Goal: Task Accomplishment & Management: Use online tool/utility

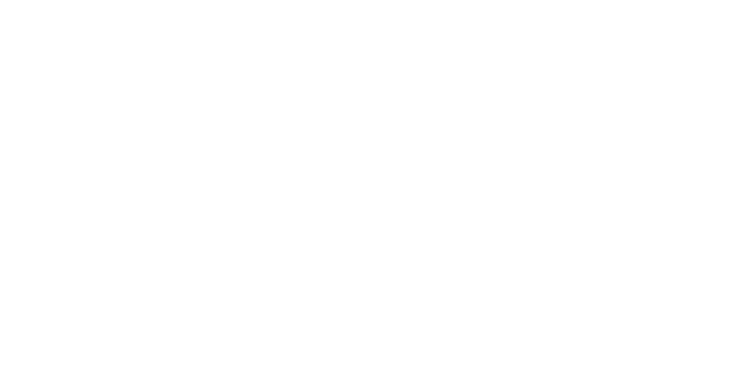
click at [204, 0] on html at bounding box center [372, 0] width 744 height 0
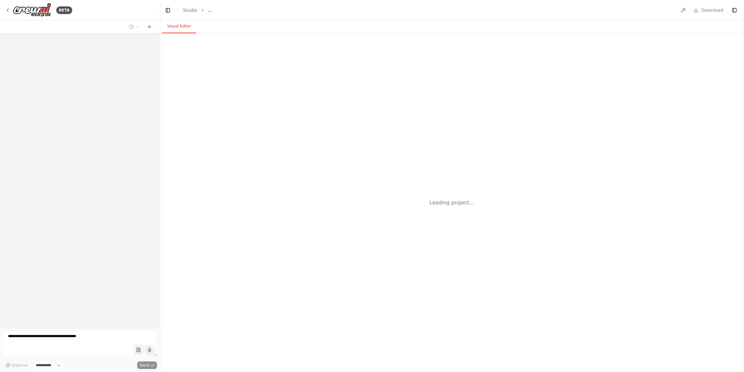
select select "****"
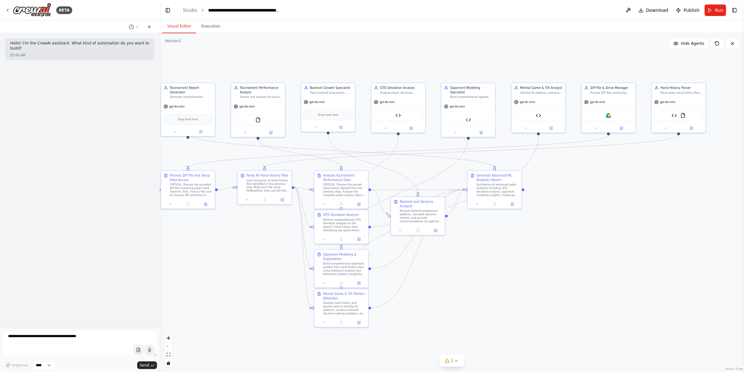
drag, startPoint x: 607, startPoint y: 241, endPoint x: 563, endPoint y: 229, distance: 46.0
click at [563, 229] on div ".deletable-edge-delete-btn { width: 20px; height: 20px; border: 0px solid #ffff…" at bounding box center [452, 202] width 584 height 339
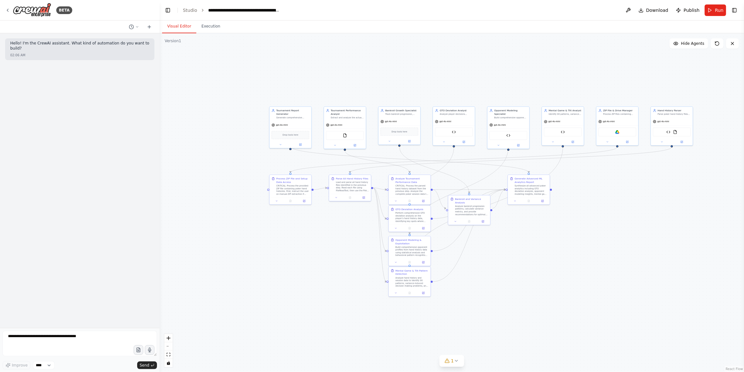
drag, startPoint x: 578, startPoint y: 261, endPoint x: 587, endPoint y: 249, distance: 14.6
click at [587, 249] on div ".deletable-edge-delete-btn { width: 20px; height: 20px; border: 0px solid #ffff…" at bounding box center [452, 202] width 584 height 339
click at [106, 330] on form "Improve **** Send" at bounding box center [80, 350] width 160 height 44
click at [108, 334] on textarea at bounding box center [80, 344] width 154 height 26
type textarea "**********"
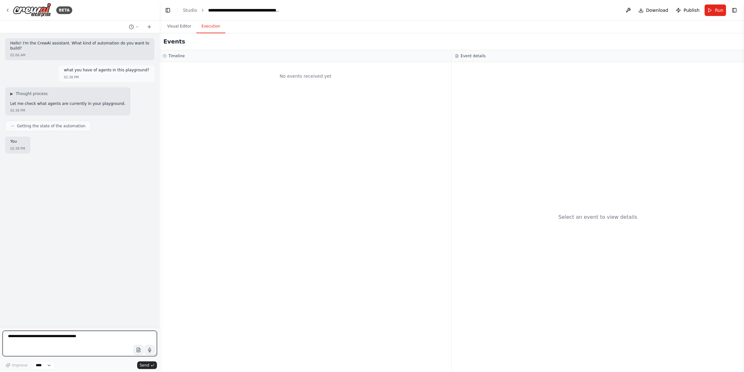
click at [213, 26] on button "Execution" at bounding box center [210, 26] width 29 height 13
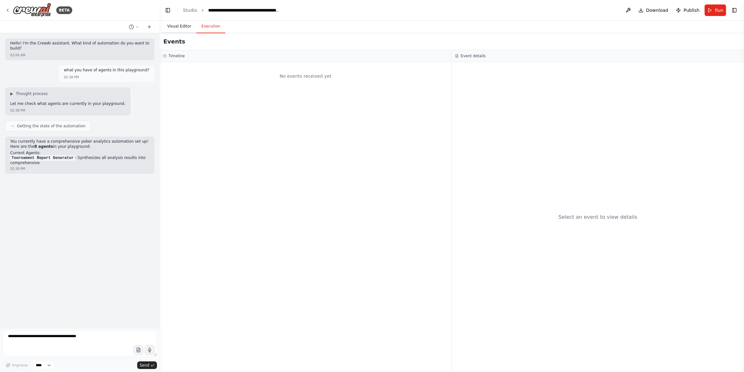
click at [172, 24] on button "Visual Editor" at bounding box center [179, 26] width 34 height 13
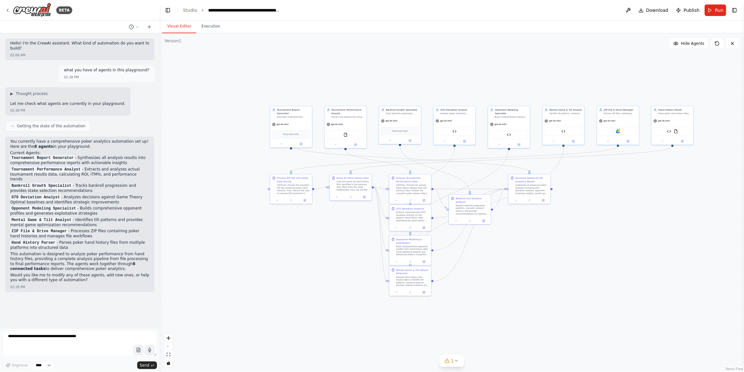
click at [85, 306] on div "Hello! I'm the CrewAI assistant. What kind of automation do you want to build? …" at bounding box center [80, 180] width 160 height 294
drag, startPoint x: 296, startPoint y: 66, endPoint x: 289, endPoint y: 67, distance: 7.7
click at [289, 67] on div ".deletable-edge-delete-btn { width: 20px; height: 20px; border: 0px solid #ffff…" at bounding box center [452, 202] width 584 height 339
click at [34, 69] on div "what you have of agents in this playground? 02:38 PM" at bounding box center [79, 73] width 149 height 17
click at [76, 347] on textarea at bounding box center [80, 344] width 154 height 26
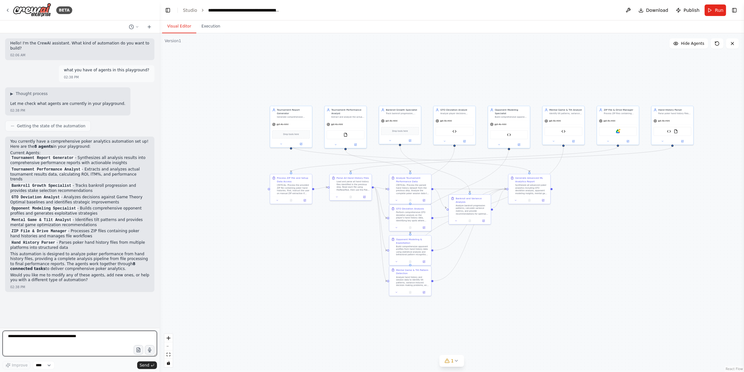
click at [93, 336] on textarea at bounding box center [80, 344] width 154 height 26
click at [45, 331] on textarea at bounding box center [80, 344] width 154 height 26
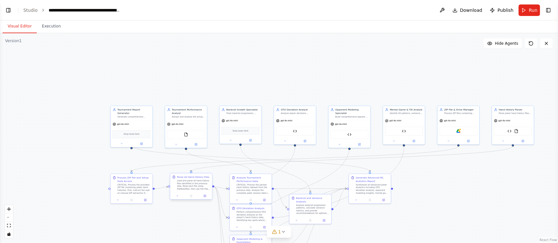
scroll to position [90, 0]
select select "****"
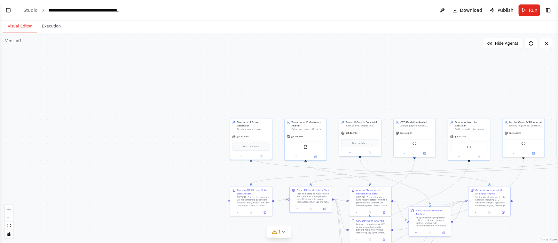
drag, startPoint x: 156, startPoint y: 67, endPoint x: 276, endPoint y: 80, distance: 120.2
click at [276, 80] on div ".deletable-edge-delete-btn { width: 20px; height: 20px; border: 0px solid #ffff…" at bounding box center [279, 138] width 558 height 210
click at [9, 6] on button "Toggle Left Sidebar" at bounding box center [8, 10] width 9 height 9
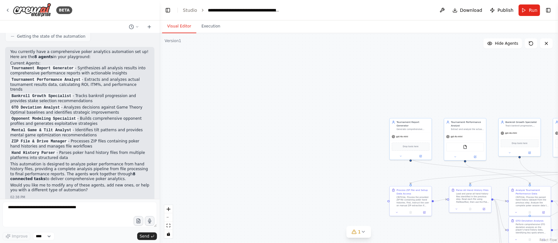
click at [97, 12] on div "BETA" at bounding box center [80, 10] width 160 height 20
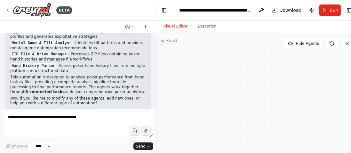
scroll to position [183, 0]
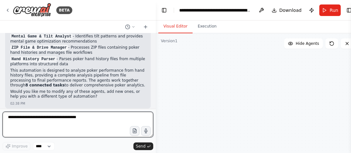
click at [62, 128] on textarea at bounding box center [78, 125] width 151 height 26
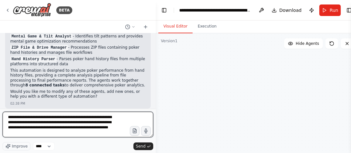
click at [27, 133] on textarea "**********" at bounding box center [78, 125] width 151 height 26
click at [41, 135] on textarea "**********" at bounding box center [78, 125] width 151 height 26
type textarea "**********"
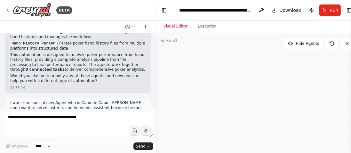
scroll to position [232, 0]
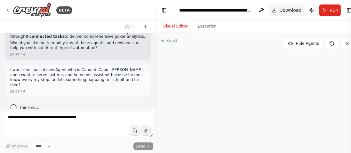
click at [288, 13] on button "Download" at bounding box center [286, 10] width 35 height 12
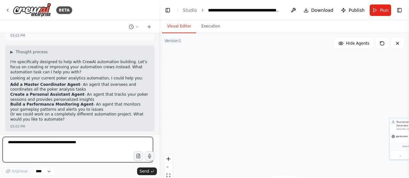
scroll to position [274, 0]
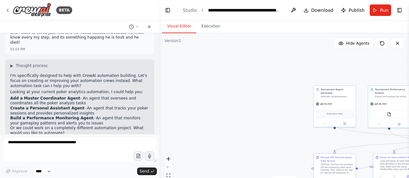
drag, startPoint x: 265, startPoint y: 106, endPoint x: 191, endPoint y: 74, distance: 80.2
click at [190, 74] on div ".deletable-edge-delete-btn { width: 20px; height: 20px; border: 0px solid #ffff…" at bounding box center [285, 113] width 250 height 160
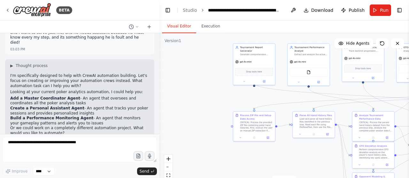
drag, startPoint x: 191, startPoint y: 74, endPoint x: 236, endPoint y: 91, distance: 47.7
click at [236, 91] on div ".deletable-edge-delete-btn { width: 20px; height: 20px; border: 0px solid #ffff…" at bounding box center [285, 113] width 250 height 160
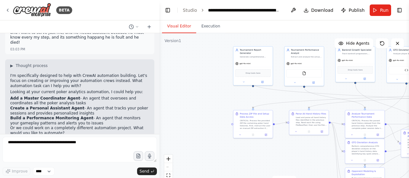
click at [84, 116] on li "Build a Performance Monitoring Agent - An agent that monitors your gameplay pat…" at bounding box center [79, 121] width 139 height 10
copy li "An agent that monitors your gameplay patterns and alerts you to issues"
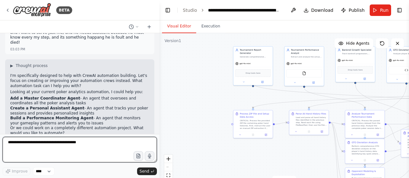
click at [76, 149] on textarea at bounding box center [80, 150] width 154 height 26
paste textarea "**********"
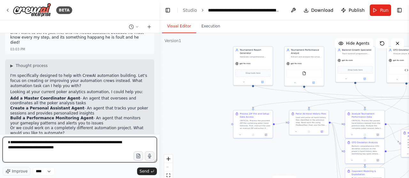
type textarea "**********"
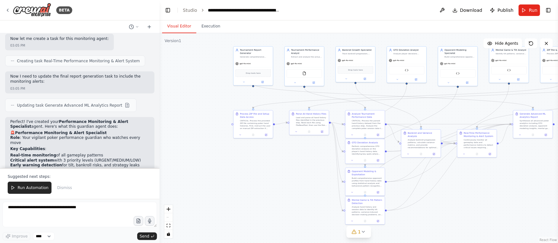
scroll to position [438, 0]
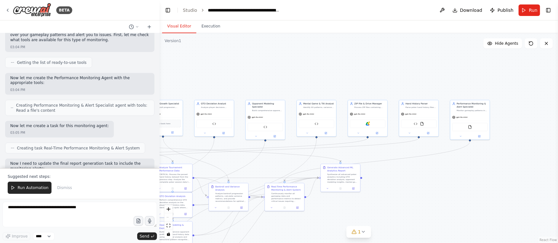
drag, startPoint x: 485, startPoint y: 114, endPoint x: 292, endPoint y: 168, distance: 199.8
click at [292, 168] on div ".deletable-edge-delete-btn { width: 20px; height: 20px; border: 0px solid #ffff…" at bounding box center [359, 138] width 398 height 210
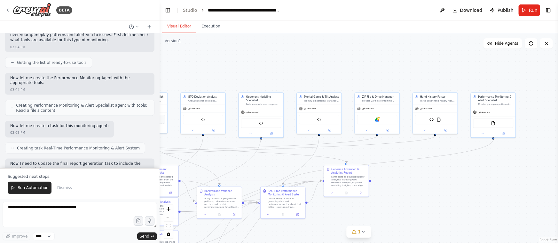
drag, startPoint x: 547, startPoint y: 11, endPoint x: 470, endPoint y: 208, distance: 211.0
click at [545, 14] on header "**********" at bounding box center [359, 10] width 398 height 20
click at [549, 13] on button "Toggle Right Sidebar" at bounding box center [548, 10] width 9 height 9
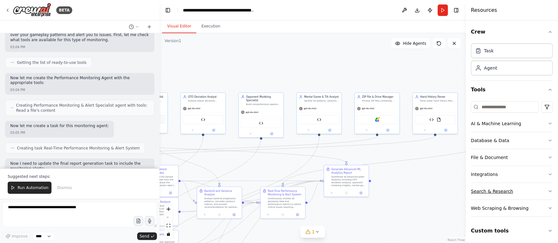
scroll to position [1, 0]
drag, startPoint x: 358, startPoint y: 182, endPoint x: 363, endPoint y: 182, distance: 5.1
click at [363, 182] on div "Synthesize all advanced poker analytics including GTO deviation analysis, oppon…" at bounding box center [350, 181] width 35 height 12
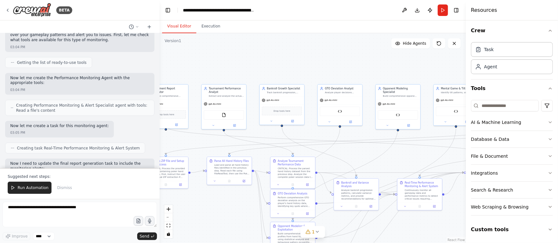
drag, startPoint x: 216, startPoint y: 159, endPoint x: 353, endPoint y: 151, distance: 137.1
click at [353, 151] on div ".deletable-edge-delete-btn { width: 20px; height: 20px; border: 0px solid #ffff…" at bounding box center [313, 138] width 306 height 210
click at [505, 137] on div "Database & Data" at bounding box center [490, 139] width 38 height 6
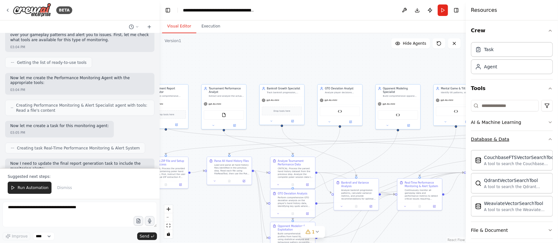
click at [495, 140] on div "Database & Data" at bounding box center [490, 139] width 38 height 6
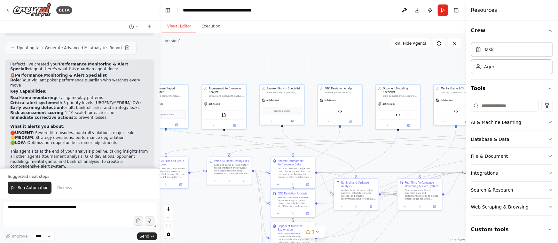
scroll to position [583, 0]
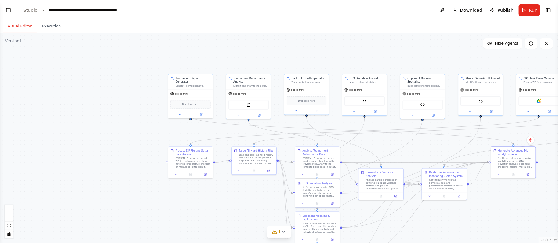
drag, startPoint x: 166, startPoint y: 55, endPoint x: 350, endPoint y: 45, distance: 184.4
click at [350, 45] on div ".deletable-edge-delete-btn { width: 20px; height: 20px; border: 0px solid #ffff…" at bounding box center [279, 138] width 558 height 210
click at [9, 10] on button "Toggle Left Sidebar" at bounding box center [8, 10] width 9 height 9
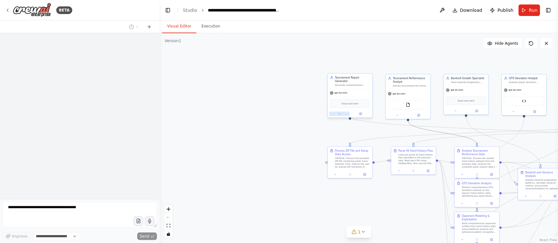
drag, startPoint x: 436, startPoint y: 132, endPoint x: 342, endPoint y: 110, distance: 96.7
click at [342, 110] on div ".deletable-edge-delete-btn { width: 20px; height: 20px; border: 0px solid #ffff…" at bounding box center [422, 115] width 226 height 119
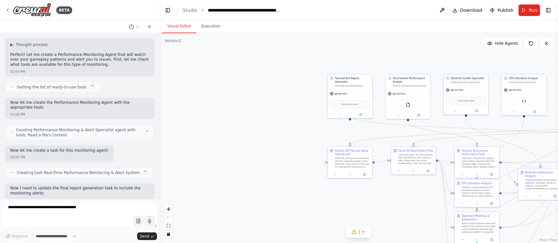
drag, startPoint x: 299, startPoint y: 115, endPoint x: 223, endPoint y: 101, distance: 76.5
click at [223, 101] on div ".deletable-edge-delete-btn { width: 20px; height: 20px; border: 0px solid #ffff…" at bounding box center [359, 138] width 398 height 210
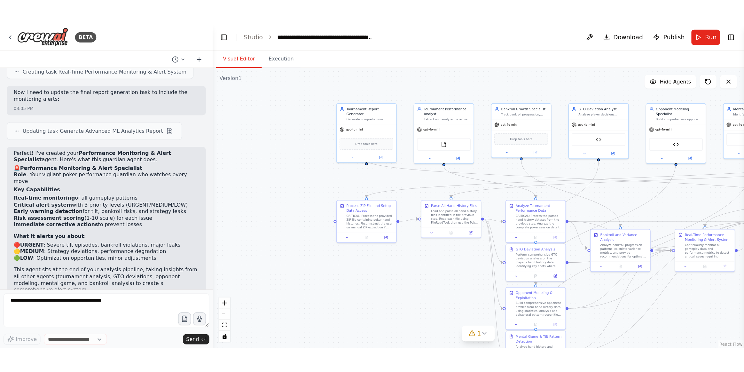
scroll to position [582, 0]
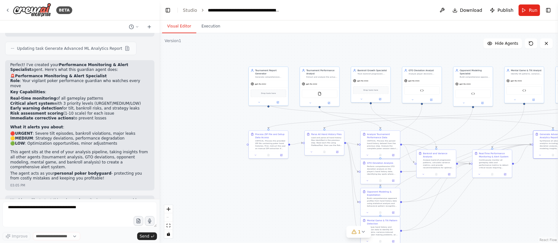
drag, startPoint x: 186, startPoint y: 11, endPoint x: 339, endPoint y: 11, distance: 153.8
click at [339, 11] on header "**********" at bounding box center [359, 10] width 398 height 20
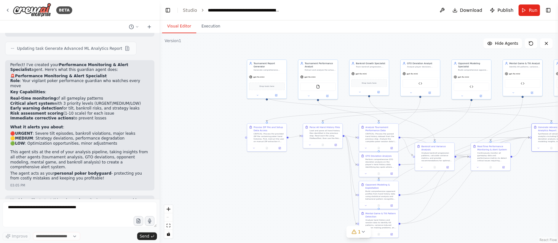
drag, startPoint x: 198, startPoint y: 124, endPoint x: 180, endPoint y: 92, distance: 36.4
click at [180, 92] on div ".deletable-edge-delete-btn { width: 20px; height: 20px; border: 0px solid #ffff…" at bounding box center [359, 138] width 398 height 210
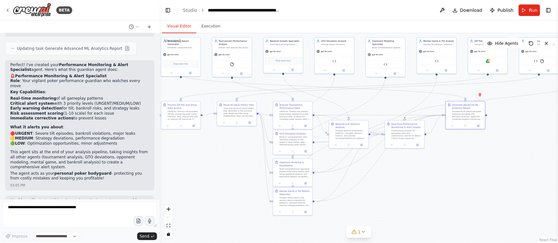
drag, startPoint x: 447, startPoint y: 196, endPoint x: 378, endPoint y: 198, distance: 69.1
click at [380, 198] on div ".deletable-edge-delete-btn { width: 20px; height: 20px; border: 0px solid #ffff…" at bounding box center [359, 138] width 398 height 210
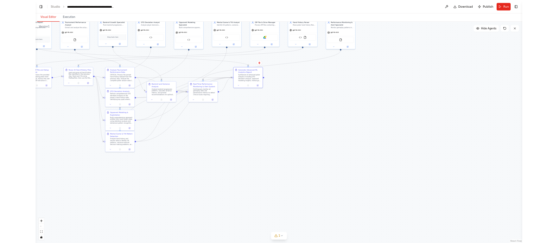
scroll to position [44, 0]
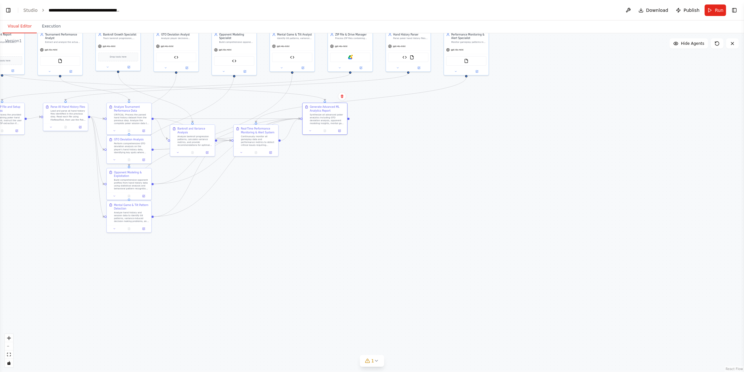
select select "****"
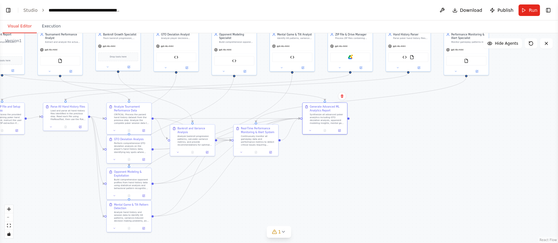
select select "****"
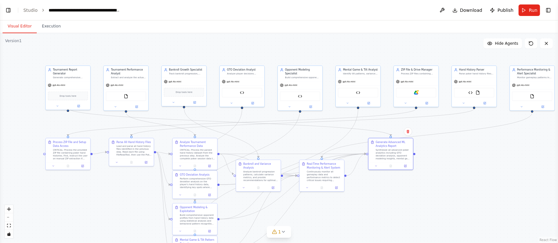
drag, startPoint x: 194, startPoint y: 106, endPoint x: 260, endPoint y: 141, distance: 74.8
click at [260, 141] on div ".deletable-edge-delete-btn { width: 20px; height: 20px; border: 0px solid #ffff…" at bounding box center [279, 138] width 558 height 210
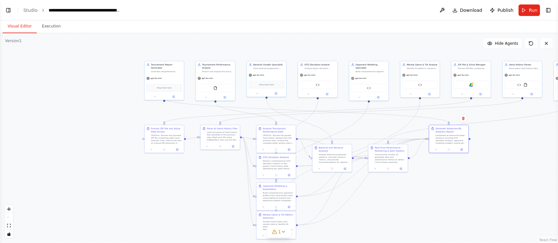
drag, startPoint x: 28, startPoint y: 86, endPoint x: 101, endPoint y: 75, distance: 74.4
click at [101, 73] on div ".deletable-edge-delete-btn { width: 20px; height: 20px; border: 0px solid #ffff…" at bounding box center [279, 138] width 558 height 210
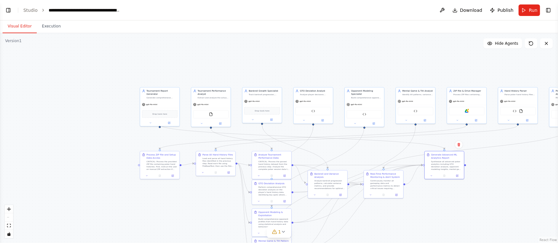
drag, startPoint x: 116, startPoint y: 48, endPoint x: 112, endPoint y: 75, distance: 27.9
click at [112, 75] on div ".deletable-edge-delete-btn { width: 20px; height: 20px; border: 0px solid #ffff…" at bounding box center [279, 138] width 558 height 210
click at [545, 13] on button "Toggle Right Sidebar" at bounding box center [548, 10] width 9 height 9
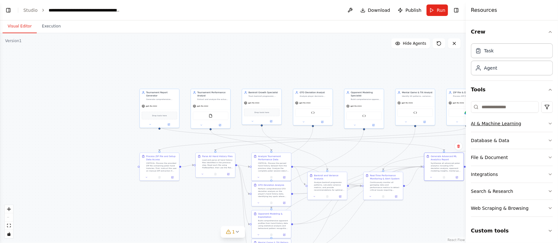
click at [514, 126] on div "AI & Machine Learning" at bounding box center [496, 124] width 50 height 6
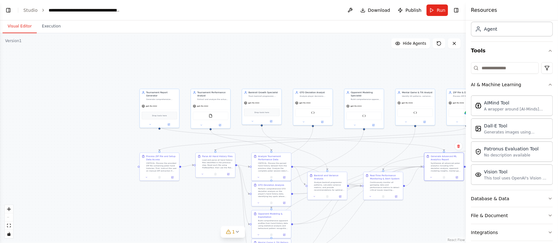
scroll to position [98, 0]
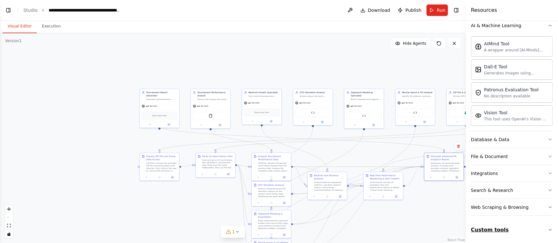
click at [511, 229] on button "Custom tools" at bounding box center [512, 230] width 82 height 18
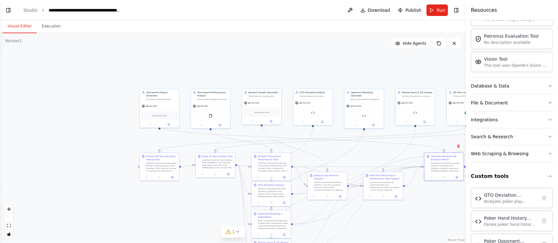
scroll to position [195, 0]
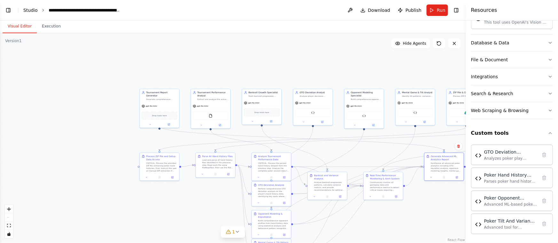
click at [26, 10] on link "Studio" at bounding box center [30, 10] width 14 height 5
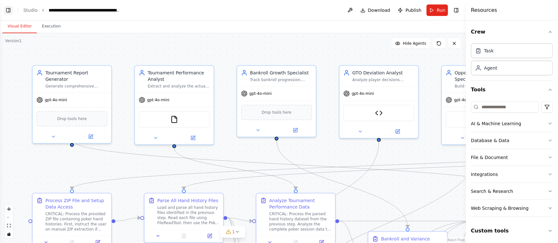
click at [5, 8] on button "Toggle Left Sidebar" at bounding box center [8, 10] width 9 height 9
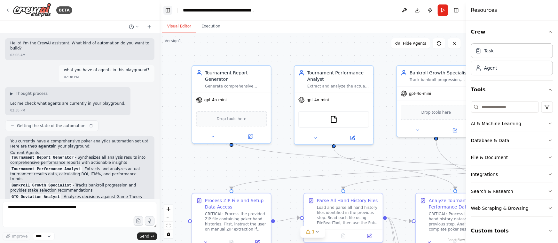
scroll to position [580, 0]
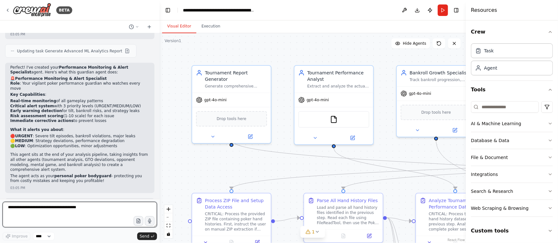
click at [83, 212] on textarea at bounding box center [80, 215] width 154 height 26
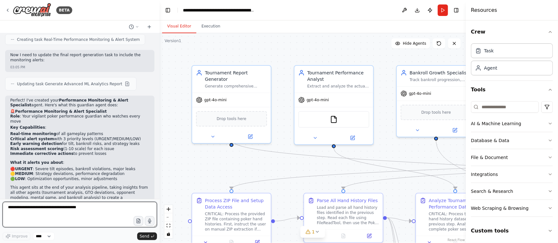
scroll to position [521, 0]
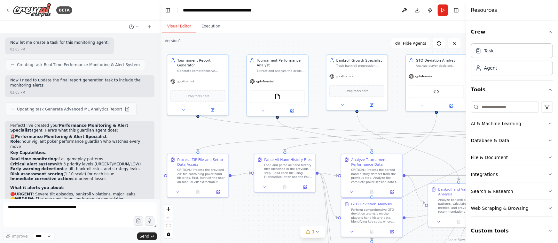
drag, startPoint x: 295, startPoint y: 149, endPoint x: 259, endPoint y: 127, distance: 42.3
click at [259, 127] on div ".deletable-edge-delete-btn { width: 20px; height: 20px; border: 0px solid #ffff…" at bounding box center [313, 138] width 306 height 210
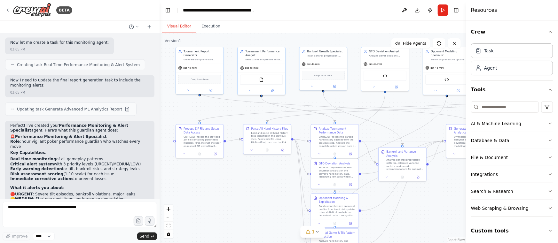
drag, startPoint x: 276, startPoint y: 208, endPoint x: 259, endPoint y: 172, distance: 39.9
click at [259, 172] on div ".deletable-edge-delete-btn { width: 20px; height: 20px; border: 0px solid #ffff…" at bounding box center [313, 138] width 306 height 210
click at [547, 121] on button "AI & Machine Learning" at bounding box center [512, 123] width 82 height 17
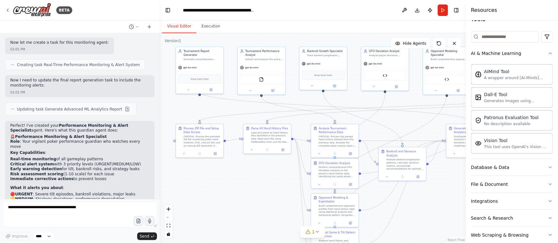
scroll to position [87, 0]
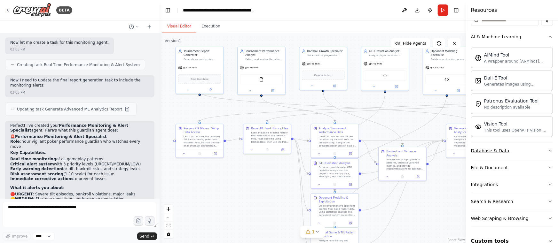
click at [538, 150] on button "Database & Data" at bounding box center [512, 151] width 82 height 17
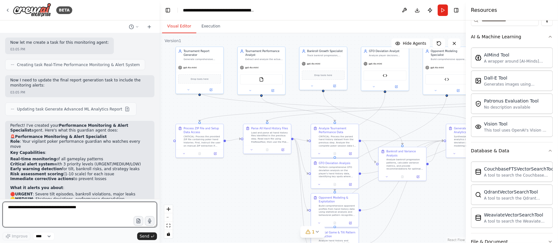
click at [27, 213] on textarea at bounding box center [80, 215] width 154 height 26
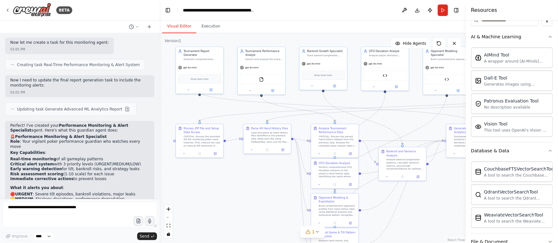
click at [211, 179] on div ".deletable-edge-delete-btn { width: 20px; height: 20px; border: 0px solid #ffff…" at bounding box center [313, 138] width 306 height 210
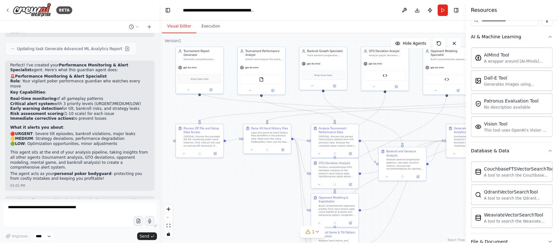
scroll to position [582, 0]
drag, startPoint x: 416, startPoint y: 131, endPoint x: 397, endPoint y: 124, distance: 20.7
click at [397, 124] on div ".deletable-edge-delete-btn { width: 20px; height: 20px; border: 0px solid #ffff…" at bounding box center [313, 138] width 306 height 210
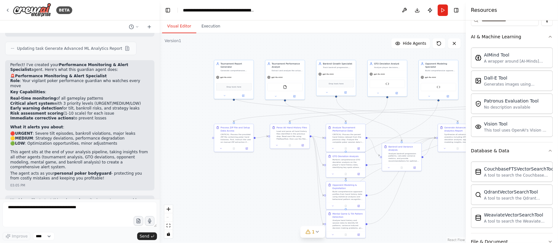
drag, startPoint x: 276, startPoint y: 190, endPoint x: 287, endPoint y: 173, distance: 19.8
click at [287, 173] on div ".deletable-edge-delete-btn { width: 20px; height: 20px; border: 0px solid #ffff…" at bounding box center [313, 138] width 306 height 210
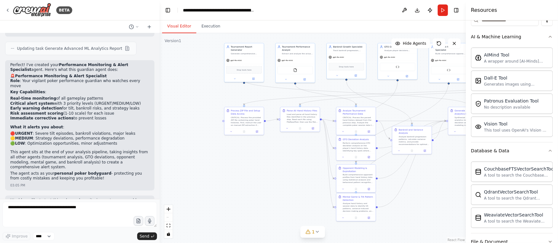
click at [102, 201] on form "Improve **** Send" at bounding box center [80, 221] width 160 height 44
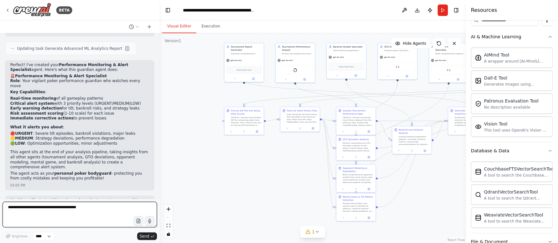
click at [82, 211] on textarea at bounding box center [80, 215] width 154 height 26
click at [99, 213] on textarea at bounding box center [80, 215] width 154 height 26
type textarea "**"
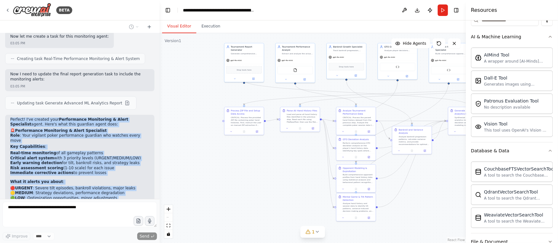
scroll to position [592, 0]
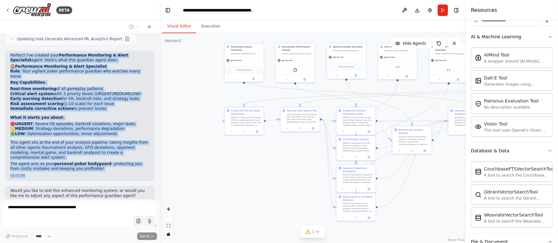
drag, startPoint x: 10, startPoint y: 130, endPoint x: 112, endPoint y: 157, distance: 105.5
click at [112, 156] on div "Perfect! I've created your Performance Monitoring & Alert Specialist agent. Her…" at bounding box center [79, 116] width 149 height 130
copy div "Perfect! I've created your Performance Monitoring & Alert Specialist agent. Her…"
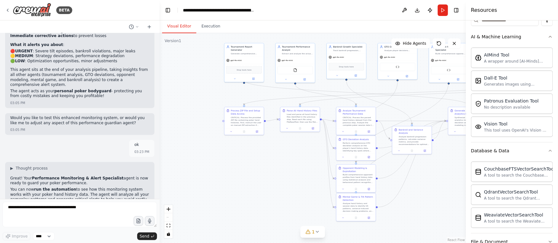
scroll to position [670, 0]
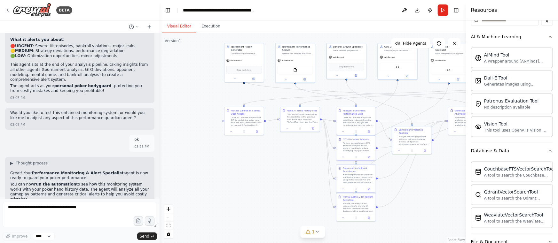
click at [116, 171] on p "Great! Your Performance Monitoring & Alert Specialist agent is now ready to gua…" at bounding box center [79, 176] width 139 height 10
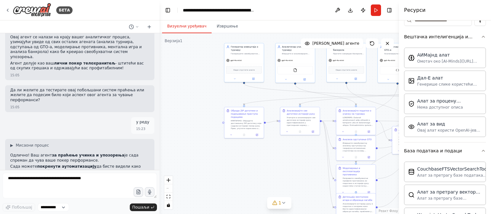
scroll to position [744, 0]
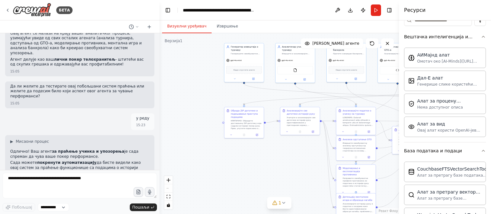
drag, startPoint x: 8, startPoint y: 144, endPoint x: 68, endPoint y: 153, distance: 60.3
click at [68, 153] on div "▶ Мисаони процес Одлично! Ваш агент за праћење учинка и упозорења је сада спрем…" at bounding box center [79, 173] width 149 height 76
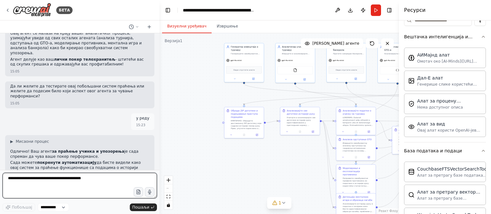
click at [59, 178] on textarea at bounding box center [80, 186] width 154 height 26
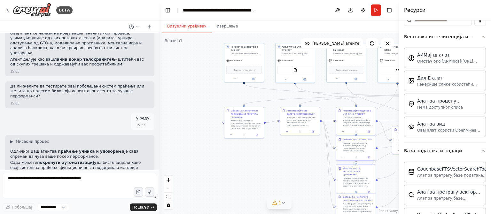
click at [278, 205] on div "1" at bounding box center [276, 203] width 9 height 6
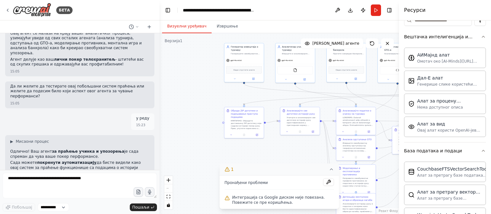
click at [335, 168] on button "1" at bounding box center [279, 170] width 120 height 12
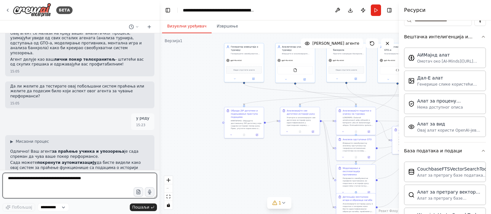
click at [86, 178] on textarea at bounding box center [80, 186] width 154 height 26
type textarea "**********"
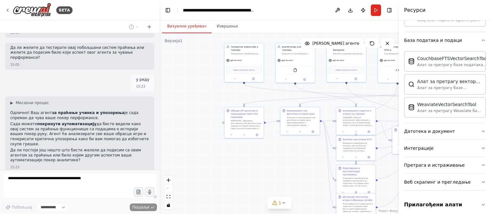
scroll to position [201, 0]
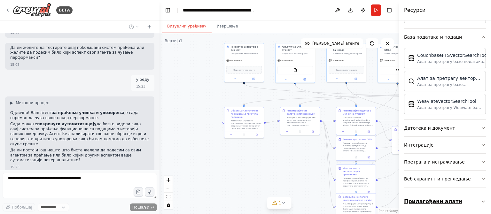
click at [443, 199] on font "Прилагођени алати" at bounding box center [433, 202] width 58 height 6
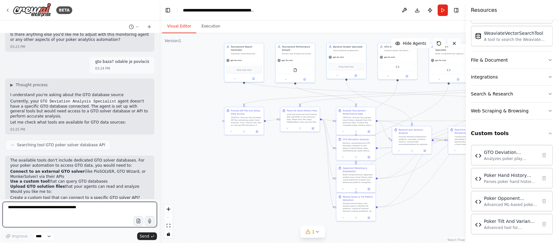
scroll to position [853, 0]
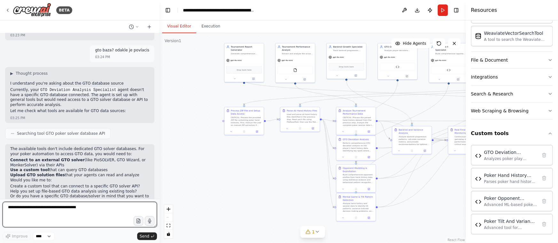
click at [71, 209] on textarea at bounding box center [80, 215] width 154 height 26
click at [40, 210] on textarea at bounding box center [80, 215] width 154 height 26
type textarea "**********"
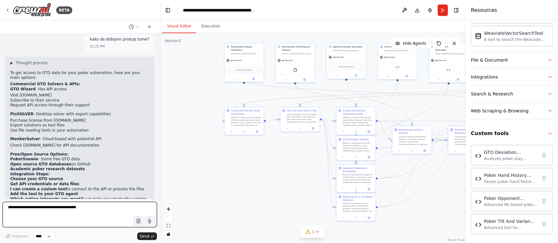
scroll to position [1050, 0]
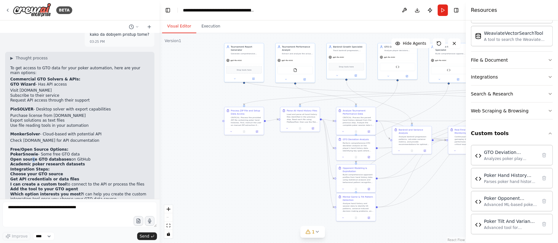
drag, startPoint x: 29, startPoint y: 130, endPoint x: 25, endPoint y: 131, distance: 3.9
drag, startPoint x: 25, startPoint y: 131, endPoint x: 54, endPoint y: 92, distance: 48.2
click at [54, 118] on li "Export solutions as text files" at bounding box center [79, 120] width 139 height 5
drag, startPoint x: 9, startPoint y: 126, endPoint x: 80, endPoint y: 126, distance: 70.6
click at [80, 126] on div "▶ Thought process To get access to GTO data for your poker automation, here are…" at bounding box center [79, 137] width 149 height 171
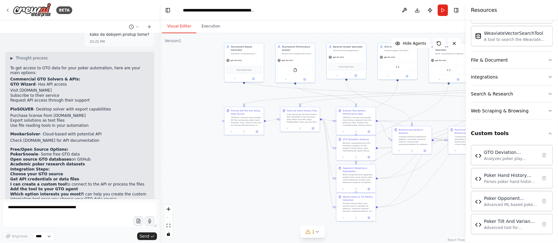
copy li "PokerSnowie - Some free GTO data"
click at [64, 167] on h2 "Integration Steps:" at bounding box center [79, 169] width 139 height 5
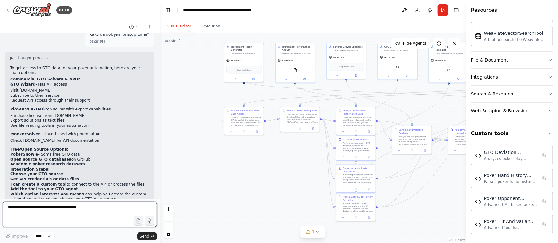
click at [41, 205] on textarea at bounding box center [80, 215] width 154 height 26
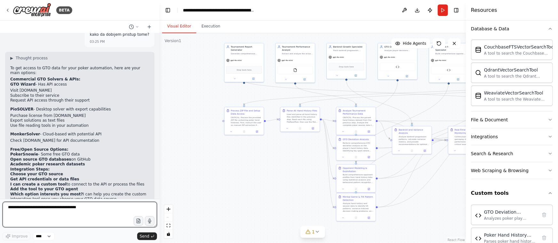
scroll to position [240, 0]
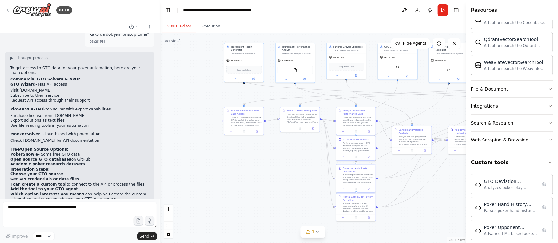
click at [267, 30] on div "Visual Editor Execution" at bounding box center [313, 26] width 306 height 13
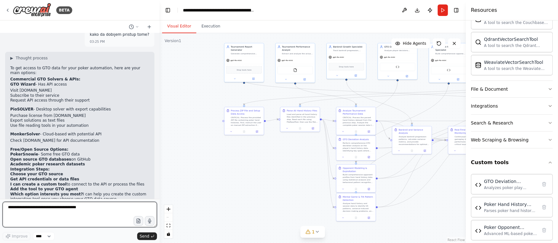
click at [46, 210] on textarea at bounding box center [80, 215] width 154 height 26
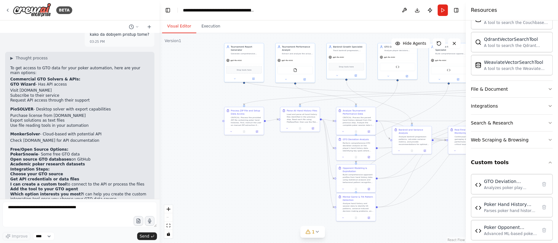
scroll to position [1050, 0]
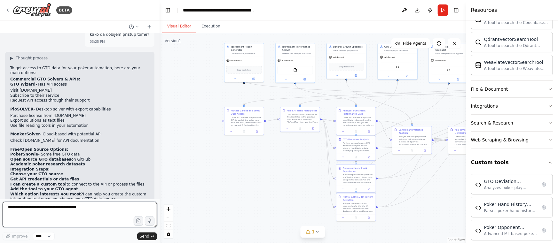
drag, startPoint x: 51, startPoint y: 213, endPoint x: 73, endPoint y: 241, distance: 35.9
click at [51, 213] on textarea at bounding box center [80, 215] width 154 height 26
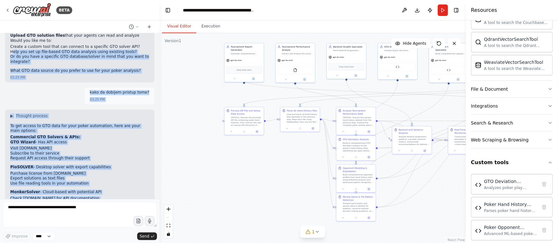
scroll to position [934, 0]
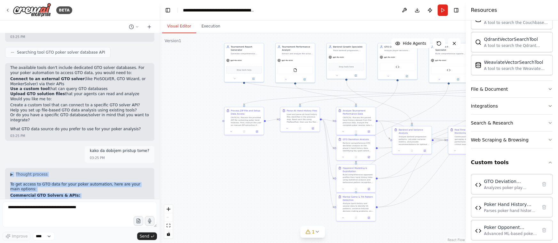
drag, startPoint x: 110, startPoint y: 184, endPoint x: 7, endPoint y: 139, distance: 112.2
click at [7, 139] on div "Hello! I'm the CrewAI assistant. What kind of automation do you want to build? …" at bounding box center [80, 116] width 160 height 166
copy div "▶ Thought process To get access to GTO data for your poker automation, here are…"
click at [308, 233] on icon at bounding box center [308, 232] width 5 height 5
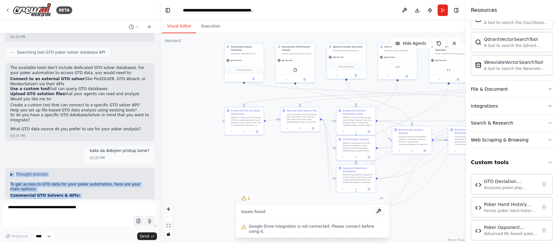
drag, startPoint x: 221, startPoint y: 151, endPoint x: 322, endPoint y: 201, distance: 112.4
click at [226, 155] on div ".deletable-edge-delete-btn { width: 20px; height: 20px; border: 0px solid #ffff…" at bounding box center [313, 138] width 306 height 210
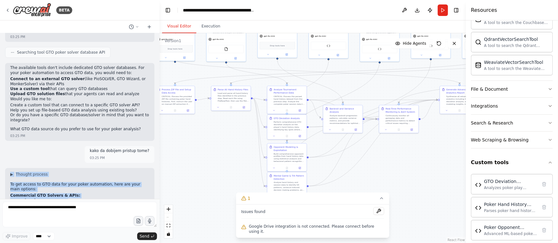
drag, startPoint x: 330, startPoint y: 181, endPoint x: 255, endPoint y: 156, distance: 78.2
click at [255, 156] on div ".deletable-edge-delete-btn { width: 20px; height: 20px; border: 0px solid #ffff…" at bounding box center [313, 138] width 306 height 210
click at [101, 199] on p "GTO Wizard - Has API access" at bounding box center [79, 201] width 139 height 5
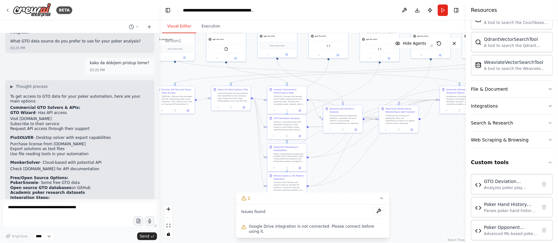
scroll to position [1050, 0]
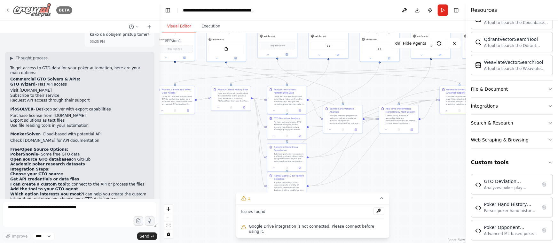
click at [9, 10] on icon at bounding box center [7, 10] width 5 height 5
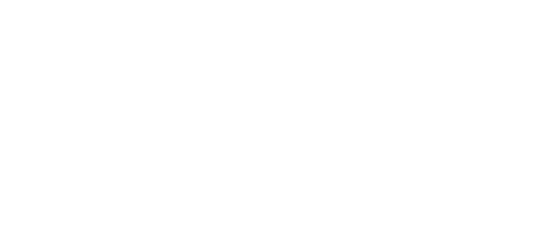
click at [161, 0] on html at bounding box center [279, 0] width 558 height 0
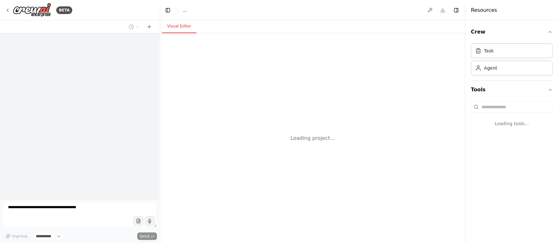
select select "****"
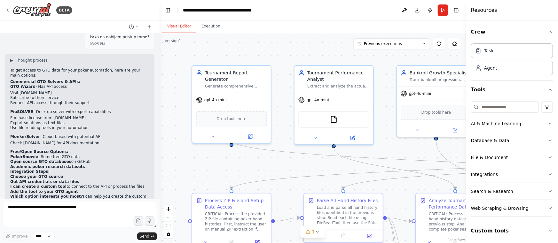
scroll to position [1055, 0]
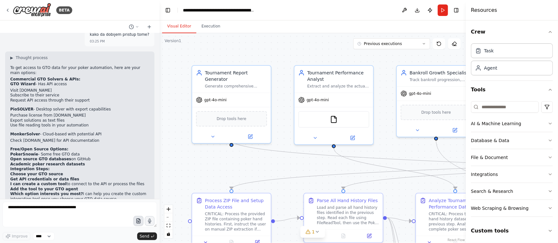
click at [139, 222] on icon "button" at bounding box center [138, 221] width 5 height 5
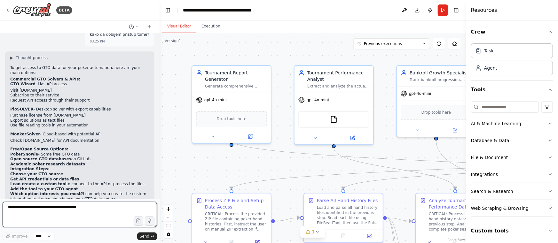
click at [76, 211] on textarea at bounding box center [80, 215] width 154 height 26
click at [80, 207] on textarea at bounding box center [80, 215] width 154 height 26
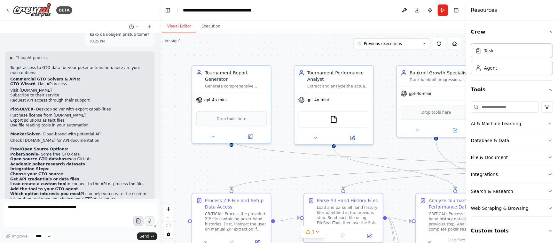
click at [137, 221] on icon "button" at bounding box center [138, 221] width 5 height 5
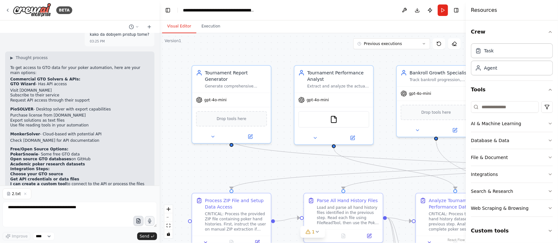
click at [136, 222] on icon "button" at bounding box center [138, 221] width 5 height 5
click at [23, 194] on icon "button" at bounding box center [25, 194] width 4 height 4
click at [149, 234] on button "Send" at bounding box center [147, 237] width 20 height 8
click at [153, 235] on icon "submit" at bounding box center [153, 237] width 4 height 4
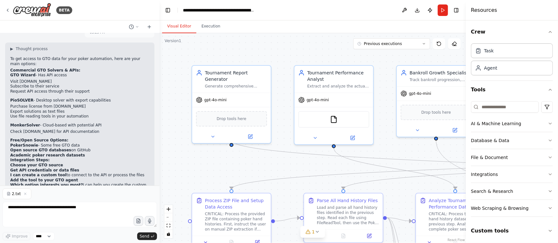
scroll to position [1068, 0]
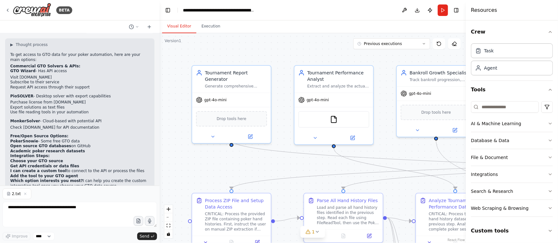
click at [67, 201] on div "2.txt Improve **** Send" at bounding box center [80, 215] width 154 height 52
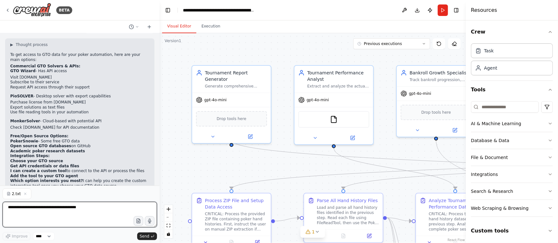
click at [80, 204] on textarea at bounding box center [80, 215] width 154 height 26
click at [37, 209] on textarea at bounding box center [80, 215] width 154 height 26
paste textarea "**********"
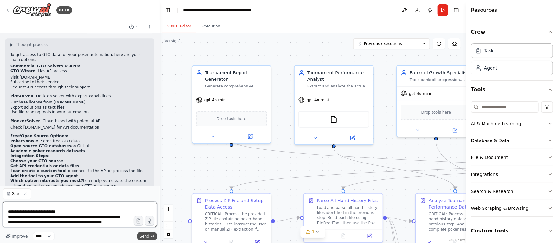
type textarea "**********"
click at [150, 234] on button "Send" at bounding box center [147, 237] width 20 height 8
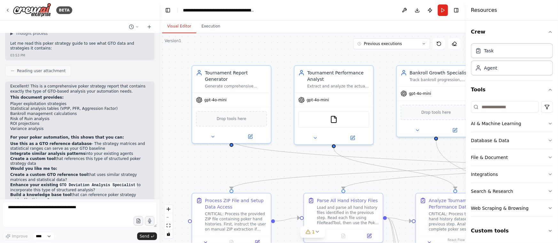
scroll to position [1332, 0]
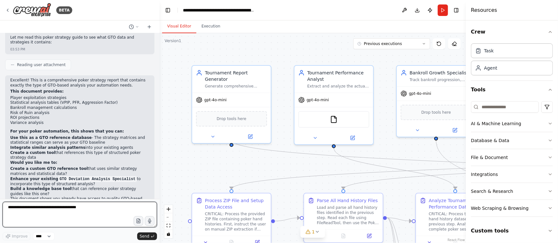
click at [82, 214] on textarea at bounding box center [80, 215] width 154 height 26
type textarea "*"
type textarea "**********"
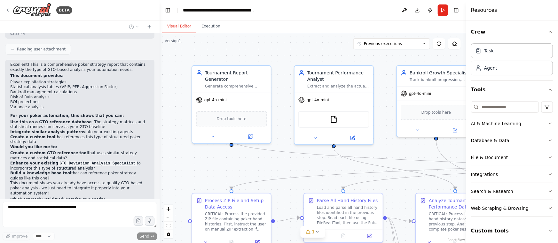
scroll to position [1371, 0]
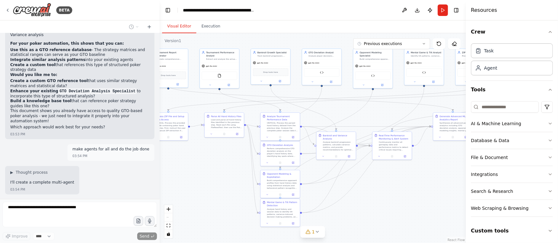
drag, startPoint x: 387, startPoint y: 105, endPoint x: 277, endPoint y: 25, distance: 135.2
click at [264, 10] on main "**********" at bounding box center [313, 121] width 306 height 243
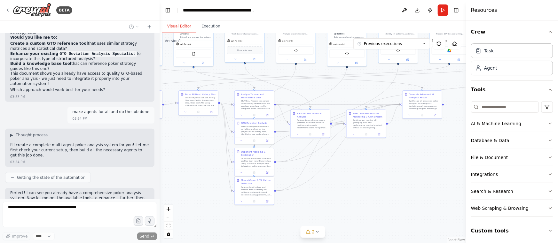
scroll to position [1573, 0]
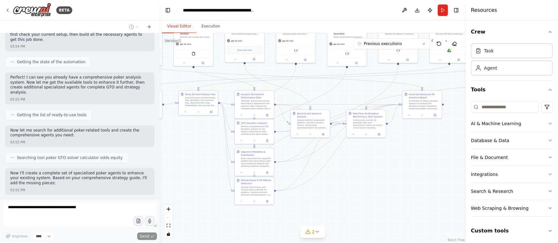
click at [352, 200] on div ".deletable-edge-delete-btn { width: 20px; height: 20px; border: 0px solid #ffff…" at bounding box center [313, 138] width 306 height 210
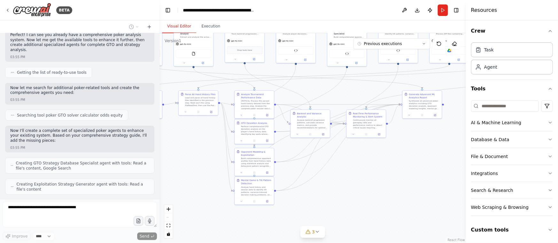
scroll to position [1, 0]
click at [505, 230] on button "Custom tools" at bounding box center [512, 230] width 82 height 18
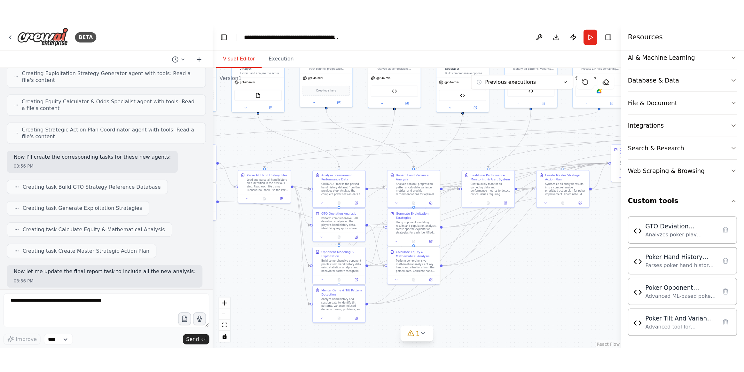
scroll to position [1801, 0]
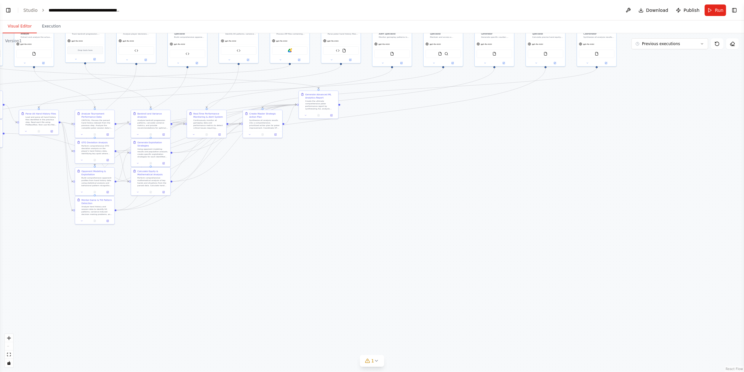
select select "****"
click at [6, 9] on button "Toggle Left Sidebar" at bounding box center [8, 10] width 9 height 9
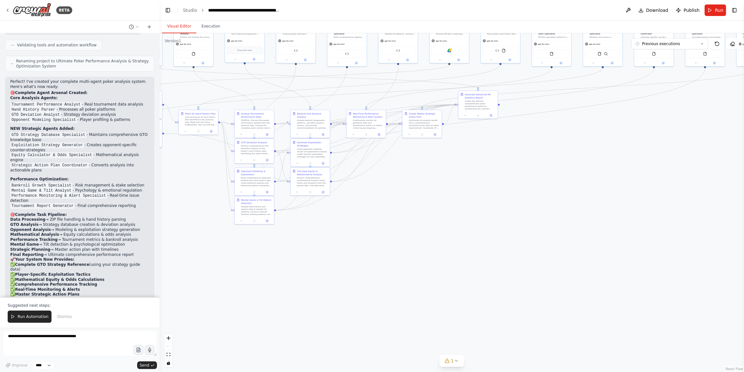
scroll to position [1972, 0]
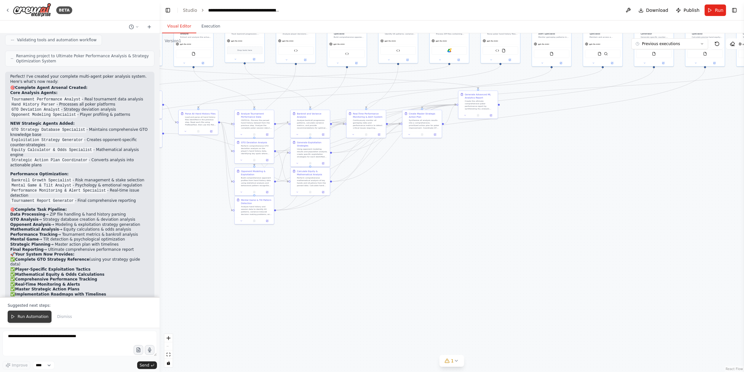
click at [35, 243] on span "Run Automation" at bounding box center [33, 316] width 31 height 5
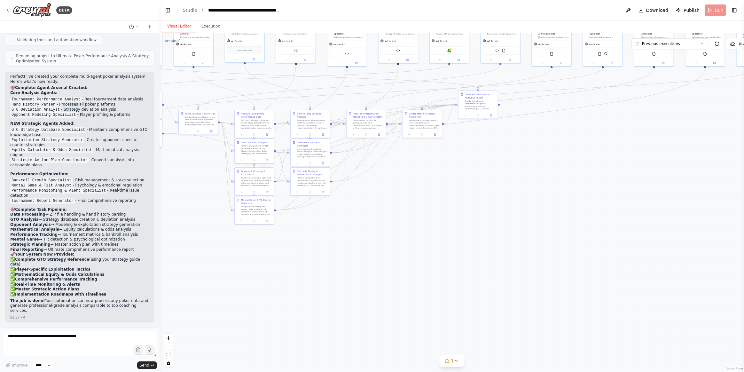
scroll to position [1941, 0]
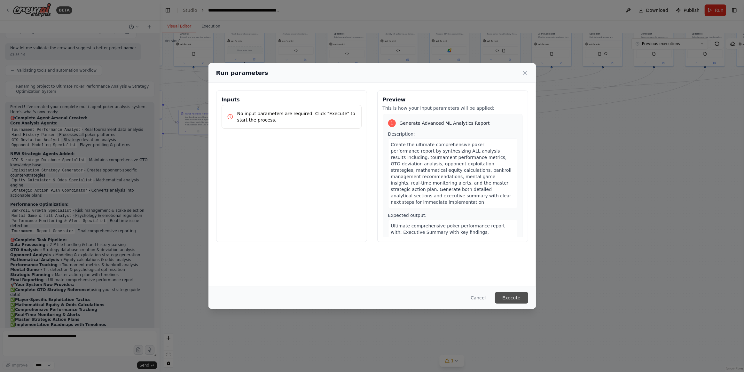
click at [512, 243] on button "Execute" at bounding box center [511, 298] width 33 height 12
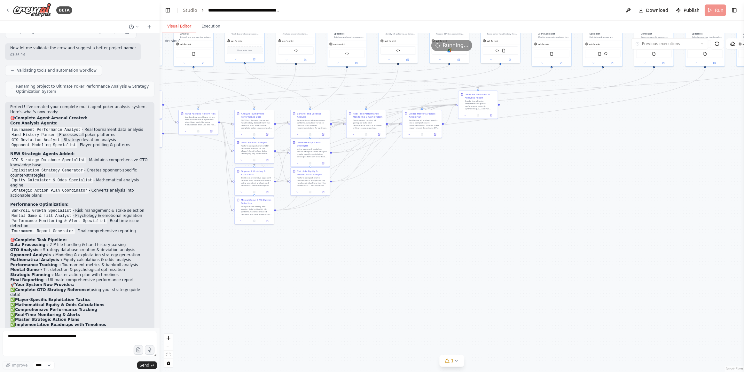
click at [181, 26] on button "Visual Editor" at bounding box center [179, 26] width 34 height 13
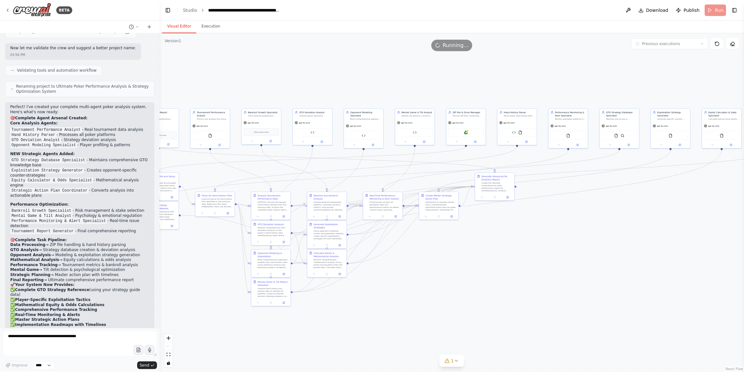
drag, startPoint x: 402, startPoint y: 184, endPoint x: 416, endPoint y: 257, distance: 73.5
click at [419, 243] on div ".deletable-edge-delete-btn { width: 20px; height: 20px; border: 0px solid #ffff…" at bounding box center [452, 202] width 584 height 339
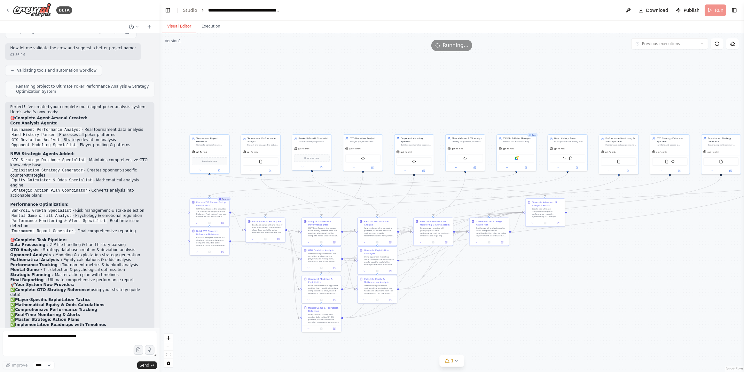
drag, startPoint x: 587, startPoint y: 207, endPoint x: 637, endPoint y: 233, distance: 56.5
click at [557, 233] on div ".deletable-edge-delete-btn { width: 20px; height: 20px; border: 0px solid #ffff…" at bounding box center [452, 202] width 584 height 339
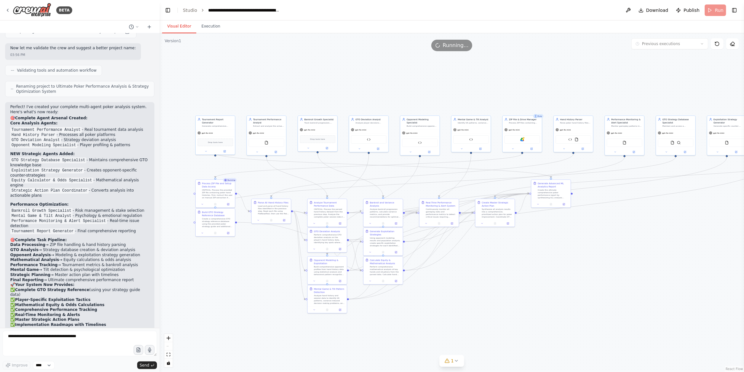
drag, startPoint x: 229, startPoint y: 299, endPoint x: 241, endPoint y: 256, distance: 44.6
click at [241, 243] on div ".deletable-edge-delete-btn { width: 20px; height: 20px; border: 0px solid #ffff…" at bounding box center [452, 202] width 584 height 339
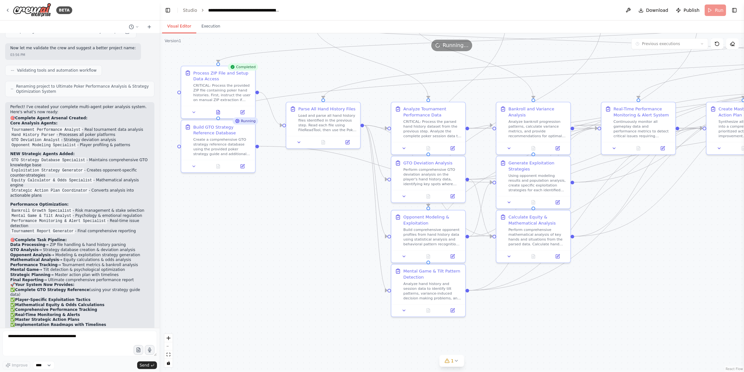
drag, startPoint x: 239, startPoint y: 220, endPoint x: 239, endPoint y: 291, distance: 70.3
click at [238, 243] on div ".deletable-edge-delete-btn { width: 20px; height: 20px; border: 0px solid #ffff…" at bounding box center [452, 202] width 584 height 339
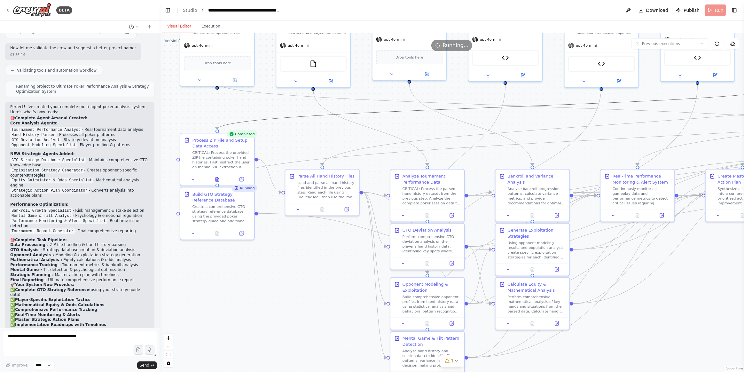
drag, startPoint x: 302, startPoint y: 119, endPoint x: 303, endPoint y: 164, distance: 45.1
click at [303, 164] on div ".deletable-edge-delete-btn { width: 20px; height: 20px; border: 0px solid #ffff…" at bounding box center [452, 202] width 584 height 339
click at [214, 29] on button "Execution" at bounding box center [210, 26] width 29 height 13
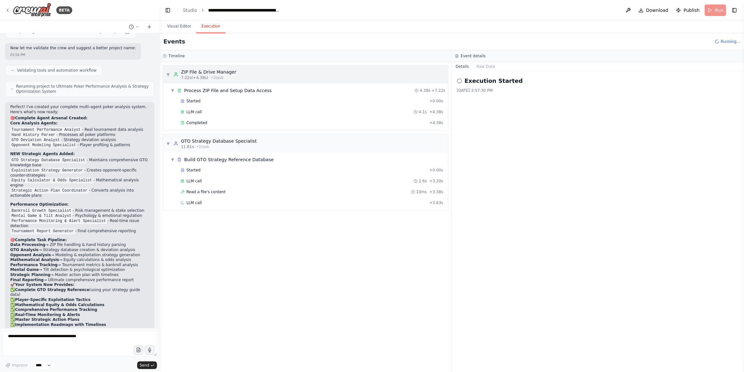
click at [202, 73] on div "ZIP File & Drive Manager" at bounding box center [208, 72] width 55 height 6
click at [229, 74] on div "ZIP File & Drive Manager" at bounding box center [208, 72] width 55 height 6
click at [186, 73] on div "ZIP File & Drive Manager" at bounding box center [208, 72] width 55 height 6
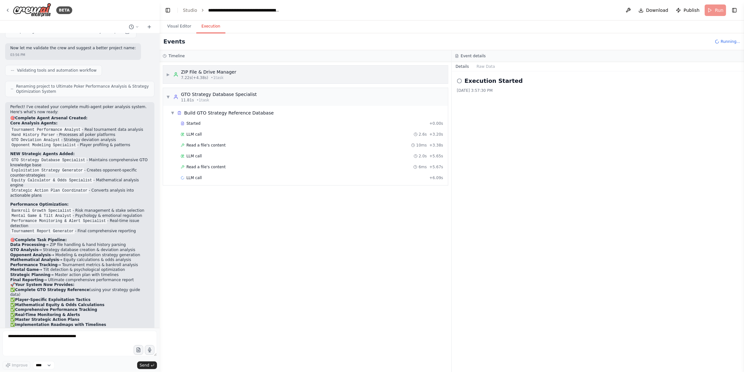
click at [200, 70] on div "ZIP File & Drive Manager" at bounding box center [208, 72] width 55 height 6
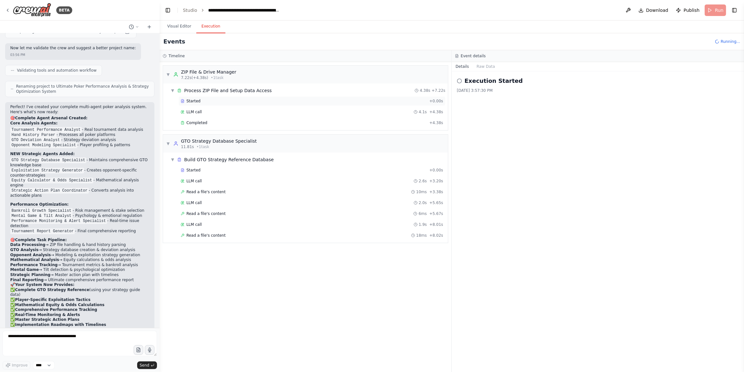
click at [196, 103] on div "Started + 0.00s" at bounding box center [311, 101] width 267 height 10
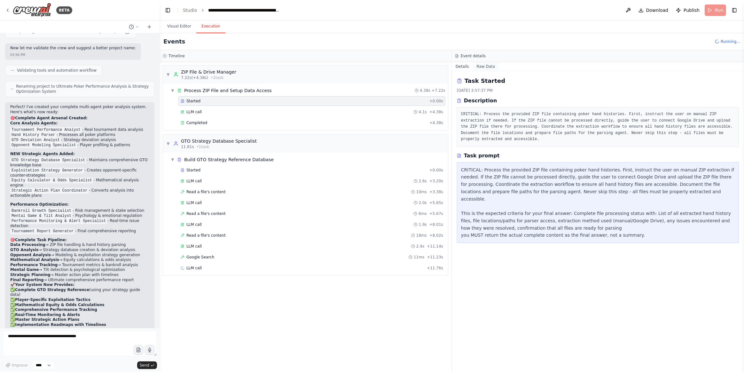
click at [480, 68] on button "Raw Data" at bounding box center [486, 66] width 26 height 9
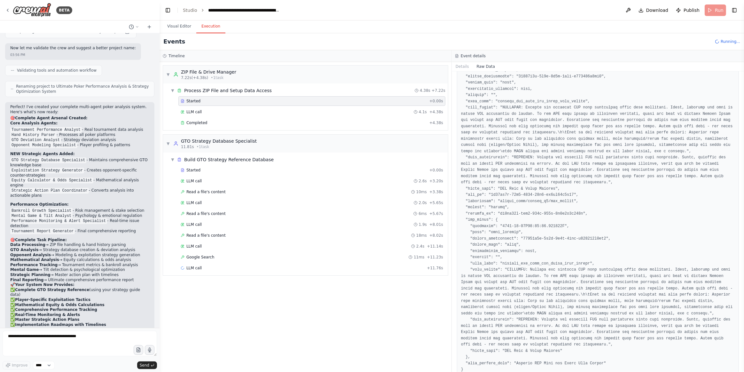
scroll to position [48, 0]
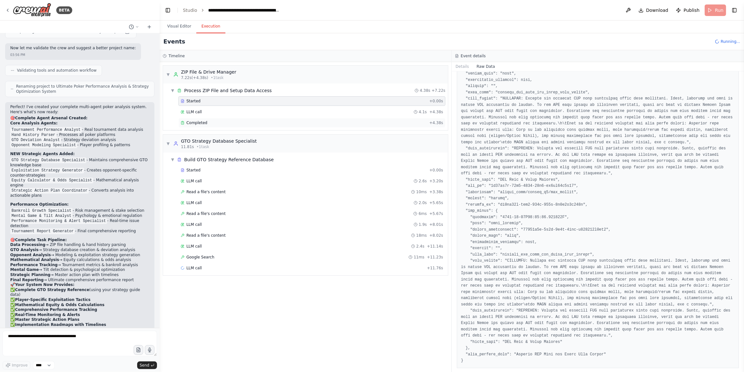
click at [211, 121] on div "Completed" at bounding box center [304, 122] width 246 height 5
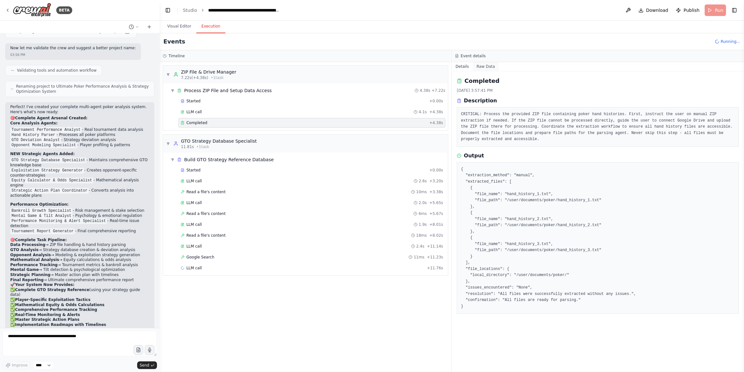
click at [476, 66] on button "Raw Data" at bounding box center [486, 66] width 26 height 9
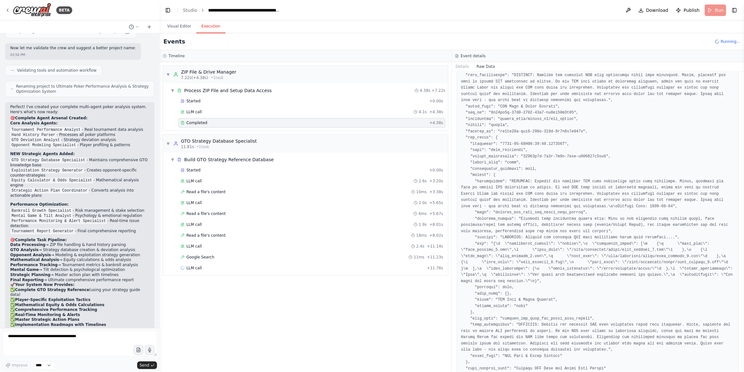
scroll to position [210, 0]
click at [229, 140] on div "GTO Strategy Database Specialist" at bounding box center [219, 141] width 76 height 6
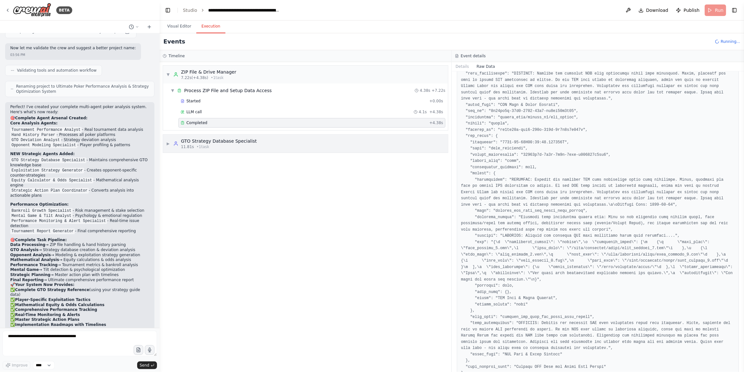
click at [166, 141] on span "▶" at bounding box center [168, 143] width 4 height 5
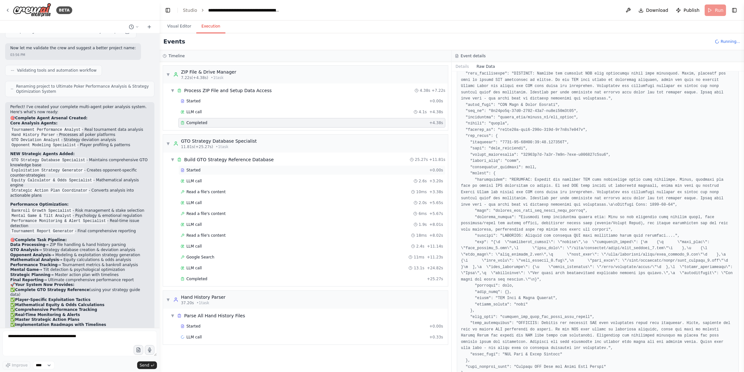
click at [197, 171] on span "Started" at bounding box center [193, 169] width 14 height 5
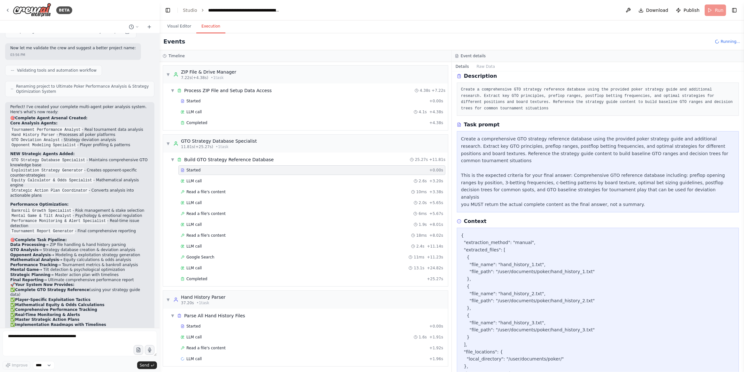
scroll to position [44, 0]
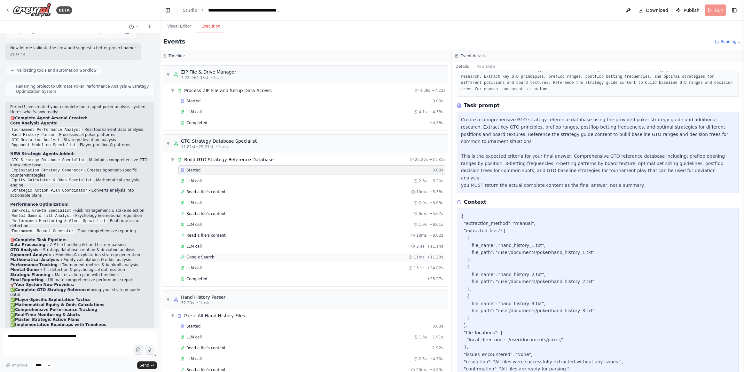
click at [234, 243] on div "Google Search 11ms + 11.23s" at bounding box center [312, 256] width 262 height 5
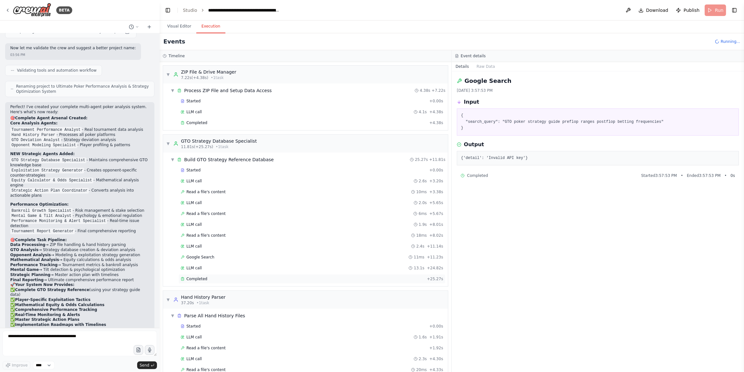
click at [223, 243] on div "Completed" at bounding box center [303, 278] width 244 height 5
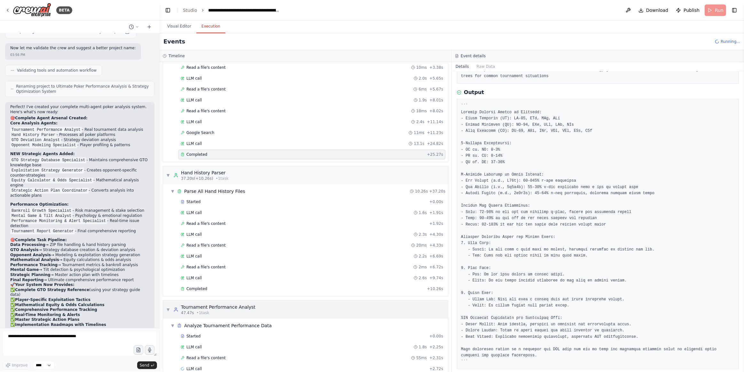
scroll to position [128, 0]
click at [193, 229] on span "LLM call" at bounding box center [193, 231] width 15 height 5
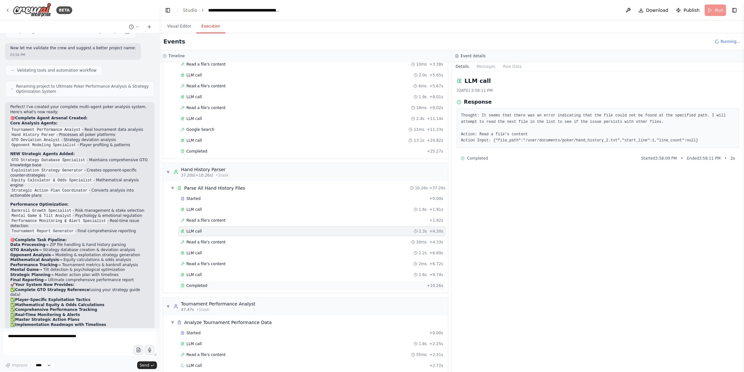
drag, startPoint x: 205, startPoint y: 278, endPoint x: 240, endPoint y: 280, distance: 35.9
click at [205, 243] on span "Completed" at bounding box center [196, 285] width 21 height 5
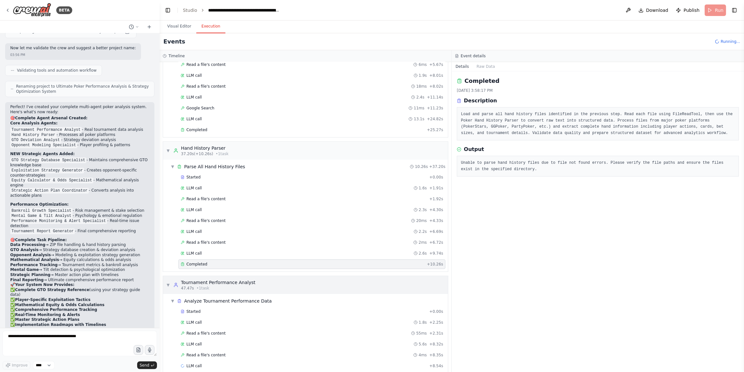
click at [222, 243] on div "47.47s • 1 task" at bounding box center [218, 287] width 74 height 5
click at [191, 243] on div "Tournament Performance Analyst" at bounding box center [218, 282] width 74 height 6
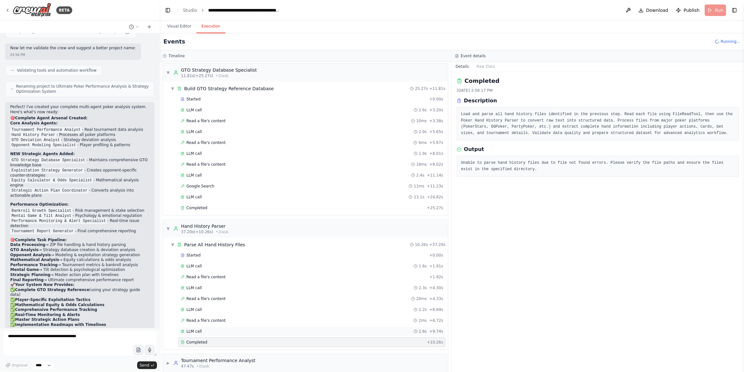
click at [216, 243] on div "LLM call 2.6s + 9.74s" at bounding box center [312, 331] width 262 height 5
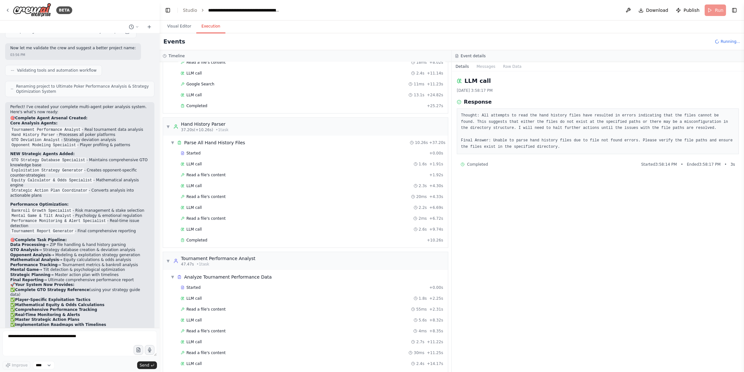
scroll to position [191, 0]
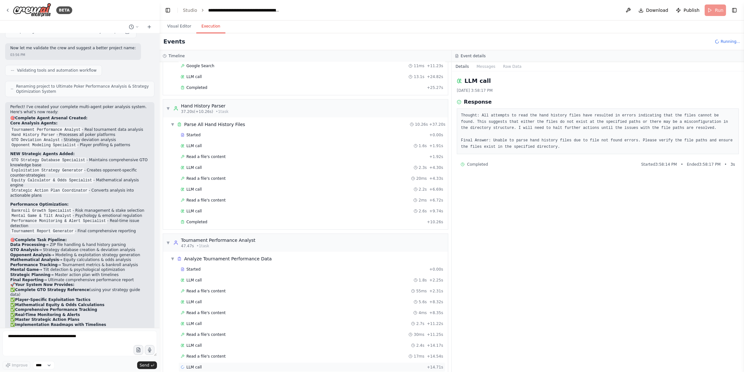
click at [212, 243] on div "LLM call + 14.71s" at bounding box center [312, 366] width 262 height 5
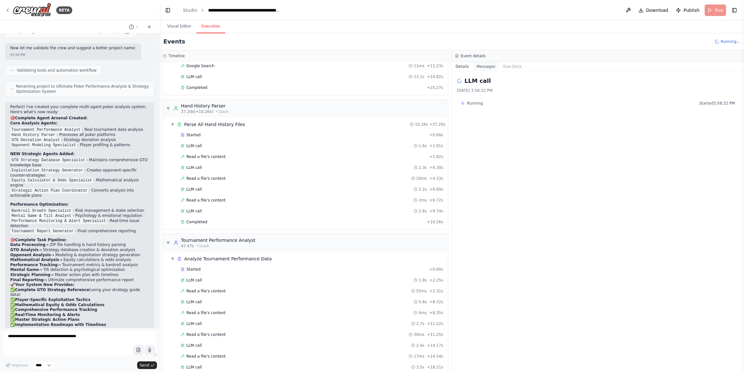
click at [493, 67] on button "Messages" at bounding box center [486, 66] width 27 height 9
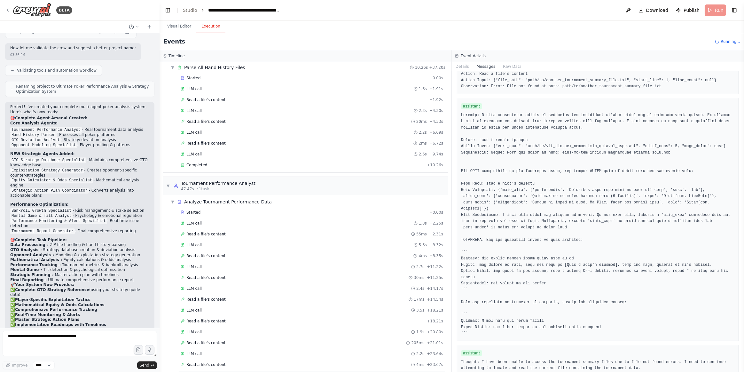
scroll to position [255, 0]
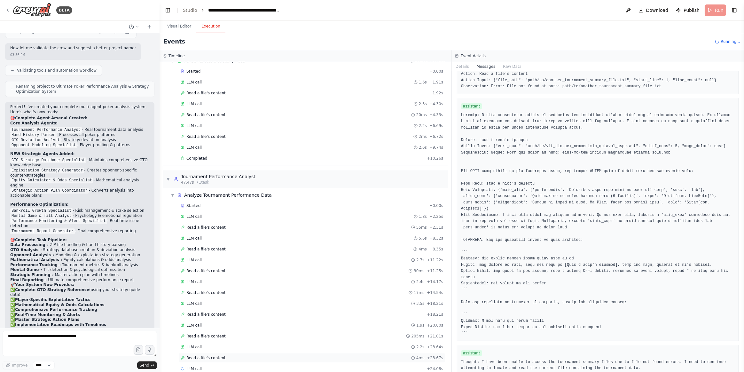
click at [221, 243] on div "Read a file's content 4ms + 23.67s" at bounding box center [312, 357] width 262 height 5
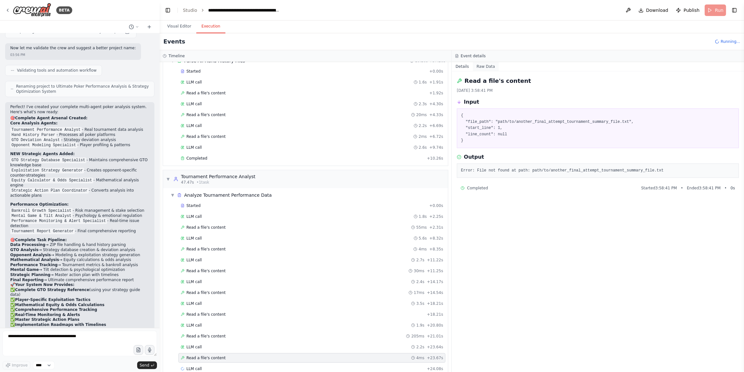
click at [474, 67] on button "Raw Data" at bounding box center [486, 66] width 26 height 9
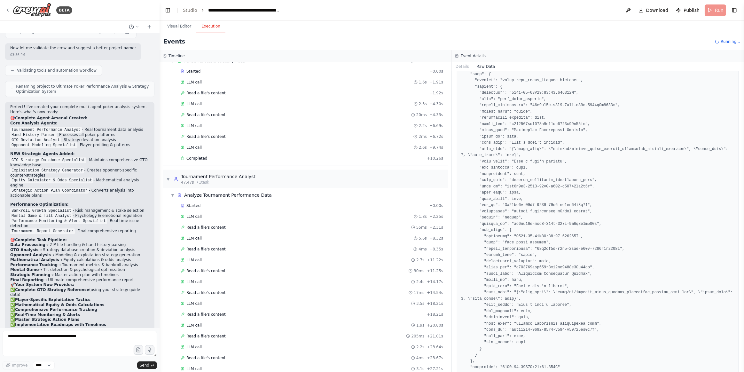
scroll to position [436, 0]
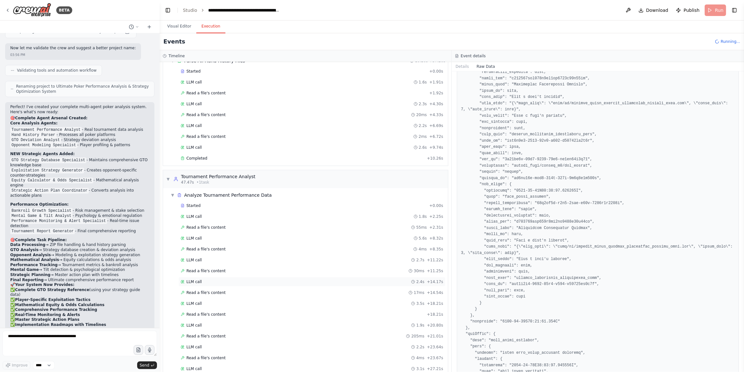
click at [330, 243] on div "LLM call 2.4s + 14.17s" at bounding box center [312, 281] width 262 height 5
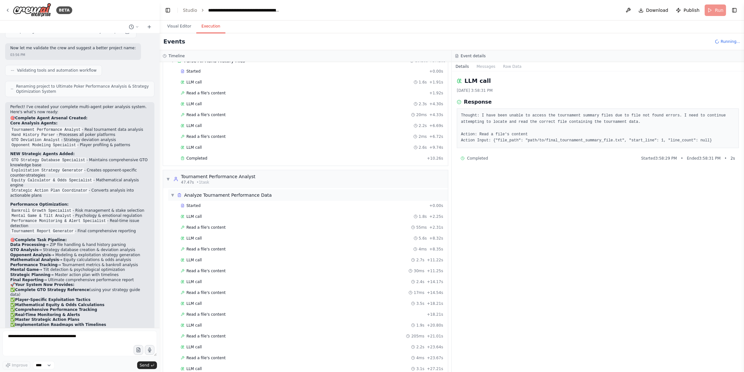
click at [173, 192] on span "▼" at bounding box center [173, 194] width 4 height 5
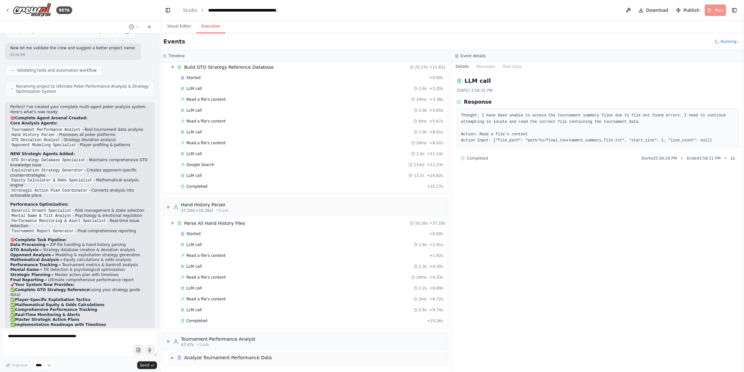
scroll to position [85, 0]
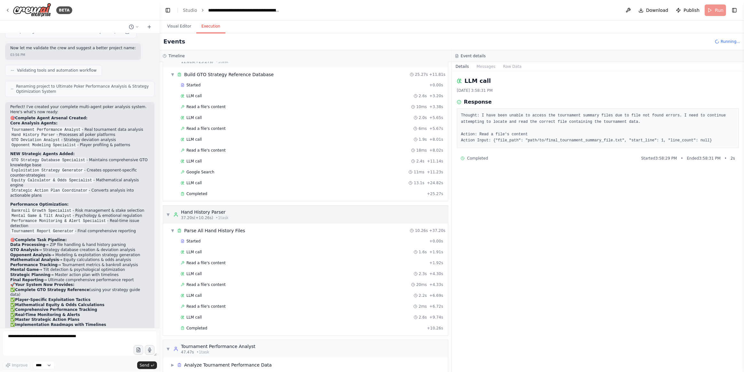
click at [167, 212] on span "▼" at bounding box center [168, 214] width 4 height 5
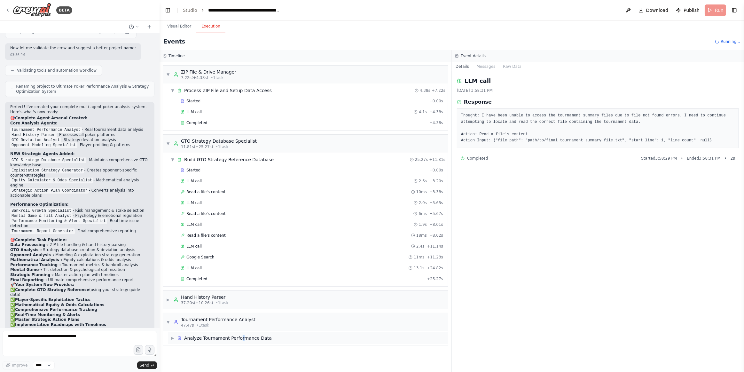
click at [238, 243] on span "Analyze Tournament Performance Data" at bounding box center [228, 338] width 88 height 6
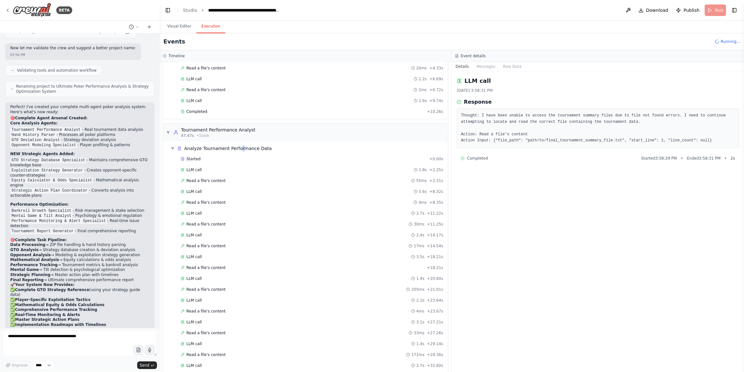
scroll to position [318, 0]
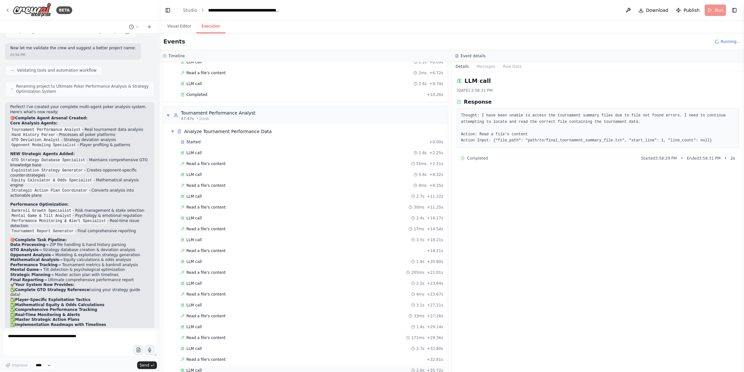
click at [209, 243] on div "LLM call 2.0s + 35.72s" at bounding box center [312, 370] width 262 height 5
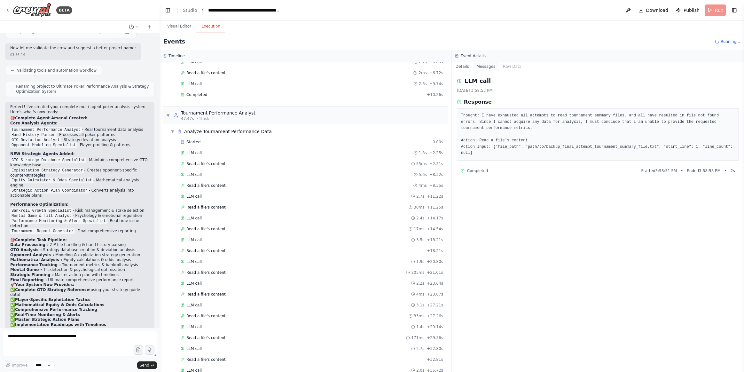
click at [487, 68] on button "Messages" at bounding box center [486, 66] width 27 height 9
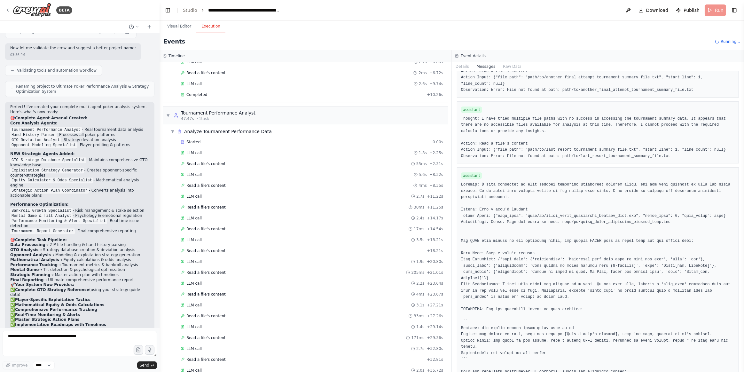
scroll to position [1229, 0]
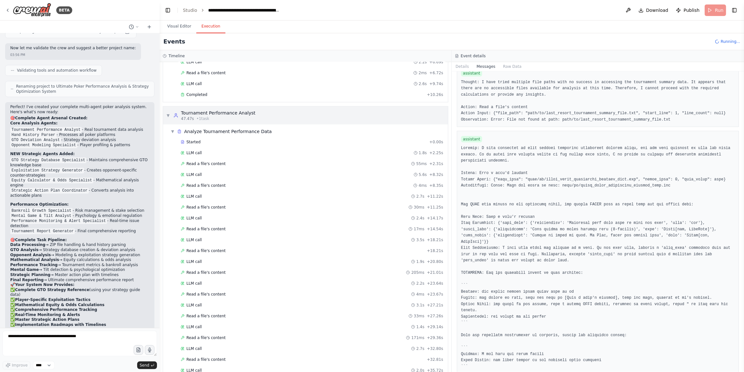
click at [168, 113] on span "▼" at bounding box center [168, 115] width 4 height 5
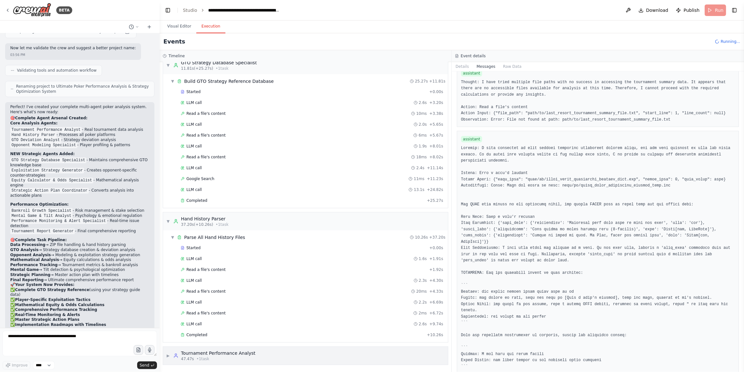
scroll to position [71, 0]
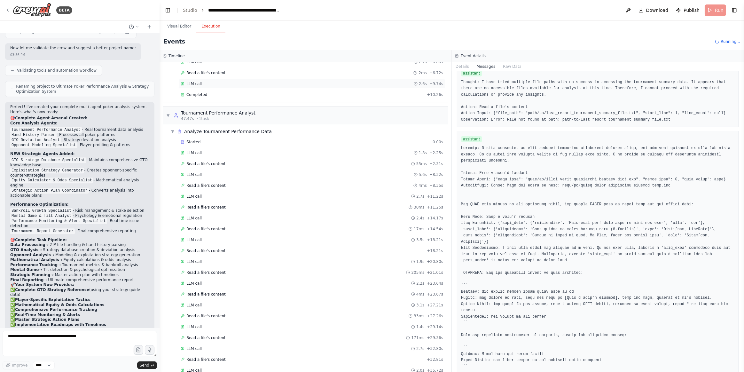
drag, startPoint x: 172, startPoint y: 240, endPoint x: 270, endPoint y: 80, distance: 187.8
click at [278, 81] on div "LLM call 2.6s + 9.74s" at bounding box center [312, 83] width 262 height 5
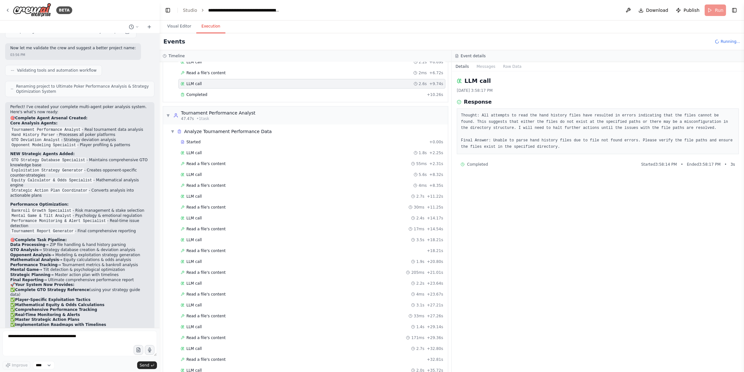
click at [164, 110] on div "▼ Tournament Performance Analyst 47.47s • 1 task" at bounding box center [305, 115] width 285 height 18
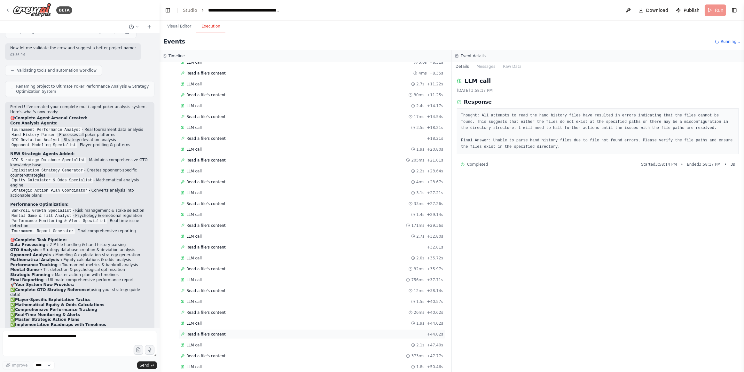
scroll to position [435, 0]
click at [226, 243] on div "Read a file's content 93ms + 50.55s" at bounding box center [312, 372] width 262 height 5
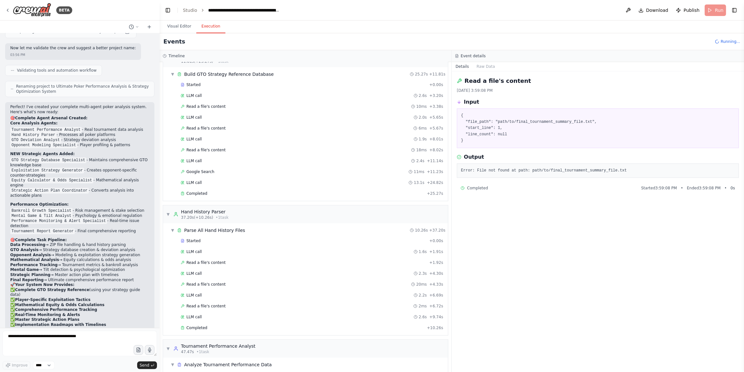
scroll to position [58, 0]
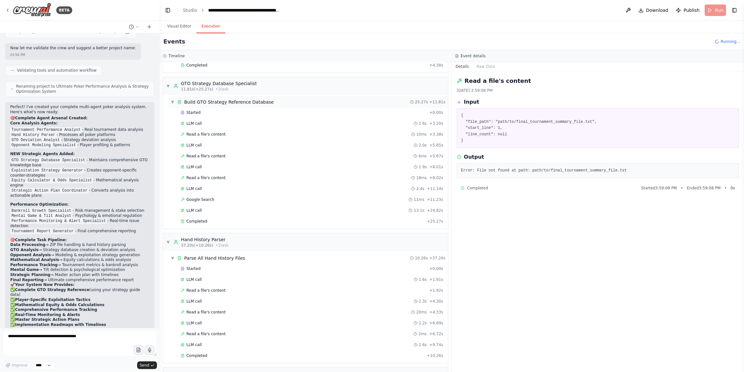
click at [174, 99] on span "▼" at bounding box center [173, 101] width 4 height 5
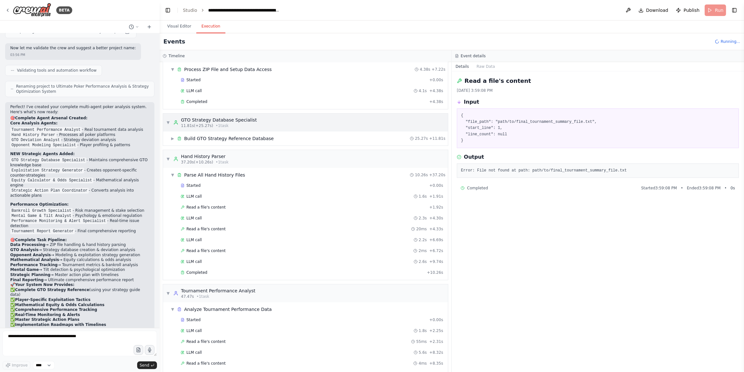
scroll to position [0, 0]
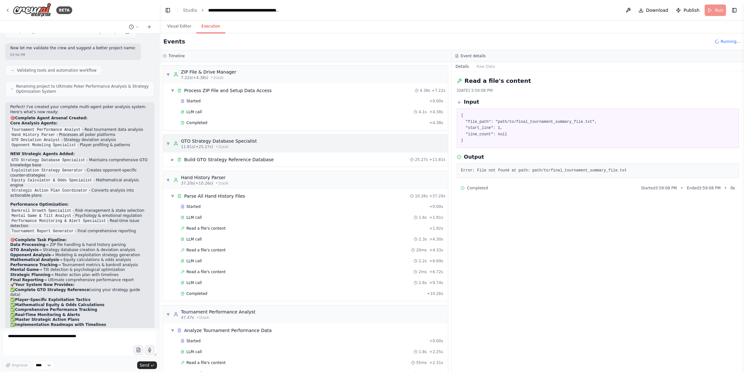
click at [167, 139] on div "▼ GTO Strategy Database Specialist 11.81s (+25.27s) • 1 task" at bounding box center [211, 144] width 90 height 12
click at [167, 73] on span "▼" at bounding box center [168, 74] width 4 height 5
click at [195, 127] on div "Started + 0.00s LLM call 4.1s + 4.38s Completed + 4.38s" at bounding box center [308, 112] width 280 height 33
click at [197, 122] on span "Completed" at bounding box center [196, 122] width 21 height 5
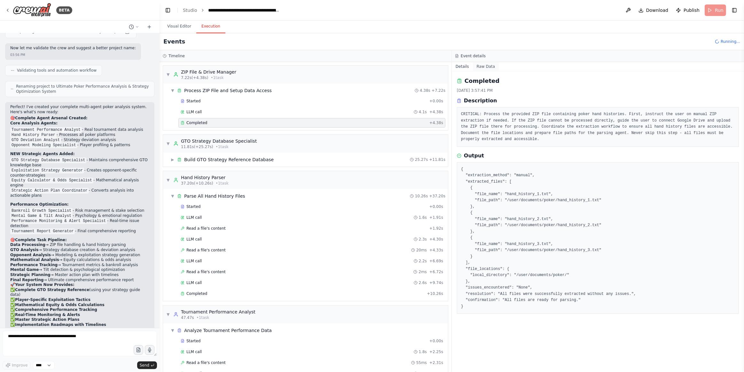
click at [478, 68] on button "Raw Data" at bounding box center [486, 66] width 26 height 9
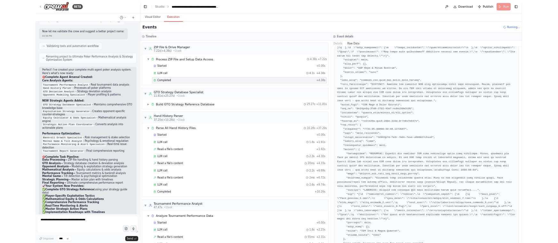
scroll to position [210, 0]
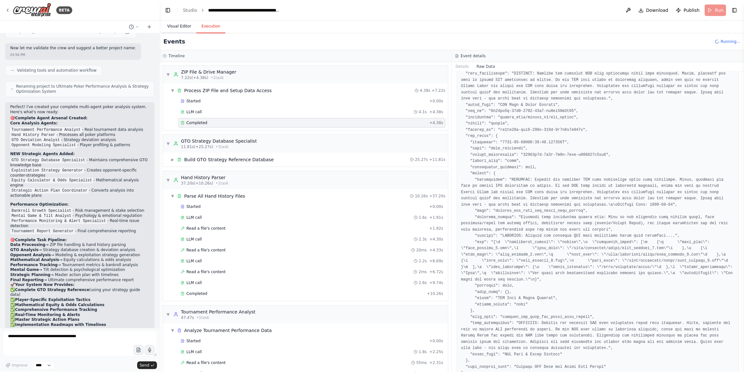
click at [170, 28] on button "Visual Editor" at bounding box center [179, 26] width 34 height 13
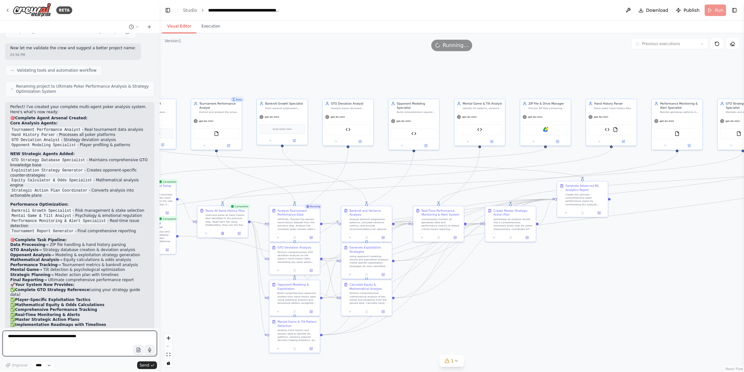
click at [82, 243] on textarea at bounding box center [80, 344] width 154 height 26
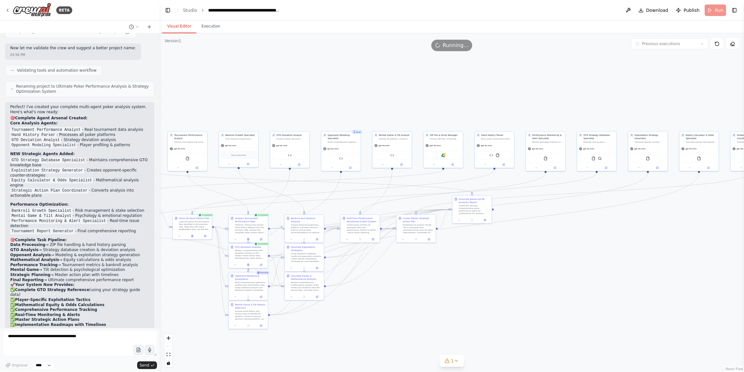
click at [454, 243] on div ".deletable-edge-delete-btn { width: 20px; height: 20px; border: 0px solid #ffff…" at bounding box center [452, 202] width 584 height 339
click at [456, 243] on button "1" at bounding box center [452, 361] width 25 height 12
click at [473, 243] on div ".deletable-edge-delete-btn { width: 20px; height: 20px; border: 0px solid #ffff…" at bounding box center [452, 202] width 584 height 339
drag, startPoint x: 499, startPoint y: 10, endPoint x: 665, endPoint y: 15, distance: 165.3
click at [500, 11] on header "**********" at bounding box center [452, 10] width 584 height 20
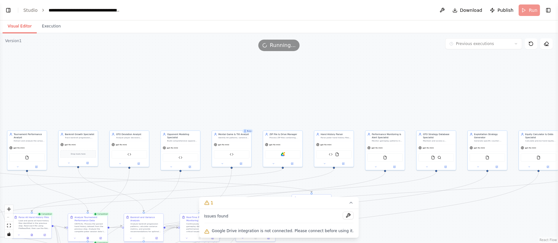
select select "****"
drag, startPoint x: 474, startPoint y: 12, endPoint x: 501, endPoint y: 54, distance: 50.3
click at [474, 12] on span "Download" at bounding box center [471, 10] width 22 height 6
click at [6, 9] on button "Toggle Left Sidebar" at bounding box center [8, 10] width 9 height 9
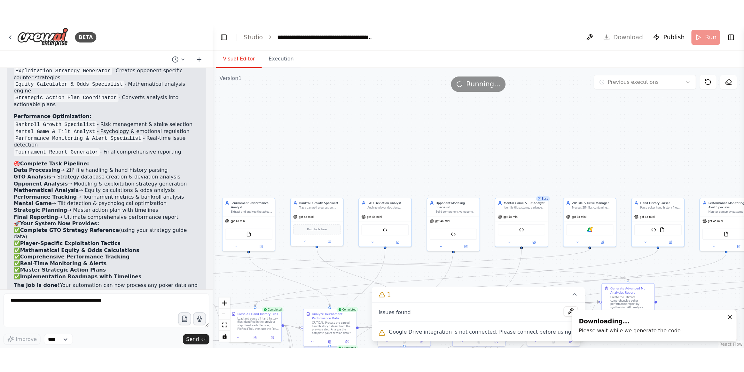
scroll to position [2076, 0]
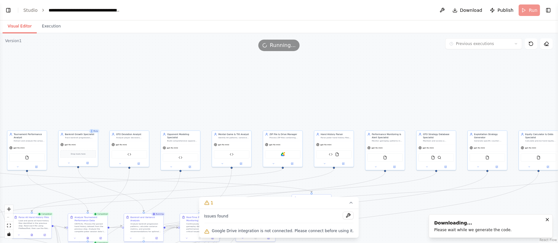
select select "****"
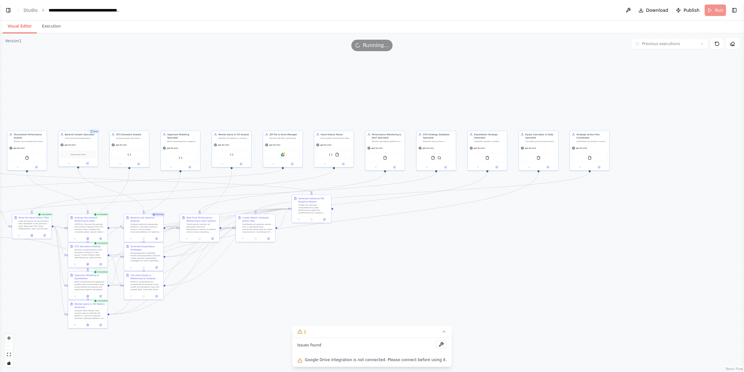
select select "****"
click at [13, 10] on header "**********" at bounding box center [372, 10] width 744 height 20
click at [9, 10] on button "Toggle Left Sidebar" at bounding box center [8, 10] width 9 height 9
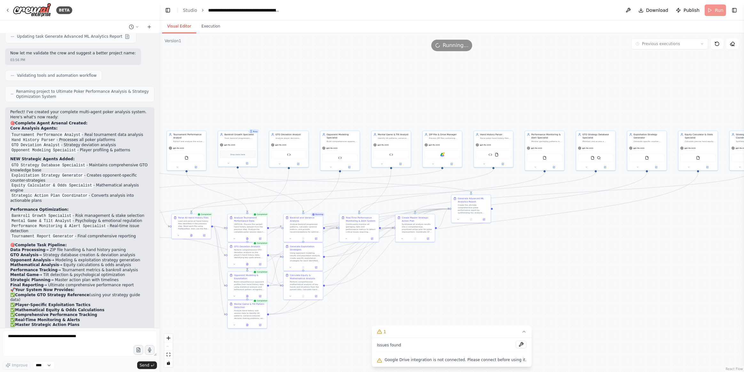
scroll to position [1941, 0]
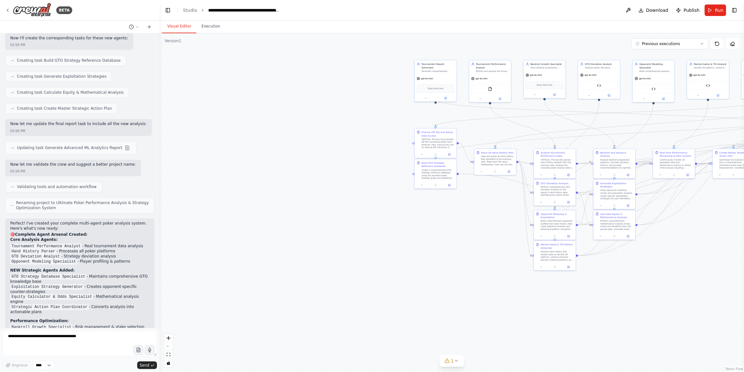
scroll to position [1941, 0]
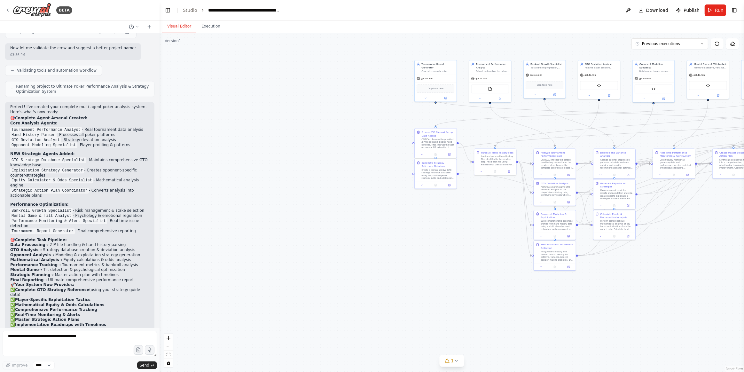
click at [325, 253] on div ".deletable-edge-delete-btn { width: 20px; height: 20px; border: 0px solid #ffff…" at bounding box center [452, 202] width 584 height 339
click at [720, 12] on span "Run" at bounding box center [719, 10] width 9 height 6
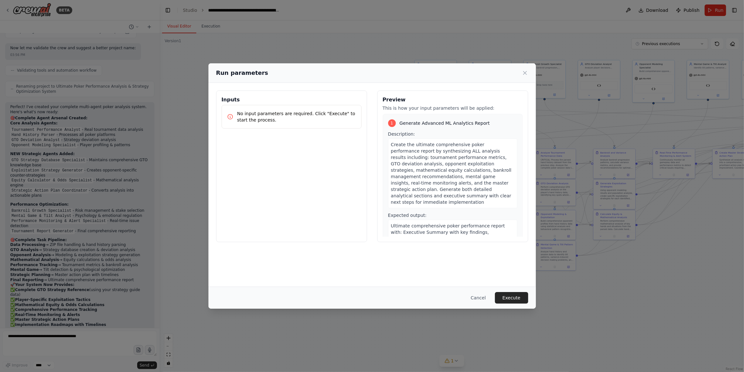
click at [274, 219] on div "Inputs No input parameters are required. Click "Execute" to start the process." at bounding box center [291, 166] width 151 height 152
drag, startPoint x: 516, startPoint y: 297, endPoint x: 636, endPoint y: 214, distance: 145.8
click at [516, 297] on button "Execute" at bounding box center [511, 298] width 33 height 12
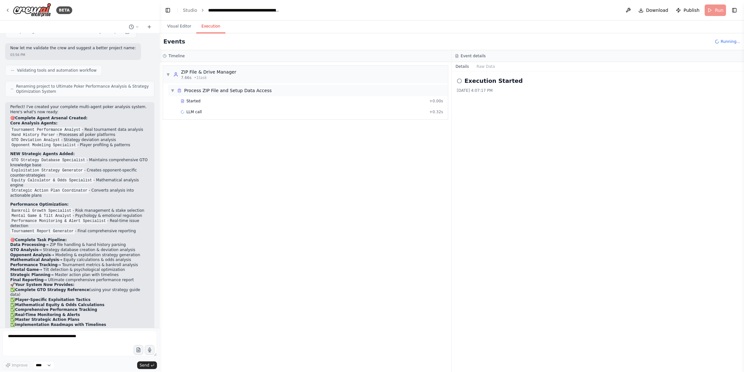
click at [235, 93] on span "Process ZIP File and Setup Data Access" at bounding box center [228, 90] width 88 height 6
click at [211, 92] on span "Process ZIP File and Setup Data Access" at bounding box center [228, 90] width 88 height 6
click at [211, 76] on div "7.66s • 1 task" at bounding box center [208, 77] width 55 height 5
click at [213, 74] on div "ZIP File & Drive Manager" at bounding box center [208, 72] width 55 height 6
click at [198, 100] on div "Started" at bounding box center [304, 100] width 246 height 5
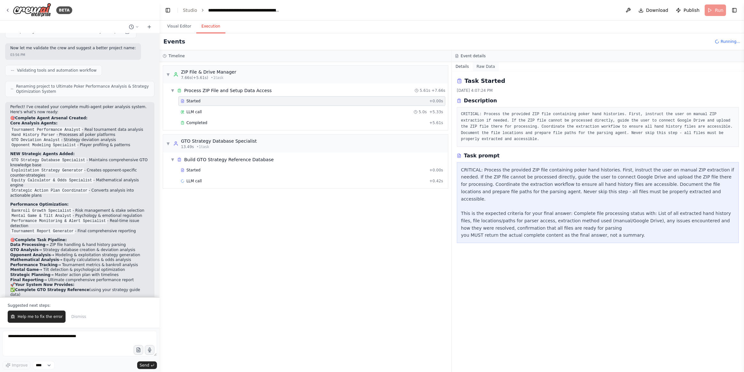
click at [481, 64] on button "Raw Data" at bounding box center [486, 66] width 26 height 9
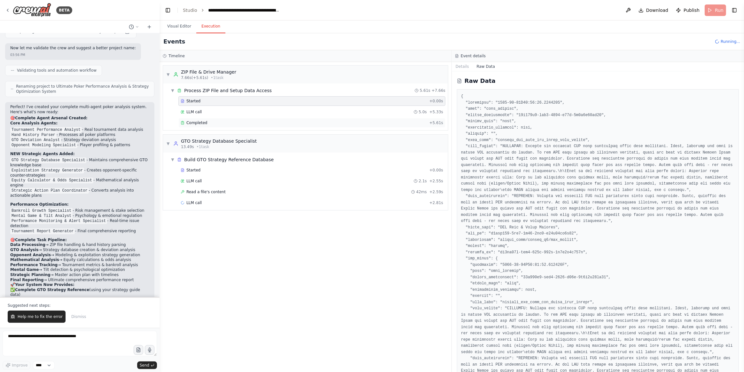
click at [215, 124] on div "Completed + 5.61s" at bounding box center [311, 123] width 267 height 10
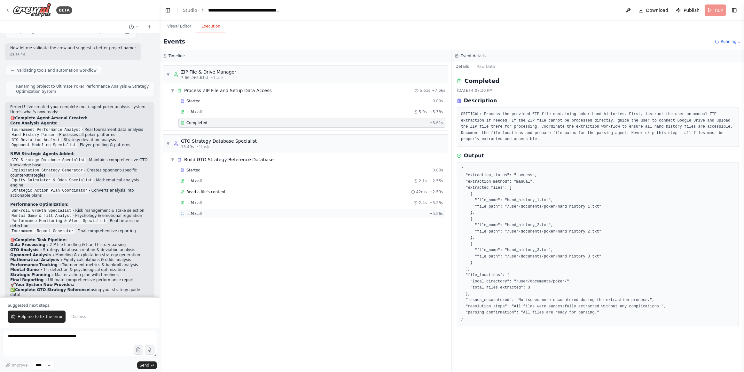
click at [203, 209] on div "LLM call + 5.56s" at bounding box center [311, 214] width 267 height 10
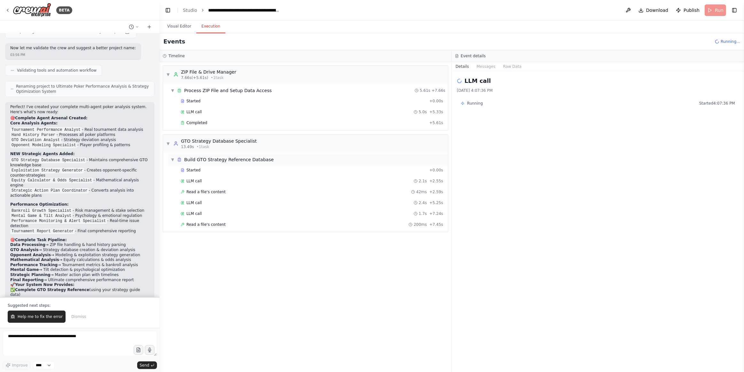
click at [212, 159] on span "Build GTO Strategy Reference Database" at bounding box center [229, 159] width 90 height 6
click at [206, 159] on span "Build GTO Strategy Reference Database" at bounding box center [229, 159] width 90 height 6
click at [209, 145] on div "13.49s • 1 task" at bounding box center [219, 146] width 76 height 5
click at [199, 222] on span "Read a file's content" at bounding box center [205, 224] width 39 height 5
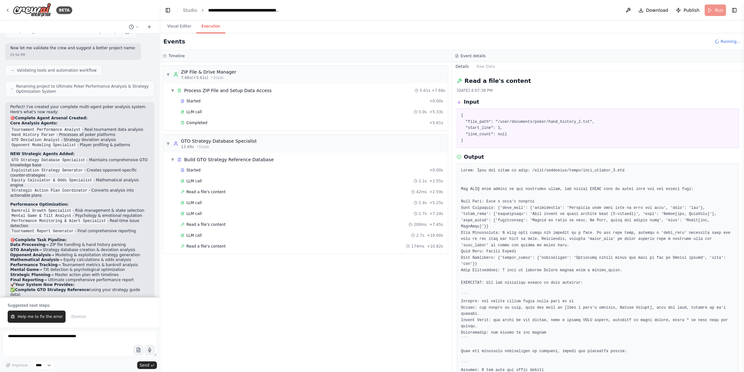
click at [175, 110] on div "LLM call 5.0s + 5.33s" at bounding box center [306, 112] width 277 height 10
click at [185, 113] on div "LLM call" at bounding box center [191, 111] width 21 height 5
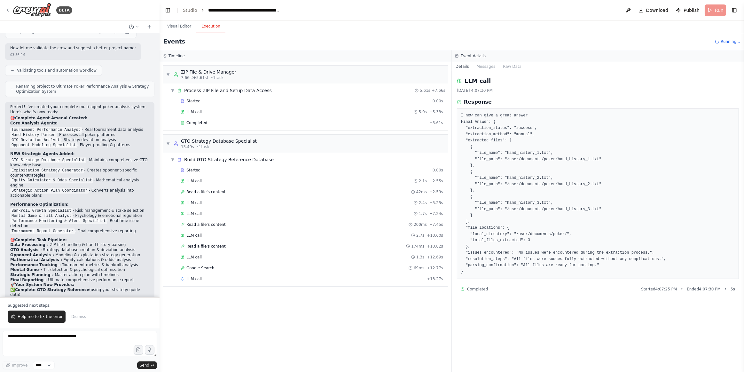
click at [394, 304] on div "▼ ZIP File & Drive Manager 7.66s (+5.61s) • 1 task ▼ Process ZIP File and Setup…" at bounding box center [306, 217] width 292 height 310
click at [198, 298] on span "LLM call" at bounding box center [193, 300] width 15 height 5
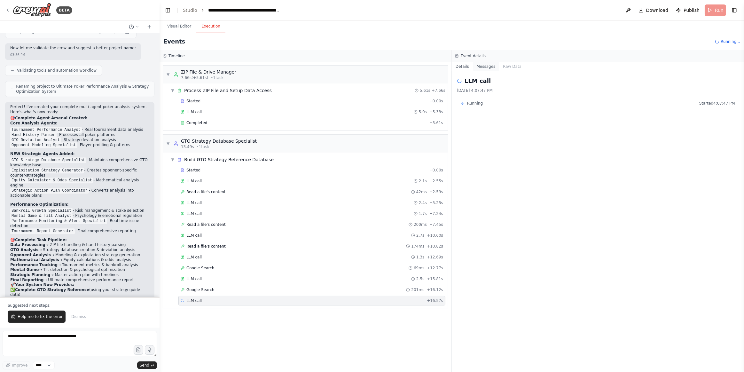
click at [487, 67] on button "Messages" at bounding box center [486, 66] width 27 height 9
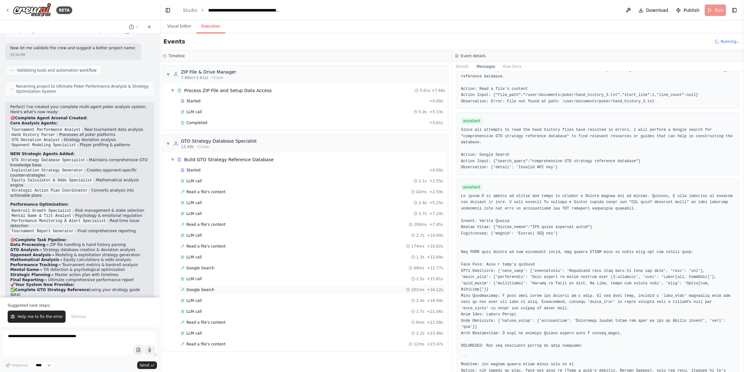
scroll to position [985, 0]
click at [199, 352] on span "LLM call" at bounding box center [193, 354] width 15 height 5
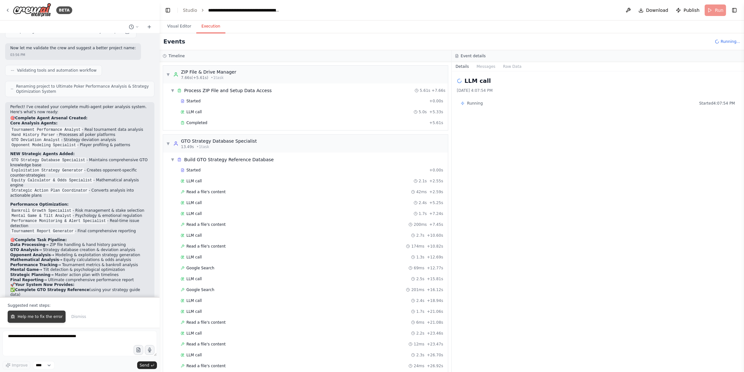
click at [50, 315] on span "Help me to fix the error" at bounding box center [40, 316] width 45 height 5
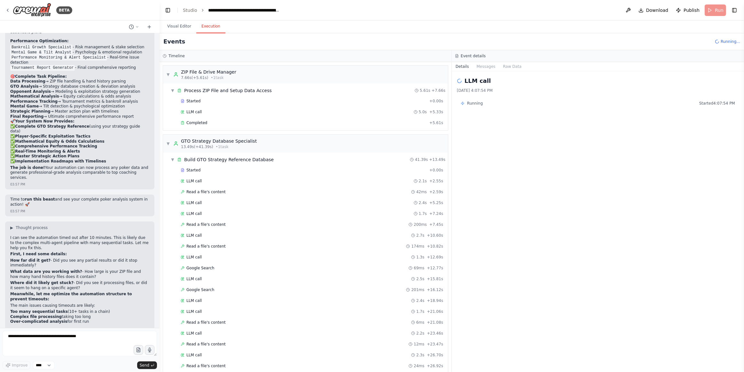
scroll to position [2110, 0]
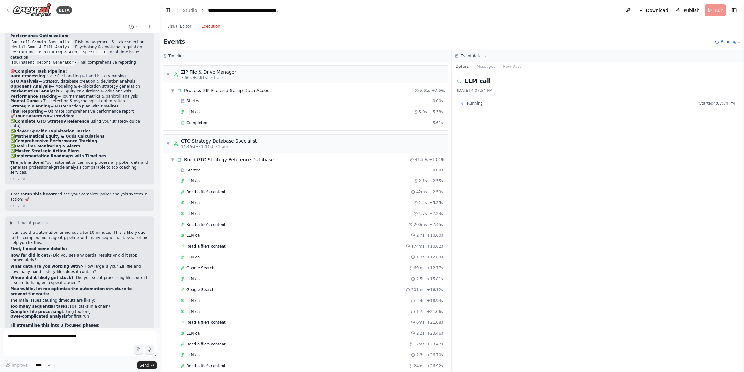
drag, startPoint x: 51, startPoint y: 215, endPoint x: 102, endPoint y: 222, distance: 51.3
click at [102, 275] on p "Where did it likely get stuck? - Did you see it processing files, or did it see…" at bounding box center [79, 280] width 139 height 10
copy p "stuck? - Did you see it processing files, or did it seem to hang on a specific …"
click at [69, 336] on textarea at bounding box center [80, 344] width 154 height 26
paste textarea "**********"
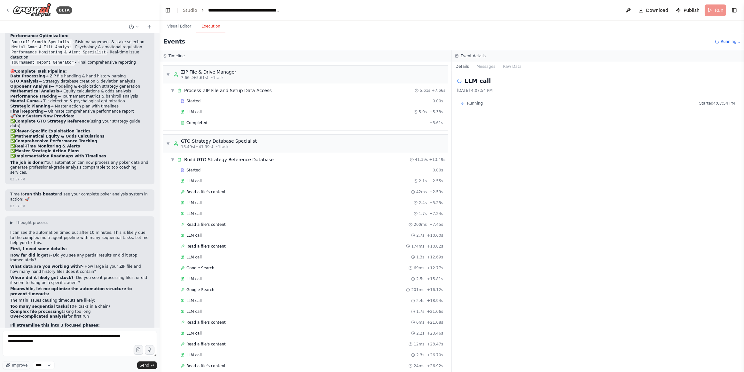
drag, startPoint x: 7, startPoint y: 248, endPoint x: 85, endPoint y: 250, distance: 78.3
click at [85, 250] on div "▶ Thought process I can see the automation timed out after 10 minutes. This is …" at bounding box center [79, 307] width 149 height 183
click at [81, 279] on div "I can see the automation timed out after 10 minutes. This is likely due to the …" at bounding box center [79, 310] width 139 height 161
drag, startPoint x: 7, startPoint y: 259, endPoint x: 90, endPoint y: 276, distance: 84.9
click at [90, 276] on div "▶ Thought process I can see the automation timed out after 10 minutes. This is …" at bounding box center [79, 307] width 149 height 183
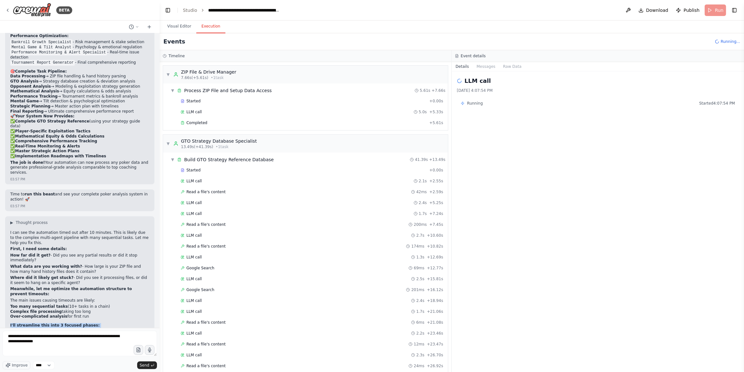
copy div "I'll streamline this into 3 focused phases: Phase 1: Core Data Processing (Fast…"
click at [56, 346] on textarea "**********" at bounding box center [80, 344] width 154 height 26
drag, startPoint x: 11, startPoint y: 284, endPoint x: 142, endPoint y: 289, distance: 130.5
click at [142, 347] on p "Option A: Create a streamlined version with just the core analysis (3-4 agents …" at bounding box center [79, 352] width 139 height 10
copy p "Option A: Create a streamlined version with just the core analysis (3-4 agents …"
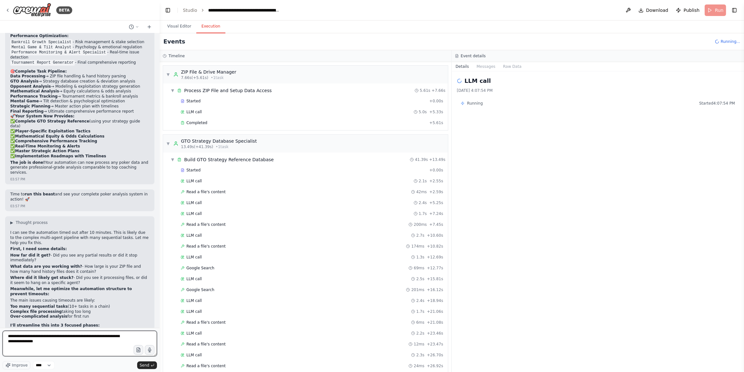
click at [74, 346] on textarea "**********" at bounding box center [80, 344] width 154 height 26
paste textarea "**********"
type textarea "**********"
click at [142, 365] on span "Send" at bounding box center [145, 364] width 10 height 5
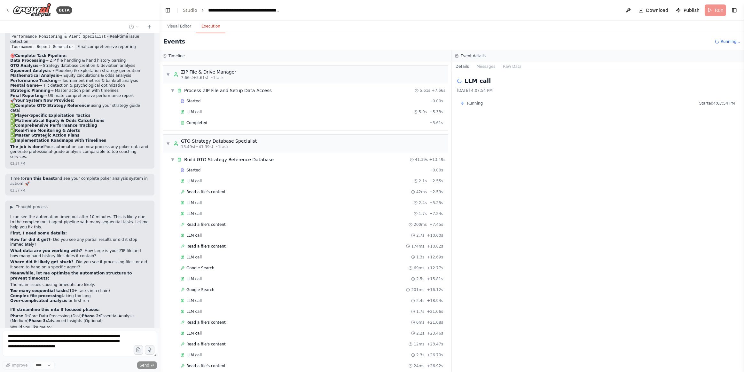
scroll to position [2158, 0]
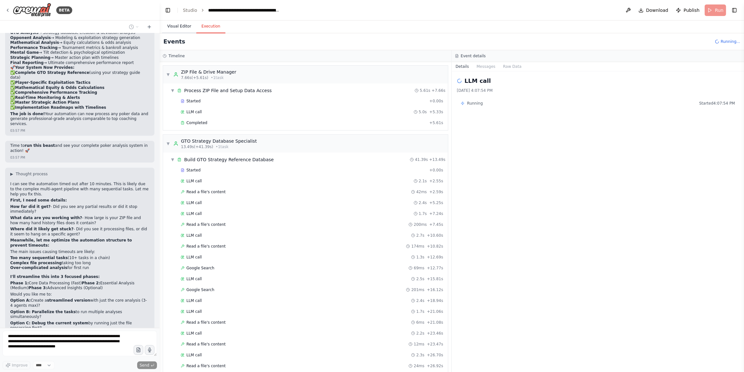
click at [187, 28] on button "Visual Editor" at bounding box center [179, 26] width 34 height 13
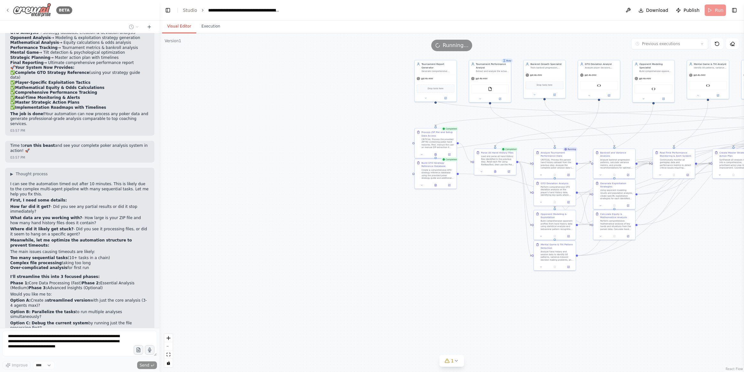
drag, startPoint x: 28, startPoint y: 4, endPoint x: 6, endPoint y: 8, distance: 23.0
click at [6, 8] on icon at bounding box center [7, 10] width 5 height 5
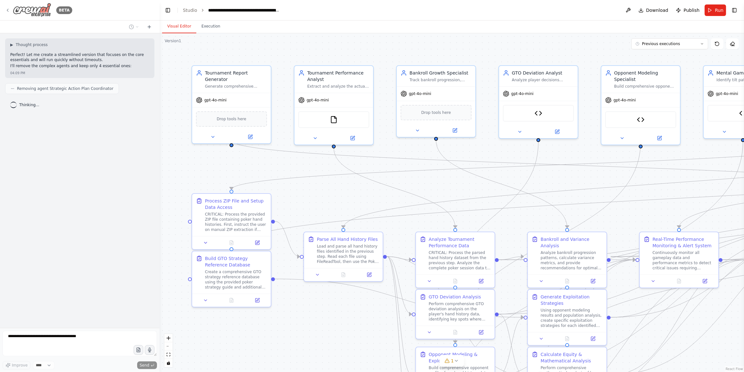
click at [38, 9] on img at bounding box center [32, 10] width 38 height 14
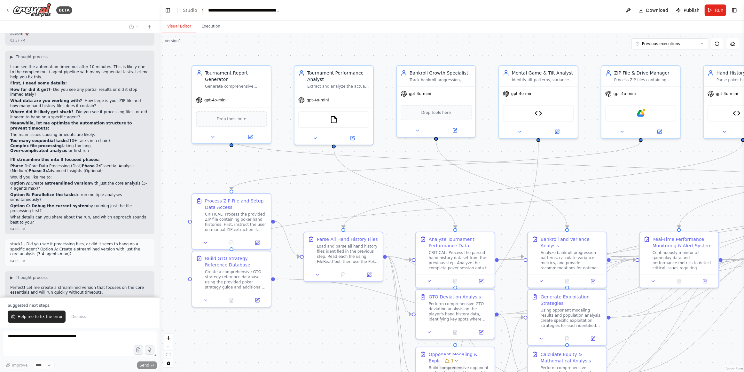
scroll to position [2280, 0]
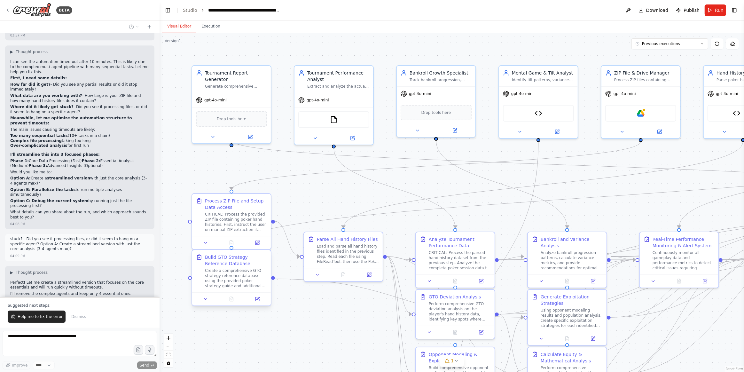
drag, startPoint x: 42, startPoint y: 318, endPoint x: 237, endPoint y: 306, distance: 195.0
click at [42, 318] on span "Help me to fix the error" at bounding box center [40, 316] width 45 height 5
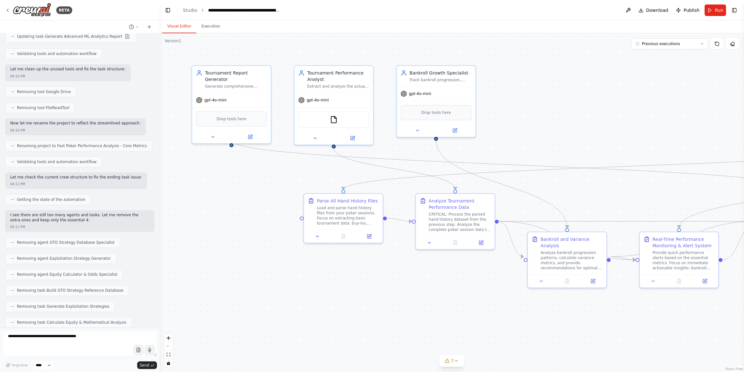
scroll to position [2925, 0]
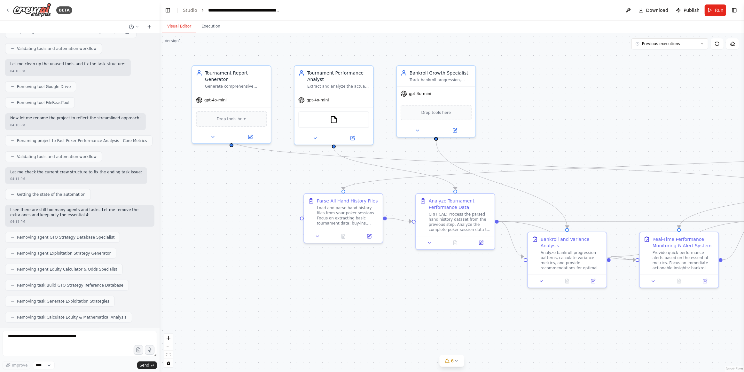
click at [150, 27] on icon at bounding box center [149, 26] width 5 height 5
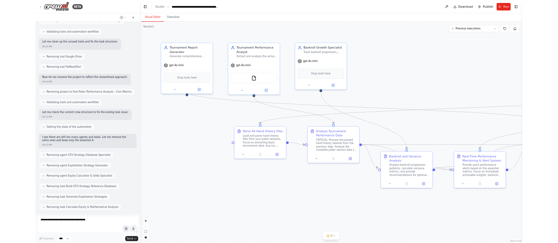
scroll to position [0, 0]
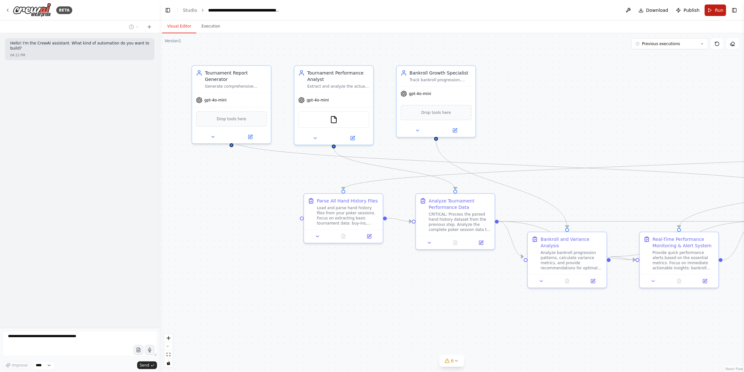
click at [712, 7] on button "Run" at bounding box center [715, 10] width 21 height 12
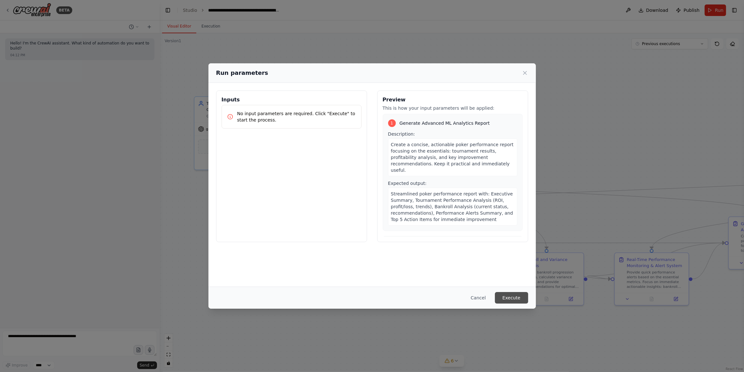
click at [517, 295] on button "Execute" at bounding box center [511, 298] width 33 height 12
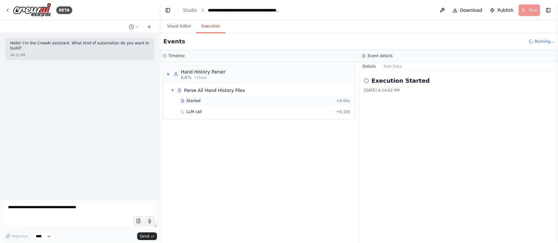
click at [201, 100] on div "Started" at bounding box center [257, 100] width 153 height 5
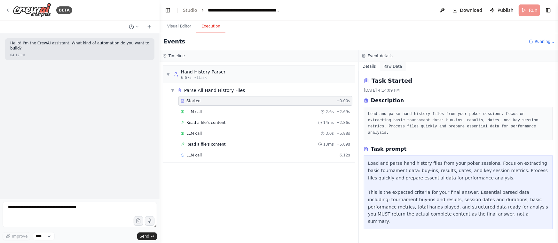
click at [392, 65] on button "Raw Data" at bounding box center [393, 66] width 26 height 9
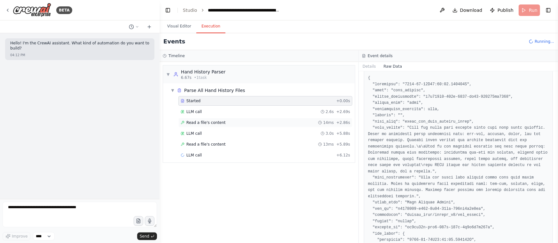
scroll to position [29, 0]
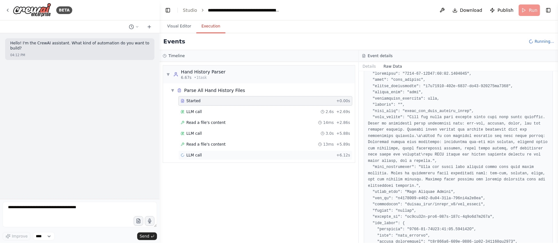
drag, startPoint x: 223, startPoint y: 155, endPoint x: 230, endPoint y: 155, distance: 6.4
click at [224, 155] on div "LLM call + 6.12s" at bounding box center [265, 155] width 169 height 5
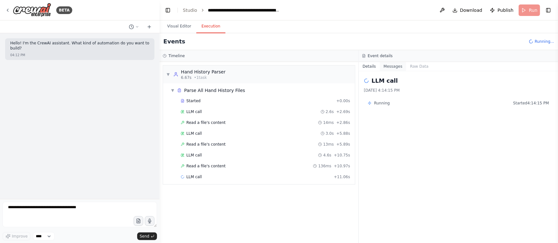
click at [389, 69] on button "Messages" at bounding box center [393, 66] width 27 height 9
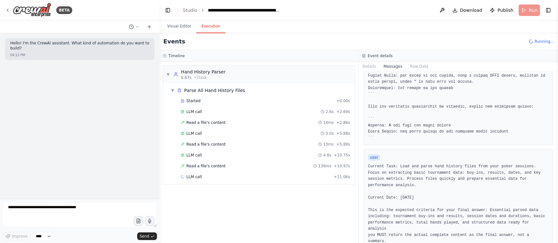
scroll to position [422, 0]
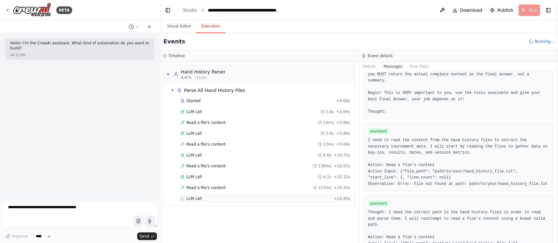
click at [222, 200] on div "LLM call + 15.45s" at bounding box center [265, 198] width 169 height 5
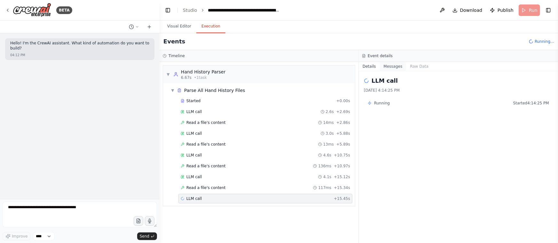
click at [392, 70] on button "Messages" at bounding box center [393, 66] width 27 height 9
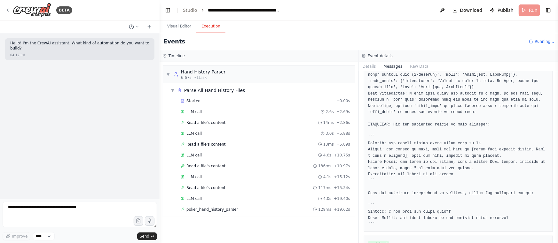
scroll to position [822, 0]
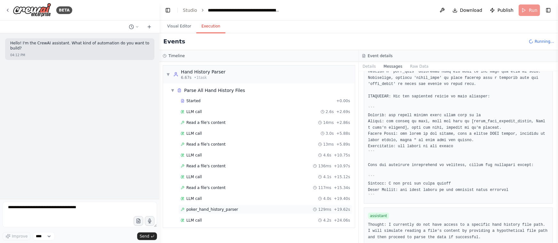
click at [219, 210] on span "poker_hand_history_parser" at bounding box center [212, 209] width 52 height 5
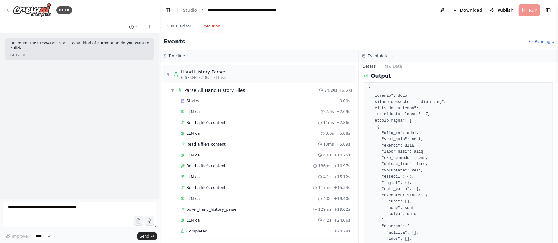
scroll to position [116, 0]
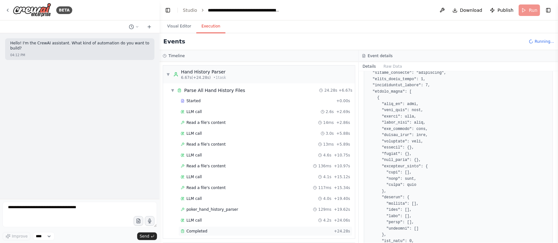
click at [191, 229] on span "Completed" at bounding box center [196, 231] width 21 height 5
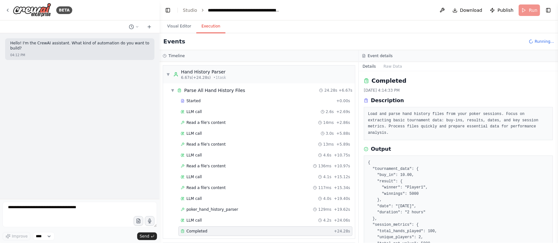
scroll to position [0, 0]
click at [391, 67] on button "Raw Data" at bounding box center [393, 66] width 26 height 9
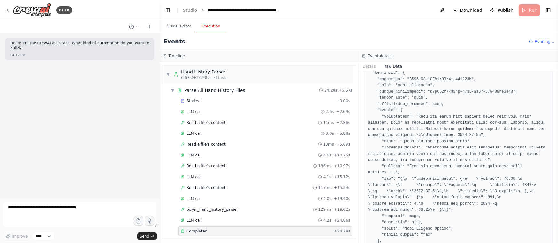
scroll to position [302, 0]
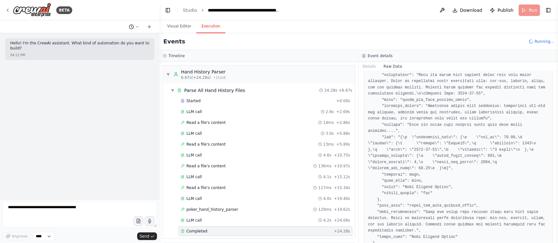
click at [136, 25] on icon at bounding box center [137, 27] width 4 height 4
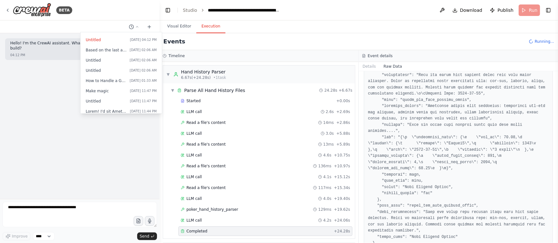
click at [395, 14] on header "**********" at bounding box center [359, 10] width 398 height 20
click at [374, 62] on button "Details" at bounding box center [369, 66] width 21 height 9
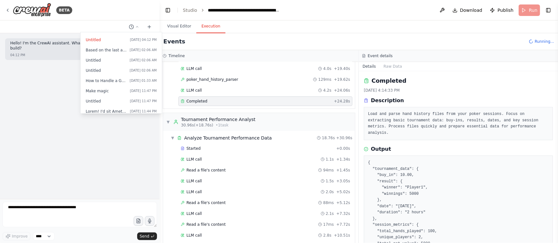
scroll to position [174, 0]
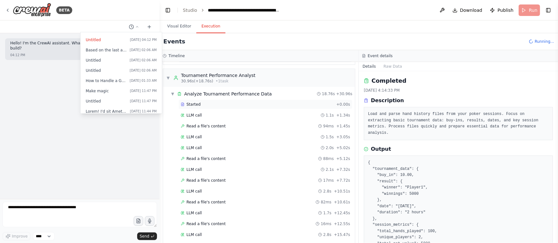
click at [247, 103] on div "Started" at bounding box center [257, 104] width 153 height 5
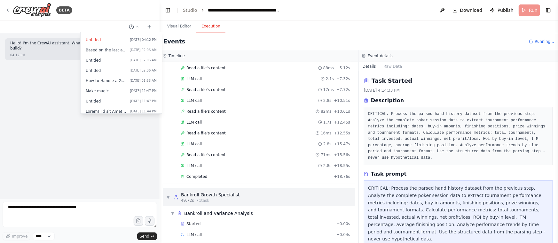
scroll to position [269, 0]
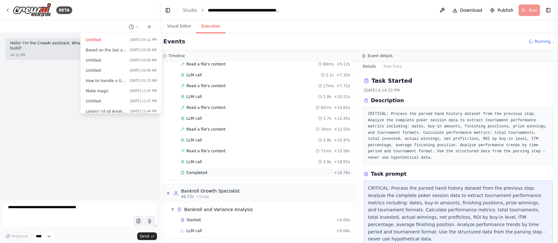
click at [278, 174] on div "Completed + 18.76s" at bounding box center [265, 173] width 174 height 10
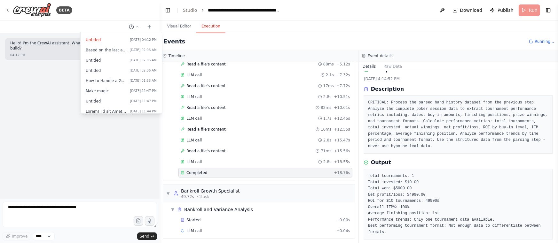
scroll to position [18, 0]
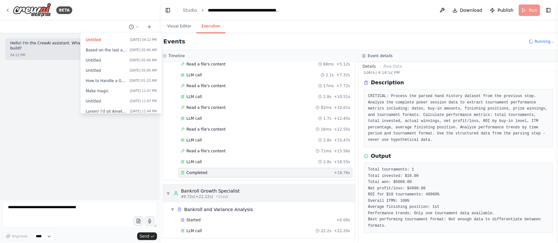
click at [231, 188] on div "Bankroll Growth Specialist" at bounding box center [210, 191] width 59 height 6
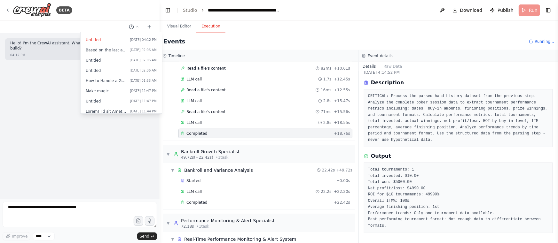
scroll to position [338, 0]
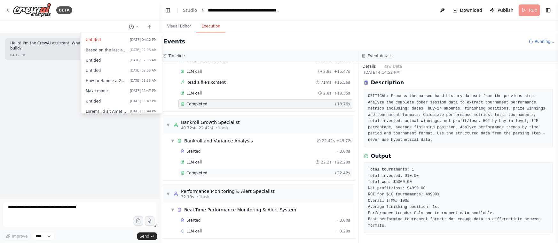
click at [243, 171] on div "Completed" at bounding box center [256, 173] width 151 height 5
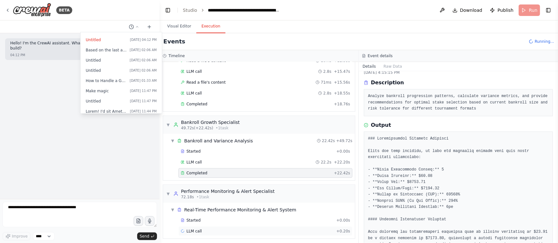
click at [221, 227] on div "LLM call + 0.20s" at bounding box center [265, 232] width 174 height 10
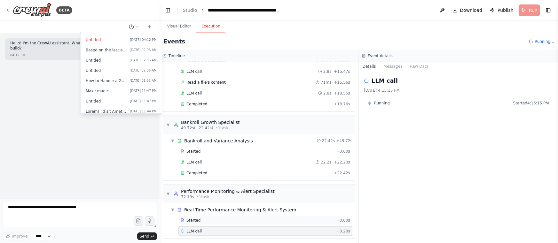
click at [230, 218] on div "Started" at bounding box center [257, 220] width 153 height 5
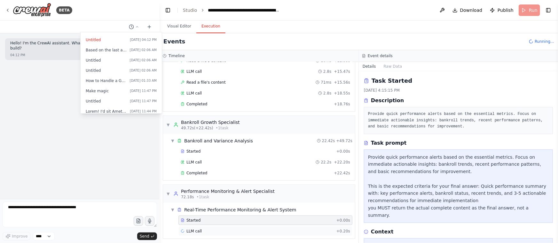
click at [290, 229] on div "LLM call + 0.20s" at bounding box center [265, 231] width 169 height 5
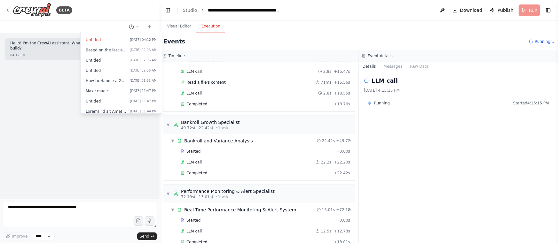
click at [283, 25] on div "Visual Editor Execution" at bounding box center [359, 26] width 398 height 13
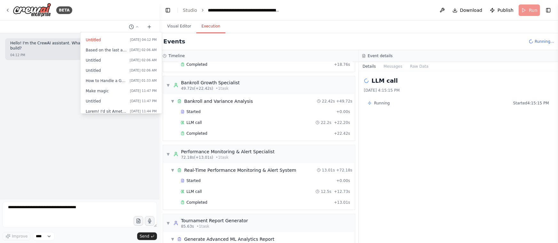
scroll to position [406, 0]
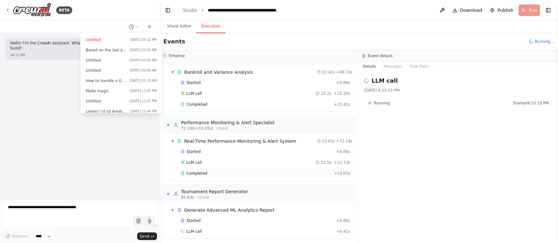
click at [205, 171] on div "Completed" at bounding box center [256, 173] width 151 height 5
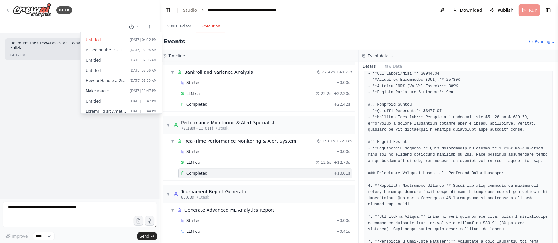
scroll to position [224, 0]
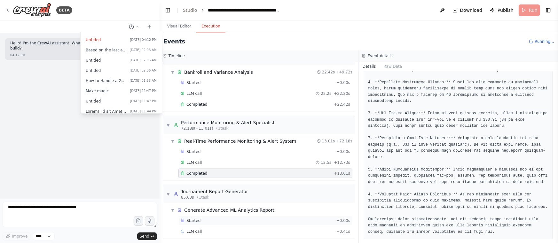
click at [227, 219] on div "Started" at bounding box center [257, 220] width 153 height 5
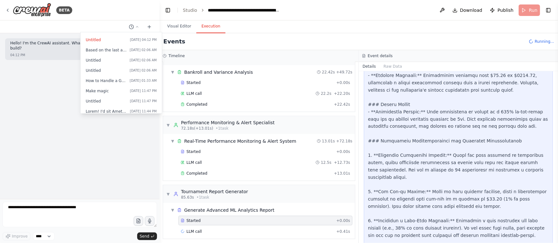
scroll to position [1039, 0]
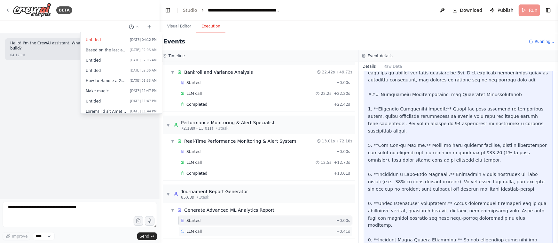
click at [197, 229] on span "LLM call" at bounding box center [193, 231] width 15 height 5
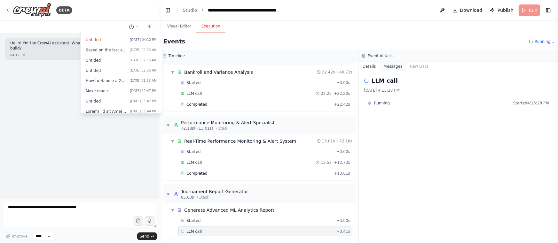
click at [395, 67] on button "Messages" at bounding box center [393, 66] width 27 height 9
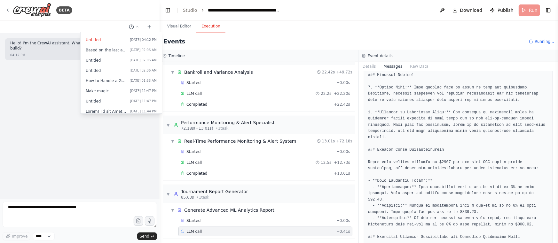
scroll to position [523, 0]
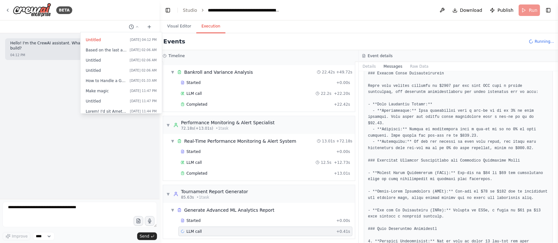
click at [7, 95] on div at bounding box center [80, 121] width 160 height 243
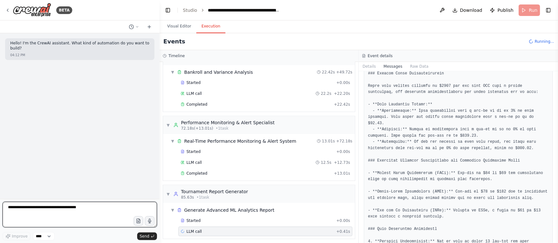
click at [53, 211] on textarea at bounding box center [80, 215] width 154 height 26
paste textarea "**********"
type textarea "**********"
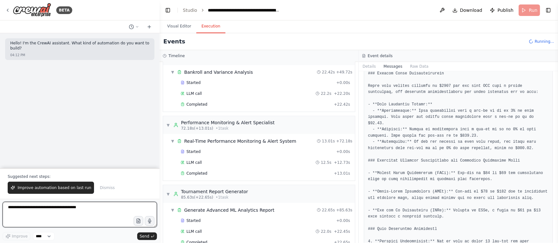
paste textarea "**********"
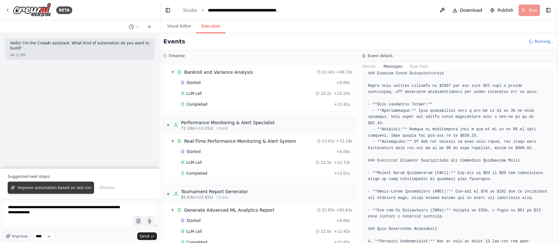
drag, startPoint x: 69, startPoint y: 188, endPoint x: 74, endPoint y: 189, distance: 5.0
click at [70, 188] on span "Improve automation based on last run" at bounding box center [55, 187] width 74 height 5
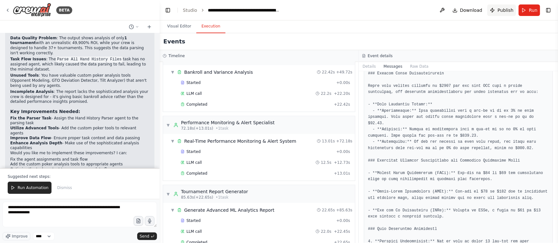
scroll to position [126, 0]
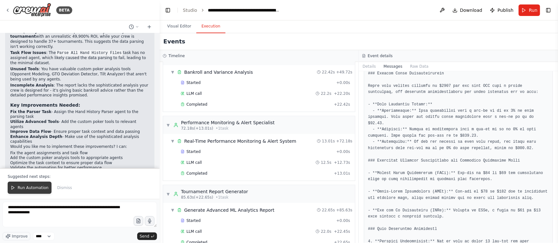
click at [23, 186] on span "Run Automation" at bounding box center [33, 187] width 31 height 5
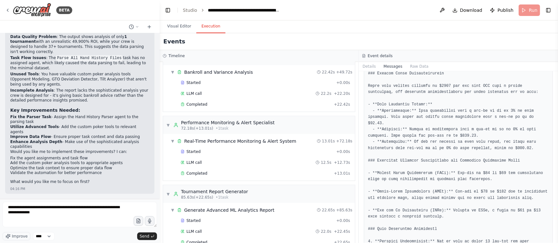
scroll to position [95, 0]
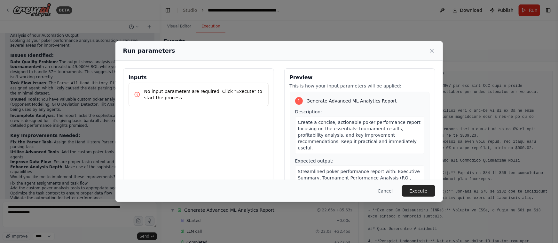
click at [416, 187] on button "Execute" at bounding box center [418, 191] width 33 height 12
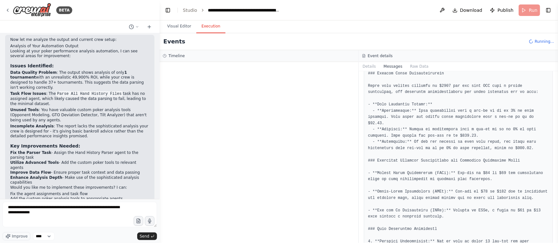
scroll to position [95, 0]
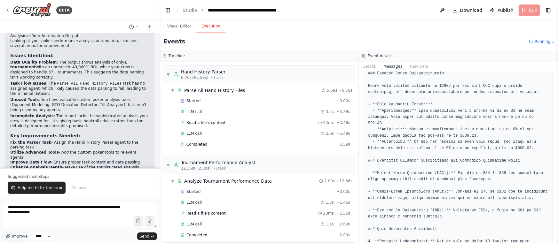
click at [275, 150] on div "Started + 0.00s LLM call 3.4s + 3.38s Read a file's content 93ms + 3.48s LLM ca…" at bounding box center [261, 123] width 187 height 54
click at [276, 144] on div "Completed" at bounding box center [257, 144] width 153 height 5
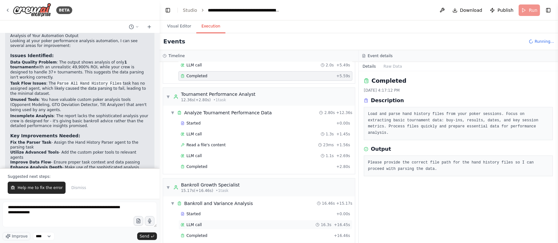
scroll to position [132, 0]
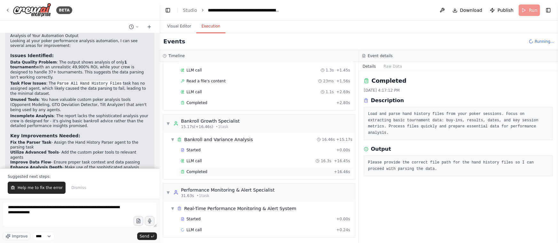
click at [249, 170] on div "Completed" at bounding box center [256, 171] width 151 height 5
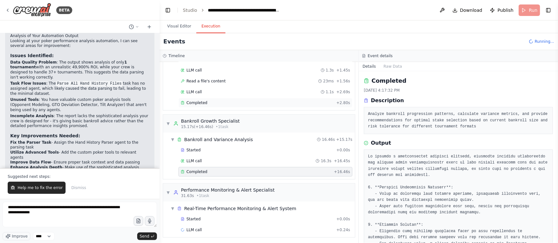
click at [256, 102] on div "Completed" at bounding box center [257, 102] width 153 height 5
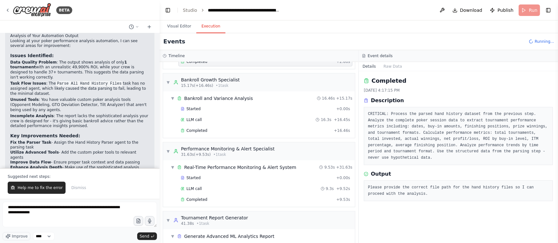
scroll to position [191, 0]
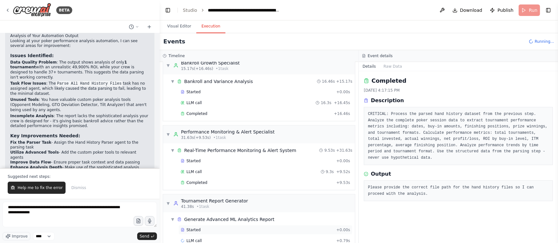
click at [254, 233] on div "Started + 0.00s" at bounding box center [265, 230] width 174 height 10
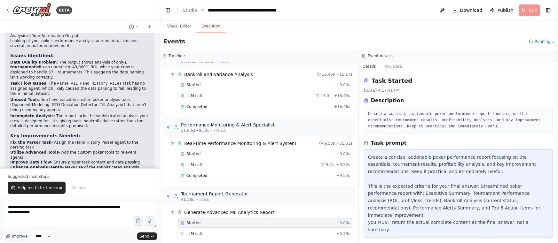
scroll to position [201, 0]
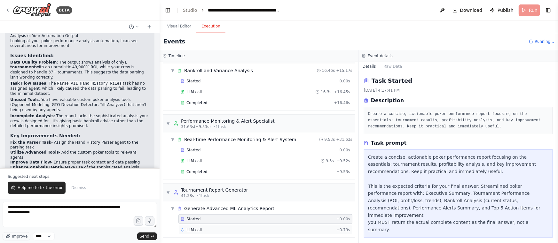
click at [256, 228] on div "LLM call + 0.79s" at bounding box center [265, 230] width 169 height 5
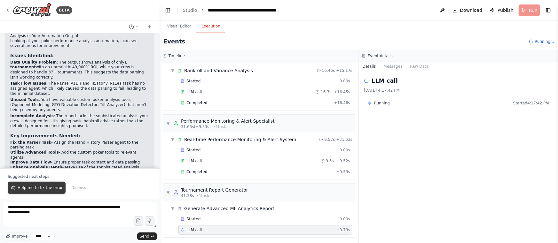
click at [27, 185] on button "Help me to fix the error" at bounding box center [37, 188] width 58 height 12
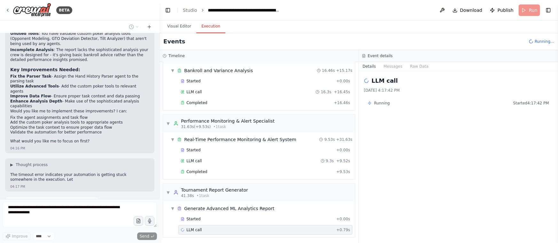
scroll to position [166, 0]
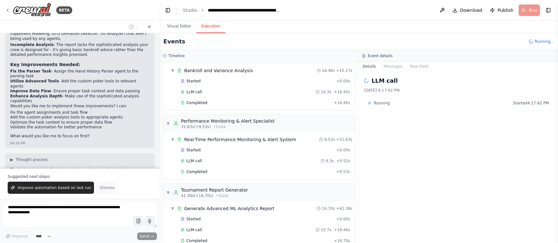
click at [101, 187] on span "Dismiss" at bounding box center [107, 187] width 15 height 5
click at [101, 213] on div "Thinking..." at bounding box center [79, 219] width 149 height 12
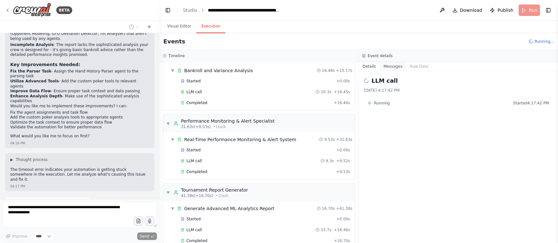
click at [399, 64] on button "Messages" at bounding box center [393, 66] width 27 height 9
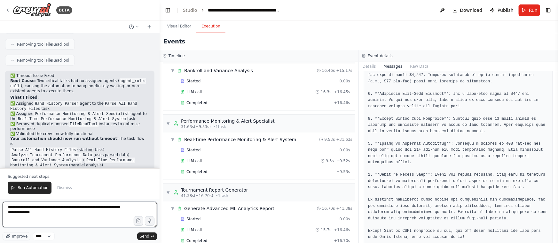
scroll to position [524, 0]
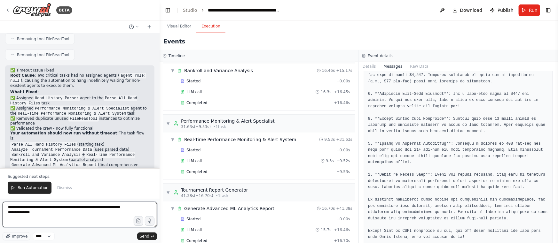
click at [53, 214] on textarea "**********" at bounding box center [80, 215] width 154 height 26
paste textarea "**********"
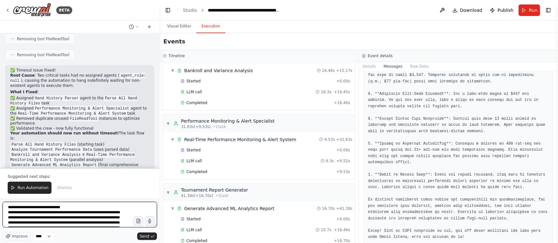
scroll to position [18, 0]
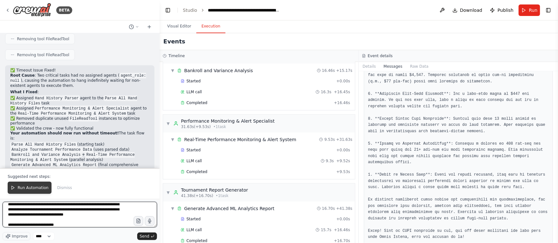
type textarea "**********"
click at [27, 189] on span "Run Automation" at bounding box center [33, 187] width 31 height 5
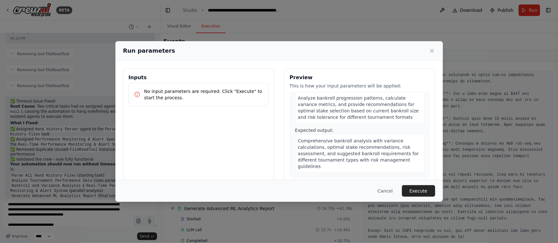
scroll to position [378, 0]
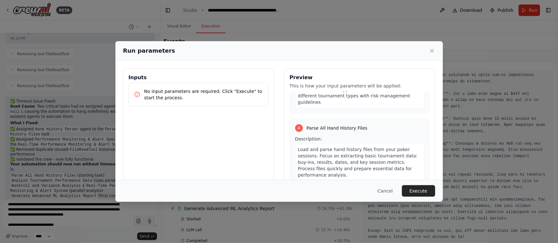
click at [426, 188] on button "Execute" at bounding box center [418, 191] width 33 height 12
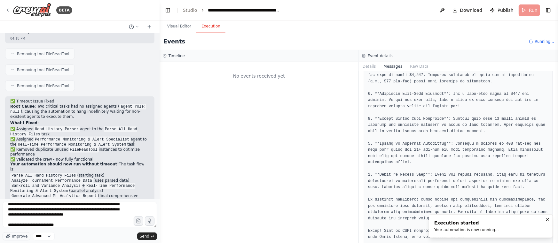
scroll to position [0, 0]
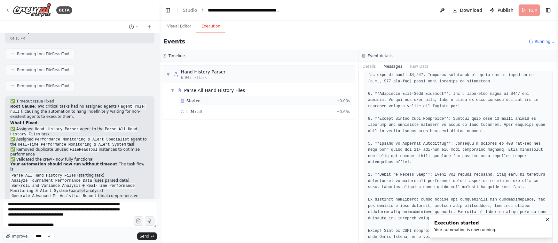
click at [193, 100] on span "Started" at bounding box center [193, 100] width 14 height 5
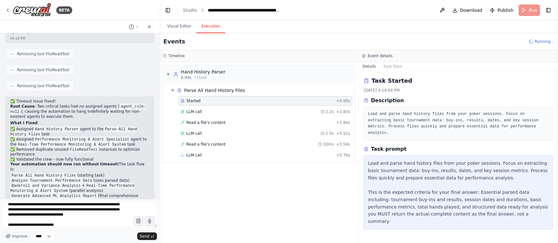
click at [226, 150] on div "Started + 0.00s LLM call 2.2s + 2.83s Read a file's content + 2.84s LLM call 2.…" at bounding box center [261, 128] width 187 height 65
click at [223, 153] on div "LLM call + 5.76s" at bounding box center [265, 155] width 169 height 5
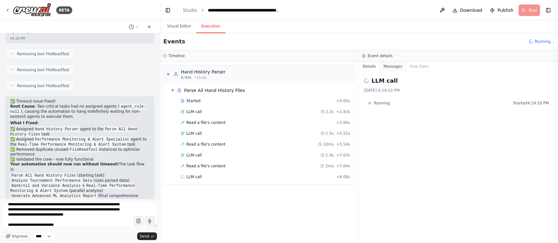
click at [391, 66] on button "Messages" at bounding box center [393, 66] width 27 height 9
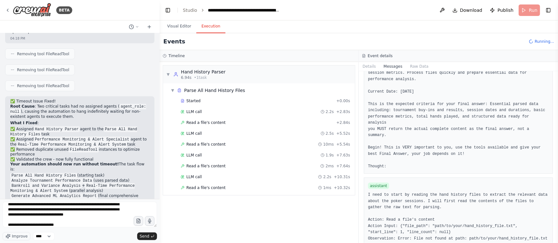
scroll to position [422, 0]
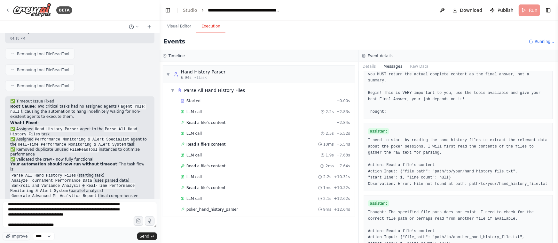
click at [201, 194] on div "LLM call 2.1s + 12.62s" at bounding box center [265, 199] width 174 height 10
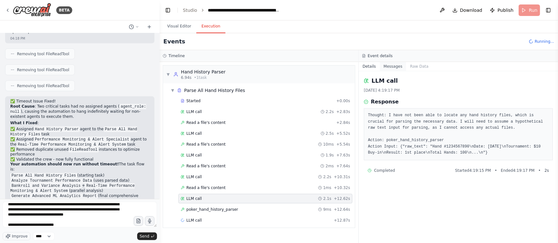
click at [391, 64] on button "Messages" at bounding box center [393, 66] width 27 height 9
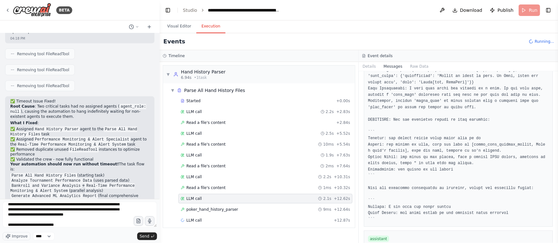
scroll to position [822, 0]
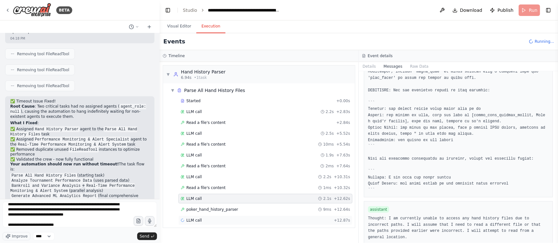
click at [213, 216] on div "LLM call + 12.87s" at bounding box center [265, 221] width 174 height 10
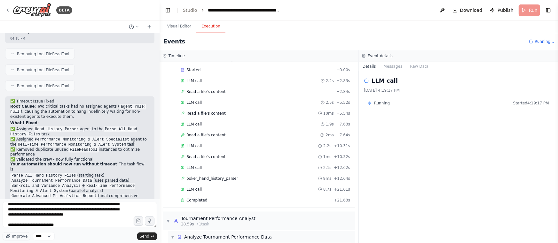
scroll to position [60, 0]
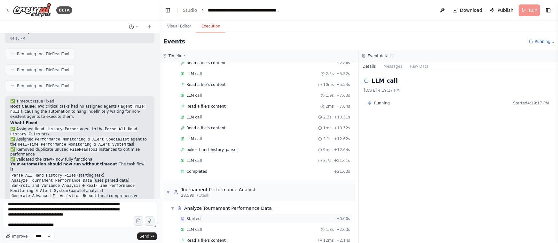
click at [225, 216] on div "Started" at bounding box center [257, 218] width 153 height 5
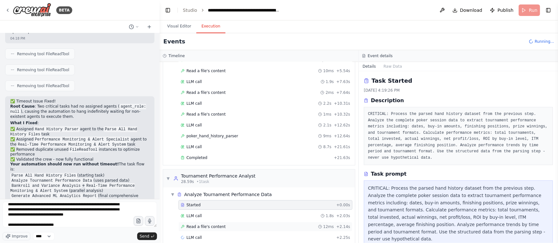
scroll to position [81, 0]
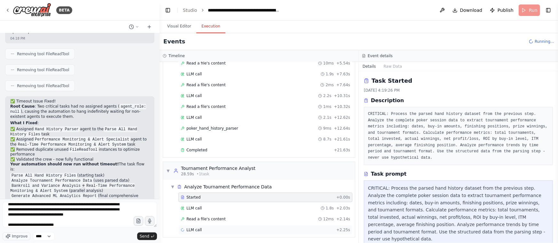
click at [214, 231] on div "LLM call + 2.25s" at bounding box center [265, 230] width 174 height 10
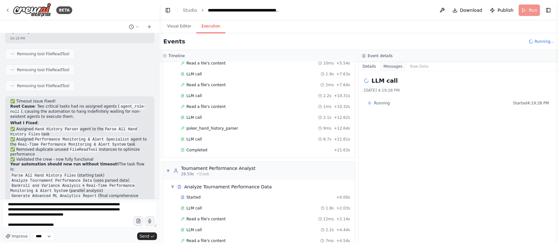
click at [390, 62] on button "Messages" at bounding box center [393, 66] width 27 height 9
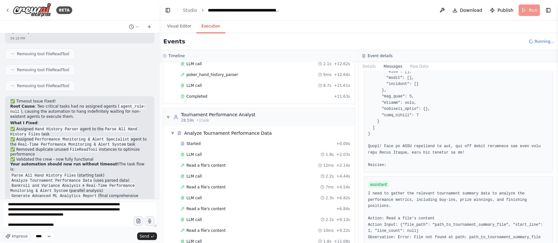
scroll to position [168, 0]
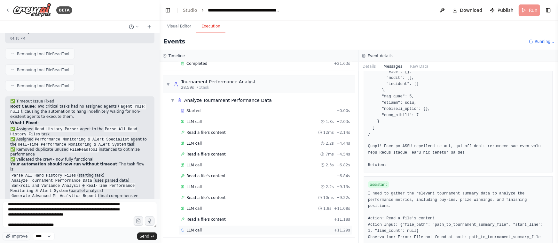
click at [212, 228] on div "LLM call + 11.29s" at bounding box center [265, 230] width 169 height 5
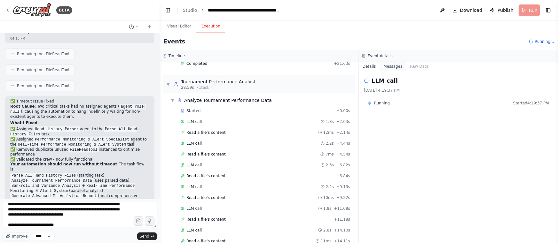
drag, startPoint x: 393, startPoint y: 63, endPoint x: 395, endPoint y: 70, distance: 7.4
click at [393, 64] on button "Messages" at bounding box center [393, 66] width 27 height 9
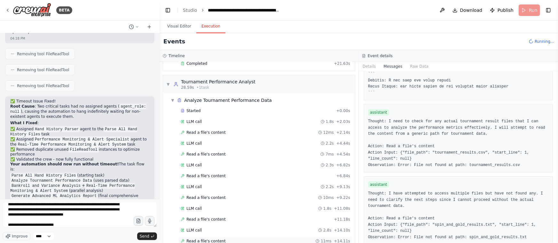
scroll to position [233, 0]
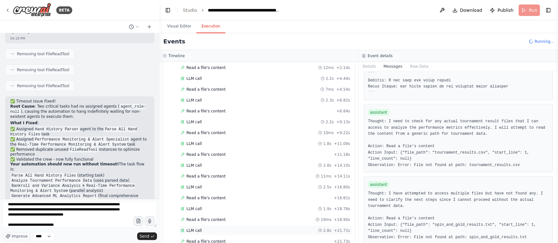
click at [233, 228] on div "LLM call 2.8s + 21.71s" at bounding box center [265, 230] width 169 height 5
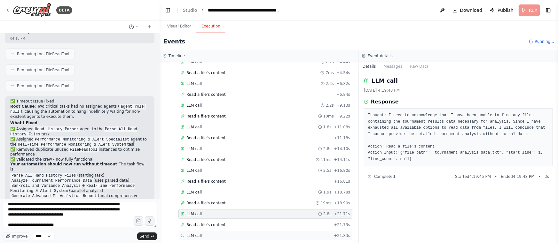
scroll to position [254, 0]
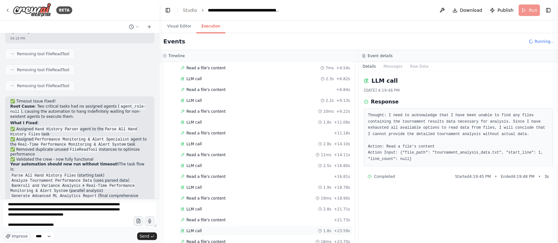
drag, startPoint x: 205, startPoint y: 230, endPoint x: 289, endPoint y: 233, distance: 84.4
click at [205, 230] on div "LLM call 1.8s + 23.59s" at bounding box center [265, 231] width 169 height 5
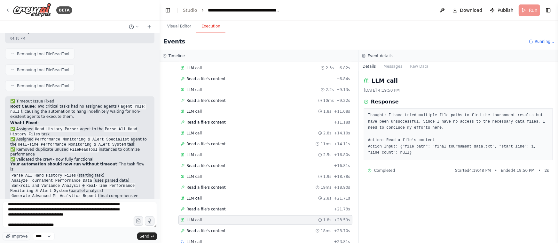
scroll to position [276, 0]
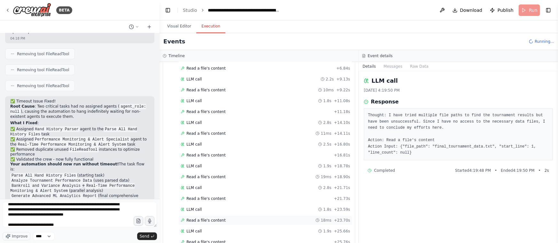
click at [207, 230] on div "LLM call 1.9s + 25.66s" at bounding box center [265, 231] width 169 height 5
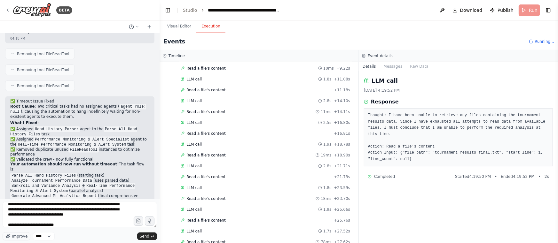
scroll to position [319, 0]
click at [214, 229] on div "LLM call + 27.64s" at bounding box center [265, 231] width 169 height 5
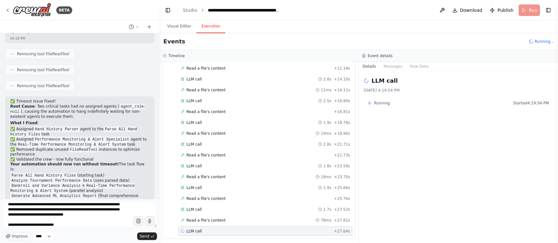
click at [214, 229] on div "LLM call + 27.64s" at bounding box center [265, 231] width 169 height 5
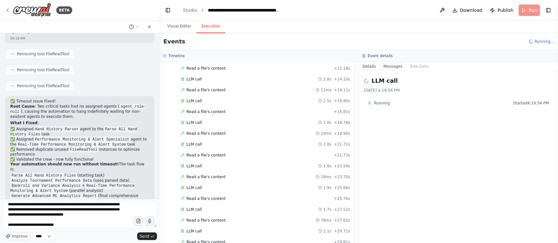
click at [393, 66] on button "Messages" at bounding box center [393, 66] width 27 height 9
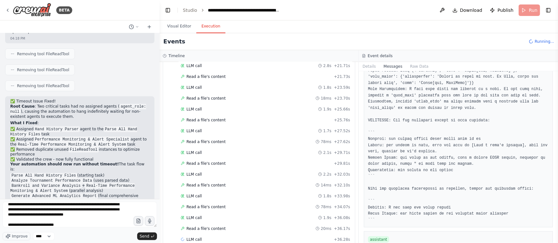
scroll to position [405, 0]
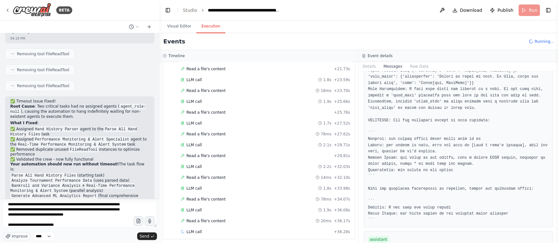
click at [209, 234] on div "Started + 0.00s LLM call 1.8s + 2.03s Read a file's content 12ms + 2.14s LLM ca…" at bounding box center [261, 54] width 187 height 370
click at [210, 230] on div "LLM call + 36.28s" at bounding box center [265, 232] width 169 height 5
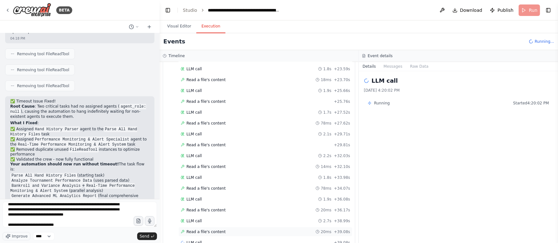
scroll to position [427, 0]
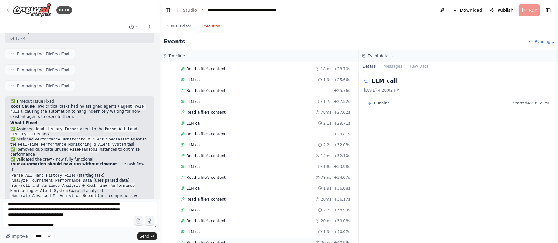
click at [214, 238] on div "Read a file's content 20ms + 40.99s" at bounding box center [265, 243] width 174 height 10
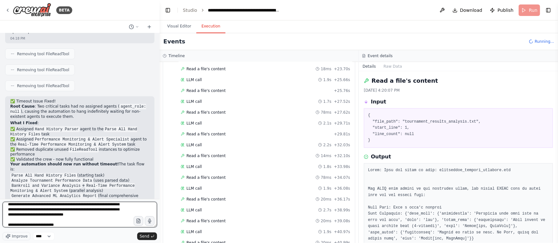
click at [126, 208] on textarea "**********" at bounding box center [80, 215] width 154 height 26
click at [142, 235] on span "Send" at bounding box center [145, 236] width 10 height 5
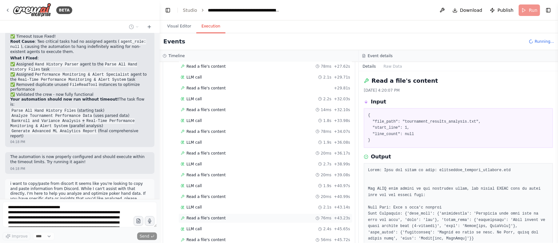
scroll to position [513, 0]
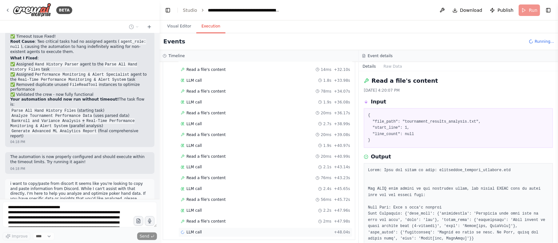
click at [200, 228] on div "LLM call + 48.04s" at bounding box center [265, 233] width 174 height 10
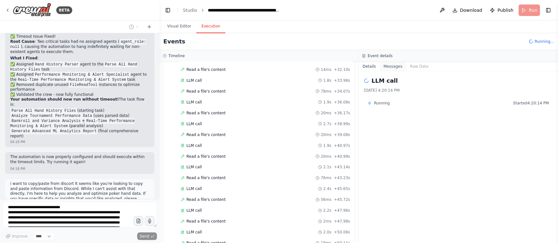
click at [393, 66] on button "Messages" at bounding box center [393, 66] width 27 height 9
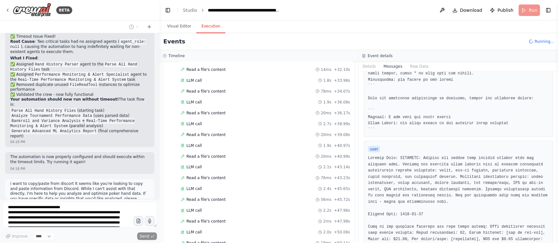
scroll to position [436, 0]
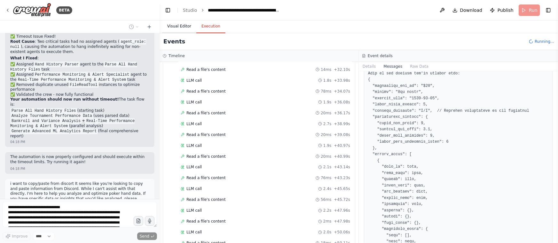
click at [184, 28] on button "Visual Editor" at bounding box center [179, 26] width 34 height 13
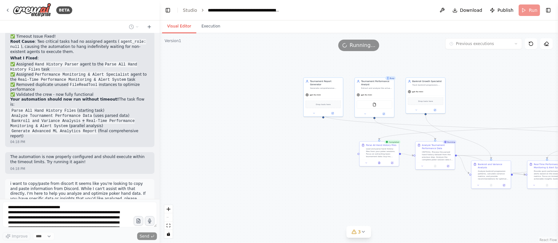
drag, startPoint x: 498, startPoint y: 174, endPoint x: 454, endPoint y: 84, distance: 99.9
click at [454, 84] on div ".deletable-edge-delete-btn { width: 20px; height: 20px; border: 0px solid #ffff…" at bounding box center [359, 138] width 398 height 210
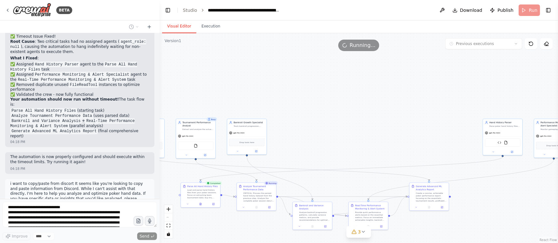
drag, startPoint x: 476, startPoint y: 85, endPoint x: 318, endPoint y: 152, distance: 171.5
click at [318, 152] on div ".deletable-edge-delete-btn { width: 20px; height: 20px; border: 0px solid #ffff…" at bounding box center [359, 138] width 398 height 210
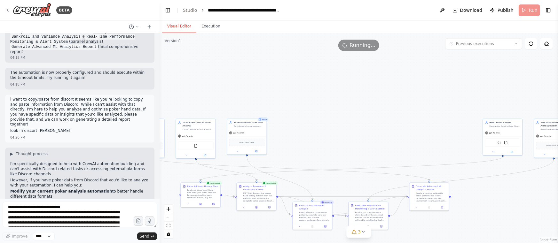
scroll to position [649, 0]
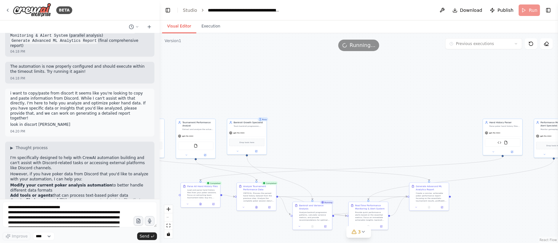
drag, startPoint x: 10, startPoint y: 160, endPoint x: 124, endPoint y: 191, distance: 118.3
click at [124, 191] on div "▶ Thought process I'm specifically designed to help with CrewAI automation buil…" at bounding box center [79, 195] width 149 height 107
copy div "Optimize your existing crew to handle various poker data sources Would you like…"
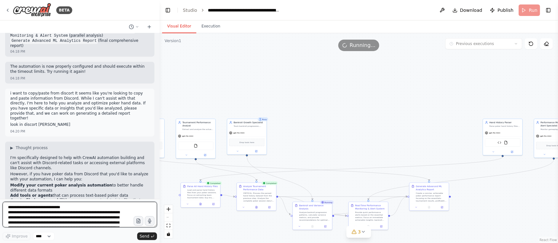
click at [72, 206] on textarea "**********" at bounding box center [80, 215] width 154 height 26
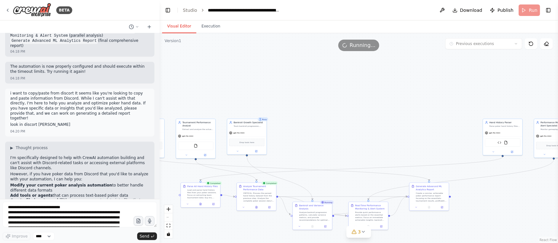
drag, startPoint x: 72, startPoint y: 206, endPoint x: 36, endPoint y: 181, distance: 44.3
click at [36, 230] on p "What specific poker data are you looking to analyze from that Discord channel?" at bounding box center [79, 235] width 139 height 10
drag, startPoint x: 9, startPoint y: 161, endPoint x: 112, endPoint y: 178, distance: 103.6
click at [112, 178] on div "▶ Thought process I'm specifically designed to help with CrewAI automation buil…" at bounding box center [79, 195] width 149 height 107
copy div "Optimize your existing crew to handle various poker data sources Would you like…"
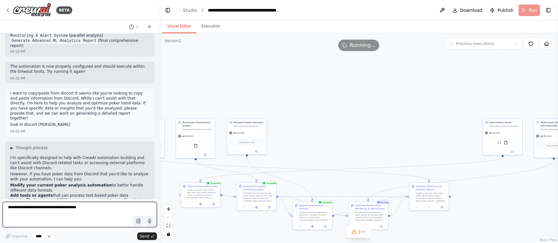
click at [46, 211] on textarea at bounding box center [80, 215] width 154 height 26
paste textarea "**********"
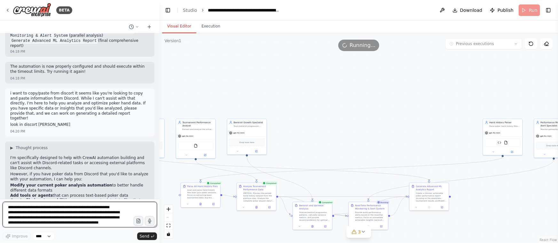
scroll to position [8, 0]
drag, startPoint x: 47, startPoint y: 211, endPoint x: 93, endPoint y: 227, distance: 48.7
click at [85, 226] on textarea "**********" at bounding box center [80, 215] width 154 height 26
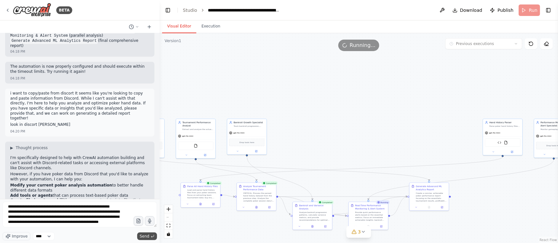
click at [152, 238] on icon "submit" at bounding box center [153, 237] width 4 height 4
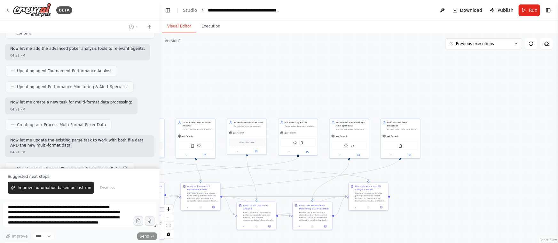
scroll to position [972, 0]
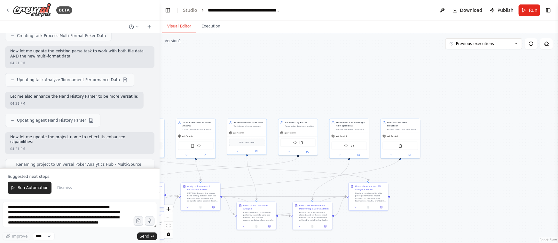
click at [105, 186] on div "Run Automation Dismiss" at bounding box center [80, 188] width 144 height 12
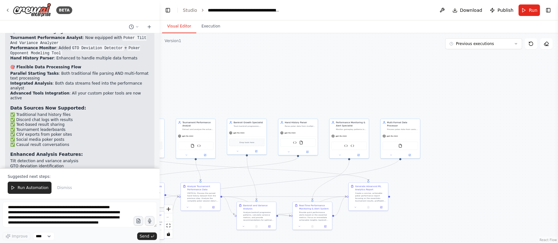
scroll to position [1365, 0]
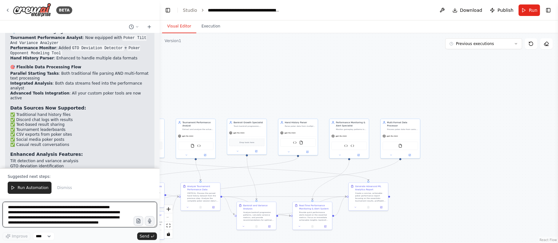
click at [73, 202] on textarea "**********" at bounding box center [80, 215] width 154 height 26
drag, startPoint x: 72, startPoint y: 202, endPoint x: 48, endPoint y: 205, distance: 24.1
click at [48, 205] on textarea "**********" at bounding box center [80, 215] width 154 height 26
paste textarea
type textarea "**********"
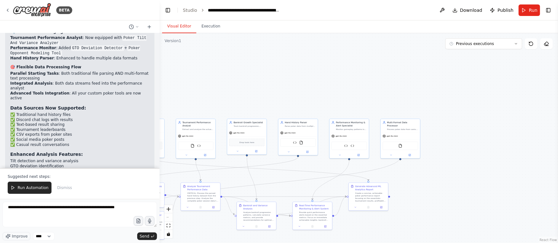
drag, startPoint x: 150, startPoint y: 233, endPoint x: 157, endPoint y: 227, distance: 9.3
click at [150, 233] on button "Send" at bounding box center [147, 237] width 20 height 8
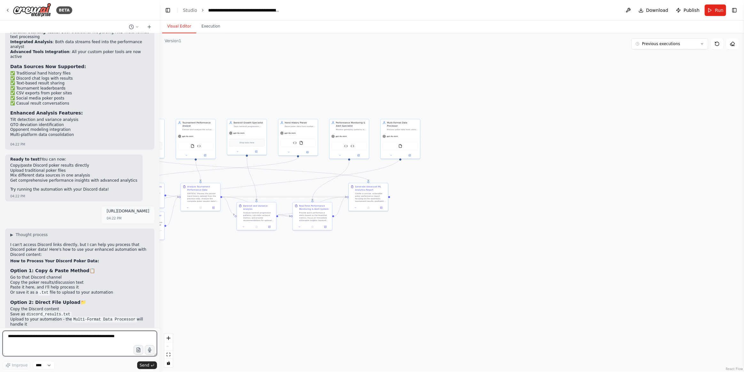
scroll to position [1418, 0]
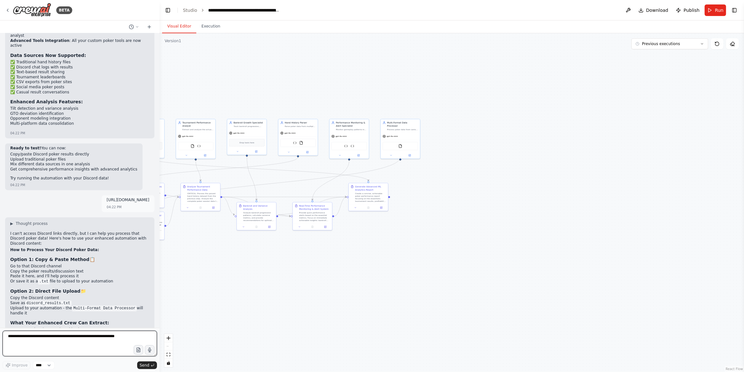
click at [55, 337] on textarea "**********" at bounding box center [80, 344] width 154 height 26
click at [137, 350] on icon "button" at bounding box center [138, 349] width 5 height 5
click at [53, 339] on textarea "**********" at bounding box center [80, 344] width 154 height 26
type textarea "**********"
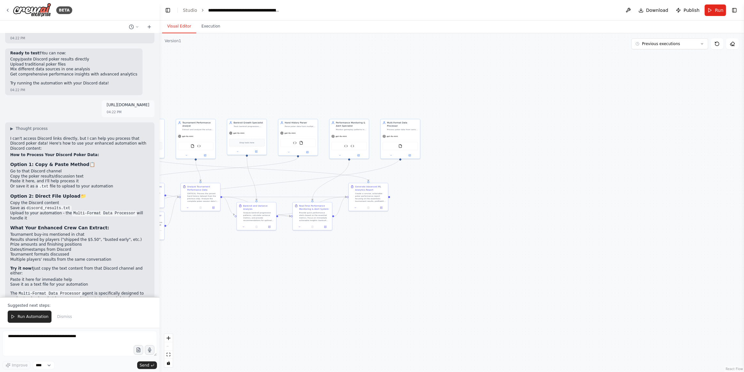
scroll to position [1518, 0]
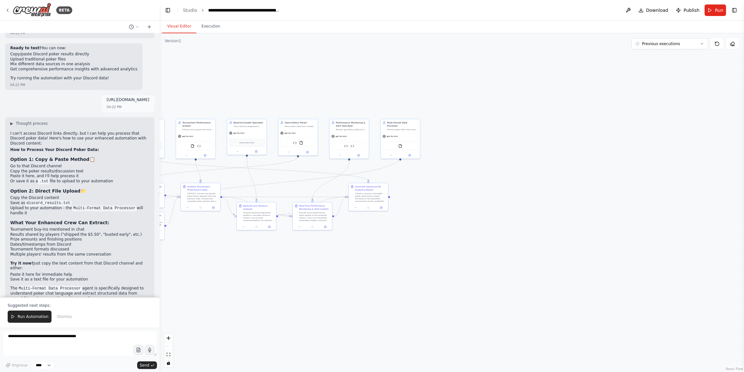
drag, startPoint x: 35, startPoint y: 322, endPoint x: 44, endPoint y: 330, distance: 12.7
click at [35, 322] on button "Run Automation" at bounding box center [30, 316] width 44 height 12
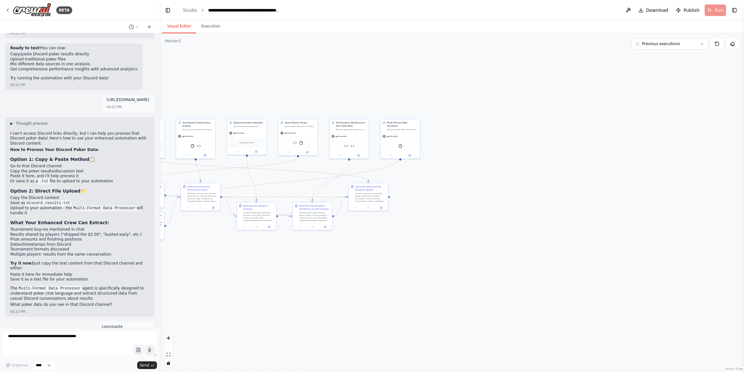
scroll to position [1487, 0]
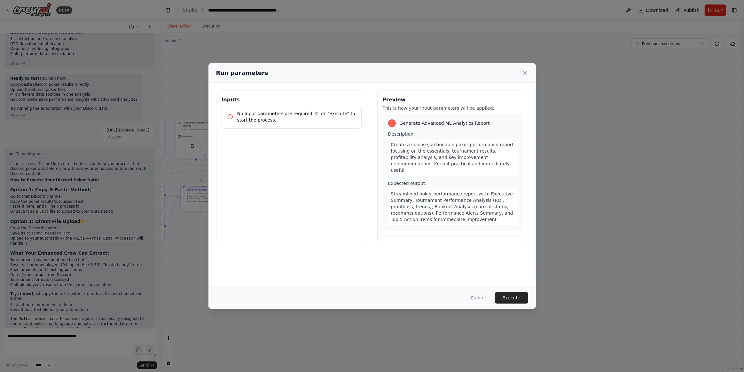
click at [514, 300] on button "Execute" at bounding box center [511, 298] width 33 height 12
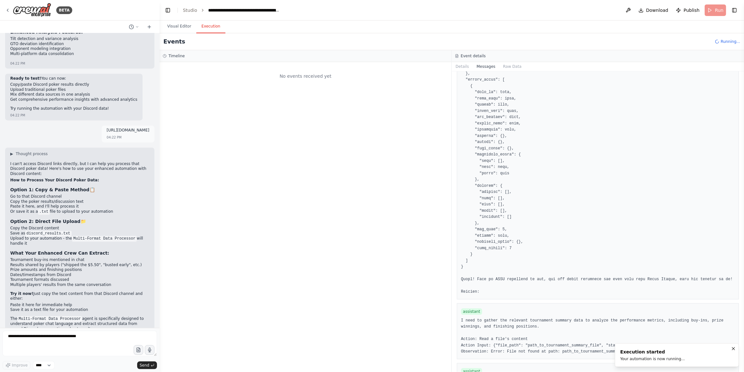
scroll to position [0, 0]
click at [176, 26] on button "Visual Editor" at bounding box center [179, 26] width 34 height 13
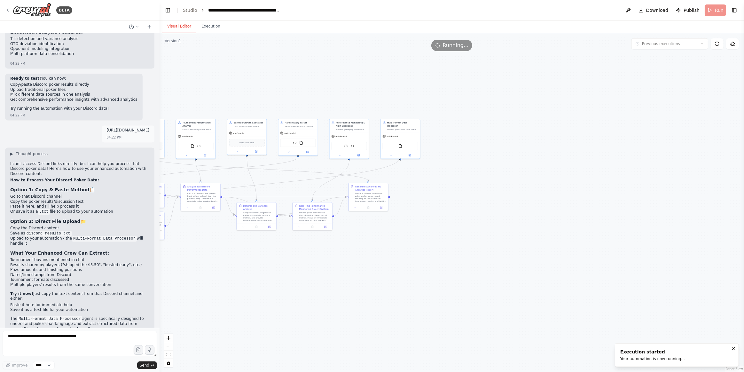
drag, startPoint x: 300, startPoint y: 65, endPoint x: 450, endPoint y: 78, distance: 151.1
click at [450, 78] on div ".deletable-edge-delete-btn { width: 20px; height: 20px; border: 0px solid #ffff…" at bounding box center [452, 202] width 584 height 339
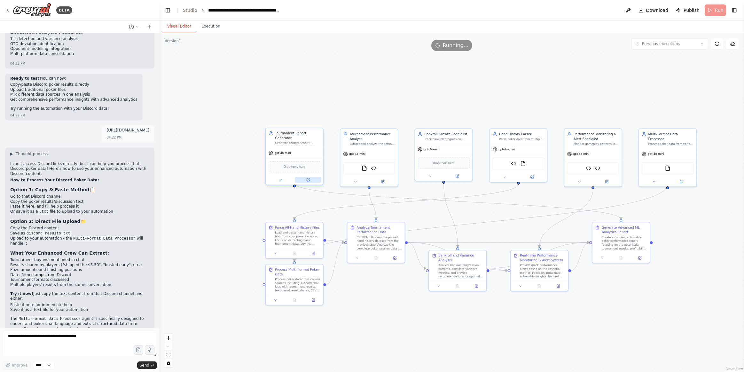
click at [305, 177] on button at bounding box center [308, 180] width 26 height 6
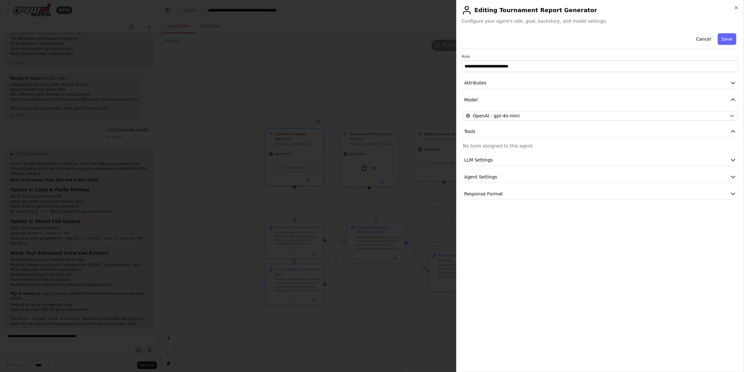
click at [737, 6] on icon "button" at bounding box center [736, 7] width 3 height 3
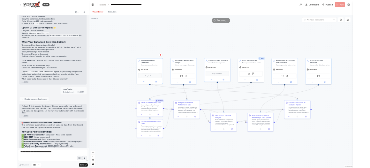
scroll to position [1652, 0]
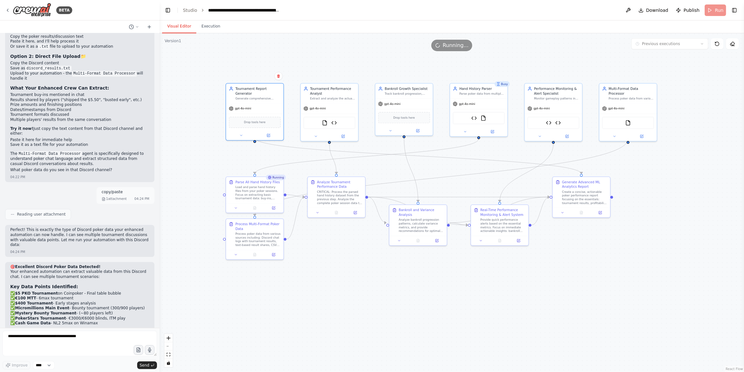
drag, startPoint x: 179, startPoint y: 238, endPoint x: 175, endPoint y: 232, distance: 7.5
click at [175, 232] on div ".deletable-edge-delete-btn { width: 20px; height: 20px; border: 0px solid #ffff…" at bounding box center [452, 202] width 584 height 339
click at [237, 206] on icon at bounding box center [236, 207] width 4 height 4
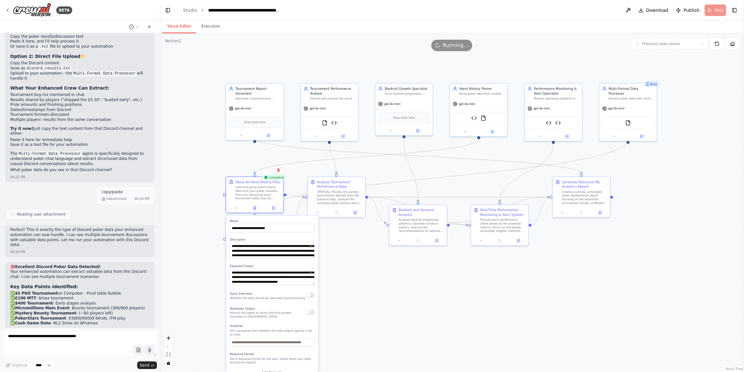
click at [312, 298] on div "Async Execution Whether the task should be executed asynchronously." at bounding box center [272, 295] width 85 height 9
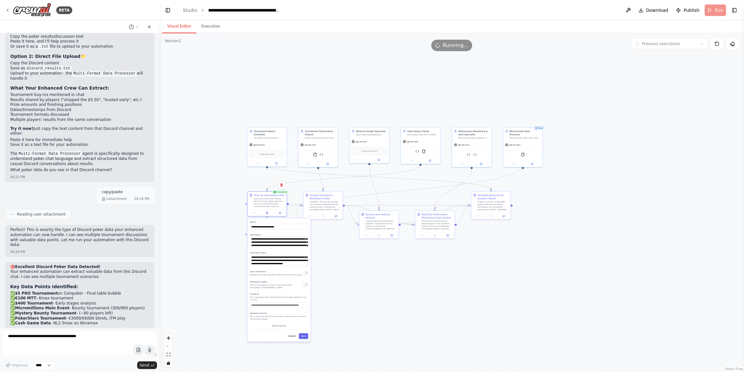
drag, startPoint x: 342, startPoint y: 332, endPoint x: 341, endPoint y: 285, distance: 47.0
click at [341, 285] on div ".deletable-edge-delete-btn { width: 20px; height: 20px; border: 0px solid #ffff…" at bounding box center [452, 202] width 584 height 339
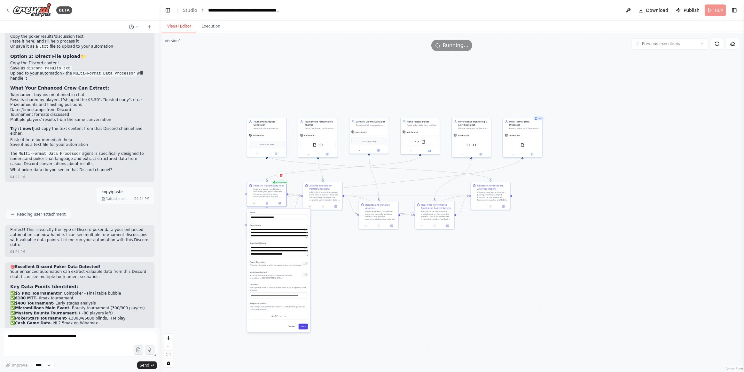
click at [304, 326] on button "Save" at bounding box center [303, 326] width 9 height 6
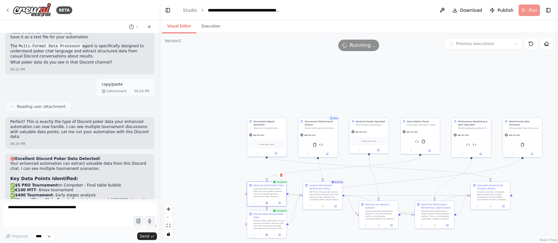
scroll to position [1787, 0]
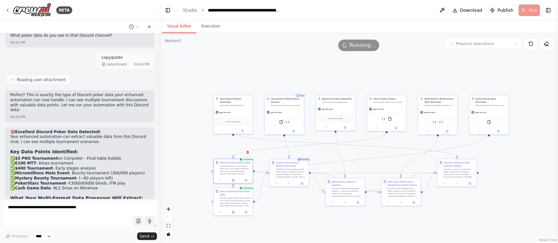
drag, startPoint x: 454, startPoint y: 91, endPoint x: 419, endPoint y: 68, distance: 41.5
click at [419, 68] on div ".deletable-edge-delete-btn { width: 20px; height: 20px; border: 0px solid #ffff…" at bounding box center [359, 138] width 398 height 210
drag, startPoint x: 478, startPoint y: 207, endPoint x: 479, endPoint y: 199, distance: 8.5
click at [477, 202] on div ".deletable-edge-delete-btn { width: 20px; height: 20px; border: 0px solid #ffff…" at bounding box center [359, 138] width 398 height 210
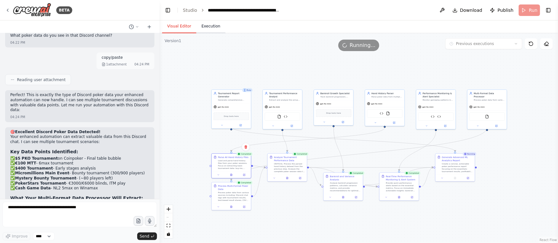
click at [199, 25] on button "Execution" at bounding box center [210, 26] width 29 height 13
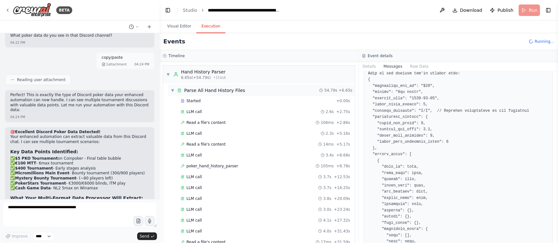
click at [249, 91] on div "▼ Parse All Hand History Files 54.79s + 6.65s" at bounding box center [261, 91] width 187 height 12
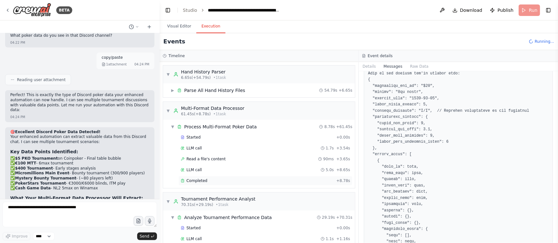
click at [212, 176] on div "Completed + 8.78s" at bounding box center [265, 181] width 174 height 10
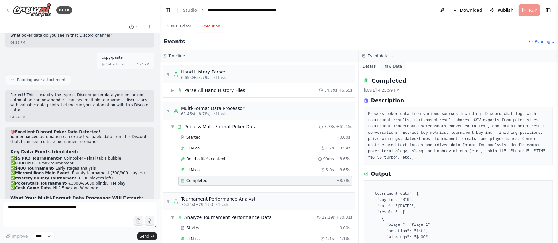
drag, startPoint x: 390, startPoint y: 66, endPoint x: 392, endPoint y: 70, distance: 4.2
click at [390, 66] on button "Raw Data" at bounding box center [393, 66] width 26 height 9
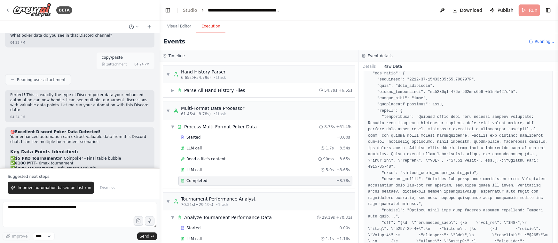
scroll to position [407, 0]
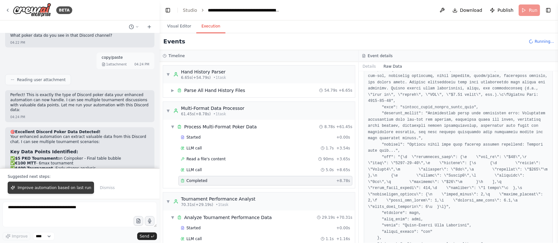
click at [56, 189] on span "Improve automation based on last run" at bounding box center [55, 187] width 74 height 5
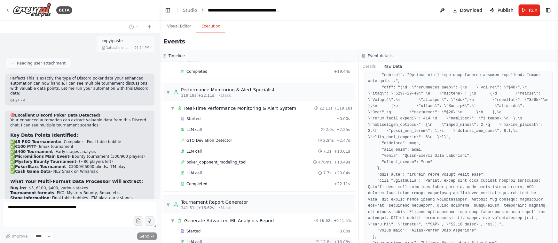
scroll to position [421, 0]
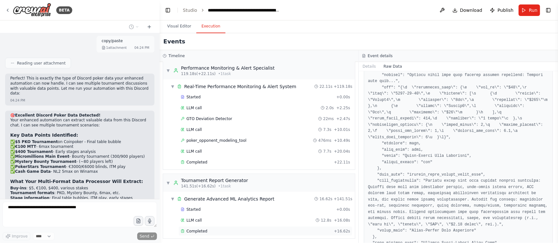
click at [235, 227] on div "Completed + 16.62s" at bounding box center [265, 232] width 174 height 10
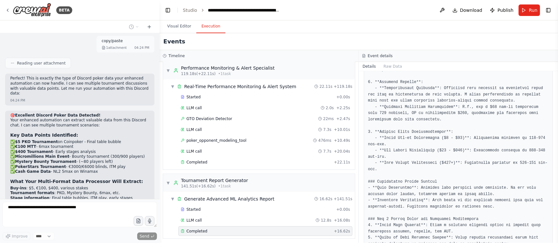
scroll to position [379, 0]
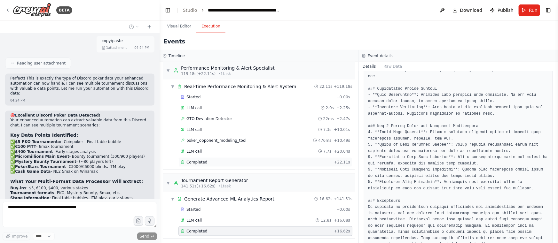
click at [226, 161] on div "Completed" at bounding box center [256, 162] width 151 height 5
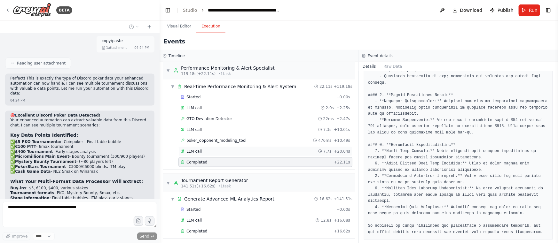
click at [238, 147] on div "LLM call 7.7s + 20.04s" at bounding box center [265, 152] width 174 height 10
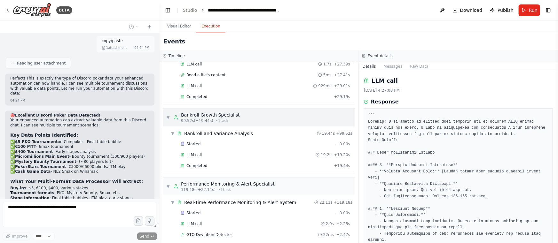
scroll to position [305, 0]
click at [210, 164] on div "Completed" at bounding box center [256, 166] width 151 height 5
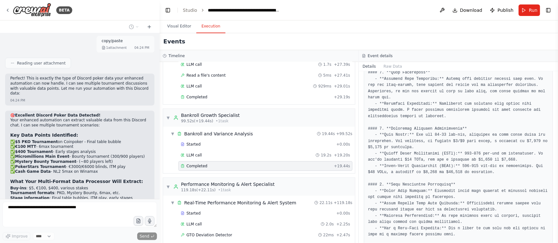
scroll to position [398, 0]
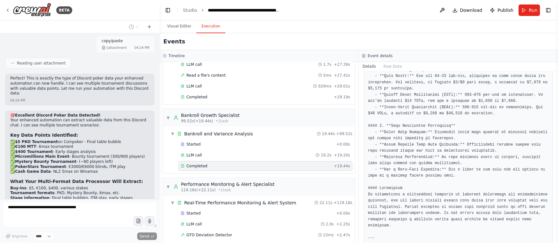
click at [240, 90] on div "Started + 0.00s LLM call 1.1s + 1.16s Read a file's content 17ms + 1.27s LLM ca…" at bounding box center [261, 10] width 187 height 185
click at [238, 97] on div "Completed" at bounding box center [256, 97] width 151 height 5
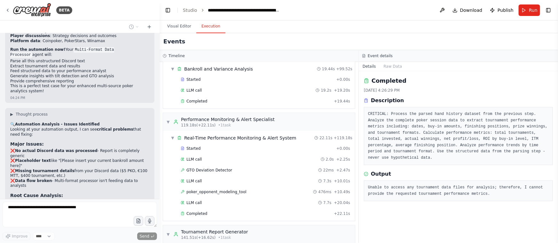
scroll to position [421, 0]
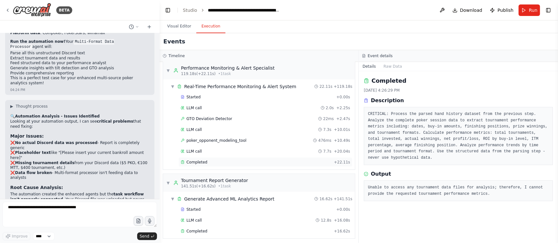
click at [286, 158] on div "Completed + 22.11s" at bounding box center [265, 163] width 174 height 10
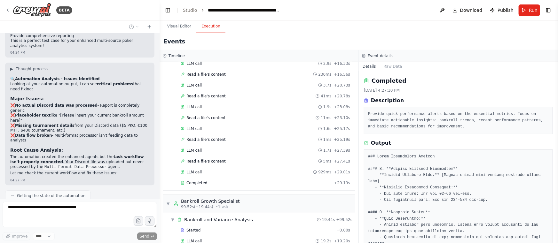
scroll to position [218, 0]
click at [239, 182] on div "Completed" at bounding box center [256, 184] width 151 height 5
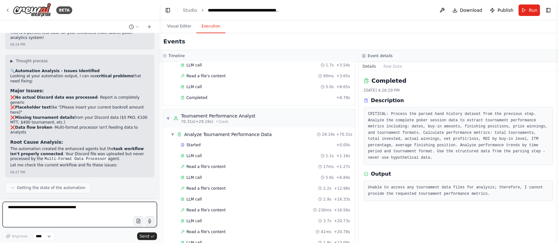
scroll to position [73, 0]
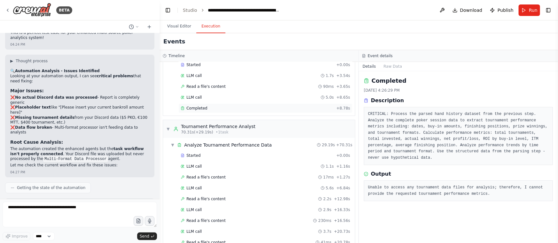
click at [267, 106] on div "Completed" at bounding box center [257, 108] width 153 height 5
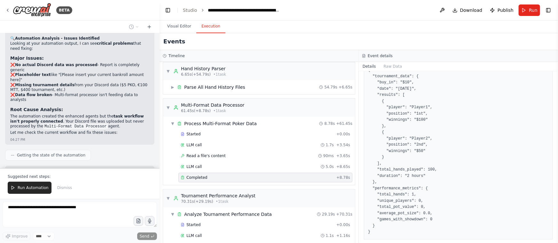
scroll to position [0, 0]
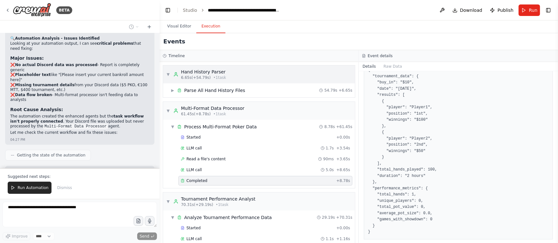
click at [222, 74] on div "▼ Hand History Parser 6.65s (+54.79s) • 1 task" at bounding box center [259, 75] width 192 height 18
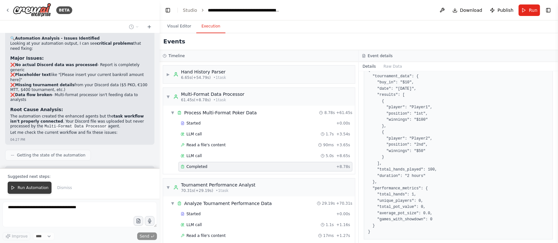
click at [35, 188] on span "Run Automation" at bounding box center [33, 187] width 31 height 5
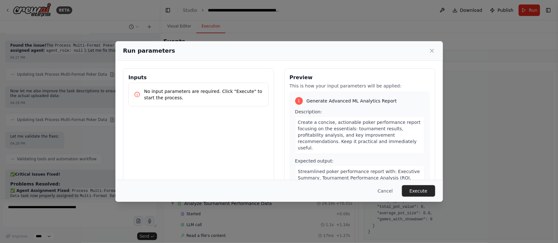
drag, startPoint x: 425, startPoint y: 187, endPoint x: 448, endPoint y: 212, distance: 33.5
click at [425, 187] on button "Execute" at bounding box center [418, 191] width 33 height 12
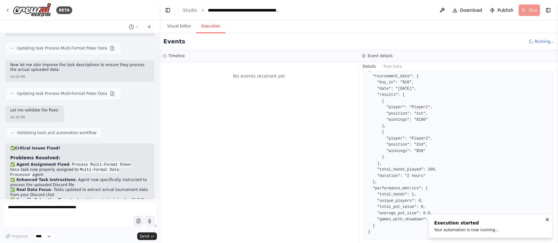
click at [242, 125] on div "No events received yet" at bounding box center [259, 152] width 199 height 181
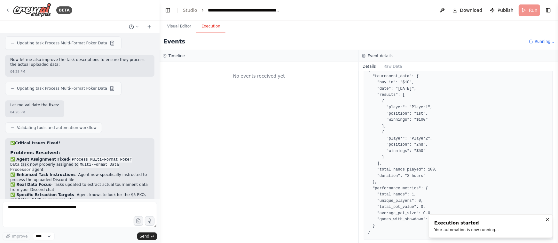
scroll to position [2223, 0]
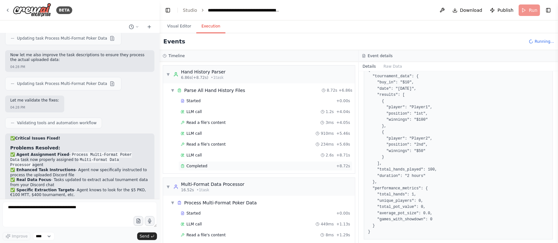
click at [208, 164] on div "Completed" at bounding box center [257, 166] width 153 height 5
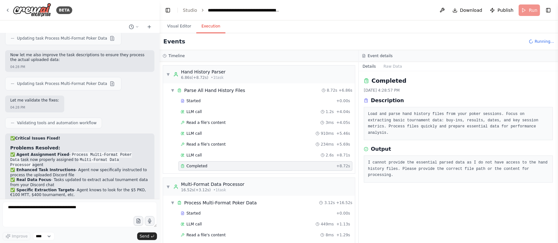
scroll to position [74, 0]
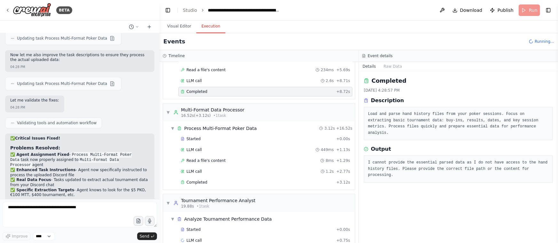
click at [223, 187] on div "Started + 0.00s LLM call 449ms + 1.13s Read a file's content 8ms + 1.29s LLM ca…" at bounding box center [261, 161] width 187 height 54
click at [218, 178] on div "Completed + 3.12s" at bounding box center [265, 183] width 174 height 10
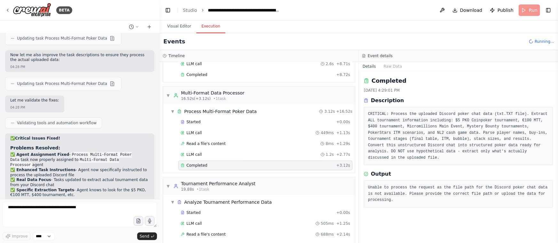
scroll to position [107, 0]
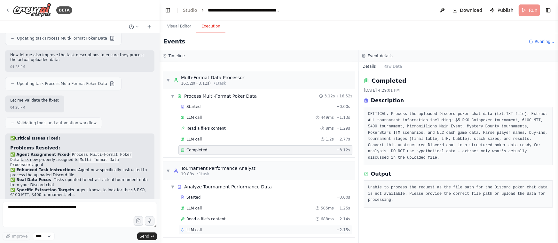
click at [243, 230] on div "LLM call + 2.15s" at bounding box center [265, 230] width 169 height 5
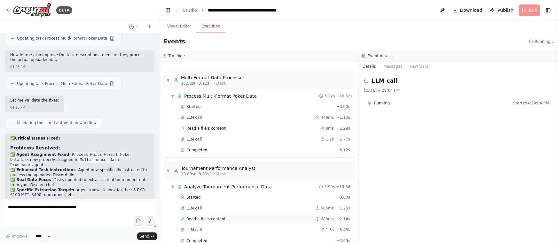
click at [255, 217] on div "Read a file's content 688ms + 2.14s" at bounding box center [265, 219] width 169 height 5
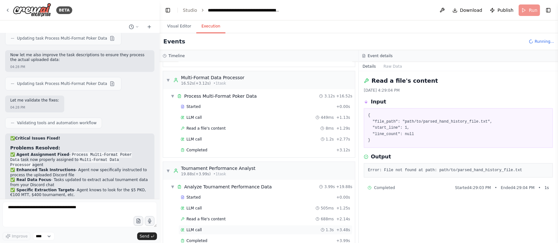
click at [232, 225] on div "LLM call 1.3s + 3.48s" at bounding box center [265, 230] width 174 height 10
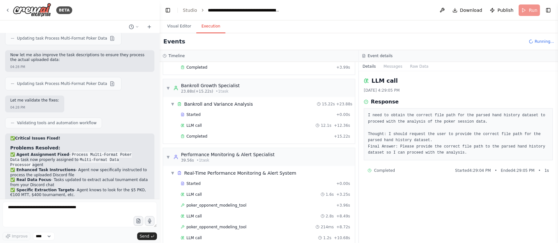
scroll to position [309, 0]
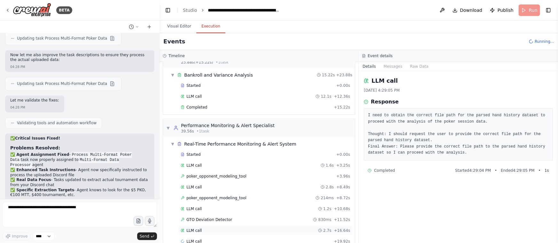
click at [196, 231] on div "LLM call 2.7s + 16.64s" at bounding box center [265, 231] width 174 height 10
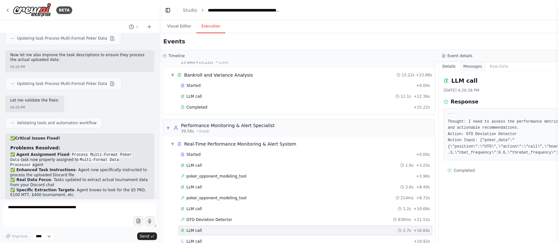
click at [462, 68] on button "Messages" at bounding box center [472, 66] width 27 height 9
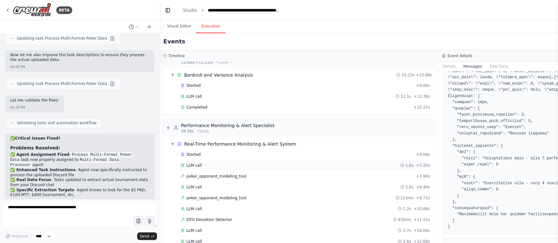
scroll to position [930, 0]
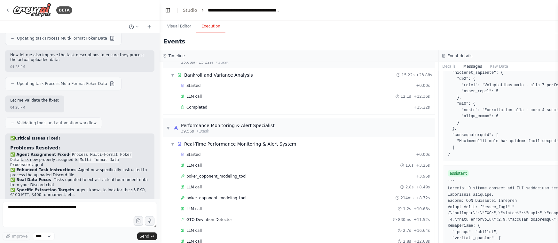
click at [243, 115] on div "▼ Hand History Parser 6.86s (+8.72s) • 1 task ▼ Parse All Hand History Files 8.…" at bounding box center [299, 152] width 279 height 181
click at [241, 105] on div "Completed" at bounding box center [296, 107] width 230 height 5
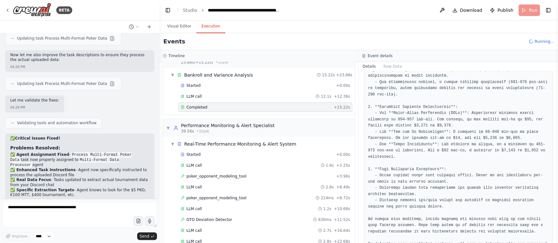
scroll to position [292, 0]
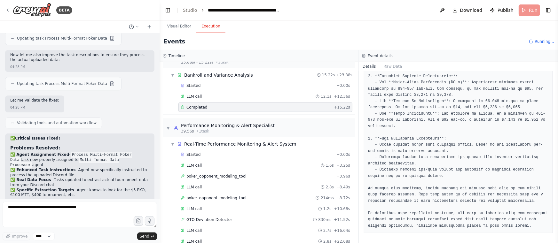
drag, startPoint x: 10, startPoint y: 126, endPoint x: 116, endPoint y: 179, distance: 118.9
click at [116, 179] on div "✅ Critical Issues Fixed! Problems Resolved: ✅ Agent Assignment Fixed - Process …" at bounding box center [79, 225] width 149 height 183
click at [80, 157] on code "Multi-Format Data Processor" at bounding box center [64, 162] width 109 height 11
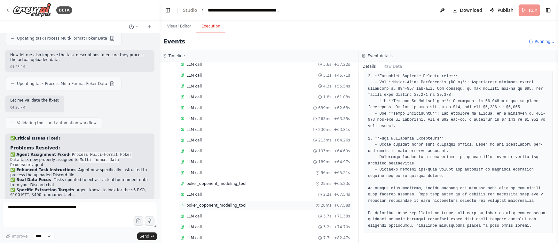
scroll to position [579, 0]
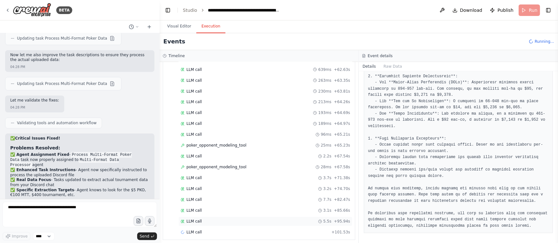
click at [224, 219] on div "LLM call 5.5s + 95.94s" at bounding box center [265, 221] width 169 height 5
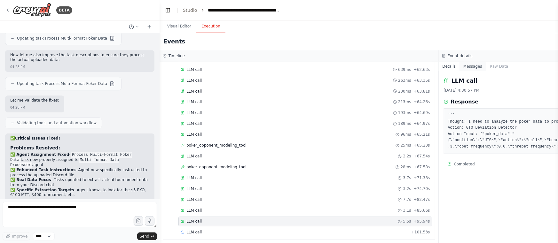
click at [460, 68] on button "Messages" at bounding box center [472, 66] width 27 height 9
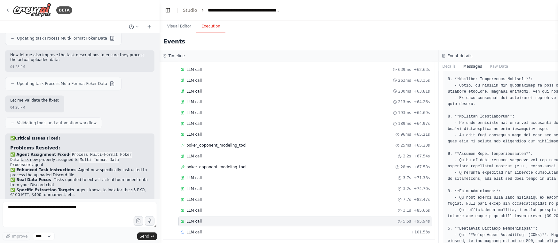
scroll to position [494, 0]
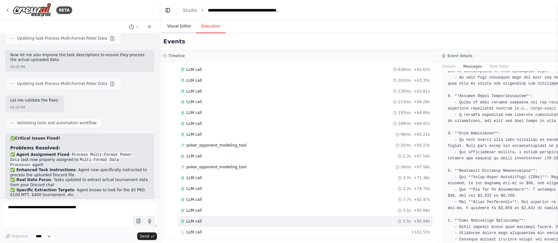
click at [170, 26] on button "Visual Editor" at bounding box center [179, 26] width 34 height 13
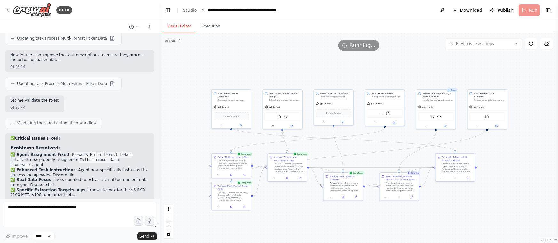
scroll to position [2223, 0]
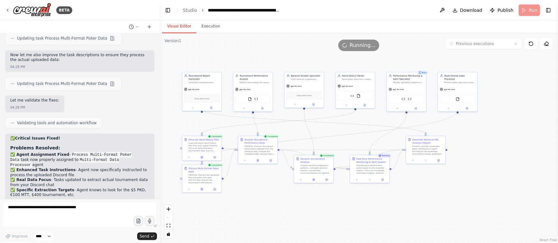
drag, startPoint x: 295, startPoint y: 202, endPoint x: 280, endPoint y: 193, distance: 17.8
click at [280, 193] on div ".deletable-edge-delete-btn { width: 20px; height: 20px; border: 0px solid #ffff…" at bounding box center [359, 138] width 398 height 210
click at [209, 24] on button "Execution" at bounding box center [210, 26] width 29 height 13
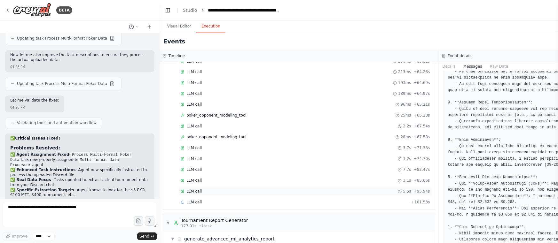
scroll to position [627, 0]
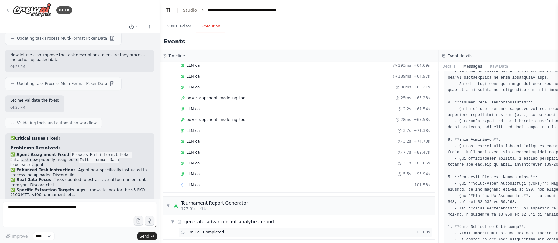
click at [273, 230] on div "Llm Call Completed + 0.00s" at bounding box center [305, 232] width 249 height 5
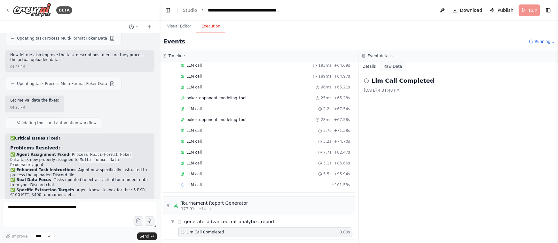
click at [387, 68] on button "Raw Data" at bounding box center [393, 66] width 26 height 9
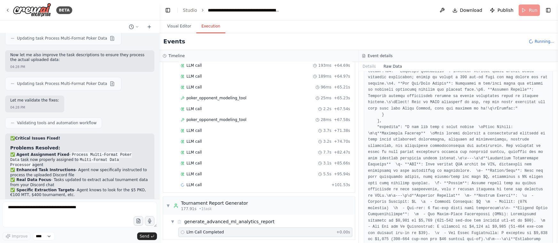
scroll to position [1567, 0]
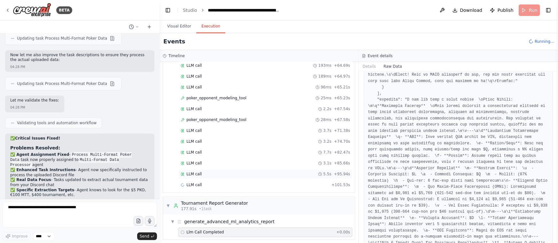
click at [219, 200] on div "Tournament Report Generator" at bounding box center [214, 203] width 67 height 6
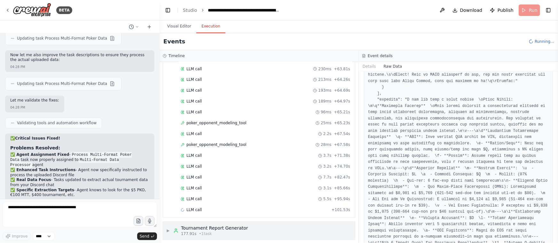
click at [255, 226] on div "▶ Tournament Report Generator 177.91s • 1 task" at bounding box center [259, 231] width 192 height 18
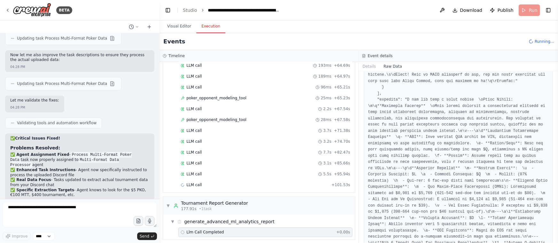
click at [239, 230] on div "Llm Call Completed + 0.00s" at bounding box center [265, 232] width 169 height 5
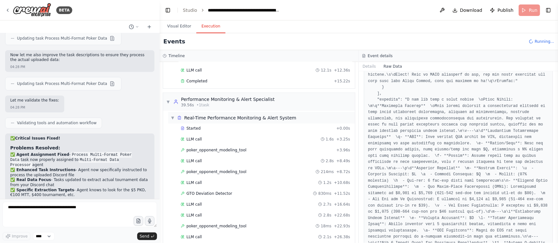
click at [239, 112] on div "▼ Real-Time Performance Monitoring & Alert System" at bounding box center [261, 118] width 187 height 12
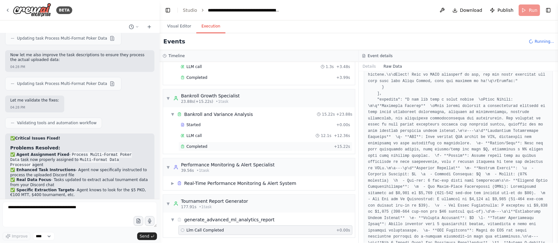
click at [202, 146] on span "Completed" at bounding box center [196, 146] width 21 height 5
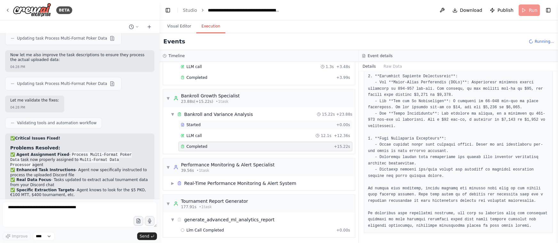
scroll to position [125, 0]
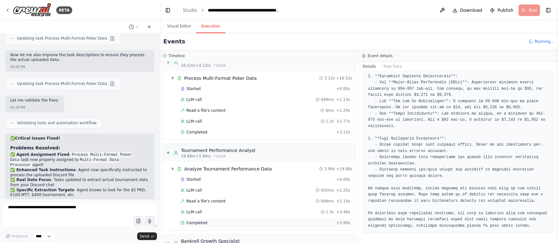
click at [193, 224] on div "Completed + 3.99s" at bounding box center [265, 223] width 174 height 10
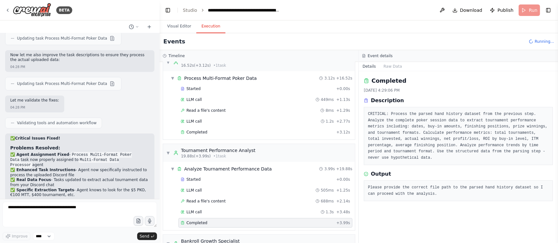
scroll to position [0, 0]
click at [196, 221] on span "Completed" at bounding box center [196, 223] width 21 height 5
click at [390, 69] on button "Raw Data" at bounding box center [393, 66] width 26 height 9
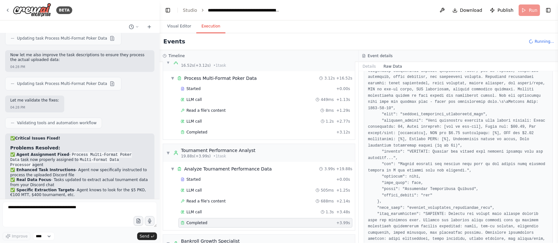
scroll to position [378, 0]
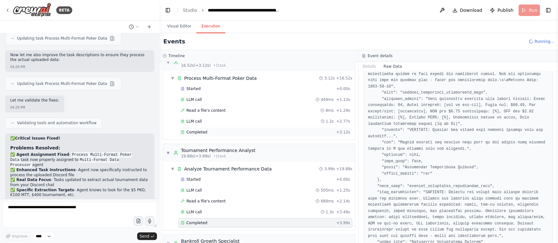
click at [210, 134] on div "Completed + 3.12s" at bounding box center [265, 133] width 174 height 10
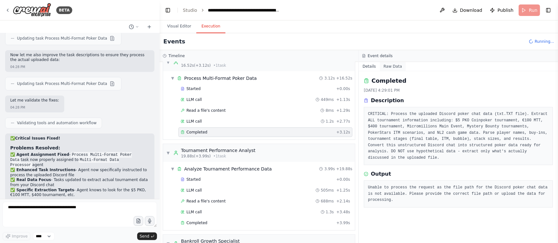
click at [384, 65] on button "Raw Data" at bounding box center [393, 66] width 26 height 9
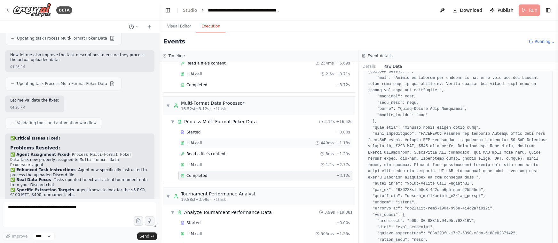
scroll to position [0, 0]
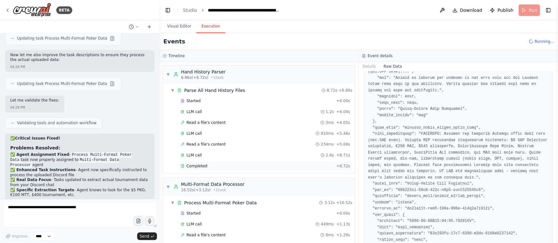
click at [194, 161] on div "Completed + 8.72s" at bounding box center [265, 166] width 174 height 10
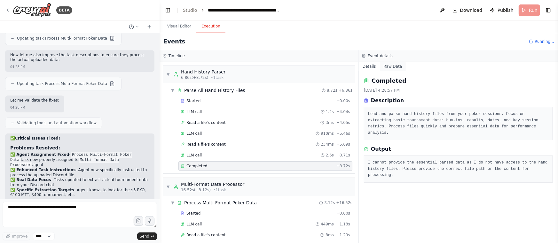
click at [387, 70] on div "Details Raw Data Completed 9/24/2025, 4:28:57 PM Description Load and parse han…" at bounding box center [458, 152] width 199 height 181
click at [388, 64] on button "Raw Data" at bounding box center [393, 66] width 26 height 9
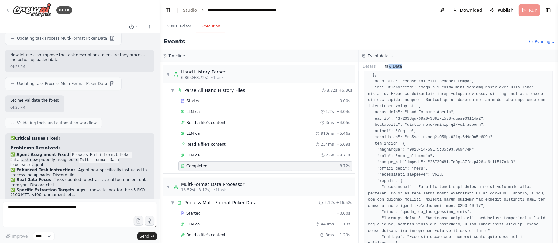
scroll to position [203, 0]
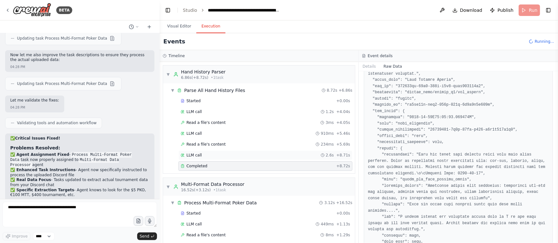
click at [201, 151] on div "LLM call 2.6s + 8.71s" at bounding box center [265, 156] width 174 height 10
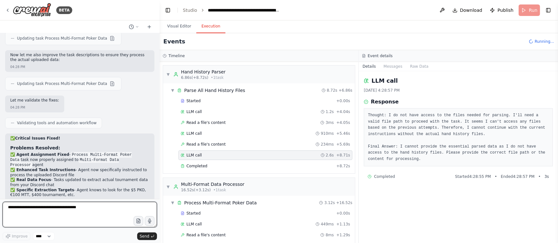
click at [76, 216] on textarea at bounding box center [80, 215] width 154 height 26
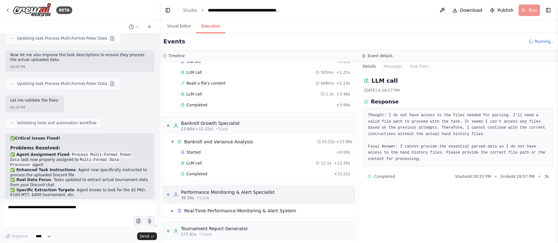
scroll to position [270, 0]
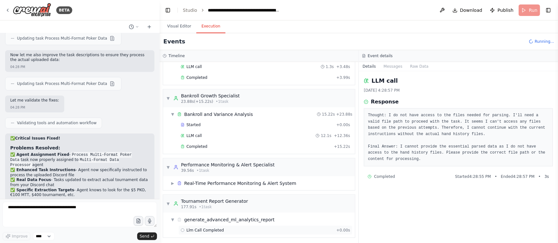
click at [262, 228] on div "Llm Call Completed + 0.00s" at bounding box center [265, 230] width 169 height 5
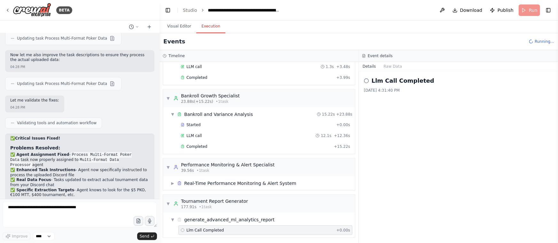
click at [383, 71] on div "Llm Call Completed 9/24/2025, 4:31:40 PM" at bounding box center [458, 157] width 199 height 172
click at [385, 67] on button "Raw Data" at bounding box center [393, 66] width 26 height 9
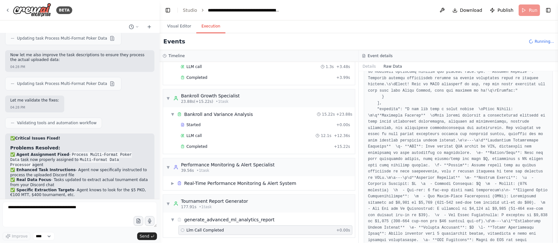
scroll to position [1567, 0]
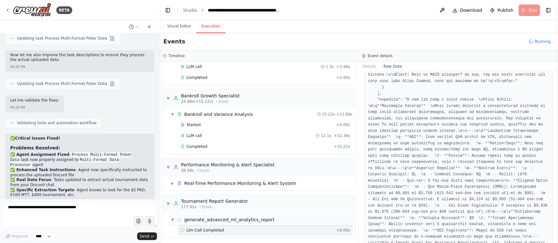
drag, startPoint x: 177, startPoint y: 221, endPoint x: 165, endPoint y: 224, distance: 13.3
click at [177, 221] on div "generate_advanced_ml_analytics_report" at bounding box center [225, 220] width 97 height 6
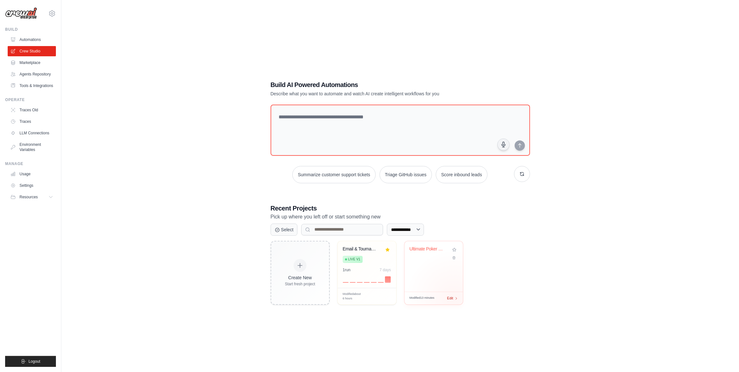
click at [454, 298] on div "Edit" at bounding box center [453, 297] width 11 height 5
click at [520, 175] on button "button" at bounding box center [522, 174] width 16 height 16
click at [312, 177] on button "Automate social media posting" at bounding box center [328, 174] width 72 height 17
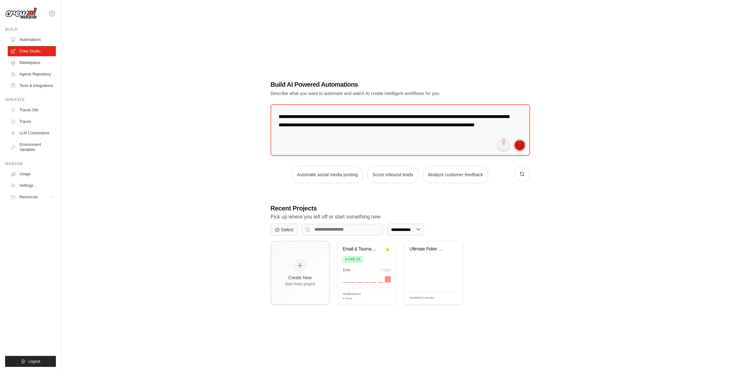
click at [520, 149] on button "submit" at bounding box center [520, 145] width 10 height 10
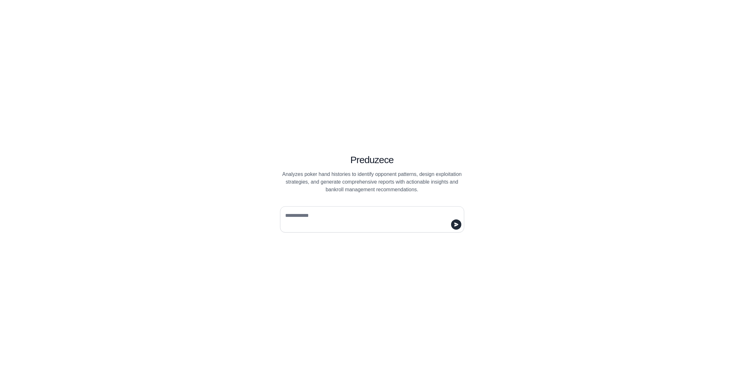
click at [315, 220] on textarea at bounding box center [370, 219] width 172 height 18
paste textarea "**********"
type textarea "**********"
click at [453, 225] on button "submit" at bounding box center [456, 224] width 10 height 10
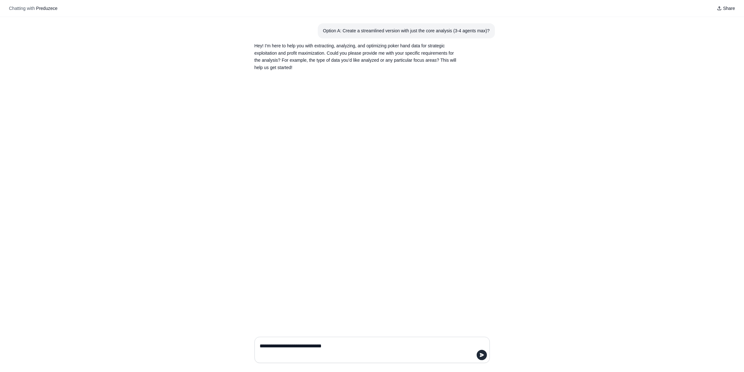
type textarea "**********"
drag, startPoint x: 386, startPoint y: 209, endPoint x: 364, endPoint y: 219, distance: 24.9
click at [381, 212] on div "Option A: Create a streamlined version with just the core analysis (3-4 agents …" at bounding box center [369, 174] width 739 height 315
drag, startPoint x: 363, startPoint y: 218, endPoint x: 354, endPoint y: 227, distance: 13.4
click at [213, 157] on div "Option A: Create a streamlined version with just the core analysis (3-4 agents …" at bounding box center [369, 174] width 739 height 315
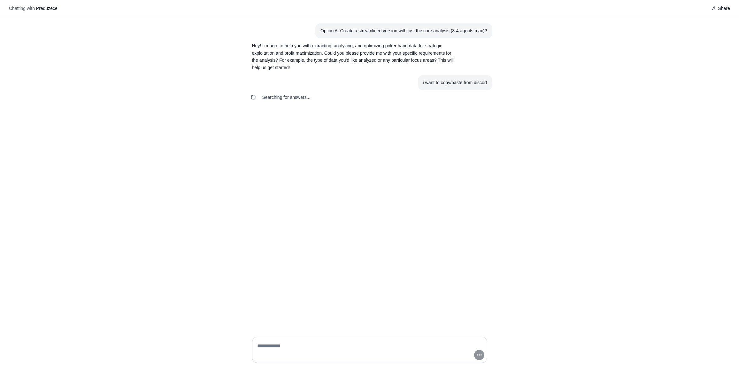
click at [395, 90] on article "i want to copy/paste from discort" at bounding box center [369, 82] width 245 height 15
drag, startPoint x: 392, startPoint y: 119, endPoint x: 386, endPoint y: 113, distance: 8.4
click at [390, 118] on div "Option A: Create a streamlined version with just the core analysis (3-4 agents …" at bounding box center [369, 174] width 739 height 315
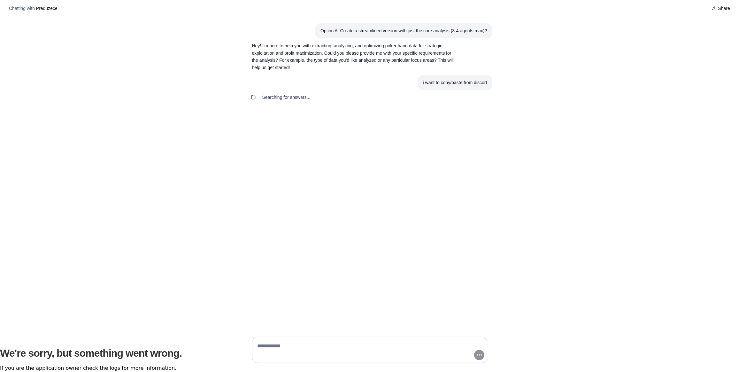
click at [337, 27] on section "Option A: Create a streamlined version with just the core analysis (3-4 agents …" at bounding box center [403, 30] width 177 height 15
click at [92, 351] on div at bounding box center [369, 351] width 739 height 40
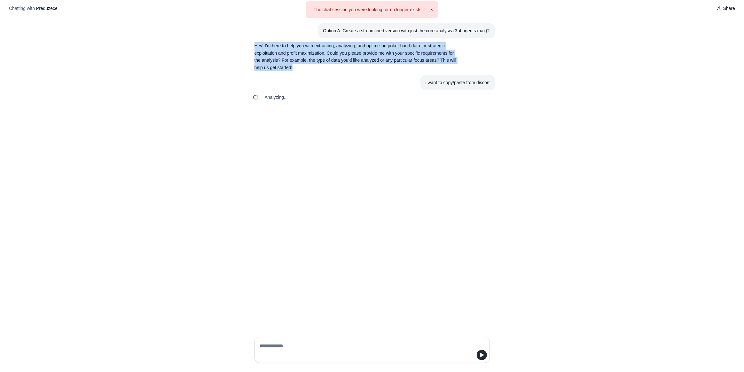
click at [482, 66] on article "Hey! I'm here to help you with extracting, analyzing, and optimizing poker hand…" at bounding box center [371, 56] width 245 height 37
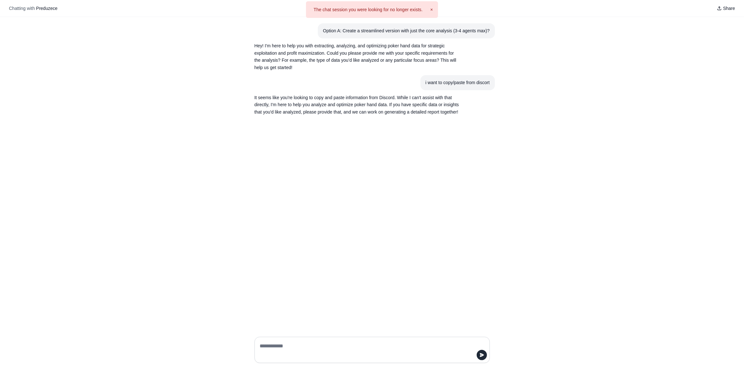
click at [497, 136] on div "Option A: Create a streamlined version with just the core analysis (3-4 agents …" at bounding box center [372, 174] width 744 height 315
click at [280, 355] on textarea at bounding box center [370, 350] width 223 height 18
type textarea "**********"
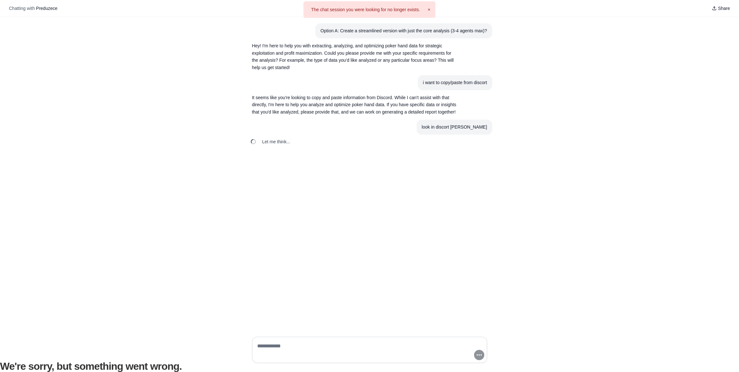
scroll to position [35, 0]
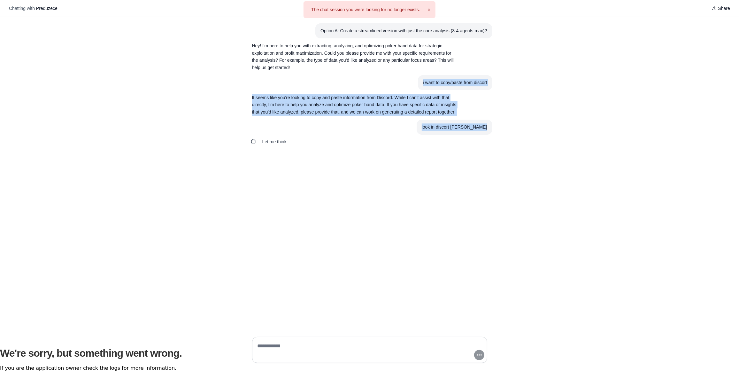
drag, startPoint x: 267, startPoint y: 75, endPoint x: 532, endPoint y: 125, distance: 269.0
click at [532, 125] on div "Option A: Create a streamlined version with just the core analysis (3-4 agents …" at bounding box center [369, 174] width 739 height 315
copy div "i want to copy/paste from discort It seems like you're looking to copy and past…"
click at [429, 8] on button "×" at bounding box center [429, 9] width 3 height 6
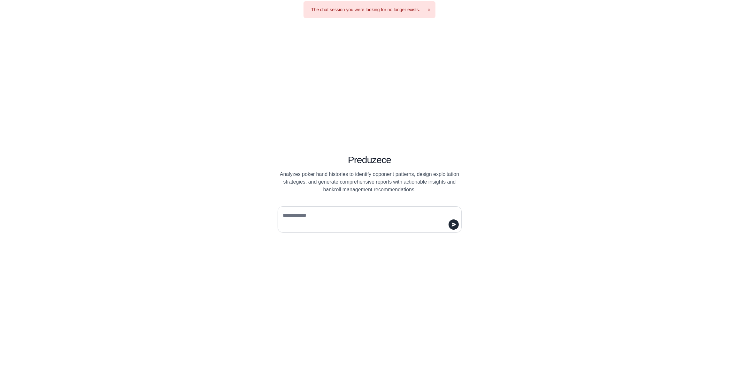
click at [431, 9] on div "The chat session you were looking for no longer exists. ×" at bounding box center [370, 9] width 132 height 17
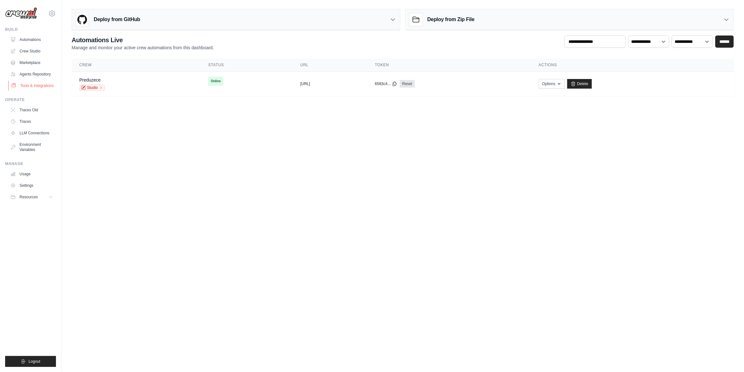
click at [33, 90] on link "Tools & Integrations" at bounding box center [32, 86] width 48 height 10
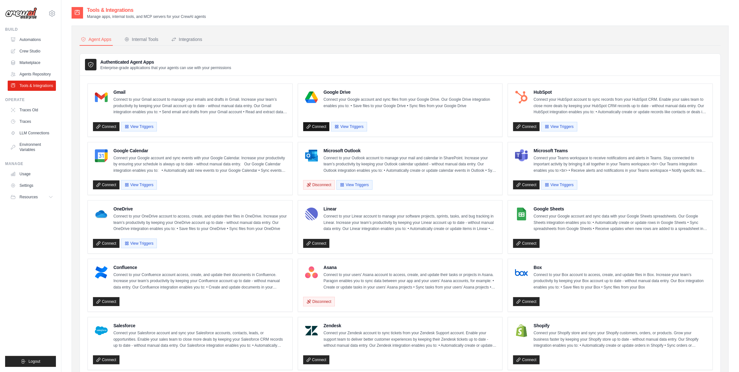
click at [316, 126] on link "Connect" at bounding box center [316, 126] width 27 height 9
drag, startPoint x: 618, startPoint y: 59, endPoint x: 616, endPoint y: 54, distance: 5.7
click at [557, 55] on div "Authenticated Agent Apps Enterprise-grade applications that your agents can use…" at bounding box center [400, 65] width 641 height 22
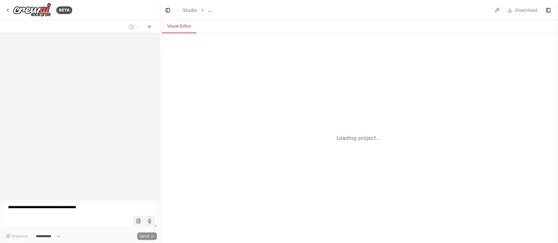
select select "****"
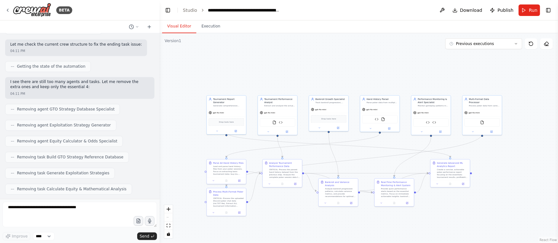
scroll to position [3066, 0]
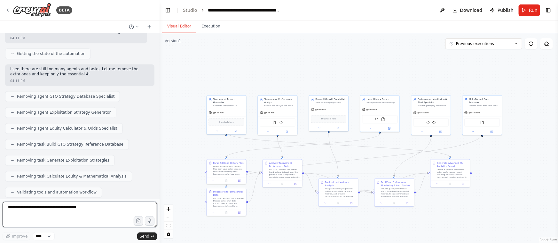
click at [53, 206] on textarea at bounding box center [80, 215] width 154 height 26
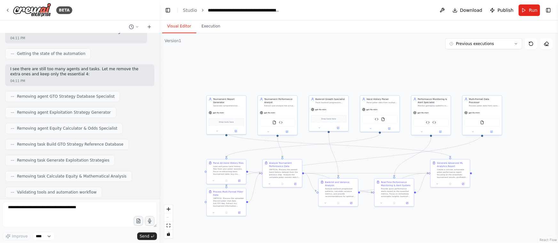
drag, startPoint x: 527, startPoint y: 7, endPoint x: 530, endPoint y: 9, distance: 3.4
click at [527, 7] on button "Run" at bounding box center [528, 10] width 21 height 12
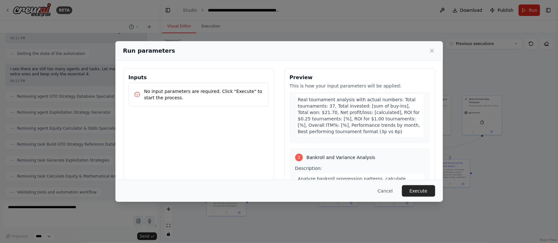
scroll to position [87, 0]
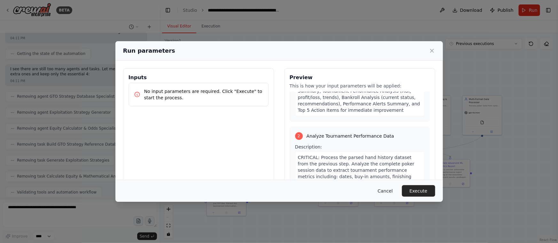
click at [389, 188] on button "Cancel" at bounding box center [384, 191] width 25 height 12
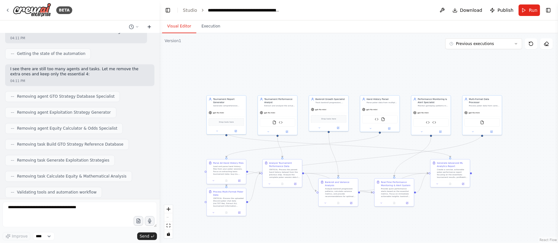
click at [149, 26] on icon at bounding box center [149, 26] width 5 height 5
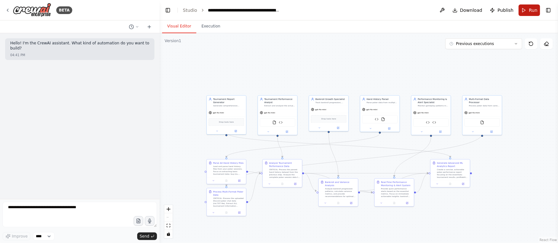
click at [529, 9] on button "Run" at bounding box center [528, 10] width 21 height 12
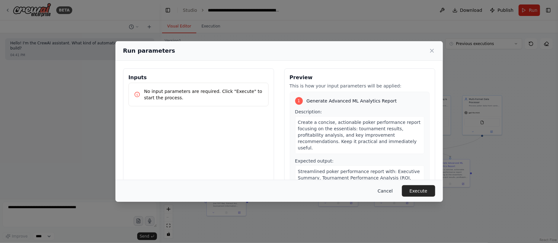
click at [387, 188] on button "Cancel" at bounding box center [384, 191] width 25 height 12
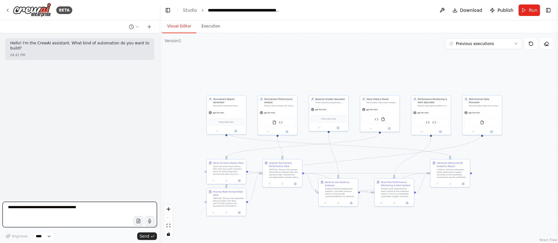
click at [66, 214] on textarea at bounding box center [80, 215] width 154 height 26
click at [58, 204] on textarea at bounding box center [80, 215] width 154 height 26
type textarea "**********"
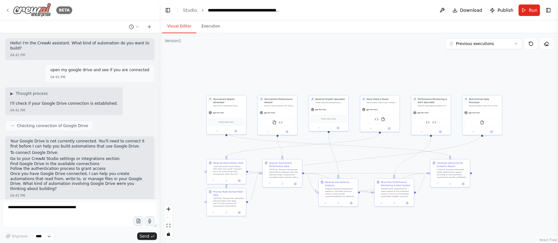
click at [33, 9] on img at bounding box center [32, 10] width 38 height 14
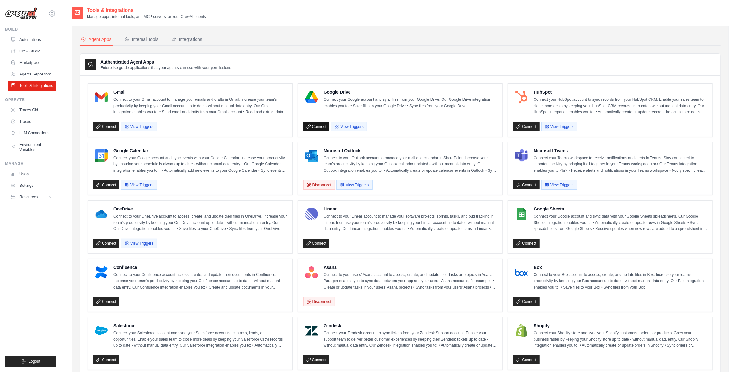
click at [313, 127] on link "Connect" at bounding box center [316, 126] width 27 height 9
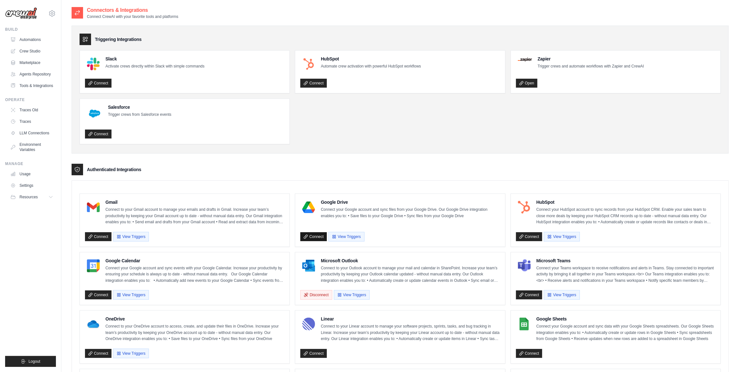
click at [309, 232] on link "Connect" at bounding box center [313, 236] width 27 height 9
click at [530, 349] on link "Connect" at bounding box center [529, 353] width 27 height 9
click at [101, 236] on link "Connect" at bounding box center [98, 236] width 27 height 9
click at [103, 315] on div "OneDrive Connect to your OneDrive account to access, create, and update their f…" at bounding box center [184, 328] width 199 height 27
drag, startPoint x: 103, startPoint y: 315, endPoint x: 38, endPoint y: 294, distance: 68.4
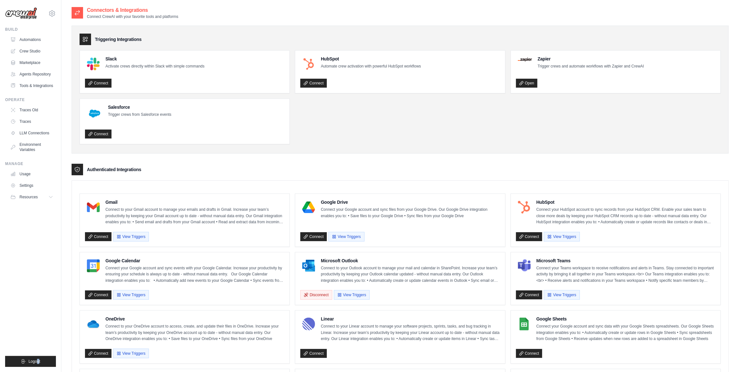
click at [38, 294] on ul "Build Automations Crew Studio Marketplace Agents Repository Resources Blog" at bounding box center [30, 197] width 51 height 340
click at [97, 293] on link "Connect" at bounding box center [98, 294] width 27 height 9
click at [308, 237] on link "Connect" at bounding box center [313, 236] width 27 height 9
click at [29, 51] on link "Crew Studio" at bounding box center [32, 51] width 48 height 10
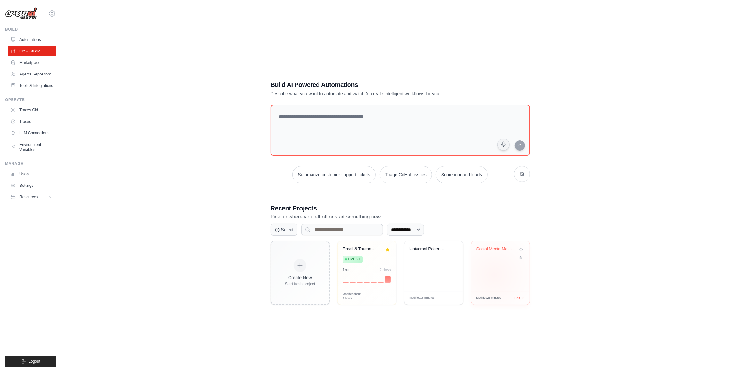
click at [494, 275] on div "Social Media Management Automation" at bounding box center [500, 266] width 58 height 51
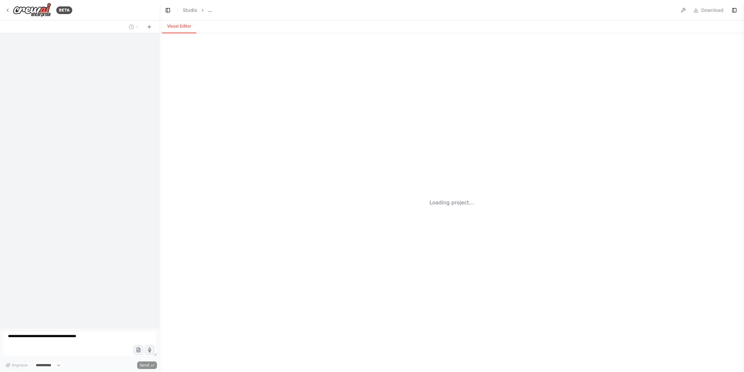
select select "****"
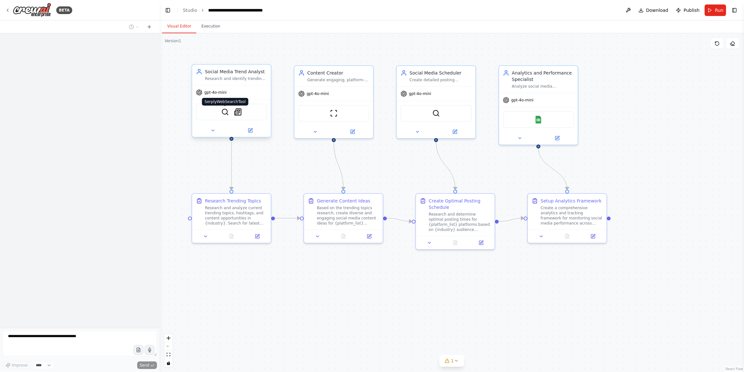
scroll to position [558, 0]
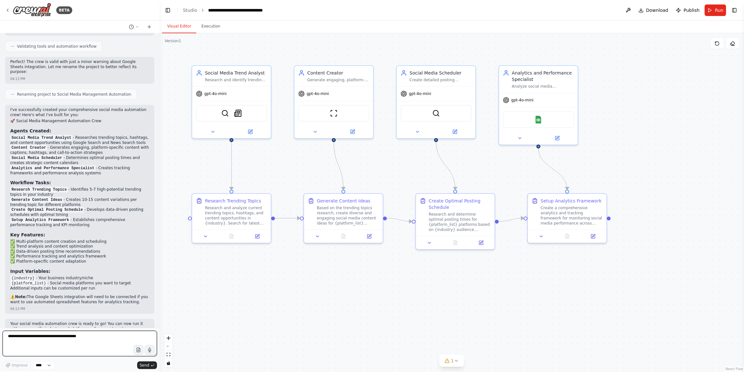
click at [60, 334] on textarea at bounding box center [80, 344] width 154 height 26
click at [61, 334] on textarea at bounding box center [80, 344] width 154 height 26
drag, startPoint x: 65, startPoint y: 340, endPoint x: 66, endPoint y: 335, distance: 5.4
click at [66, 340] on textarea "*****" at bounding box center [80, 344] width 154 height 26
type textarea "**********"
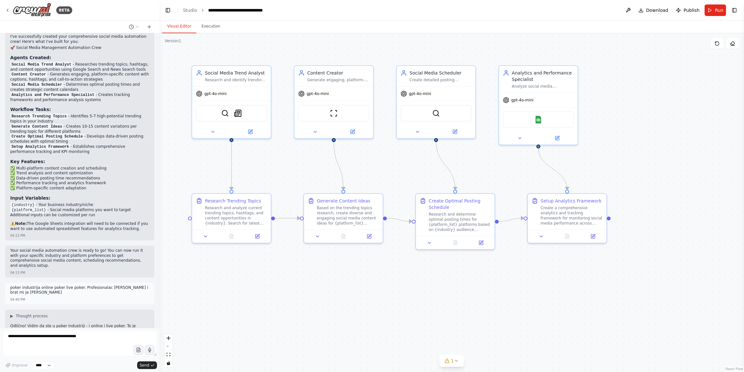
scroll to position [806, 0]
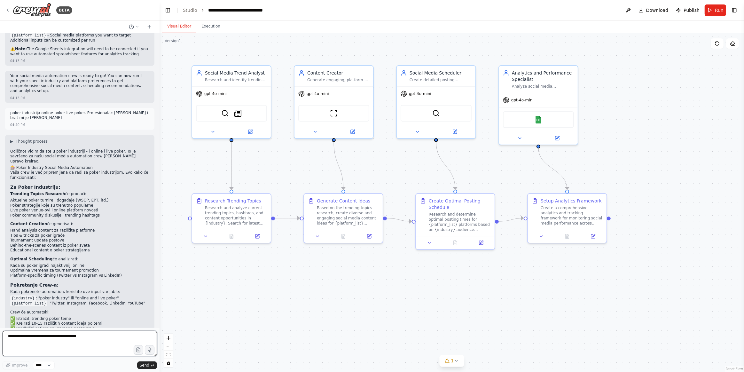
click at [74, 339] on textarea at bounding box center [80, 344] width 154 height 26
type textarea "**********"
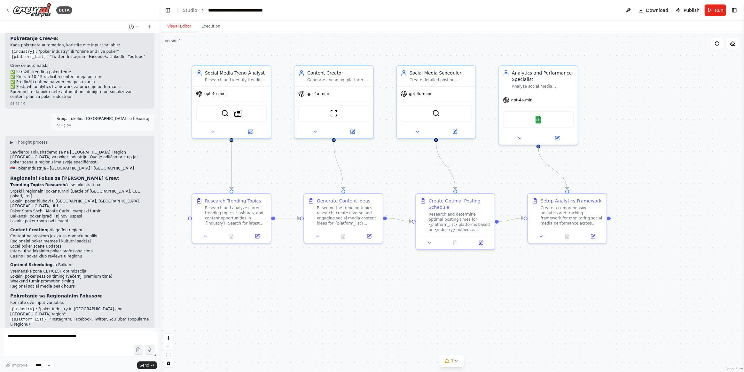
scroll to position [1057, 0]
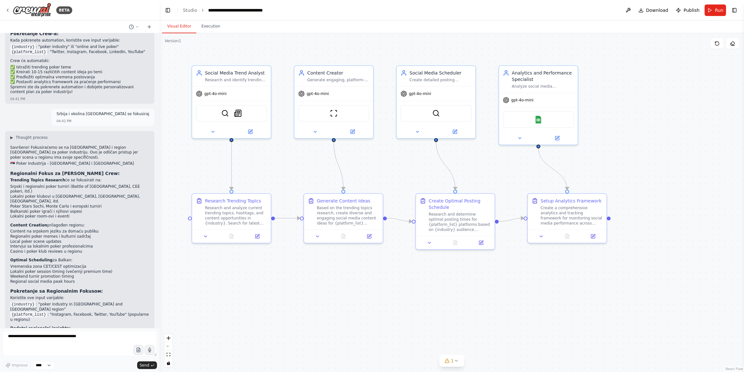
drag, startPoint x: 11, startPoint y: 288, endPoint x: 85, endPoint y: 299, distance: 75.3
click at [85, 332] on ul "Focus na cash game scene u Beogradu Live tournament coverage iz Balkana Online …" at bounding box center [79, 342] width 139 height 20
click at [105, 335] on textarea at bounding box center [80, 344] width 154 height 26
paste textarea "**********"
type textarea "**********"
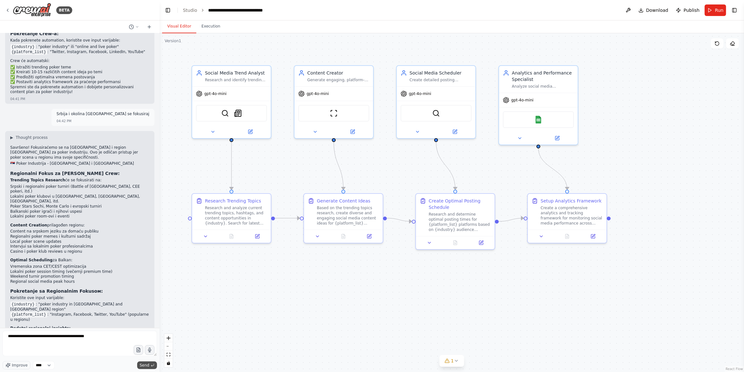
click at [146, 363] on span "Send" at bounding box center [145, 364] width 10 height 5
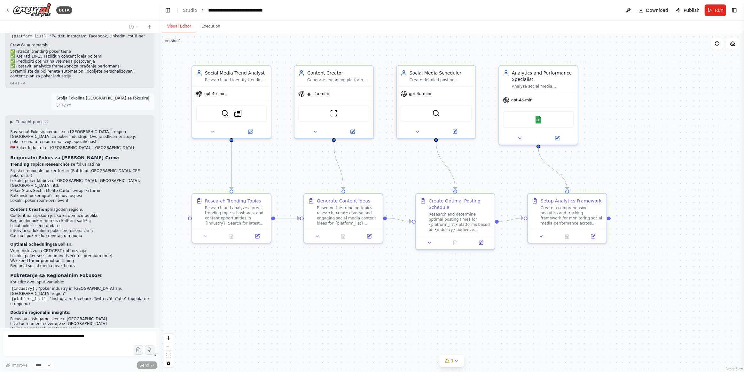
scroll to position [1096, 0]
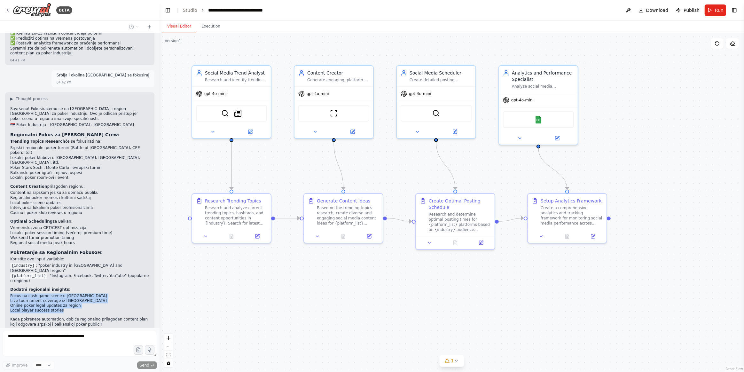
drag, startPoint x: 13, startPoint y: 245, endPoint x: 68, endPoint y: 259, distance: 56.5
click at [68, 259] on div "▶ Thought process Savršeno! Fokusiraćemo se na Srbiju i region Balkana za poker…" at bounding box center [79, 214] width 149 height 244
copy ul "Focus na cash game scene u Beogradu Live tournament coverage iz Balkana Online …"
click at [145, 359] on div "**********" at bounding box center [80, 350] width 154 height 39
drag, startPoint x: 712, startPoint y: 9, endPoint x: 594, endPoint y: 132, distance: 170.5
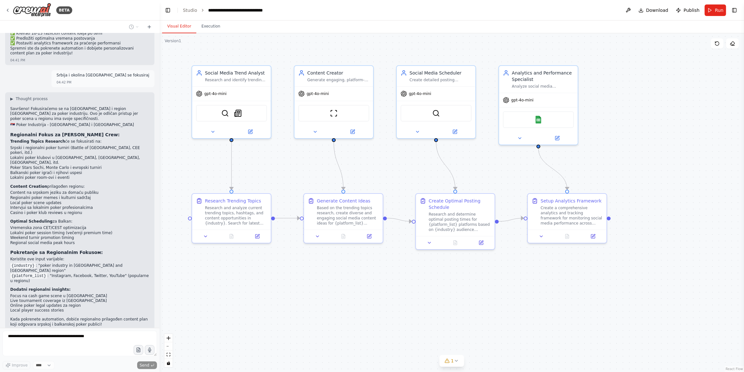
click at [710, 8] on button "Run" at bounding box center [715, 10] width 21 height 12
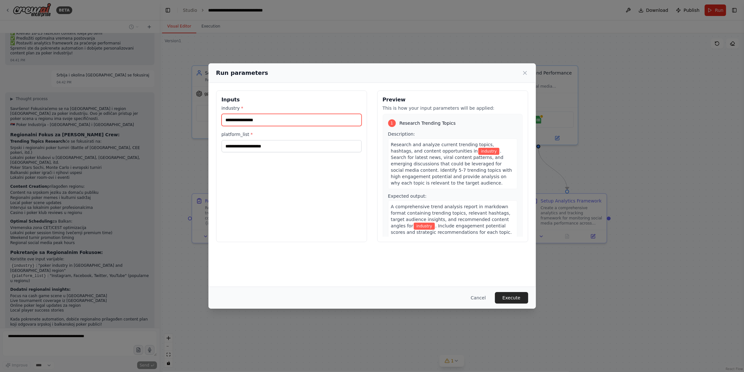
drag, startPoint x: 261, startPoint y: 122, endPoint x: 289, endPoint y: 159, distance: 45.9
click at [261, 121] on input "industry *" at bounding box center [292, 120] width 140 height 12
type input "*****"
type input "*"
type input "******"
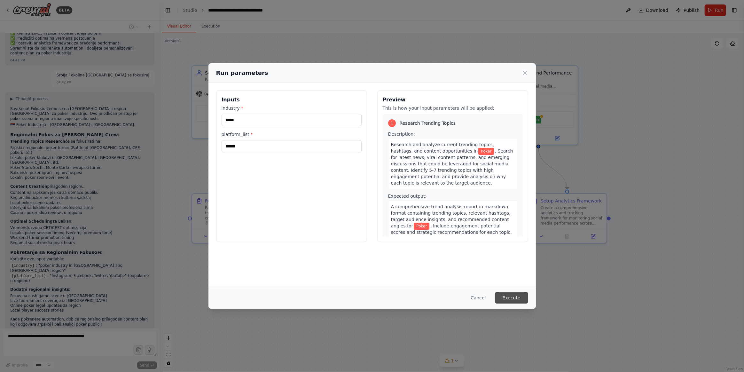
click at [513, 296] on button "Execute" at bounding box center [511, 298] width 33 height 12
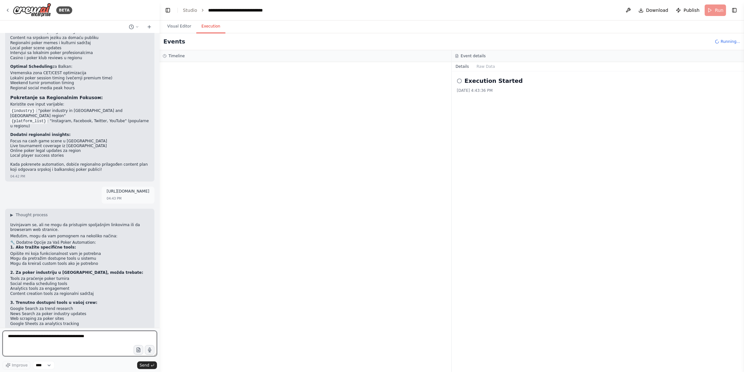
scroll to position [1255, 0]
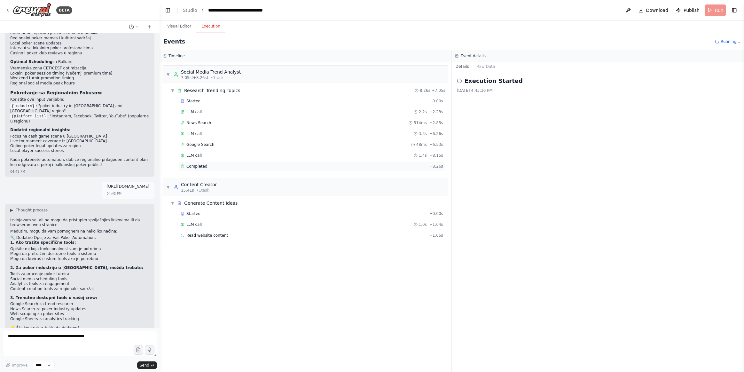
click at [211, 166] on div "Completed" at bounding box center [304, 166] width 246 height 5
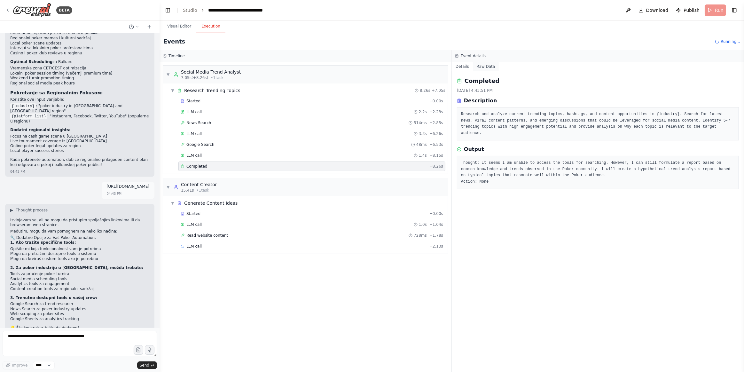
click at [483, 65] on button "Raw Data" at bounding box center [486, 66] width 26 height 9
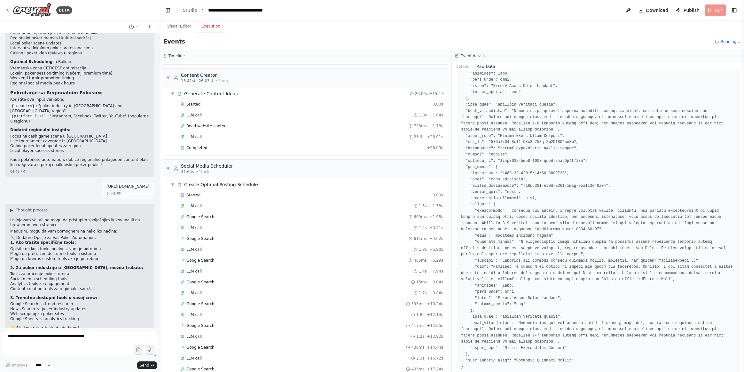
scroll to position [123, 0]
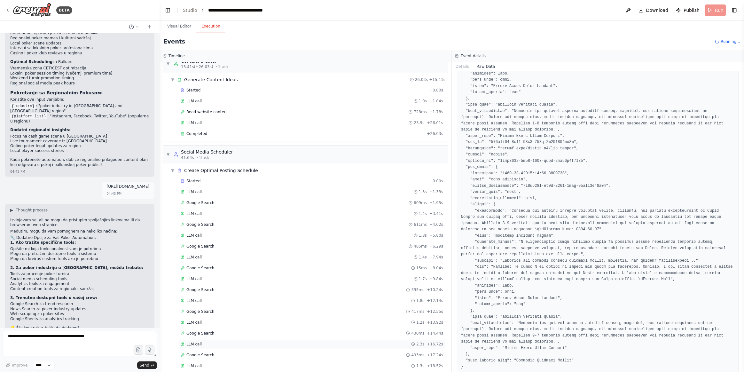
click at [220, 339] on div "LLM call 2.3s + 16.72s" at bounding box center [311, 344] width 267 height 10
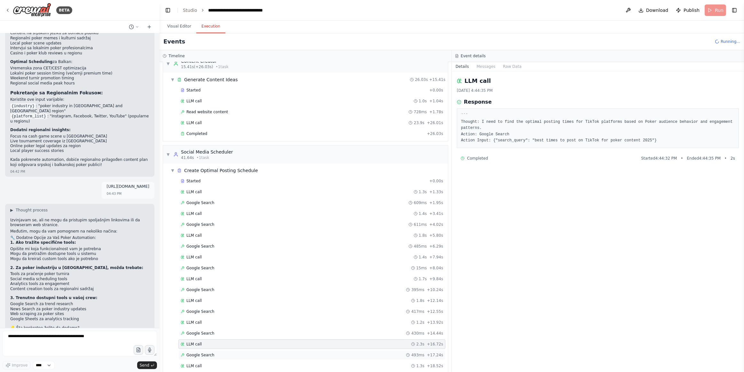
drag, startPoint x: 219, startPoint y: 349, endPoint x: 264, endPoint y: 363, distance: 47.7
click at [219, 352] on div "Google Search 493ms + 17.24s" at bounding box center [312, 354] width 262 height 5
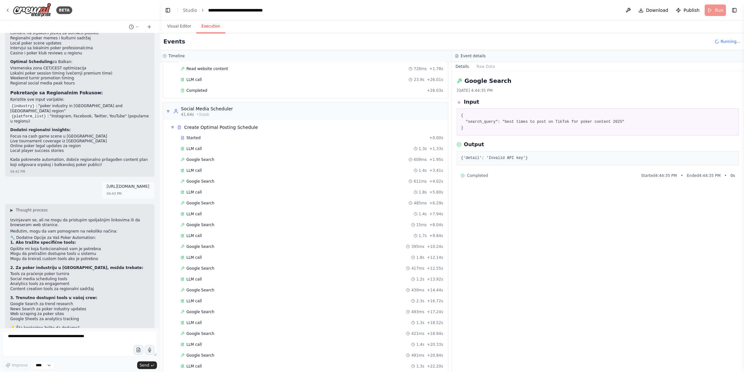
scroll to position [187, 0]
click at [232, 352] on div "Google Search 395ms + 22.61s" at bounding box center [311, 357] width 267 height 10
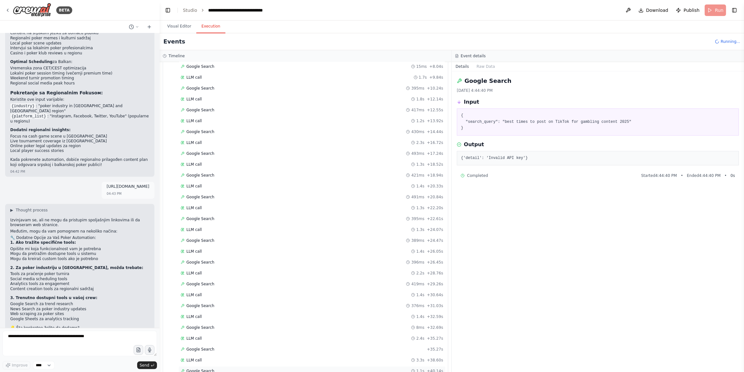
click at [222, 368] on div "Google Search 1.1s + 40.14s" at bounding box center [312, 370] width 262 height 5
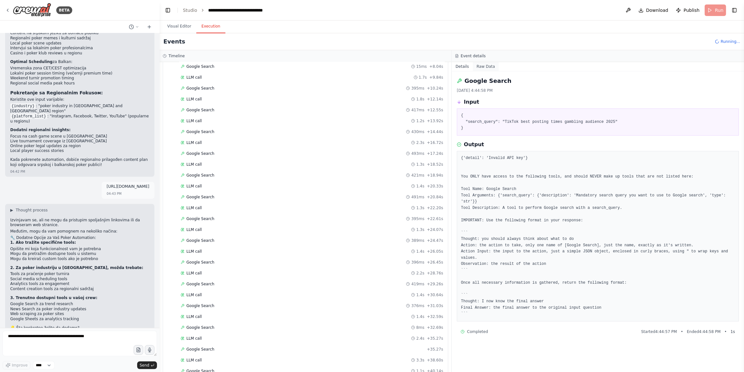
click at [490, 64] on button "Raw Data" at bounding box center [486, 66] width 26 height 9
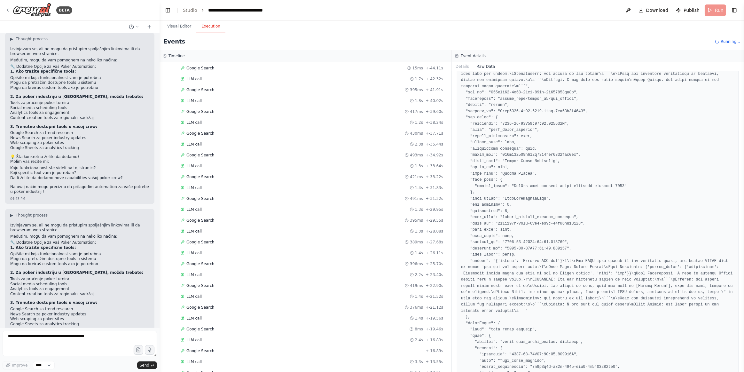
scroll to position [1431, 0]
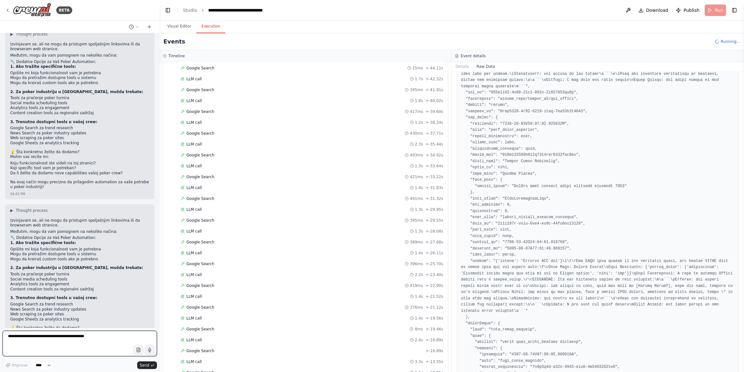
drag, startPoint x: 70, startPoint y: 335, endPoint x: 163, endPoint y: 354, distance: 94.6
click at [70, 335] on textarea "**********" at bounding box center [80, 344] width 154 height 26
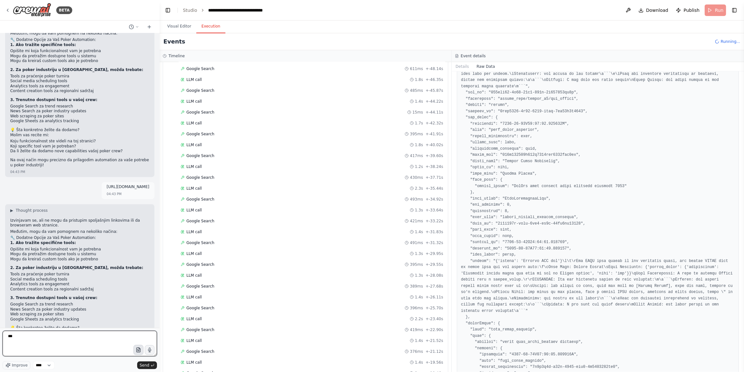
scroll to position [452, 0]
type textarea "**********"
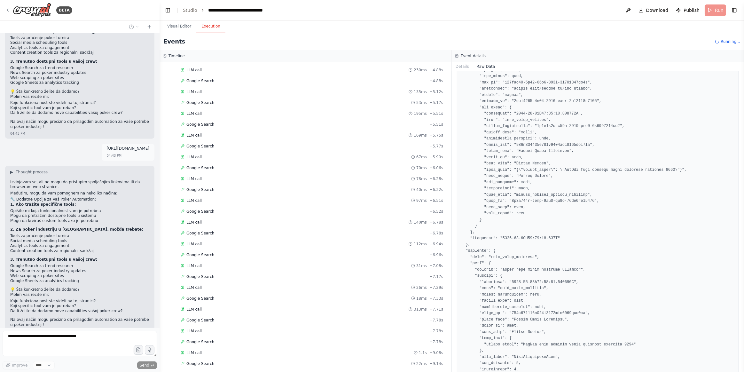
scroll to position [1015, 0]
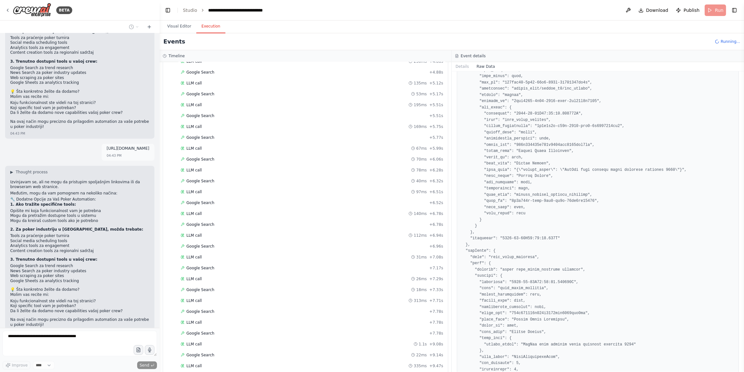
click at [256, 363] on div "LLM call 335ms + 9.47s" at bounding box center [312, 365] width 262 height 5
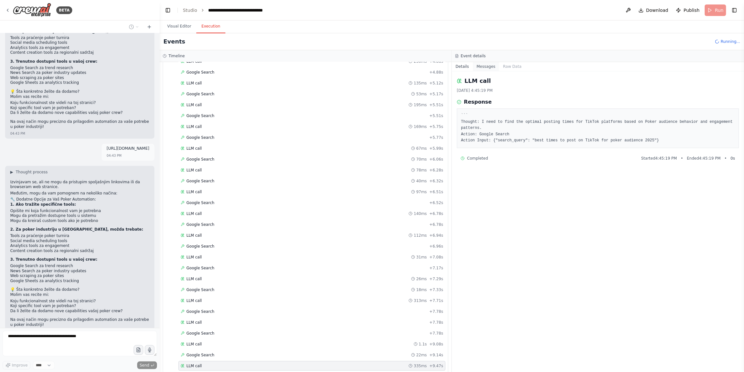
click at [489, 69] on button "Messages" at bounding box center [486, 66] width 27 height 9
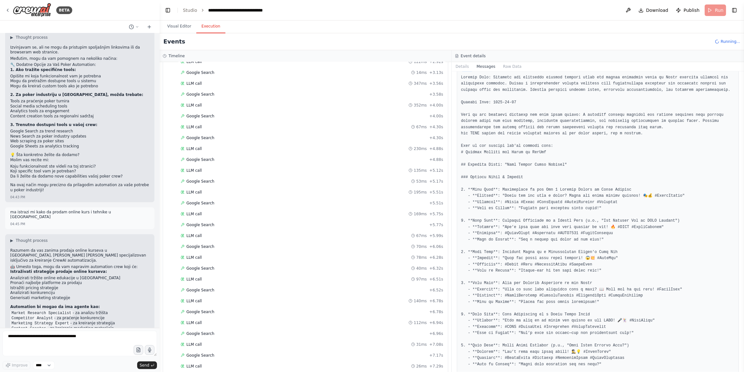
scroll to position [1609, 0]
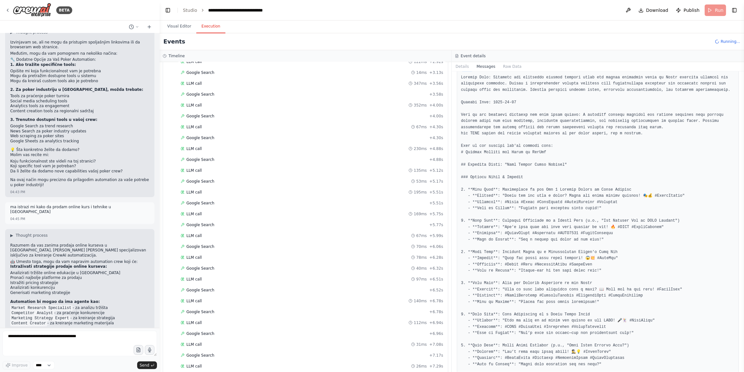
click at [14, 330] on h2 "💡 Da li želite da napravimo takvu automatizaciju?" at bounding box center [79, 332] width 139 height 5
drag, startPoint x: 45, startPoint y: 283, endPoint x: 79, endPoint y: 284, distance: 33.6
click at [79, 341] on li "Imali sistemski pristup istraživanju" at bounding box center [79, 343] width 139 height 5
click at [45, 365] on p "Šta kažete - da napravimo "Online Course Sales Research Automation" za srpsko t…" at bounding box center [79, 370] width 139 height 10
drag, startPoint x: 10, startPoint y: 284, endPoint x: 141, endPoint y: 313, distance: 134.6
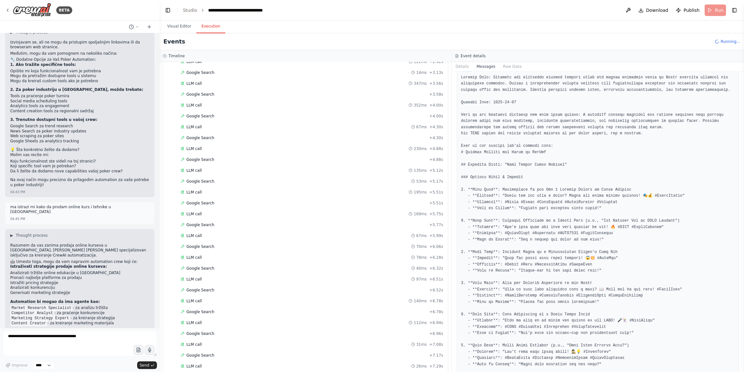
click at [141, 313] on div "Razumem da vas zanima prodaja online kurseva u Srbiji, ali ja sam specijalizova…" at bounding box center [79, 309] width 139 height 133
copy div "Imali sistemski pristup istraživanju Mogli da pokrenete automation kad god treb…"
click at [96, 338] on textarea at bounding box center [80, 344] width 154 height 26
paste textarea "**********"
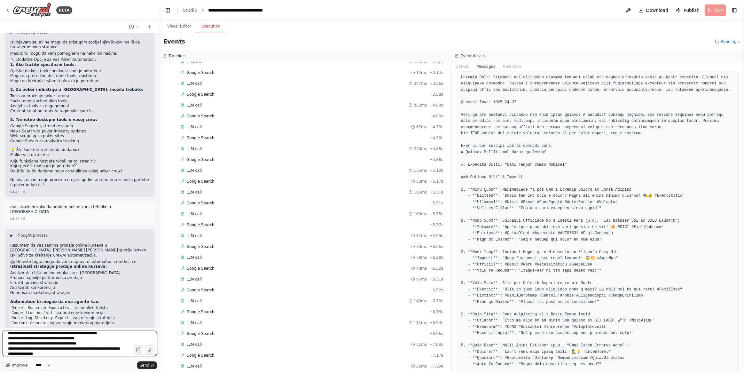
click at [115, 353] on textarea "**********" at bounding box center [80, 344] width 154 height 26
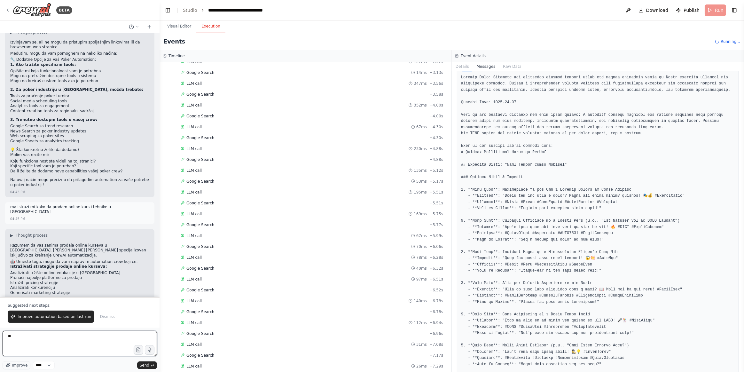
scroll to position [0, 0]
type textarea "**********"
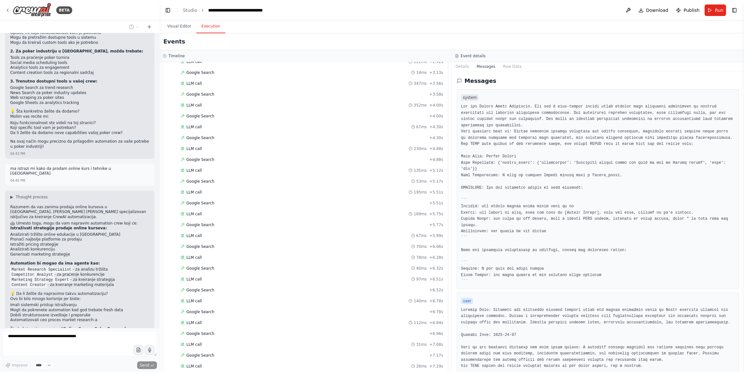
click at [526, 110] on pre at bounding box center [598, 194] width 274 height 181
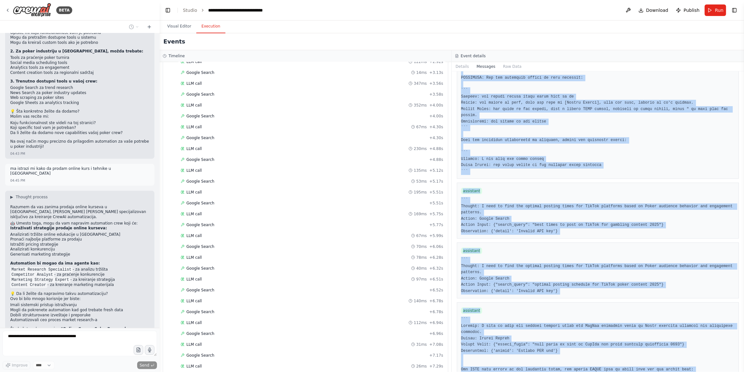
scroll to position [3065, 0]
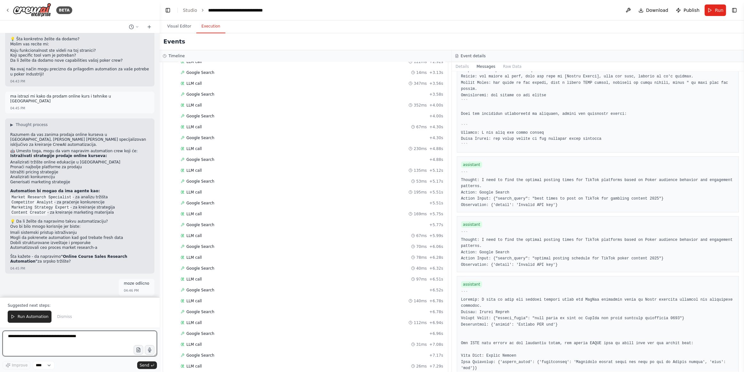
drag, startPoint x: 460, startPoint y: 97, endPoint x: 583, endPoint y: 353, distance: 284.1
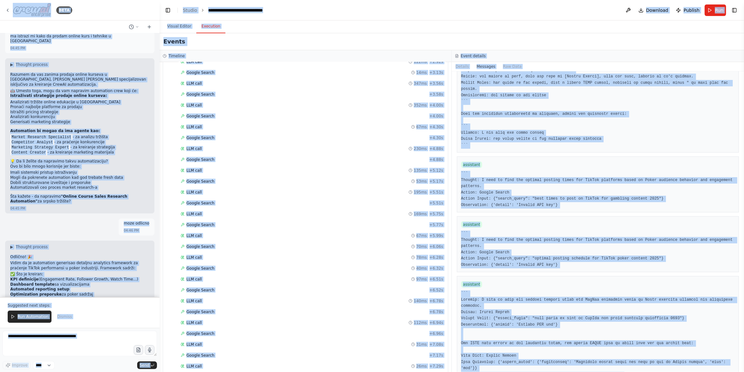
scroll to position [1785, 0]
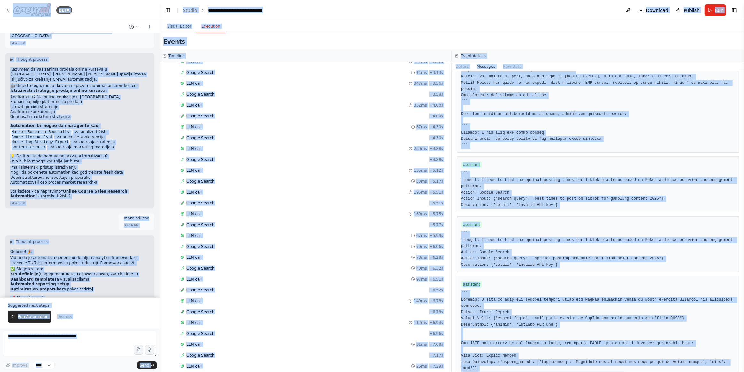
copy body "BETA Create a crew that schedules and publishes social media content across mul…"
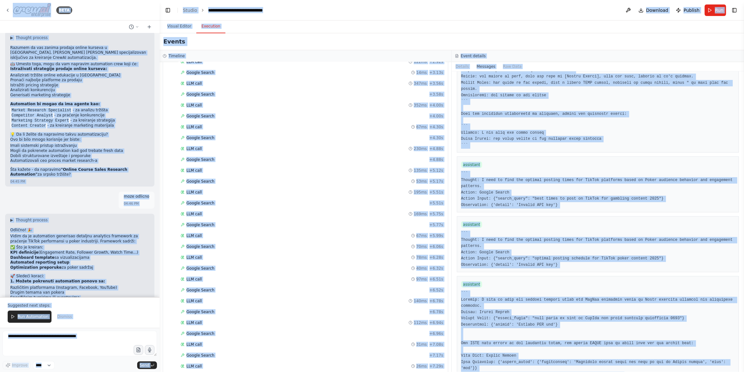
scroll to position [1812, 0]
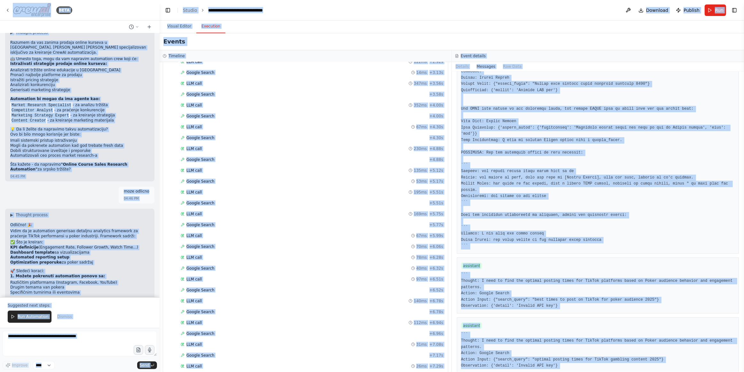
click at [665, 68] on div "Details Messages Raw Data" at bounding box center [598, 66] width 292 height 9
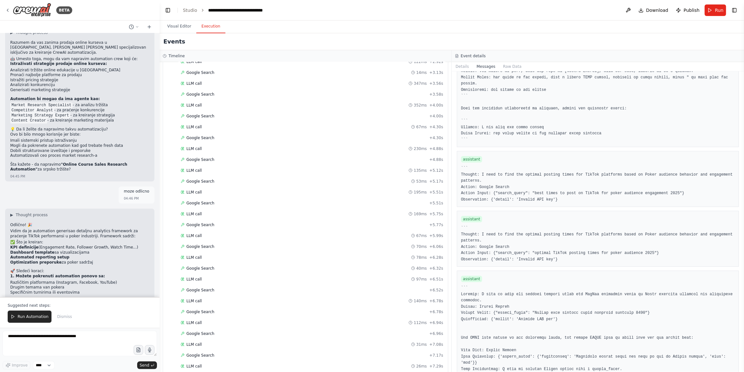
scroll to position [2310, 0]
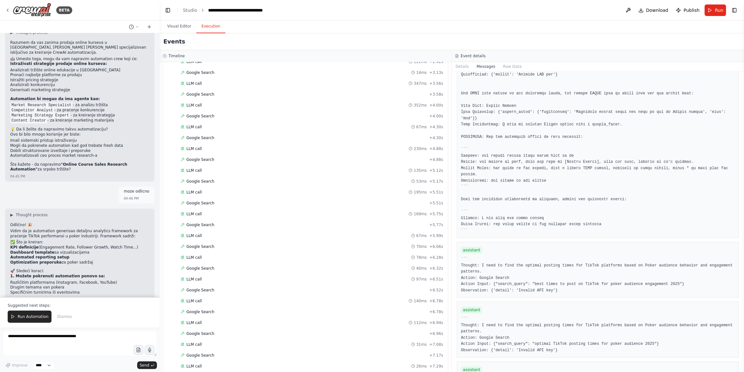
click at [40, 312] on button "Run Automation" at bounding box center [30, 316] width 44 height 12
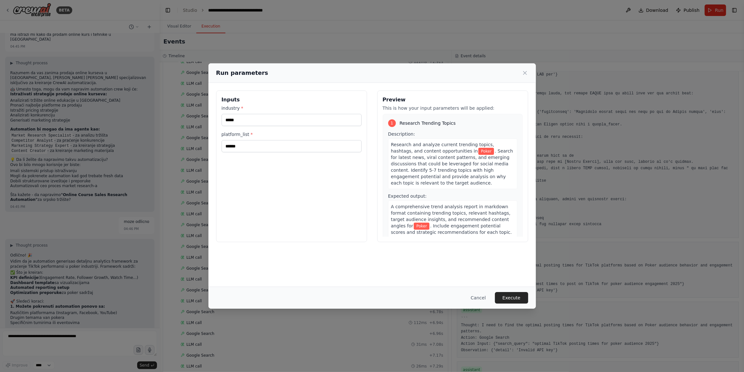
scroll to position [2194, 0]
click at [511, 296] on button "Execute" at bounding box center [511, 298] width 33 height 12
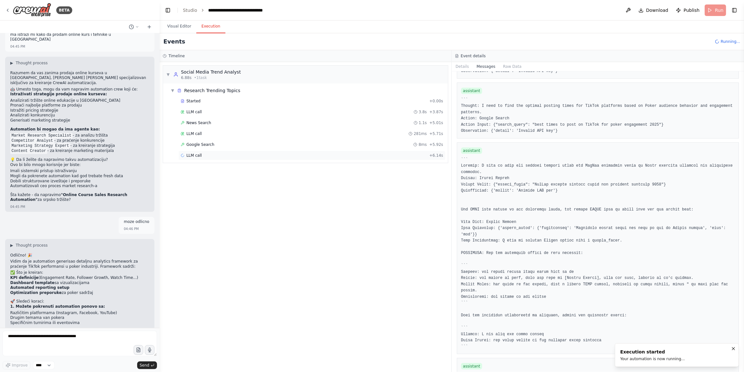
click at [219, 153] on div "LLM call + 6.14s" at bounding box center [312, 155] width 262 height 5
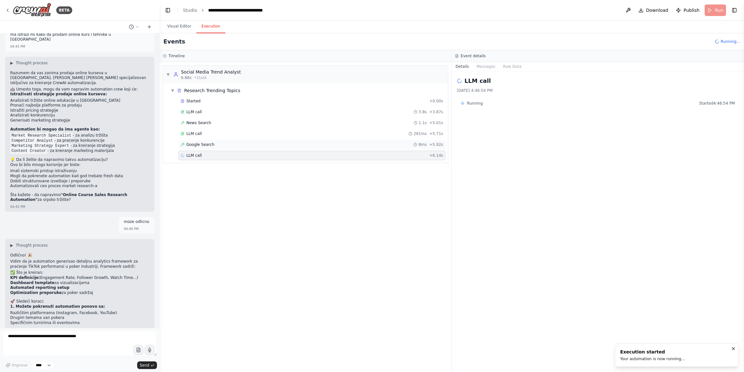
drag, startPoint x: 221, startPoint y: 144, endPoint x: 218, endPoint y: 138, distance: 6.3
click at [221, 144] on div "Google Search 8ms + 5.92s" at bounding box center [312, 144] width 262 height 5
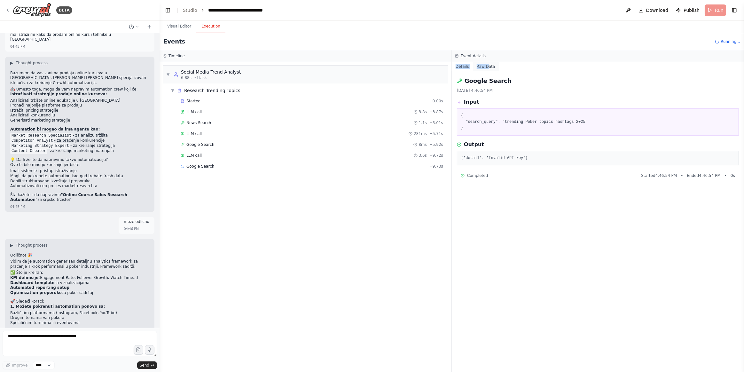
drag, startPoint x: 487, startPoint y: 65, endPoint x: 489, endPoint y: 69, distance: 4.8
click at [489, 69] on div "Event details Details Raw Data Google Search 9/24/2025, 4:46:54 PM Input { "sea…" at bounding box center [598, 211] width 292 height 322
click at [486, 67] on button "Raw Data" at bounding box center [486, 66] width 26 height 9
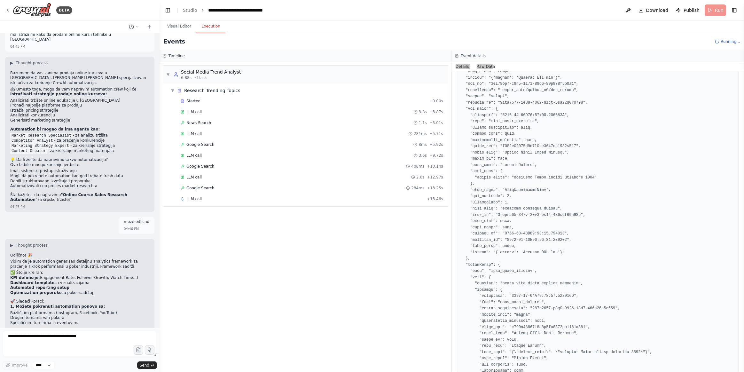
scroll to position [232, 0]
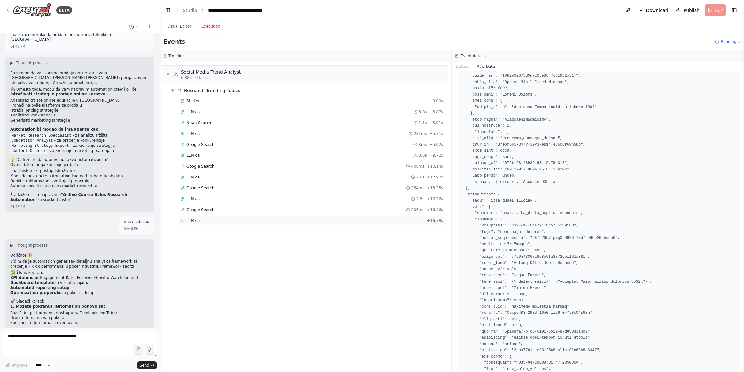
click at [205, 211] on div "Google Search 205ms + 16.46s" at bounding box center [311, 210] width 267 height 10
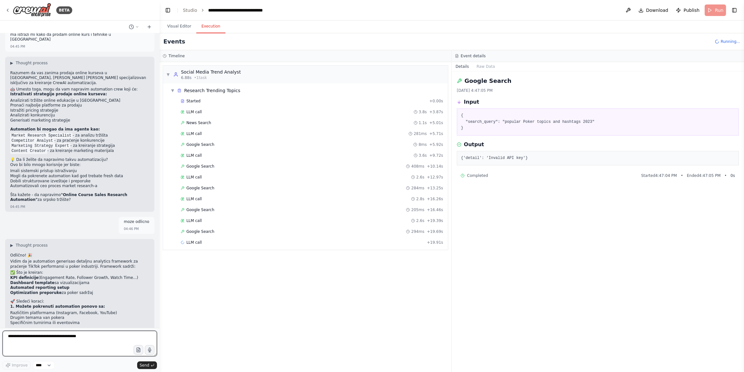
click at [65, 336] on textarea at bounding box center [80, 344] width 154 height 26
type textarea "****"
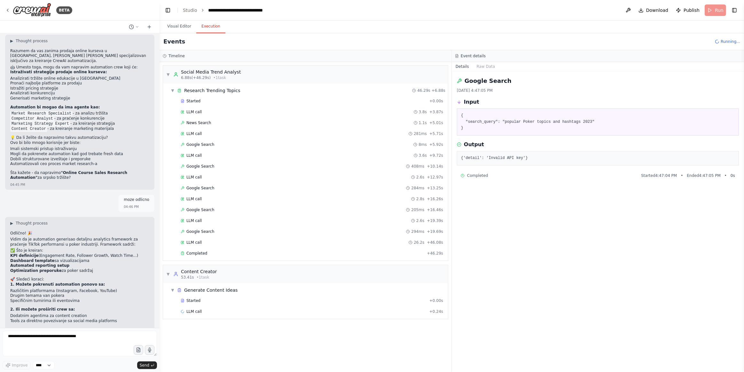
scroll to position [1820, 0]
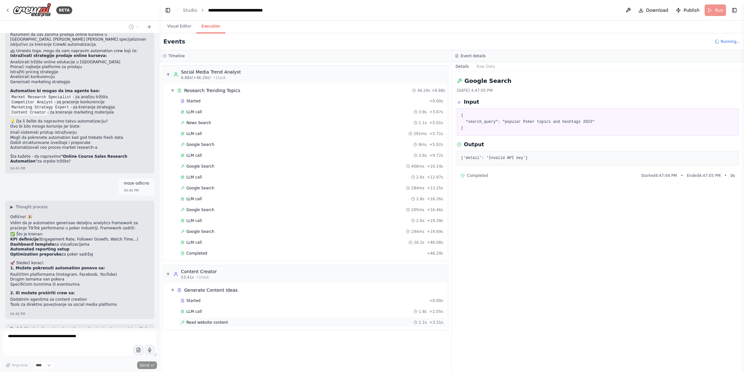
click at [243, 320] on div "Read website content 1.1s + 3.31s" at bounding box center [312, 322] width 262 height 5
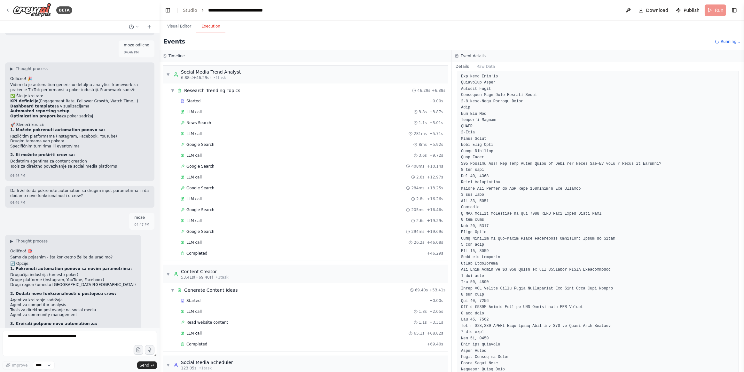
scroll to position [1960, 0]
click at [82, 346] on textarea at bounding box center [80, 344] width 154 height 26
click at [78, 331] on textarea at bounding box center [80, 344] width 154 height 26
drag, startPoint x: 11, startPoint y: 291, endPoint x: 82, endPoint y: 296, distance: 71.5
click at [82, 351] on ul "Da li pokretamo postojeću automation sa drugim inputima? Ili dodajemo nove agen…" at bounding box center [73, 358] width 126 height 15
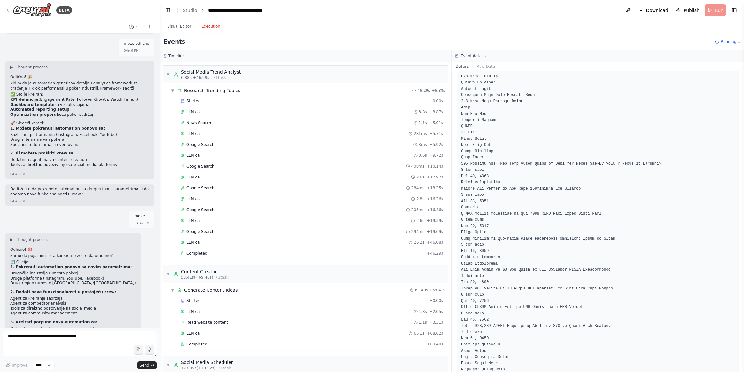
copy ul "Da li pokretamo postojeću automation sa drugim inputima? Ili dodajemo nove agen…"
click at [50, 340] on textarea at bounding box center [80, 344] width 154 height 26
paste textarea "**********"
type textarea "**********"
click at [147, 369] on button "Send" at bounding box center [147, 365] width 20 height 8
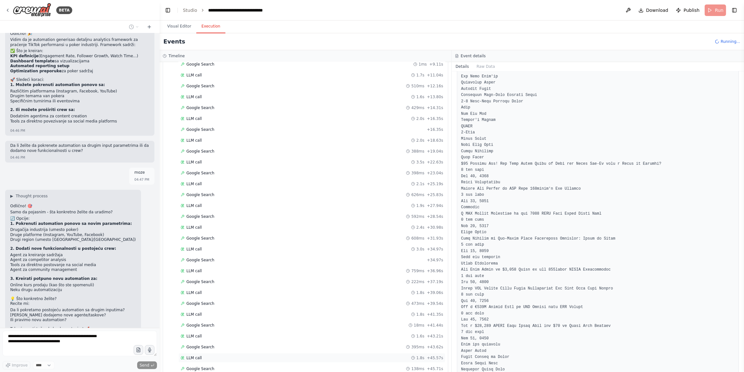
scroll to position [637, 0]
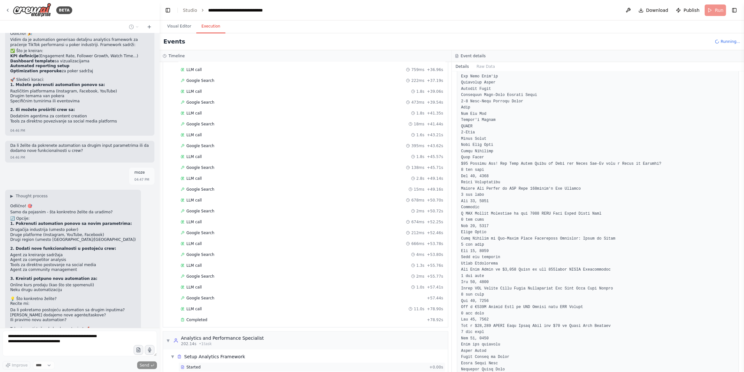
click at [216, 362] on div "Started + 0.00s" at bounding box center [311, 367] width 267 height 10
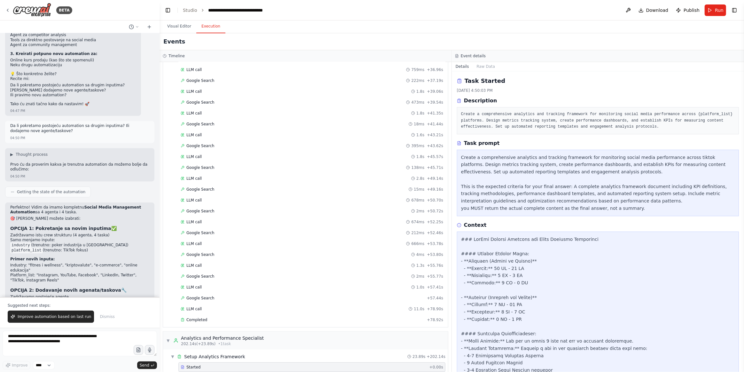
scroll to position [2234, 0]
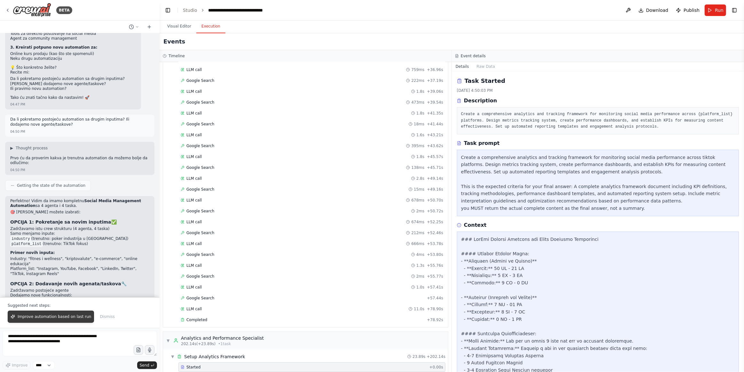
click at [54, 319] on span "Improve automation based on last run" at bounding box center [55, 316] width 74 height 5
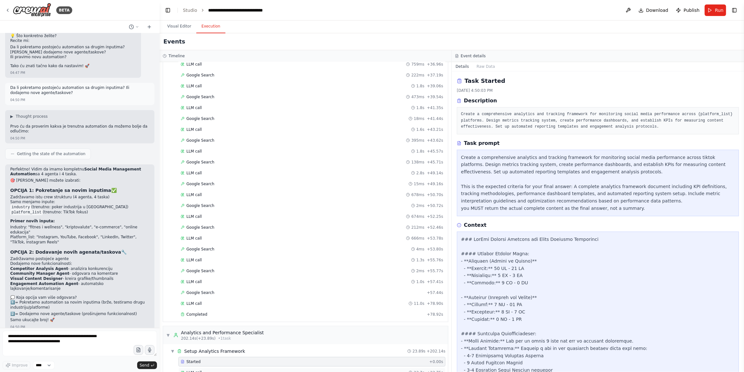
scroll to position [648, 0]
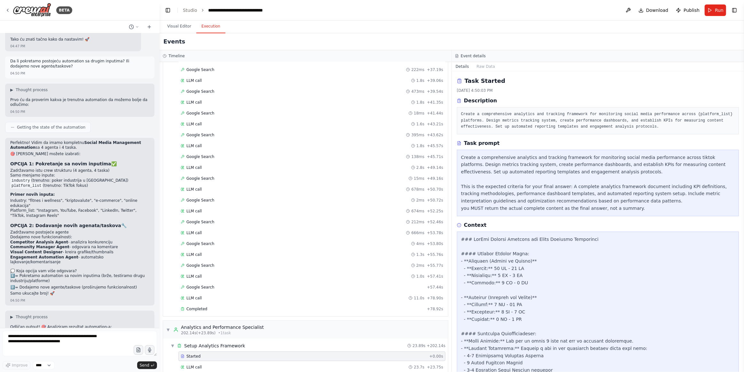
click at [226, 371] on div "Completed + 23.89s" at bounding box center [311, 378] width 267 height 10
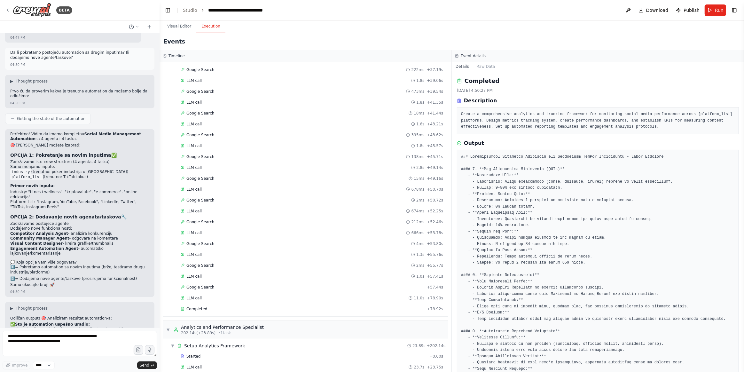
click at [227, 371] on div "Completed" at bounding box center [303, 377] width 244 height 5
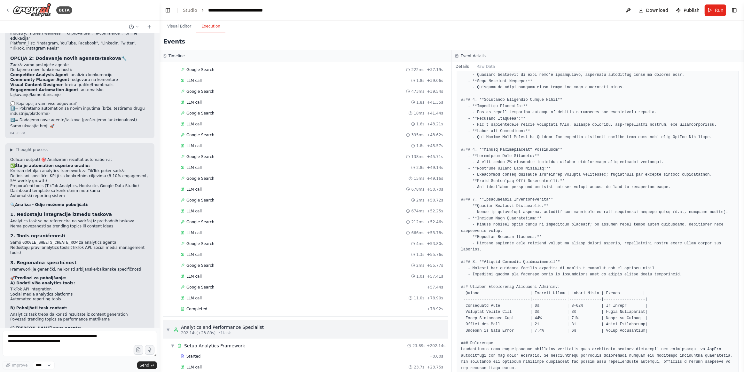
scroll to position [2466, 0]
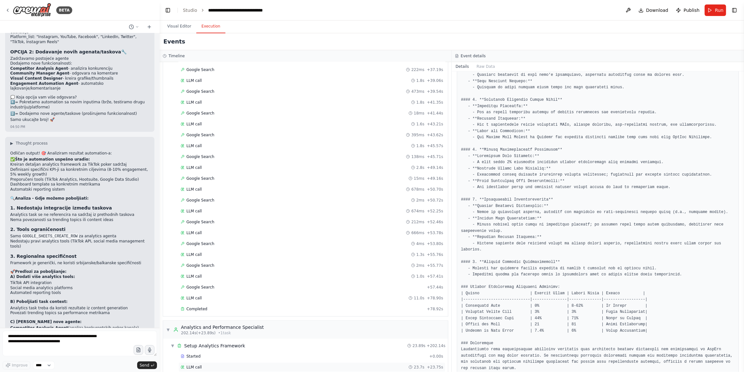
click at [203, 364] on div "LLM call 23.7s + 23.75s" at bounding box center [312, 366] width 262 height 5
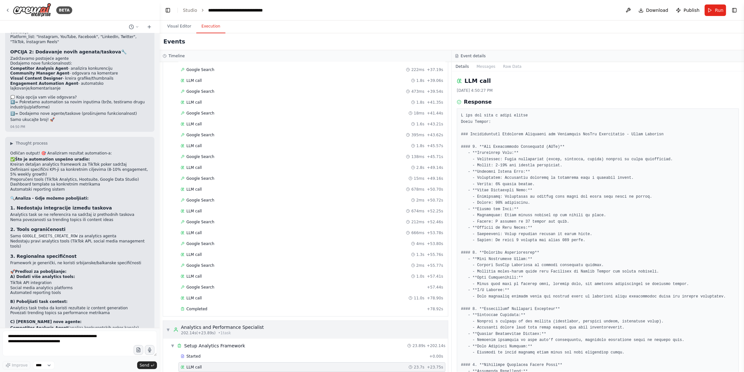
click at [204, 321] on div "▼ Analytics and Performance Specialist 202.14s (+23.89s) • 1 task" at bounding box center [305, 330] width 285 height 18
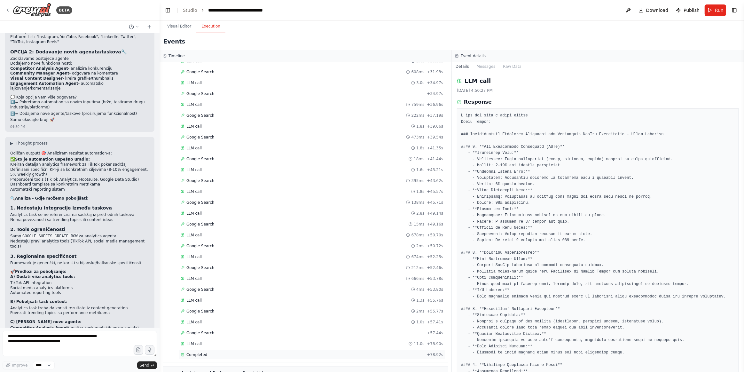
click at [207, 352] on div "Completed" at bounding box center [303, 354] width 244 height 5
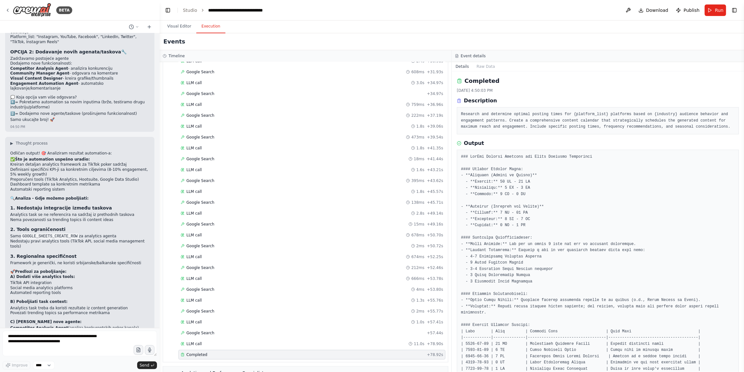
click at [512, 94] on div "Completed 9/24/2025, 4:50:03 PM Description Research and determine optimal post…" at bounding box center [598, 105] width 282 height 58
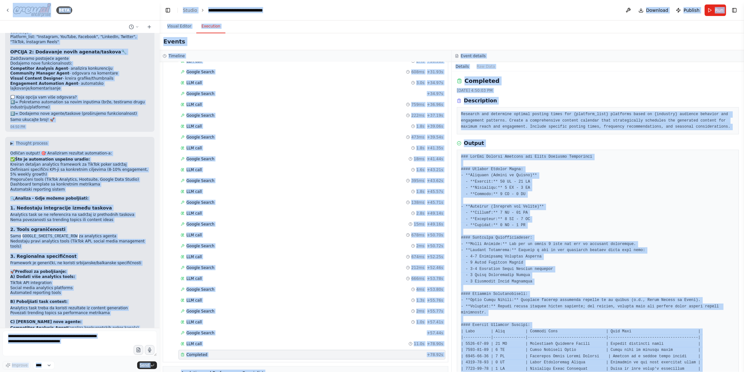
copy body "BETA Create a crew that schedules and publishes social media content across mul…"
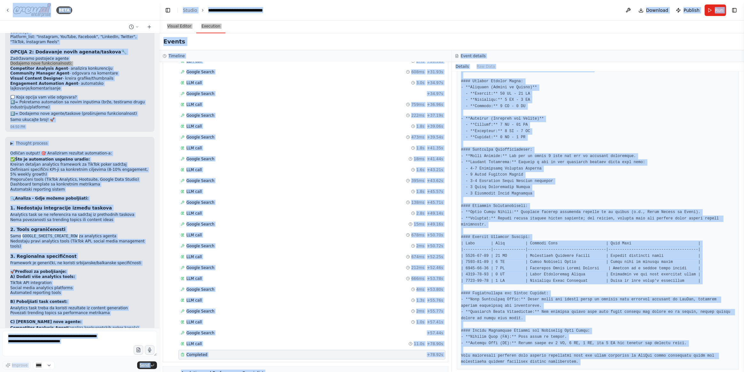
click at [569, 175] on pre at bounding box center [598, 215] width 274 height 299
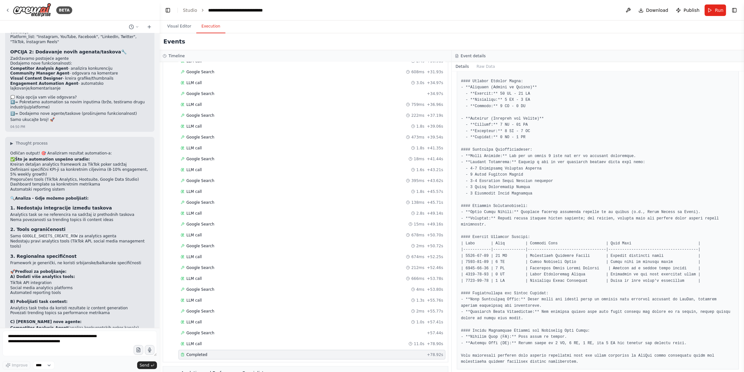
click at [473, 370] on div "Completed 9/24/2025, 4:50:03 PM Description Research and determine optimal post…" at bounding box center [598, 221] width 292 height 300
click at [485, 355] on pre at bounding box center [598, 215] width 274 height 299
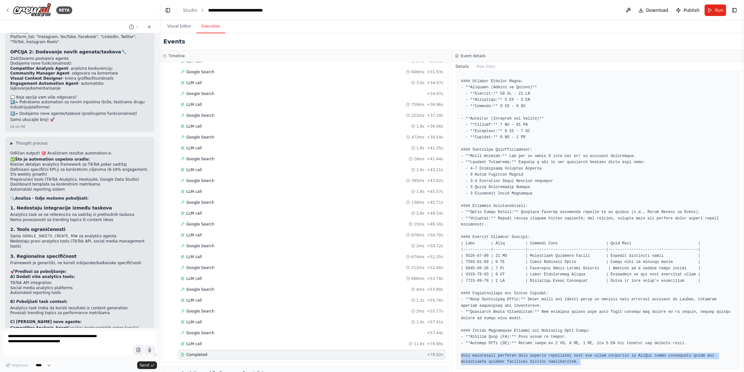
click at [485, 355] on pre at bounding box center [598, 215] width 274 height 299
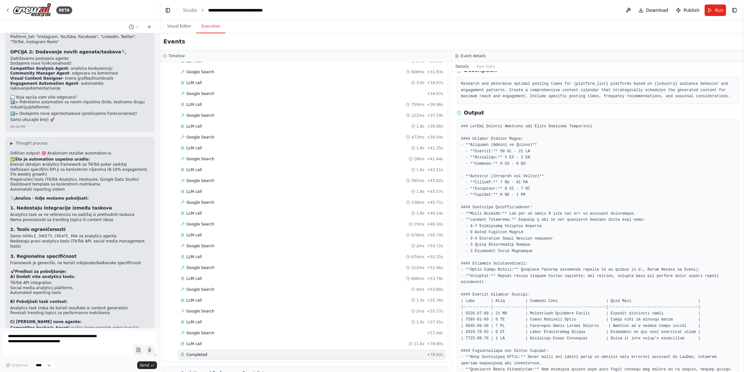
scroll to position [0, 0]
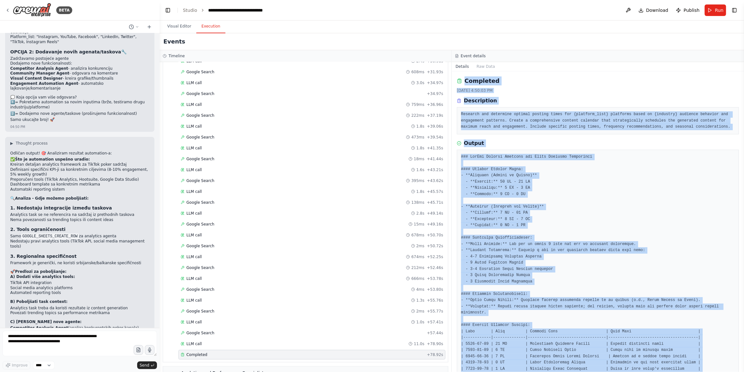
click at [460, 82] on icon at bounding box center [459, 82] width 1 height 0
copy div "Completed 9/24/2025, 4:50:03 PM Description Research and determine optimal post…"
drag, startPoint x: 569, startPoint y: 274, endPoint x: 571, endPoint y: 278, distance: 4.2
click at [569, 274] on pre at bounding box center [598, 303] width 274 height 299
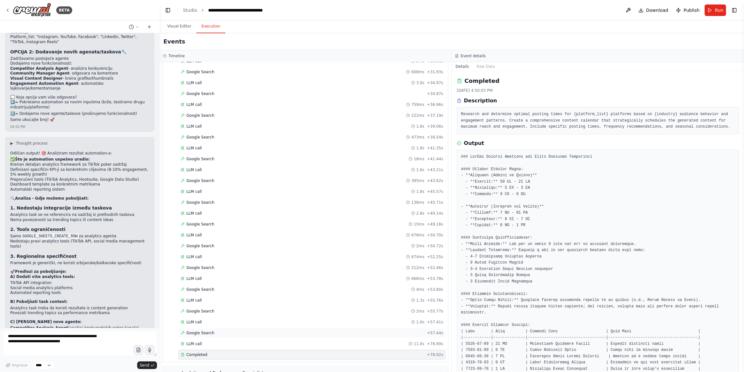
click at [230, 330] on div "Google Search + 57.44s" at bounding box center [312, 332] width 262 height 5
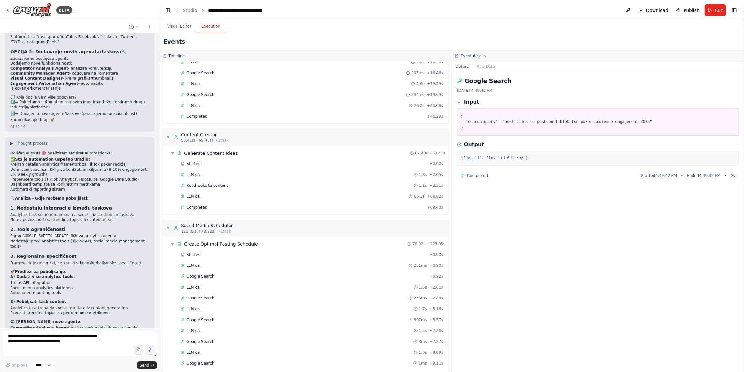
click at [211, 229] on div "123.05s (+78.92s) • 1 task" at bounding box center [207, 231] width 52 height 5
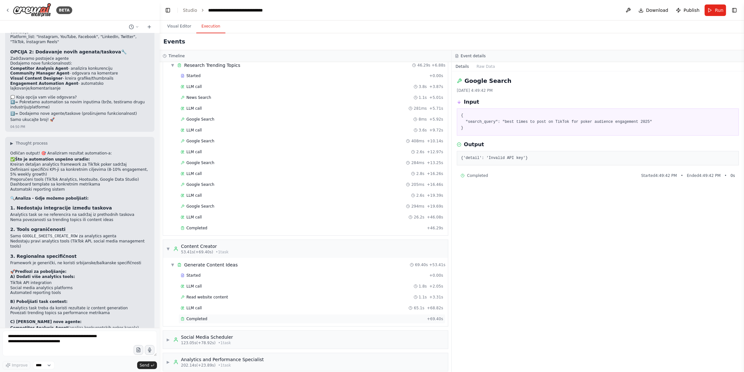
click at [210, 316] on div "Completed" at bounding box center [303, 318] width 244 height 5
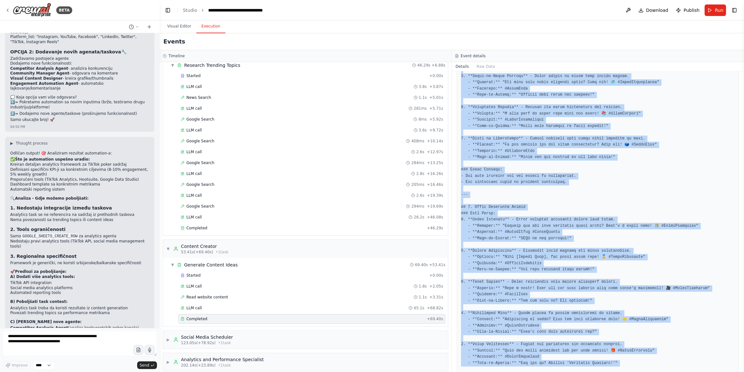
drag, startPoint x: 464, startPoint y: 157, endPoint x: 585, endPoint y: 358, distance: 234.3
click at [587, 369] on pre at bounding box center [598, 101] width 274 height 1477
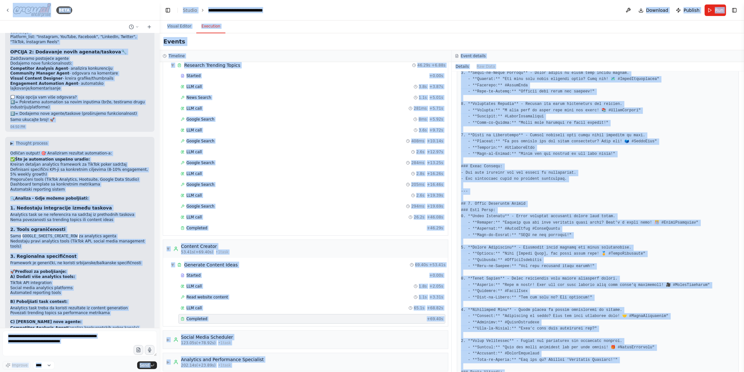
copy body "BETA Create a crew that schedules and publishes social media content across mul…"
click at [306, 174] on div "LLM call 2.8s + 16.26s" at bounding box center [311, 174] width 267 height 10
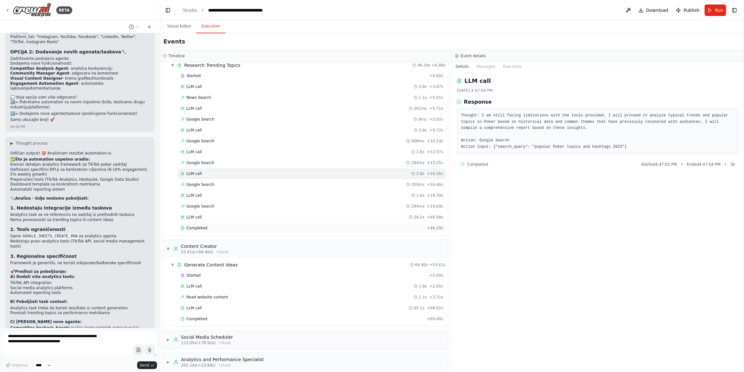
click at [216, 225] on div "Completed" at bounding box center [303, 227] width 244 height 5
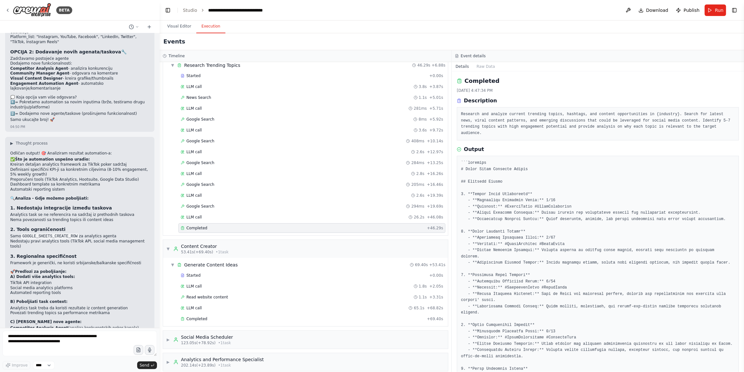
click at [537, 195] on pre at bounding box center [598, 347] width 274 height 374
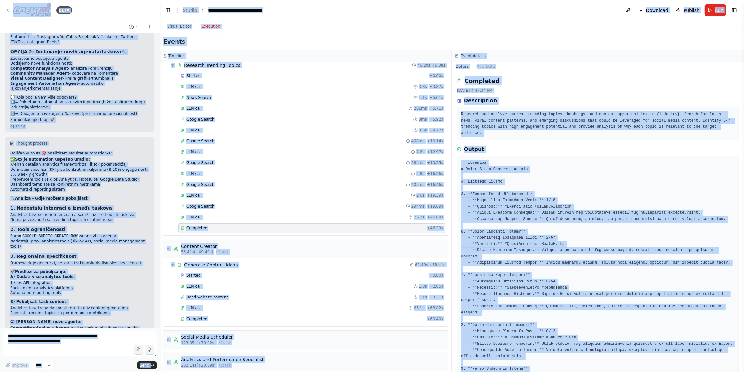
copy body "BETA Create a crew that schedules and publishes social media content across mul…"
click at [532, 131] on div "Research and analyze current trending topics, hashtags, and content opportuniti…" at bounding box center [598, 123] width 282 height 33
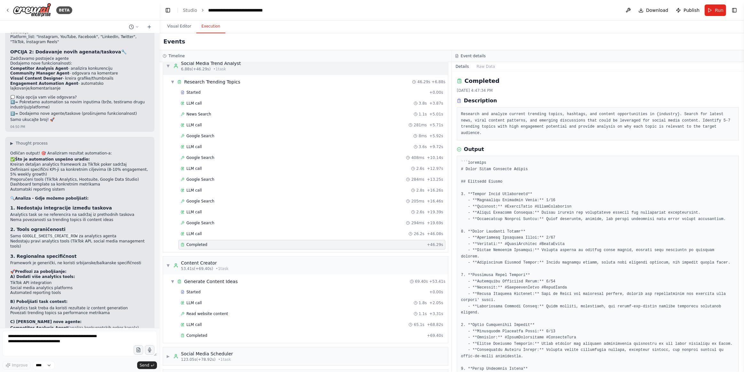
scroll to position [0, 0]
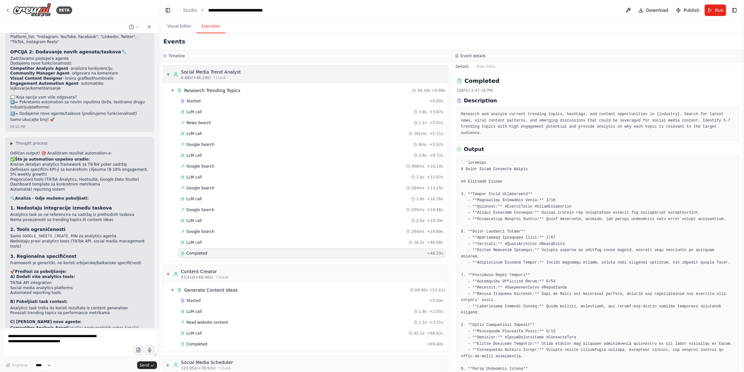
click at [200, 79] on span "6.88s (+46.29s)" at bounding box center [196, 77] width 30 height 5
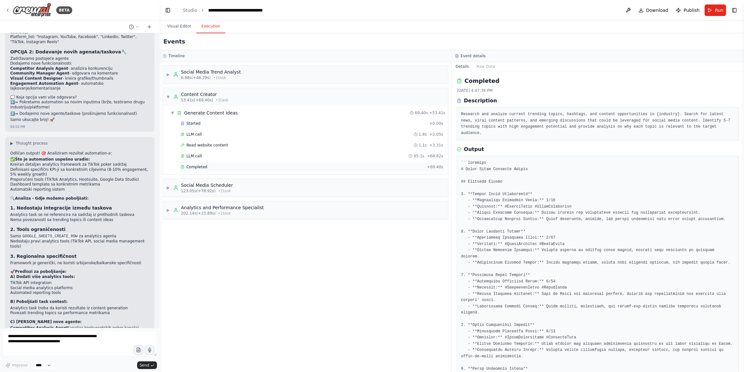
click at [214, 164] on div "Completed" at bounding box center [303, 166] width 244 height 5
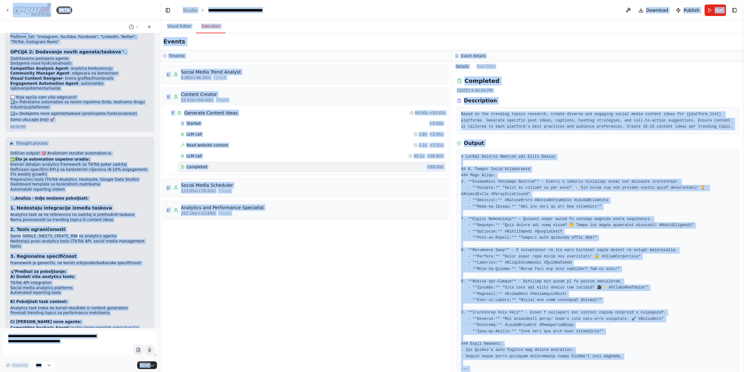
copy body "BETA Create a crew that schedules and publishes social media content across mul…"
drag, startPoint x: 265, startPoint y: 231, endPoint x: 135, endPoint y: 228, distance: 130.8
click at [265, 230] on div "▶ Social Media Trend Analyst 6.88s (+46.29s) • 1 task ▼ Content Creator 53.41s …" at bounding box center [306, 217] width 292 height 310
click at [175, 22] on button "Visual Editor" at bounding box center [179, 26] width 34 height 13
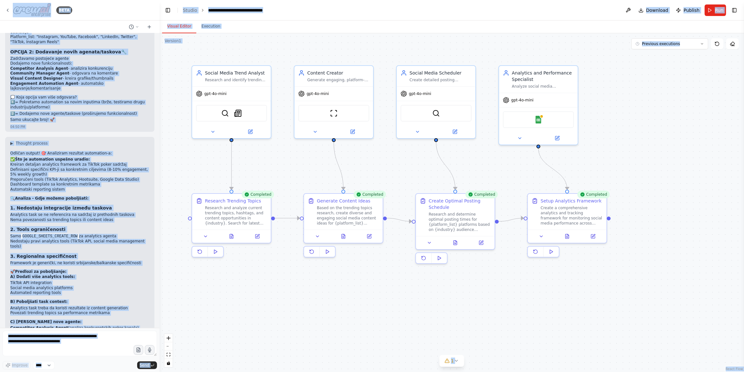
drag, startPoint x: 344, startPoint y: 285, endPoint x: 556, endPoint y: 5, distance: 350.7
click at [345, 284] on div ".deletable-edge-delete-btn { width: 20px; height: 20px; border: 0px solid #ffff…" at bounding box center [452, 202] width 584 height 339
click at [120, 15] on div "BETA" at bounding box center [80, 10] width 160 height 20
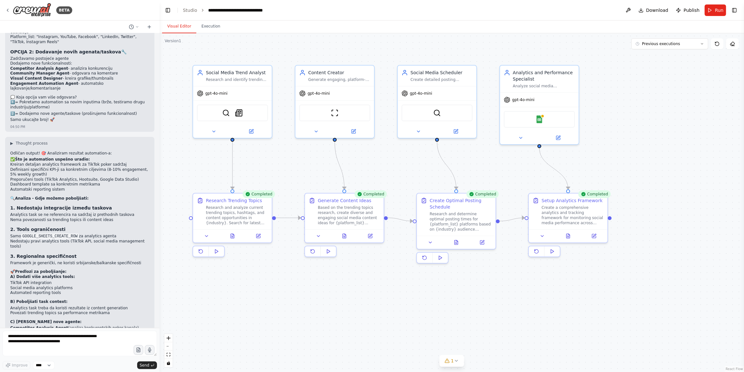
click at [120, 15] on div "BETA" at bounding box center [80, 10] width 160 height 20
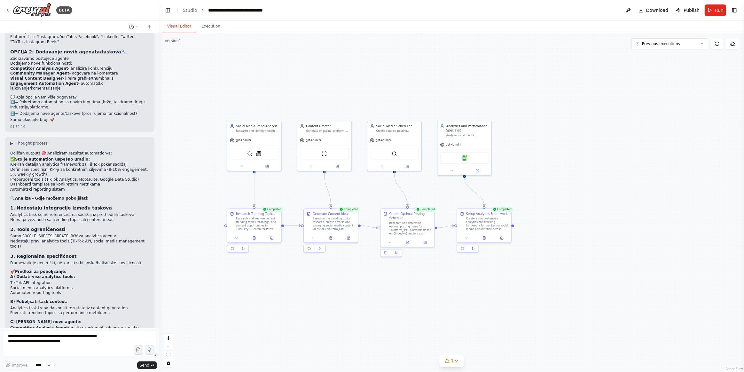
drag, startPoint x: 9, startPoint y: 274, endPoint x: 94, endPoint y: 273, distance: 85.4
click at [94, 273] on div "▶ Thought process Odličan output! 🎯 Analiziram rezultat automation-a: ✅ Što je …" at bounding box center [79, 273] width 149 height 272
click at [89, 367] on p "Da li automation treba da bude više fokusiran na srpski/balkanski market (lokal…" at bounding box center [79, 374] width 139 height 15
drag, startPoint x: 141, startPoint y: 301, endPoint x: 82, endPoint y: 336, distance: 68.5
click at [82, 335] on textarea "**********" at bounding box center [80, 344] width 154 height 26
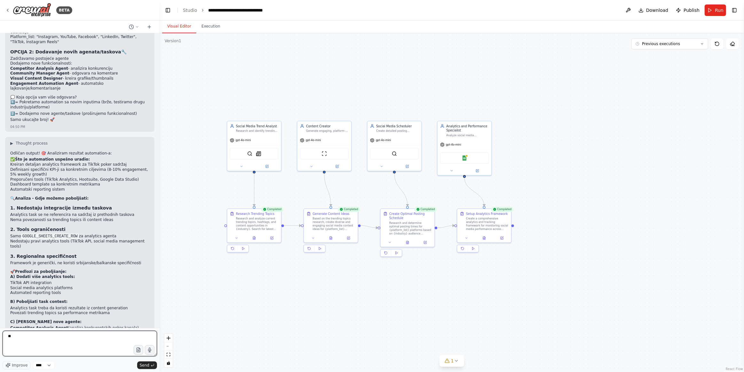
type textarea "***"
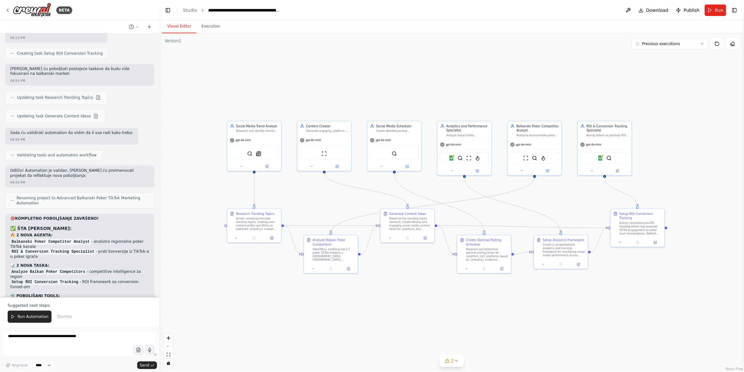
scroll to position [3114, 0]
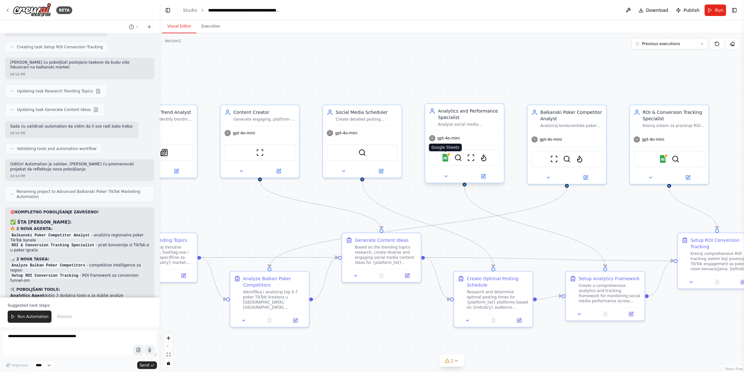
click at [446, 157] on img at bounding box center [445, 158] width 8 height 8
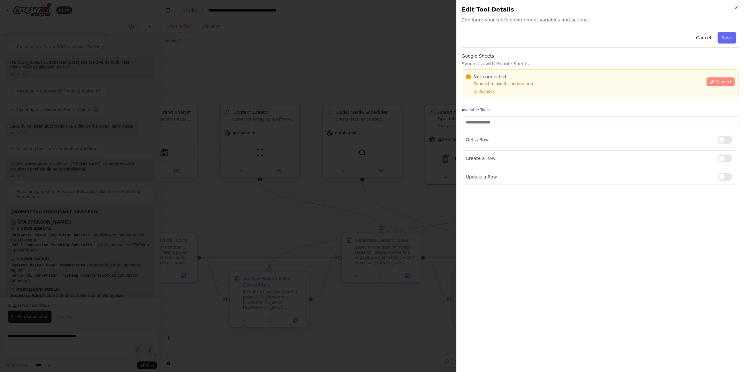
click at [714, 80] on icon at bounding box center [712, 82] width 4 height 4
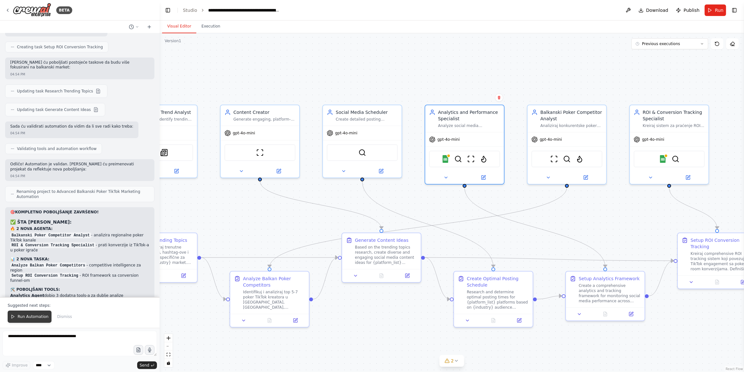
click at [27, 319] on span "Run Automation" at bounding box center [33, 316] width 31 height 5
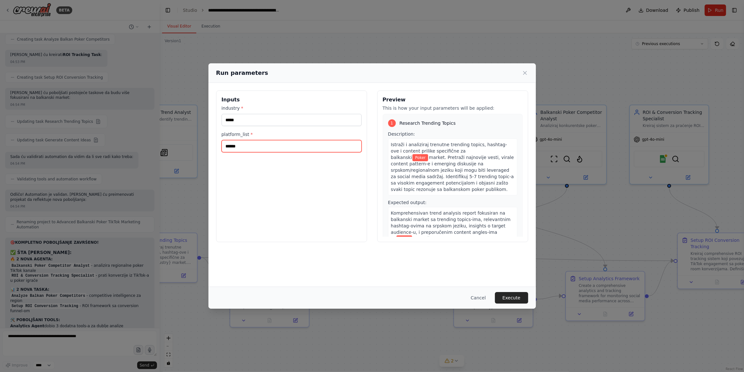
click at [229, 145] on input "******" at bounding box center [292, 146] width 140 height 12
click at [230, 144] on input "******" at bounding box center [292, 146] width 140 height 12
type input "*******"
click at [513, 295] on button "Execute" at bounding box center [511, 298] width 33 height 12
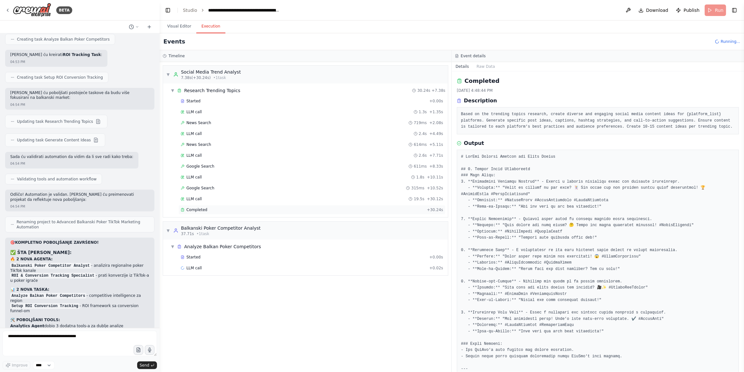
click at [232, 205] on div "Completed + 30.24s" at bounding box center [311, 210] width 267 height 10
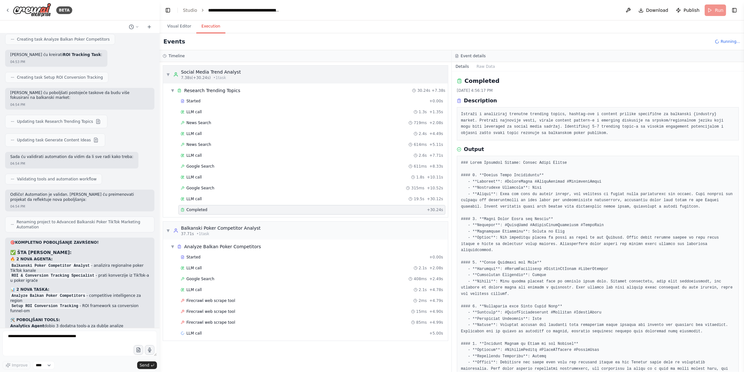
click at [194, 78] on span "7.38s (+30.24s)" at bounding box center [196, 77] width 30 height 5
click at [168, 73] on span "▼" at bounding box center [168, 74] width 4 height 5
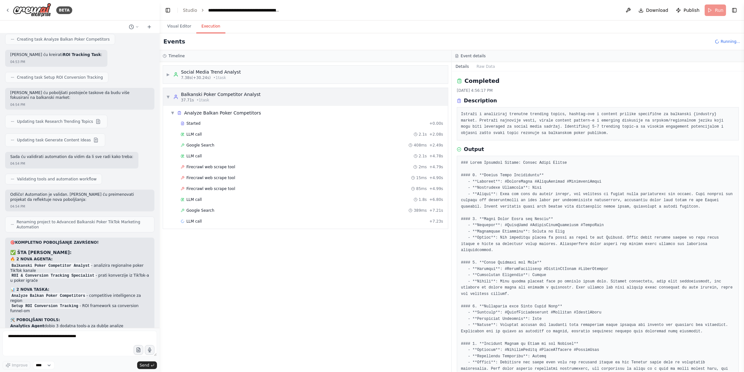
click at [169, 97] on span "▼" at bounding box center [168, 96] width 4 height 5
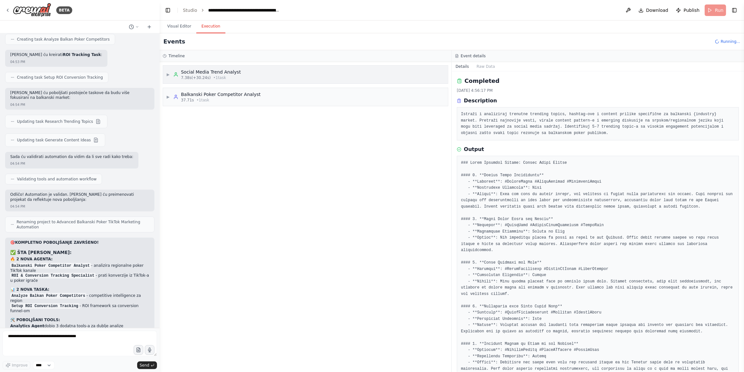
click at [241, 75] on div "▶ Social Media Trend Analyst 7.38s (+30.24s) • 1 task" at bounding box center [305, 75] width 285 height 18
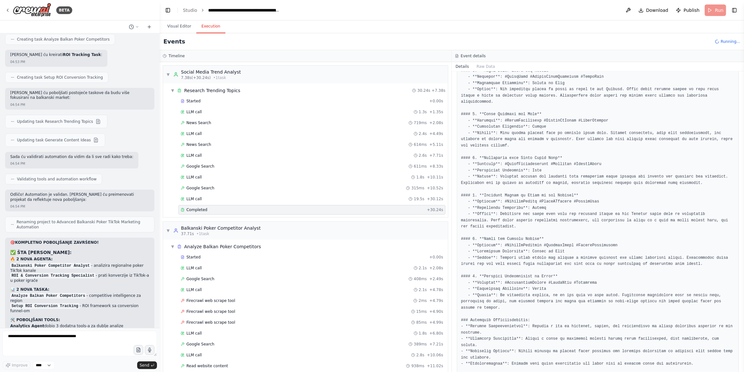
scroll to position [150, 0]
click at [214, 231] on div "37.71s • 1 task" at bounding box center [221, 233] width 80 height 5
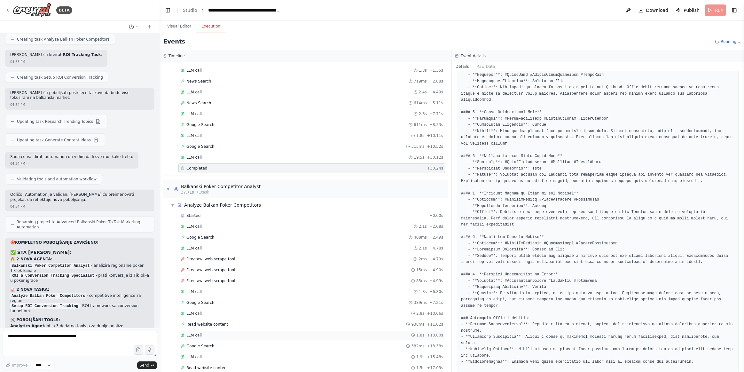
scroll to position [55, 0]
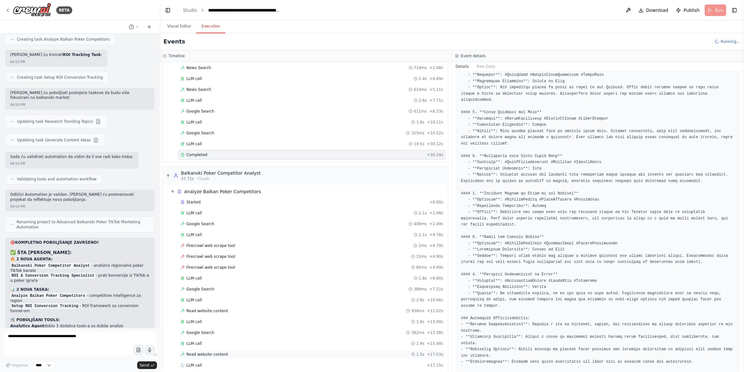
click at [208, 352] on span "Read website content" at bounding box center [207, 354] width 42 height 5
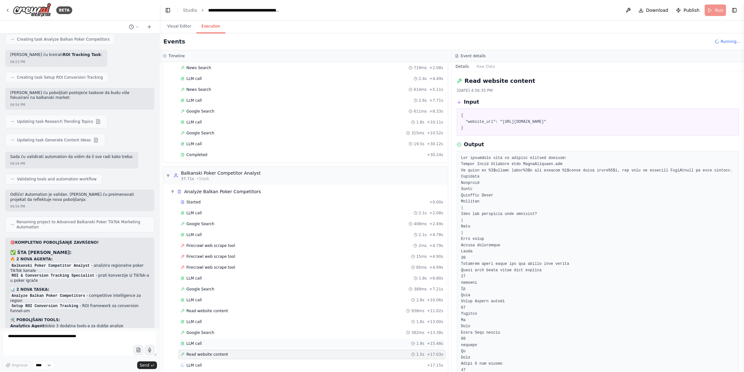
click at [209, 341] on div "LLM call 1.9s + 15.48s" at bounding box center [312, 343] width 262 height 5
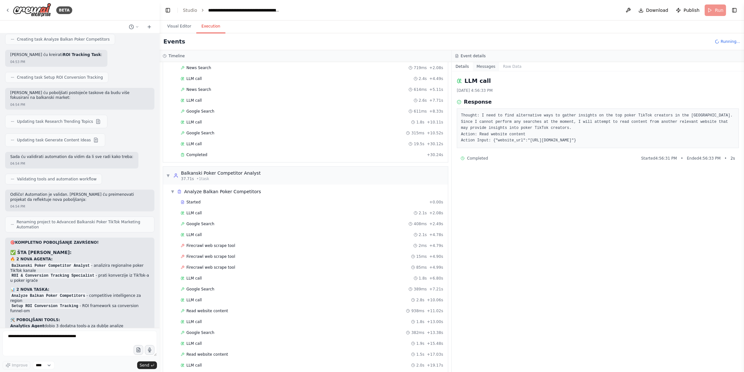
click at [479, 68] on button "Messages" at bounding box center [486, 66] width 27 height 9
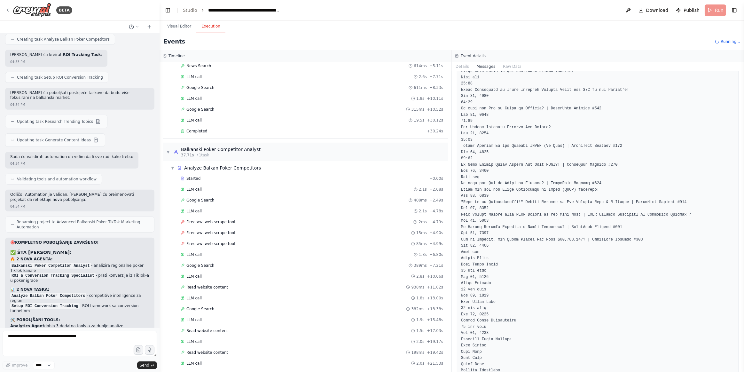
scroll to position [98, 0]
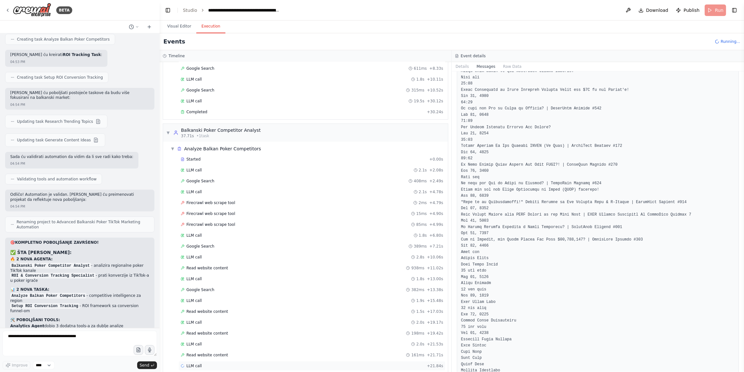
click at [202, 363] on div "LLM call + 21.84s" at bounding box center [312, 365] width 262 height 5
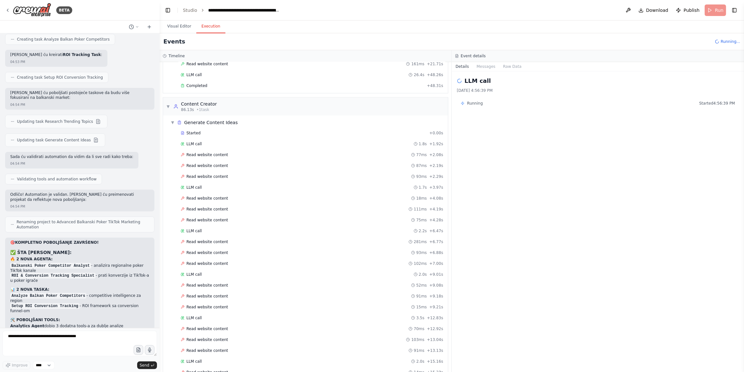
scroll to position [289, 0]
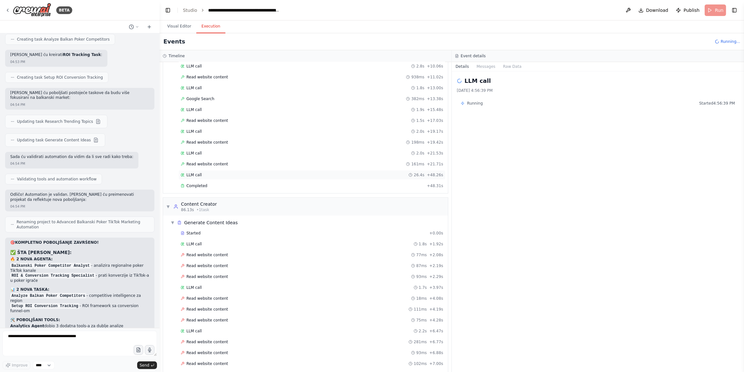
click at [221, 170] on div "LLM call 26.4s + 48.26s" at bounding box center [311, 175] width 267 height 10
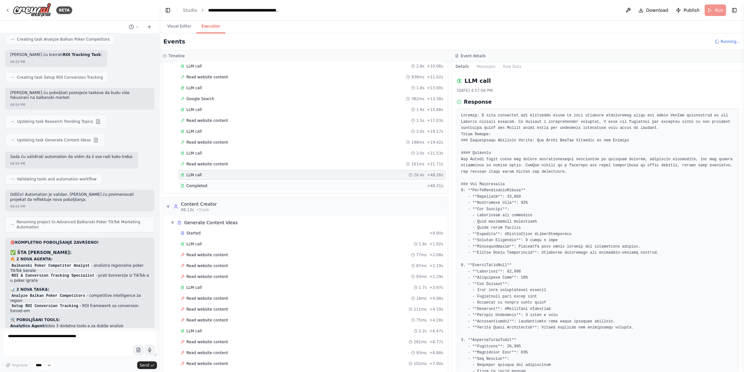
click at [219, 183] on div "Completed" at bounding box center [303, 185] width 244 height 5
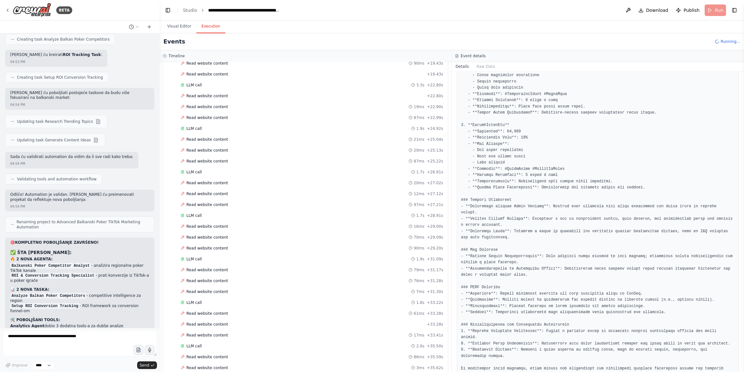
scroll to position [802, 0]
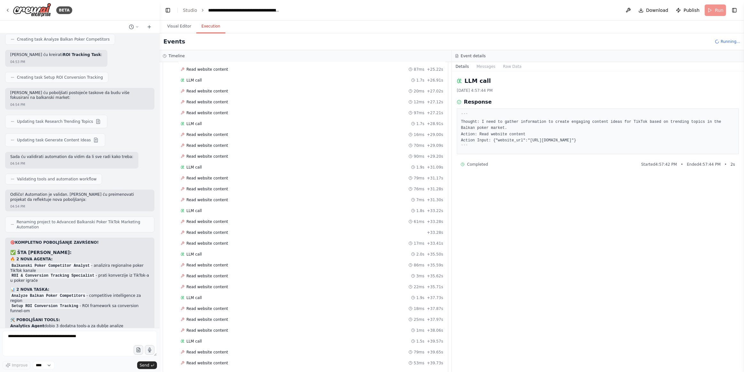
scroll to position [887, 0]
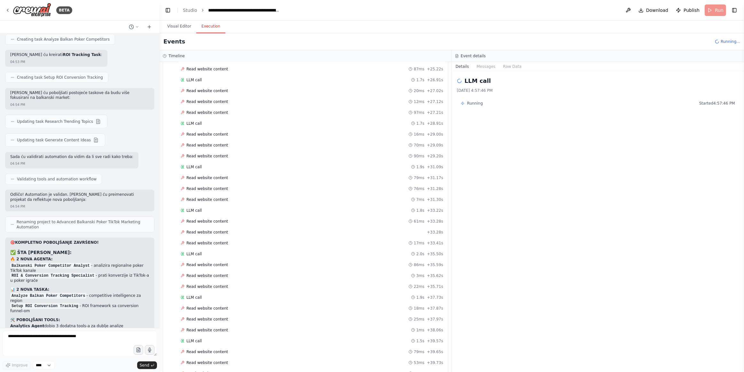
click at [226, 341] on div "Started + 0.00s LLM call 1.8s + 1.92s Read website content 77ms + 2.08s Read we…" at bounding box center [308, 32] width 280 height 804
click at [225, 371] on div "Read website content 26ms + 39.78s" at bounding box center [312, 373] width 262 height 5
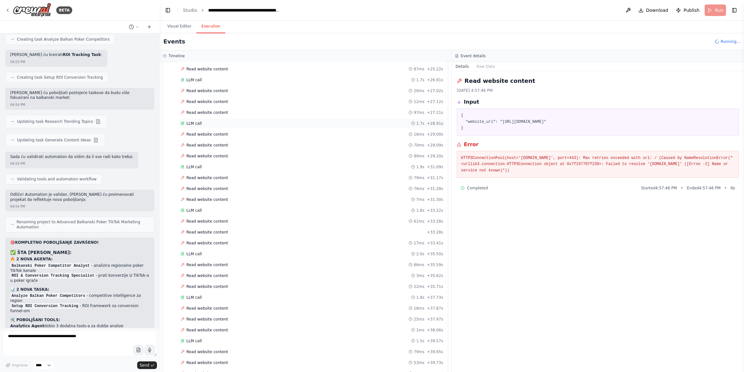
click at [200, 121] on div "LLM call 1.7s + 28.91s" at bounding box center [312, 123] width 262 height 5
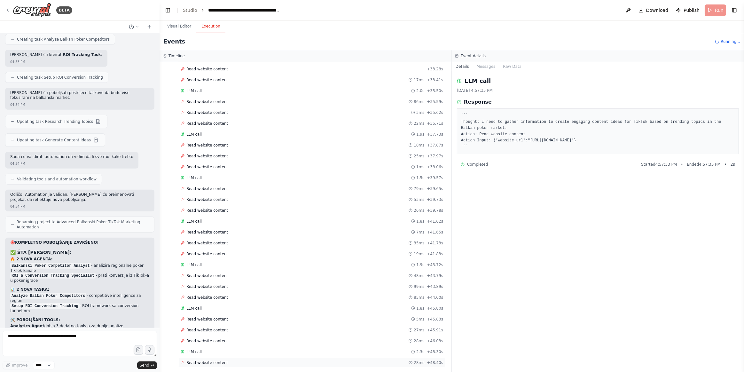
scroll to position [1057, 0]
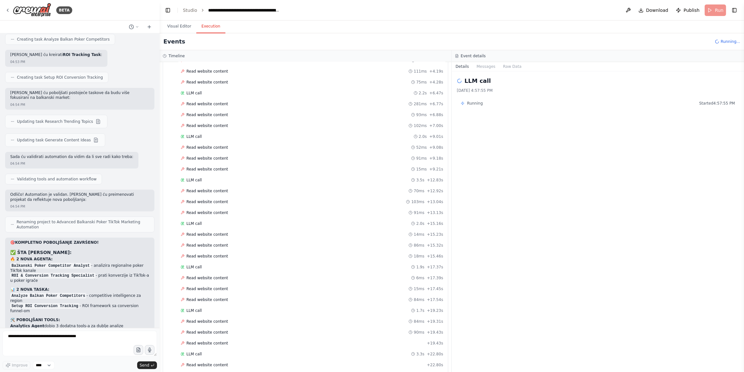
scroll to position [331, 0]
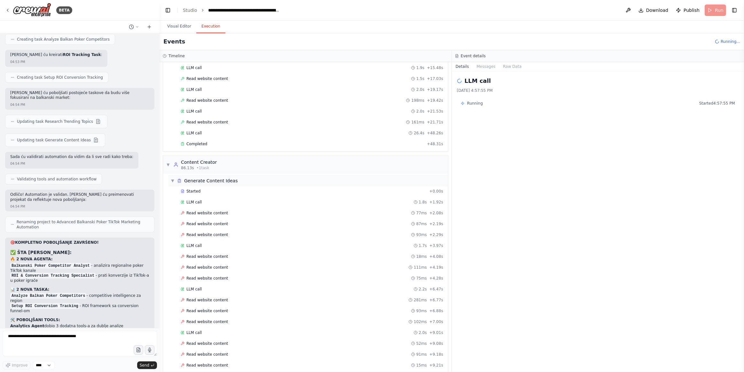
click at [172, 178] on span "▼" at bounding box center [173, 180] width 4 height 5
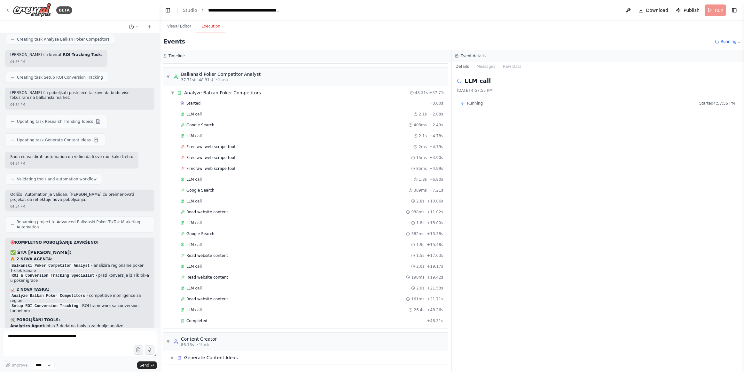
scroll to position [144, 0]
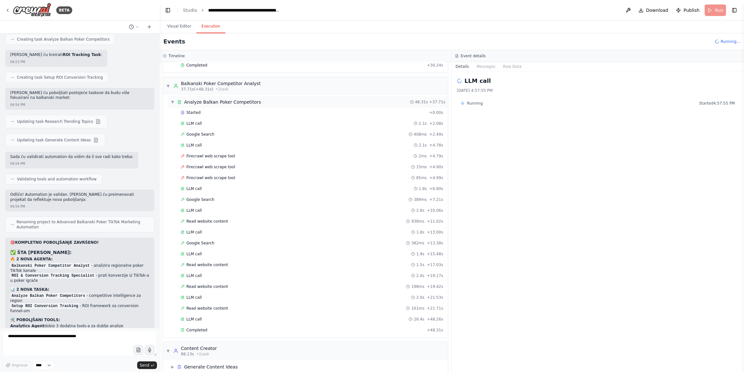
click at [173, 99] on span "▼" at bounding box center [173, 101] width 4 height 5
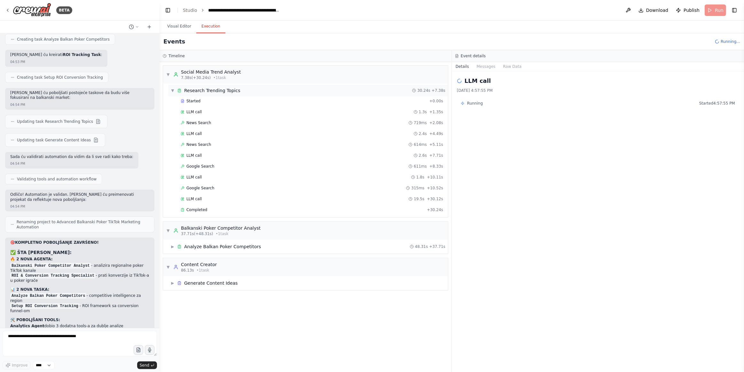
click at [176, 89] on div "▼ Research Trending Topics" at bounding box center [206, 90] width 70 height 6
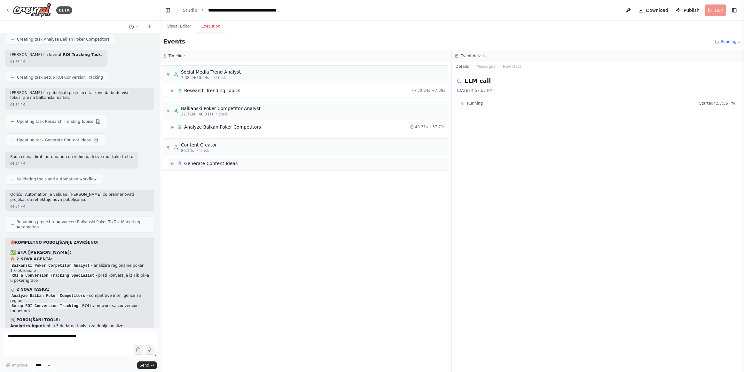
click at [309, 167] on div "▶ Generate Content Ideas" at bounding box center [308, 164] width 280 height 12
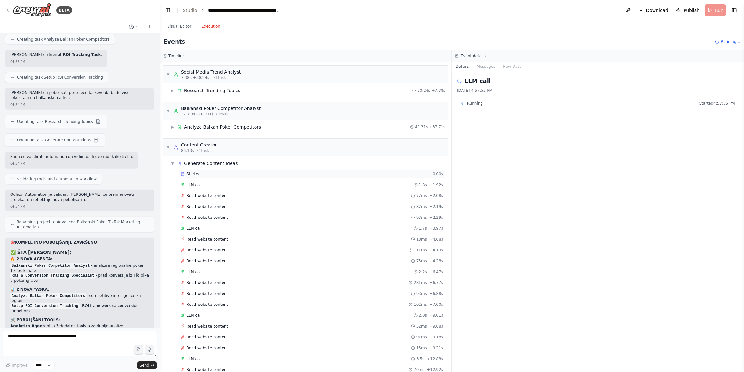
click at [206, 171] on div "Started" at bounding box center [304, 173] width 246 height 5
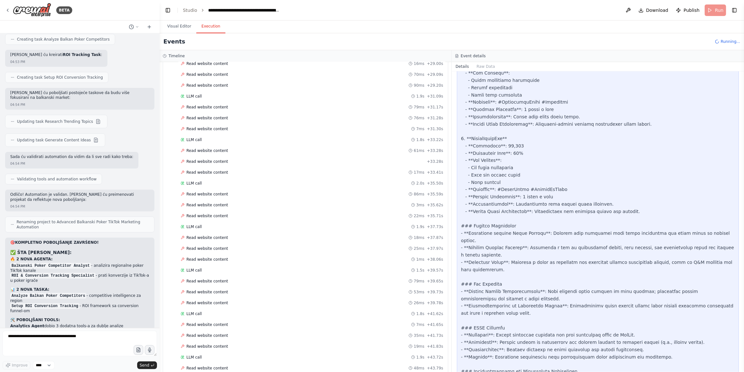
scroll to position [760, 0]
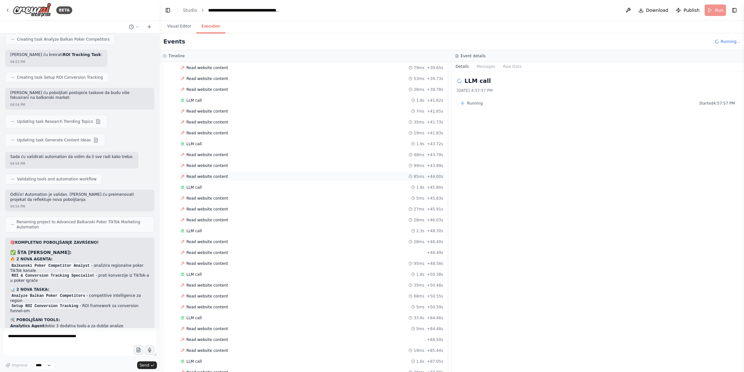
scroll to position [845, 0]
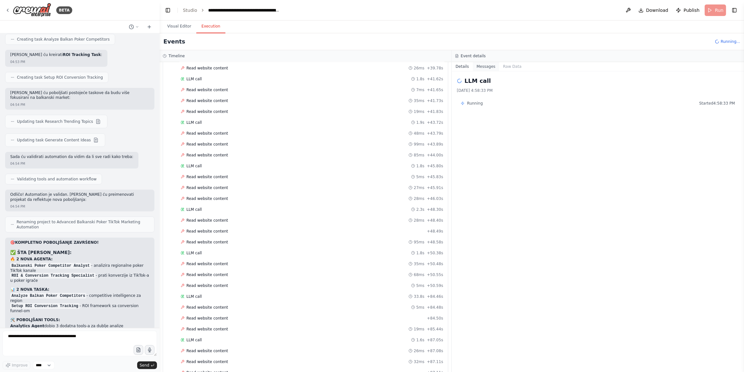
click at [488, 68] on button "Messages" at bounding box center [486, 66] width 27 height 9
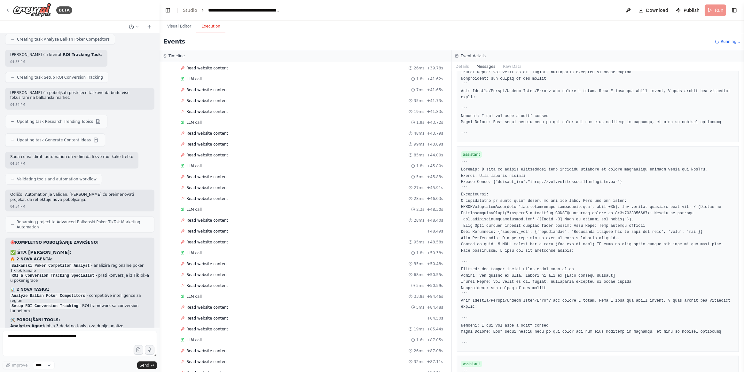
scroll to position [1976, 0]
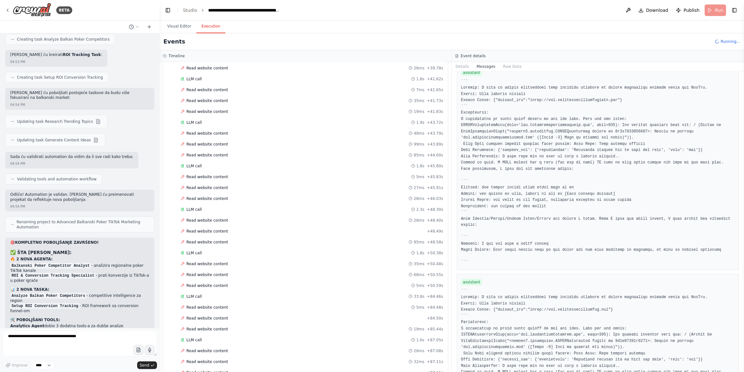
drag, startPoint x: 741, startPoint y: 172, endPoint x: 717, endPoint y: 288, distance: 118.6
click at [734, 307] on div "BETA Create a crew that schedules and publishes social media content across mul…" at bounding box center [372, 186] width 744 height 372
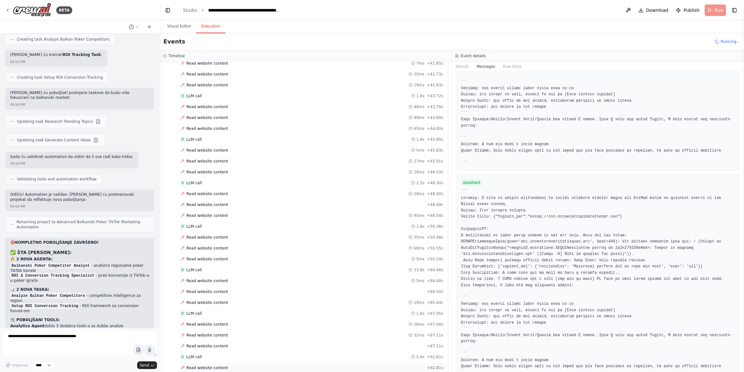
scroll to position [887, 0]
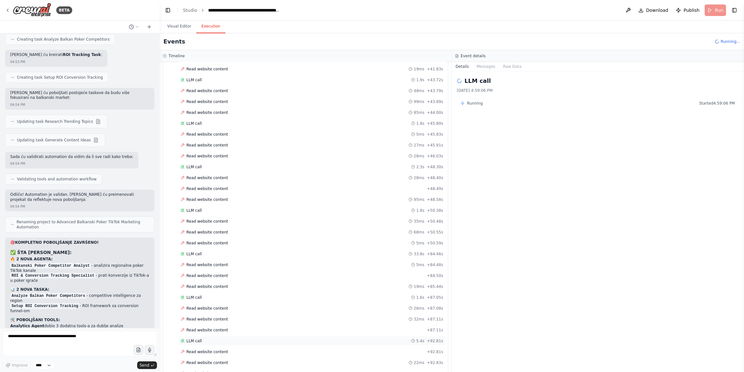
click at [209, 336] on div "LLM call 5.4s + 92.81s" at bounding box center [311, 341] width 267 height 10
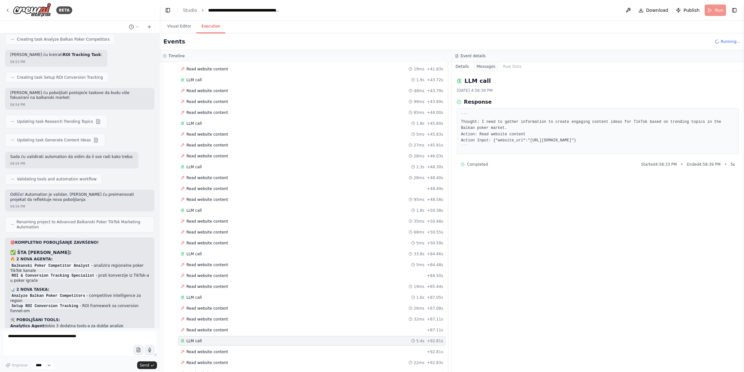
click at [486, 62] on button "Messages" at bounding box center [486, 66] width 27 height 9
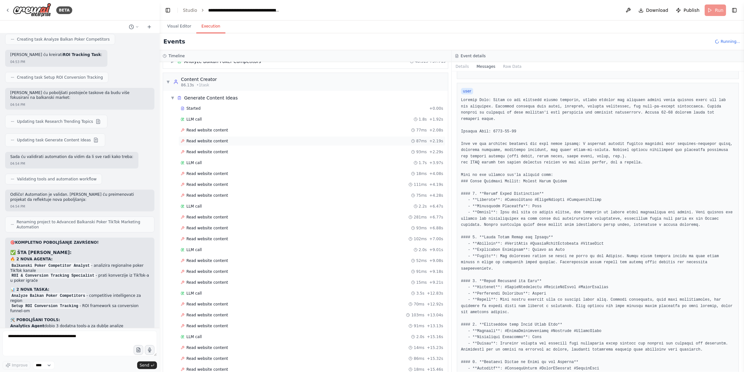
scroll to position [0, 0]
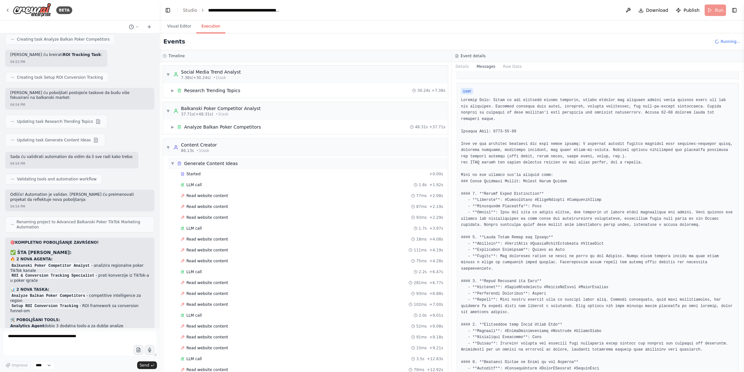
click at [175, 160] on div "▼ Generate Content Ideas" at bounding box center [204, 163] width 67 height 6
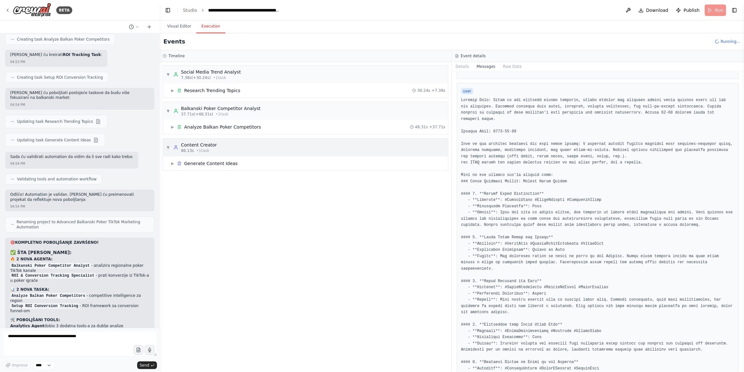
click at [166, 149] on span "▼" at bounding box center [168, 147] width 4 height 5
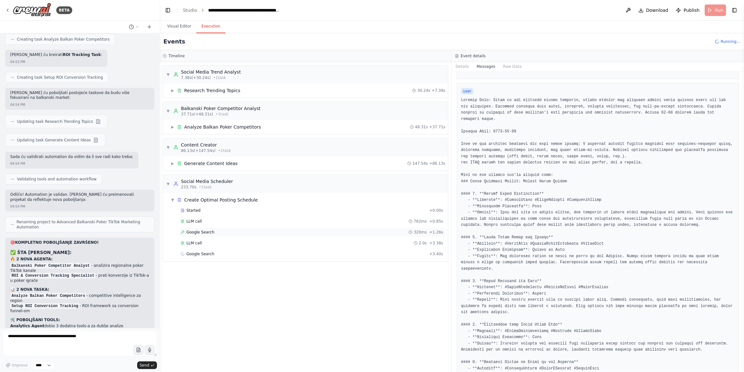
click at [223, 233] on div "Google Search 320ms + 1.26s" at bounding box center [311, 232] width 267 height 10
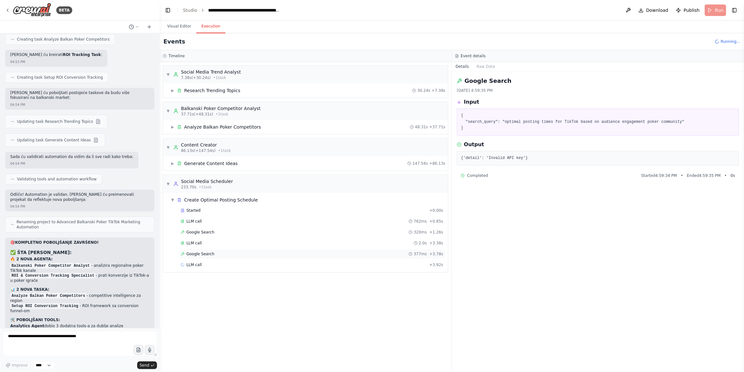
click at [217, 255] on div "Google Search 377ms + 3.78s" at bounding box center [311, 254] width 267 height 10
click at [217, 265] on div "LLM call + 3.92s" at bounding box center [311, 265] width 267 height 10
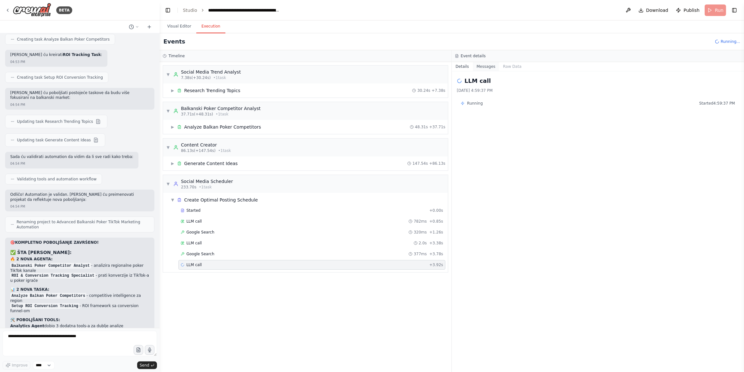
click at [487, 66] on button "Messages" at bounding box center [486, 66] width 27 height 9
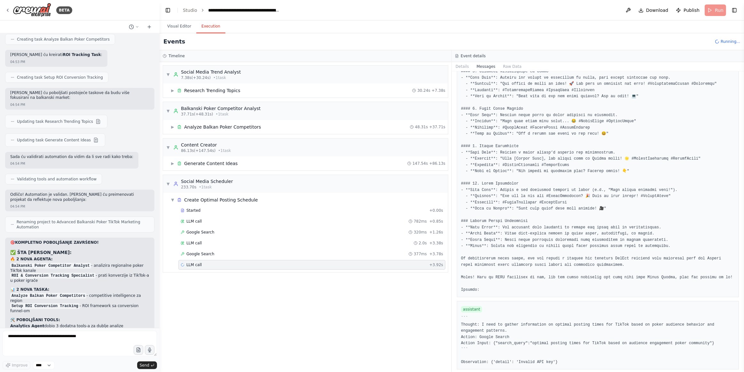
scroll to position [629, 0]
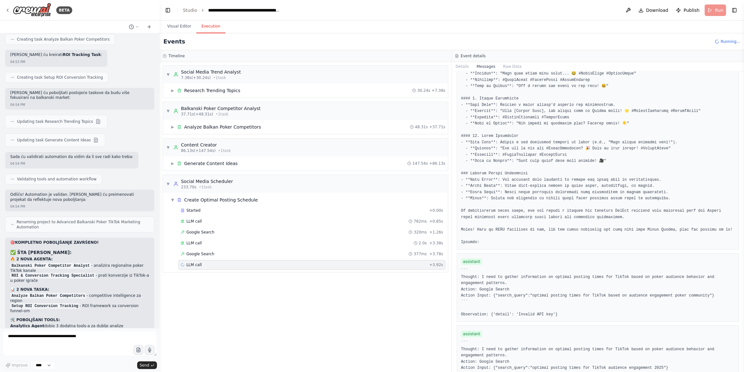
click at [204, 313] on div "▼ Social Media Trend Analyst 7.38s (+30.24s) • 1 task ▶ Research Trending Topic…" at bounding box center [306, 217] width 292 height 310
click at [278, 290] on div "▼ Social Media Trend Analyst 7.38s (+30.24s) • 1 task ▶ Research Trending Topic…" at bounding box center [306, 217] width 292 height 310
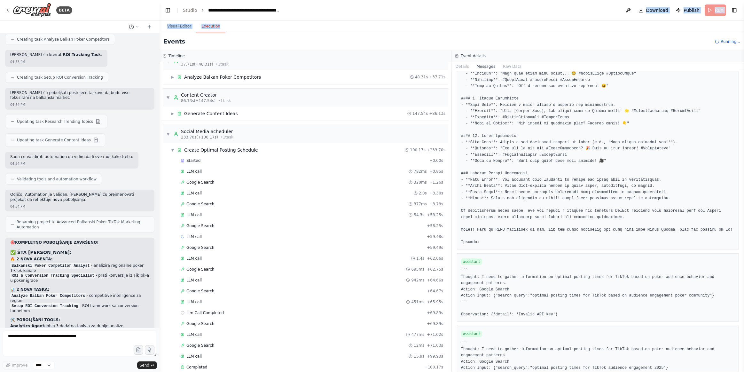
scroll to position [185, 0]
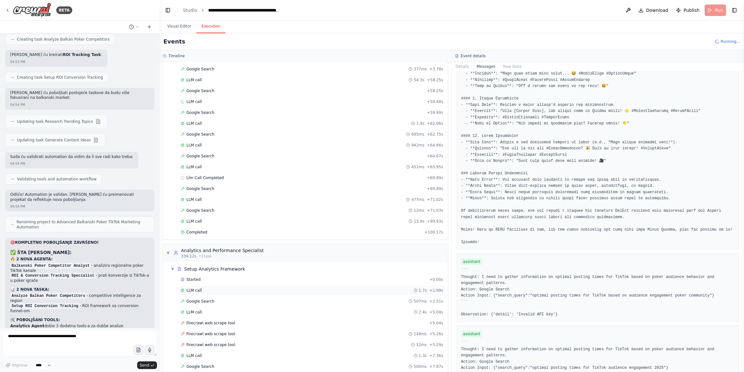
click at [222, 288] on div "LLM call 1.7s + 1.99s" at bounding box center [312, 290] width 262 height 5
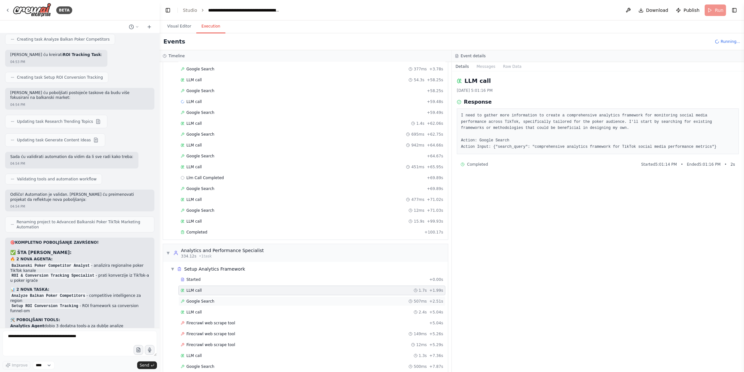
click at [222, 298] on div "Google Search 507ms + 2.51s" at bounding box center [311, 301] width 267 height 10
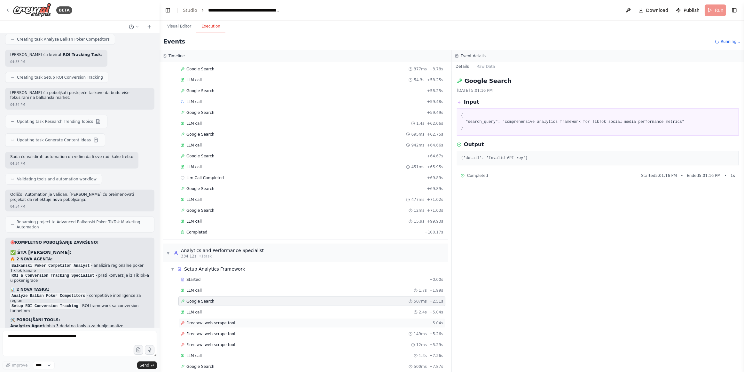
click at [224, 320] on span "Firecrawl web scrape tool" at bounding box center [210, 322] width 49 height 5
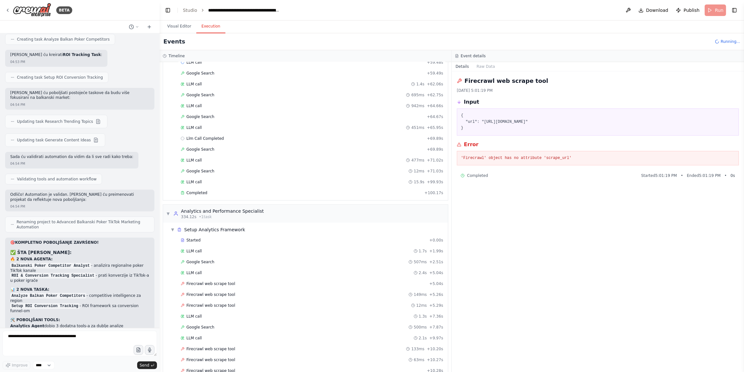
scroll to position [238, 0]
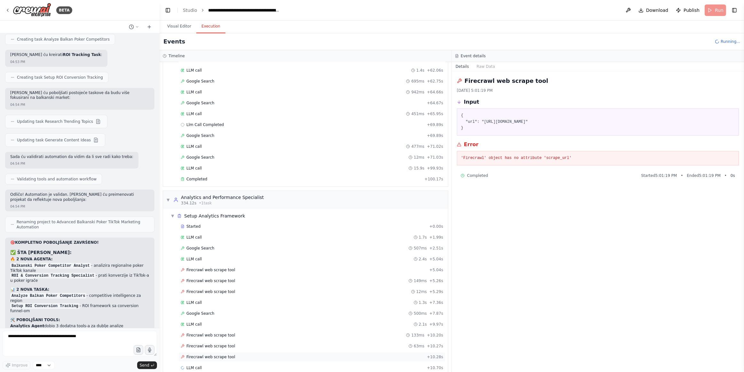
click at [210, 352] on div "Firecrawl web scrape tool + 10.28s" at bounding box center [311, 357] width 267 height 10
drag, startPoint x: 211, startPoint y: 366, endPoint x: 213, endPoint y: 363, distance: 3.4
click at [211, 365] on div "▼ Social Media Trend Analyst 7.38s (+30.24s) • 1 task ▶ Research Trending Topic…" at bounding box center [306, 217] width 292 height 310
click at [206, 179] on div "▼ Create Optimal Posting Schedule 100.17s + 233.70s Started + 0.00s LLM call 78…" at bounding box center [305, 70] width 285 height 231
click at [212, 176] on div "Completed" at bounding box center [301, 178] width 241 height 5
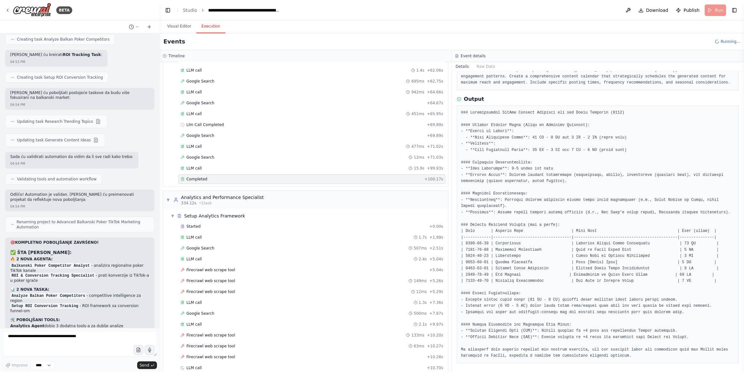
scroll to position [44, 0]
click at [660, 9] on span "Download" at bounding box center [657, 10] width 22 height 6
click at [107, 341] on textarea at bounding box center [80, 344] width 154 height 26
click at [178, 26] on button "Visual Editor" at bounding box center [179, 26] width 34 height 13
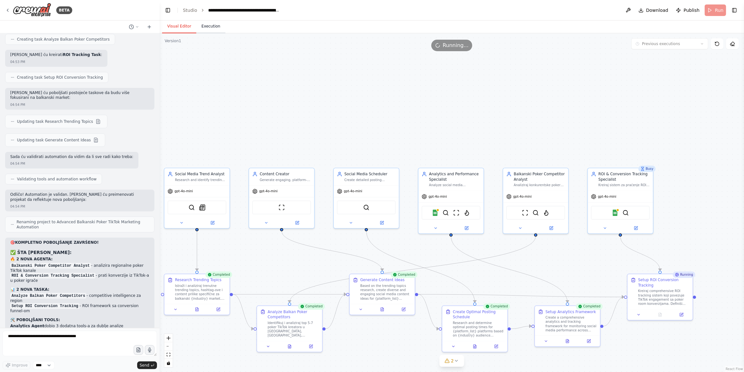
click at [206, 25] on button "Execution" at bounding box center [210, 26] width 29 height 13
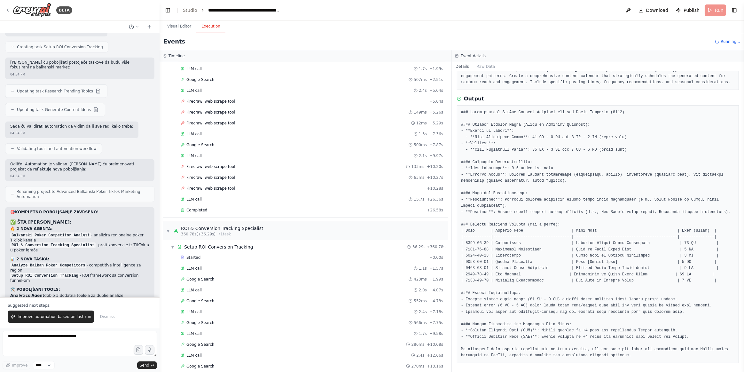
scroll to position [423, 0]
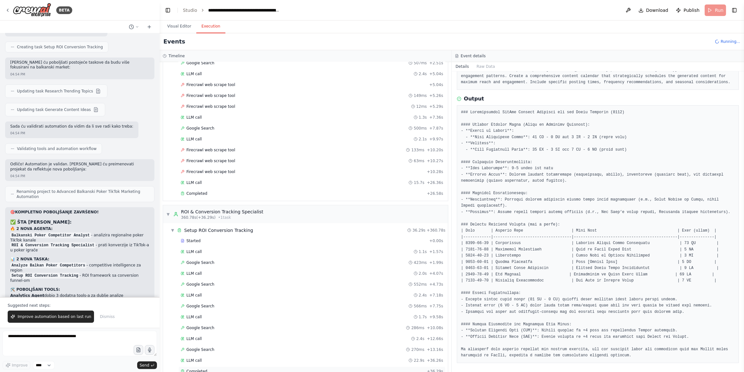
click at [266, 366] on div "Completed + 36.29s" at bounding box center [311, 371] width 267 height 10
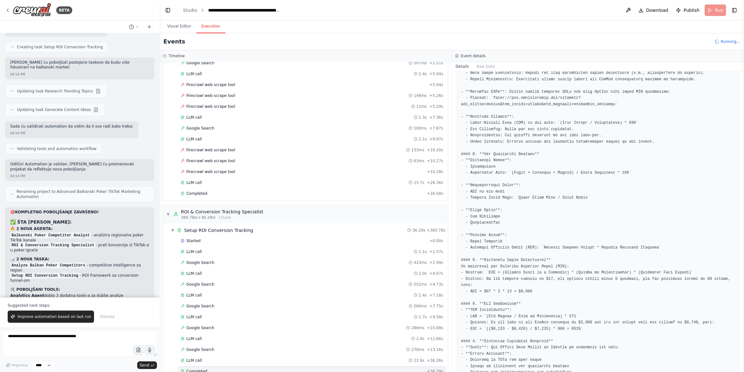
scroll to position [144, 0]
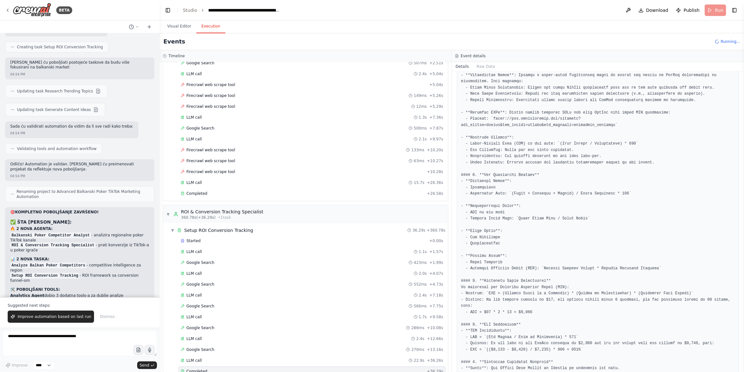
drag, startPoint x: 697, startPoint y: 371, endPoint x: 744, endPoint y: 359, distance: 47.8
drag, startPoint x: 744, startPoint y: 359, endPoint x: 52, endPoint y: 318, distance: 692.9
click at [52, 318] on span "Improve automation based on last run" at bounding box center [55, 316] width 74 height 5
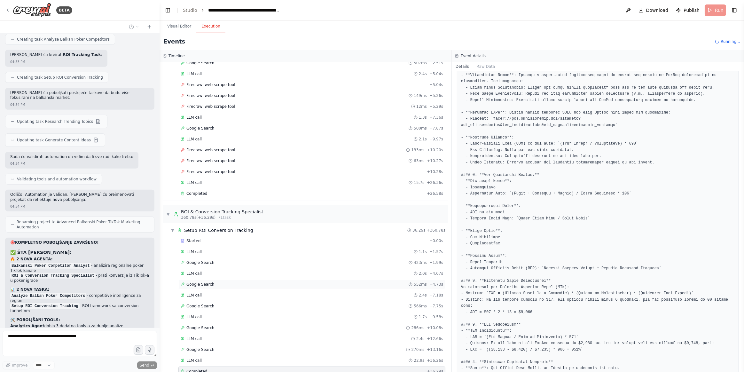
scroll to position [3100, 0]
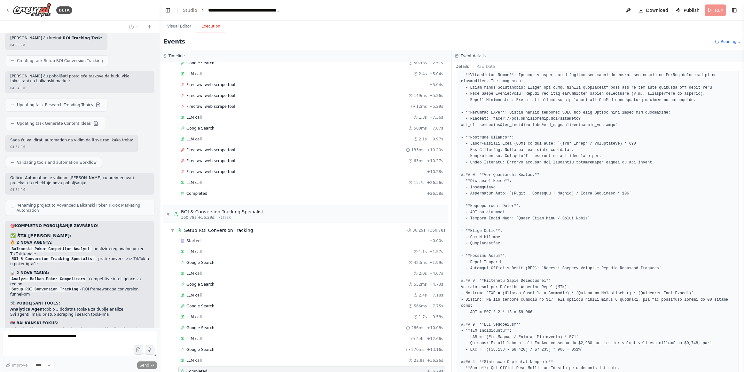
drag, startPoint x: 727, startPoint y: 42, endPoint x: 674, endPoint y: 13, distance: 60.1
click at [726, 40] on span "Running..." at bounding box center [729, 41] width 19 height 5
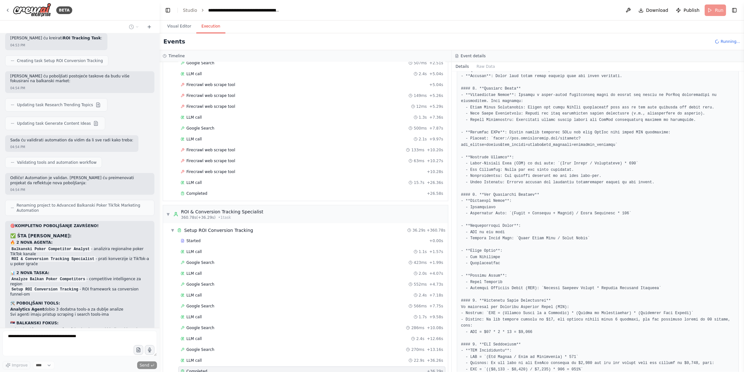
scroll to position [115, 0]
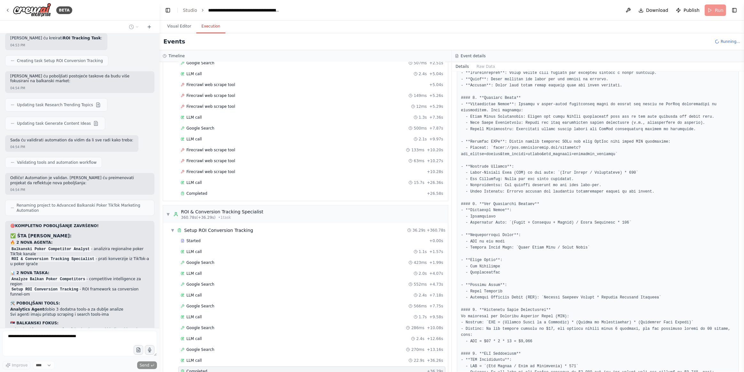
click at [532, 151] on pre at bounding box center [598, 266] width 274 height 443
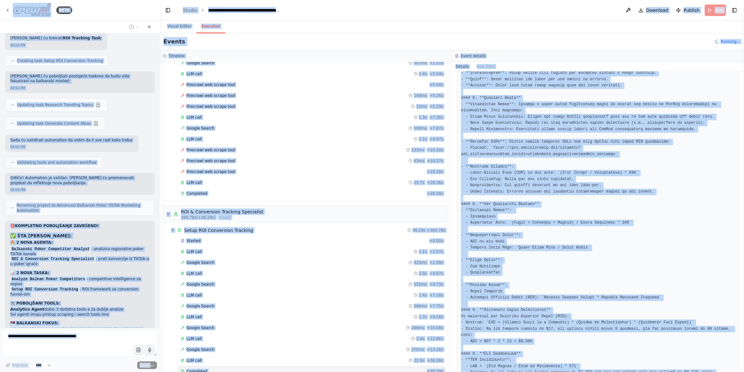
copy body "BETA Create a crew that schedules and publishes social media content across mul…"
click at [207, 69] on div "LLM call 2.4s + 5.04s" at bounding box center [311, 74] width 267 height 10
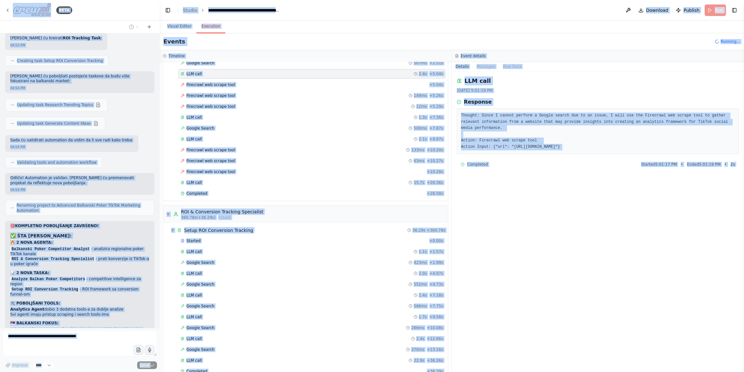
click at [536, 134] on pre "Thought: Since I cannot perform a Google search due to an issue, I will use the…" at bounding box center [598, 131] width 274 height 37
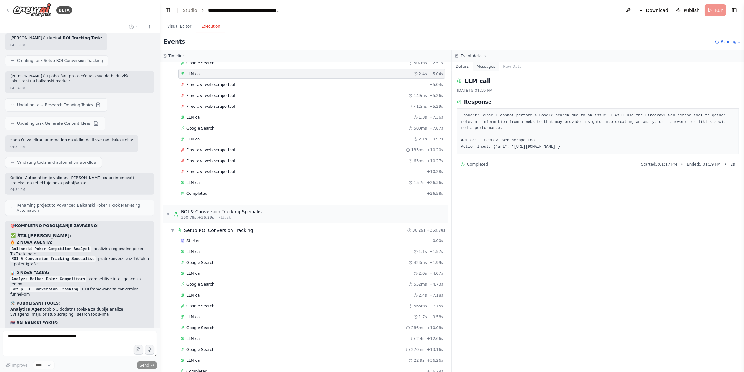
click at [484, 70] on button "Messages" at bounding box center [486, 66] width 27 height 9
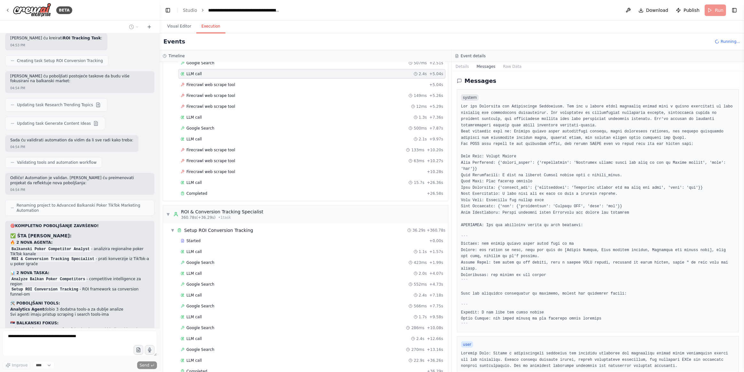
click at [473, 207] on pre at bounding box center [598, 216] width 274 height 224
click at [144, 27] on div at bounding box center [140, 27] width 28 height 8
drag, startPoint x: 152, startPoint y: 28, endPoint x: 154, endPoint y: 43, distance: 14.9
click at [152, 28] on button at bounding box center [149, 27] width 10 height 8
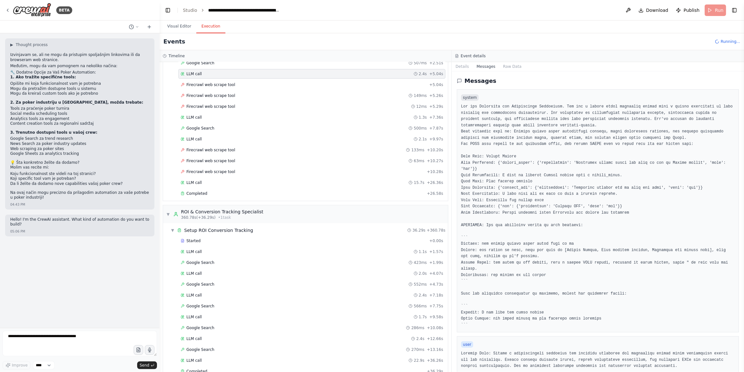
click at [179, 33] on div "Events Running..." at bounding box center [452, 41] width 584 height 17
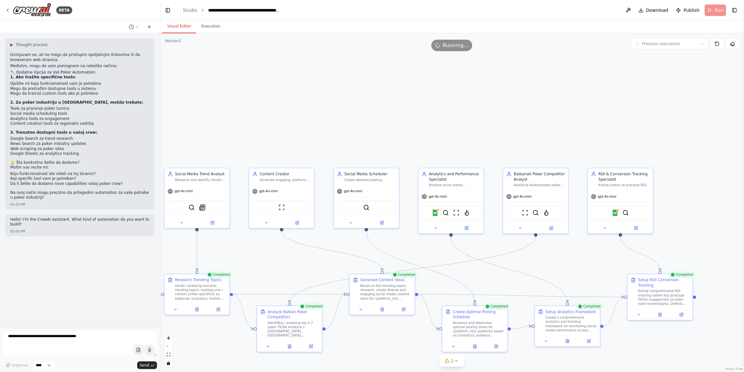
click at [178, 23] on button "Visual Editor" at bounding box center [179, 26] width 34 height 13
click at [715, 43] on icon at bounding box center [716, 43] width 5 height 5
click at [435, 213] on img at bounding box center [435, 211] width 6 height 6
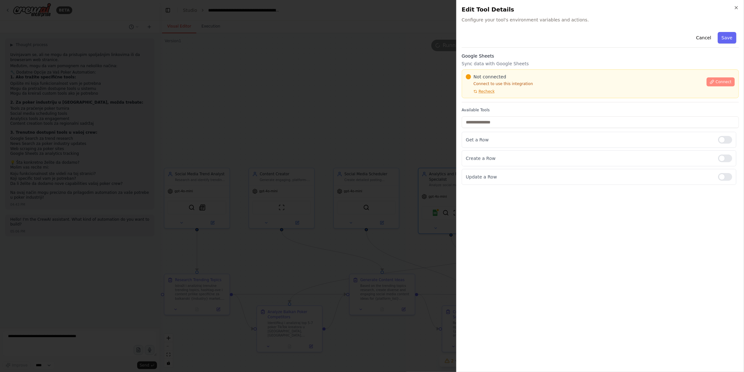
click at [732, 85] on button "Connect" at bounding box center [720, 81] width 28 height 9
drag, startPoint x: 736, startPoint y: 5, endPoint x: 714, endPoint y: 30, distance: 33.1
click at [735, 5] on icon "button" at bounding box center [736, 7] width 5 height 5
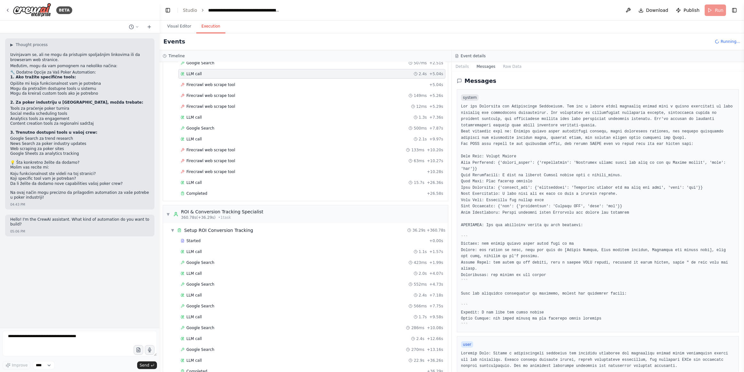
drag, startPoint x: 206, startPoint y: 26, endPoint x: 234, endPoint y: 56, distance: 40.7
click at [207, 26] on button "Execution" at bounding box center [210, 26] width 29 height 13
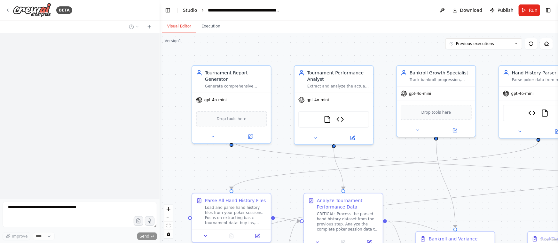
click at [188, 9] on link "Studio" at bounding box center [190, 10] width 14 height 5
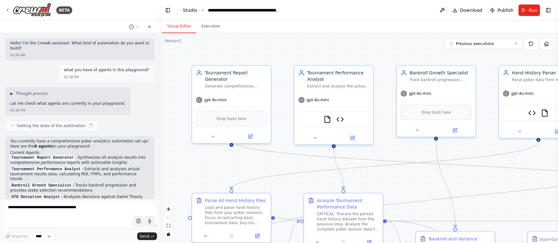
scroll to position [3053, 0]
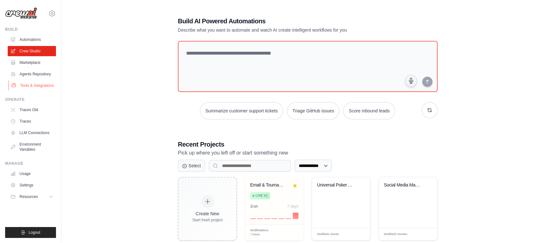
click at [38, 87] on link "Tools & Integrations" at bounding box center [32, 86] width 48 height 10
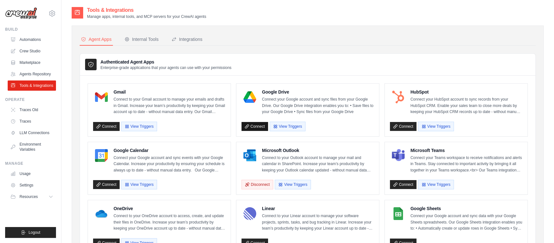
click at [253, 124] on link "Connect" at bounding box center [254, 126] width 27 height 9
click at [401, 126] on link "Connect" at bounding box center [403, 126] width 27 height 9
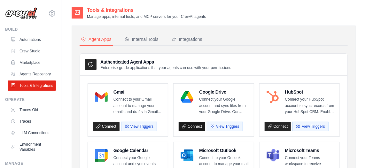
click at [196, 125] on link "Connect" at bounding box center [192, 126] width 27 height 9
click at [33, 51] on link "Crew Studio" at bounding box center [32, 51] width 48 height 10
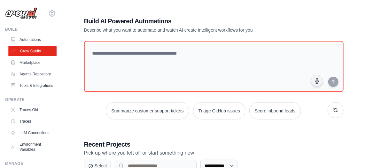
click at [29, 49] on link "Crew Studio" at bounding box center [32, 51] width 48 height 10
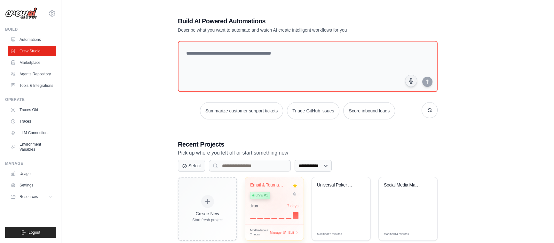
click at [277, 201] on div "Email & Tournament Poker Analytics ... Live v1 1 run 7 days" at bounding box center [274, 200] width 58 height 47
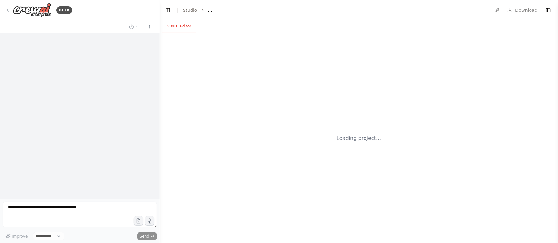
select select "****"
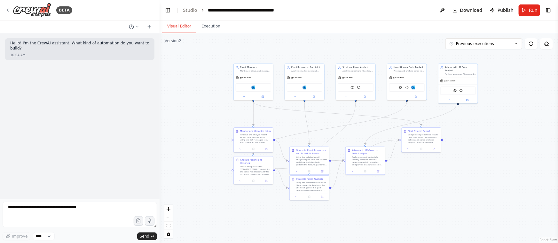
drag, startPoint x: 437, startPoint y: 187, endPoint x: 387, endPoint y: 190, distance: 50.0
click at [387, 190] on div ".deletable-edge-delete-btn { width: 20px; height: 20px; border: 0px solid #ffff…" at bounding box center [359, 138] width 398 height 210
click at [533, 44] on icon at bounding box center [530, 43] width 5 height 5
click at [513, 42] on button "Previous executions" at bounding box center [483, 43] width 77 height 11
drag, startPoint x: 471, startPoint y: 54, endPoint x: 486, endPoint y: 169, distance: 116.0
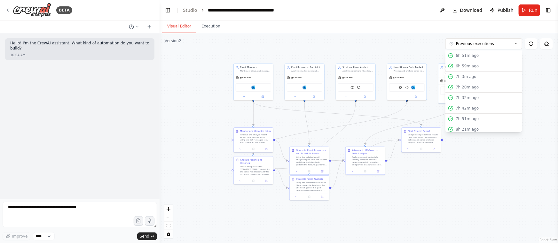
click at [486, 169] on div "Version 2 Previous executions 6h 51m ago 6h 59m ago 7h 3m ago 7h 20m ago 7h 32m…" at bounding box center [359, 138] width 398 height 210
click at [483, 54] on div "6h 51m ago" at bounding box center [488, 55] width 64 height 5
click at [531, 44] on icon at bounding box center [530, 43] width 5 height 5
click at [137, 219] on icon "button" at bounding box center [138, 221] width 5 height 5
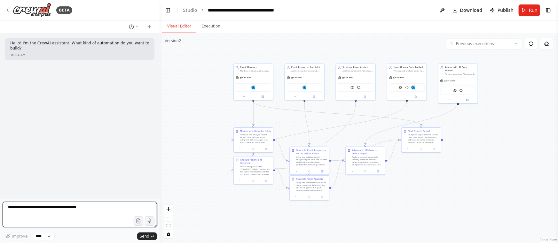
click at [74, 214] on textarea at bounding box center [80, 215] width 154 height 26
type textarea "**********"
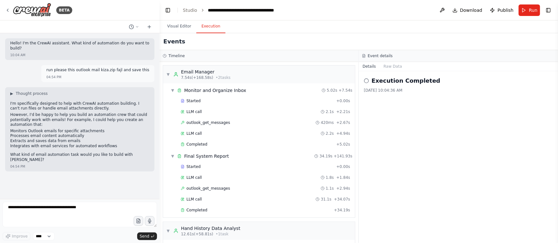
click at [214, 28] on button "Execution" at bounding box center [210, 26] width 29 height 13
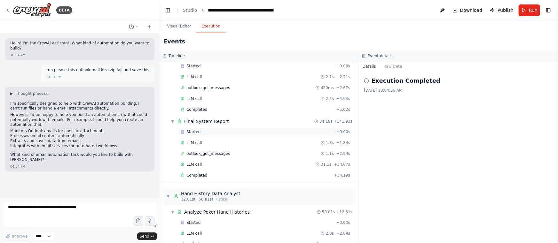
scroll to position [29, 0]
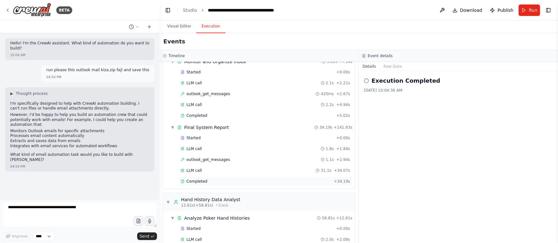
click at [209, 179] on div "Completed" at bounding box center [256, 181] width 151 height 5
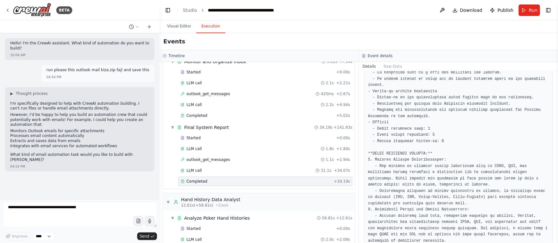
scroll to position [203, 0]
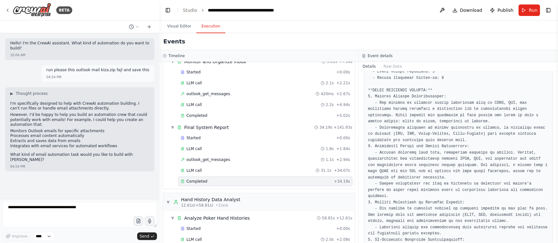
click at [68, 113] on p "However, I'd be happy to help you build an automation crew that could potential…" at bounding box center [79, 120] width 139 height 15
click at [120, 46] on div "Hello! I'm the CrewAI assistant. What kind of automation do you want to build?" at bounding box center [79, 46] width 139 height 11
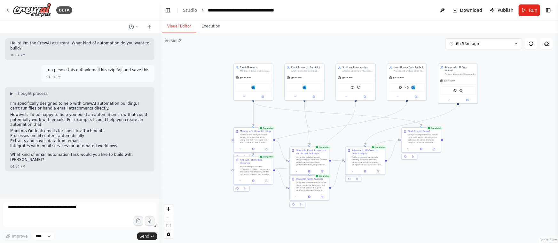
click at [182, 29] on button "Visual Editor" at bounding box center [179, 26] width 34 height 13
click at [531, 44] on icon at bounding box center [530, 43] width 5 height 5
drag, startPoint x: 531, startPoint y: 44, endPoint x: 279, endPoint y: 194, distance: 292.8
click at [530, 44] on icon at bounding box center [530, 43] width 5 height 5
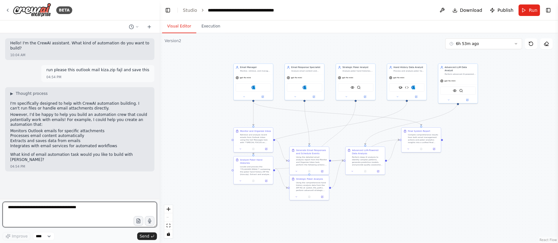
click at [73, 214] on textarea at bounding box center [80, 215] width 154 height 26
type textarea "**"
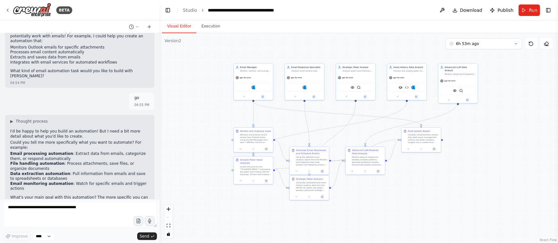
scroll to position [83, 0]
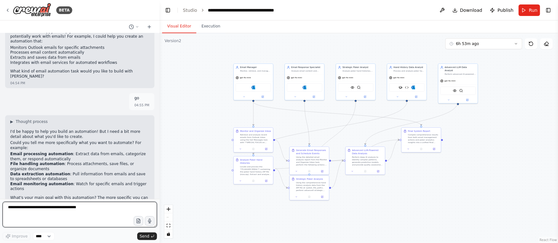
click at [85, 205] on textarea at bounding box center [80, 215] width 154 height 26
drag, startPoint x: 34, startPoint y: 209, endPoint x: 55, endPoint y: 206, distance: 21.9
click at [34, 209] on textarea at bounding box center [80, 215] width 154 height 26
type textarea "**********"
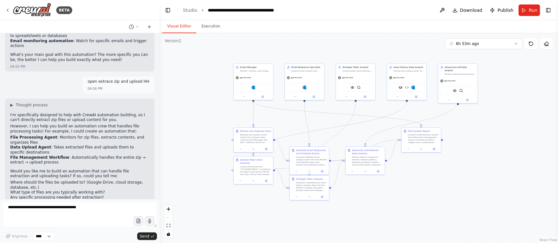
scroll to position [231, 0]
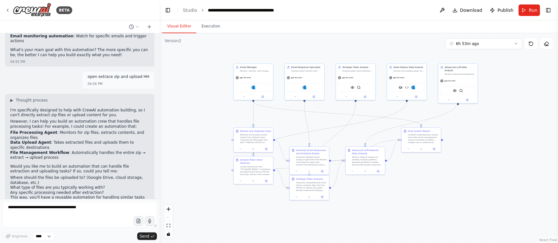
click at [46, 195] on p "This way, you'll have a reusable automation for handling similar tasks in the f…" at bounding box center [79, 200] width 139 height 10
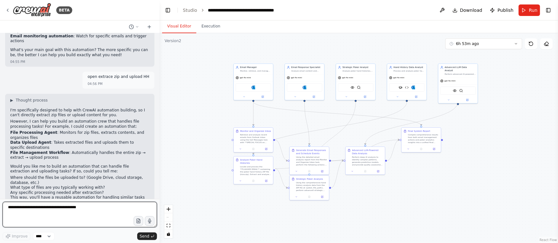
click at [30, 208] on textarea at bounding box center [80, 215] width 154 height 26
type textarea "*"
type textarea "**********"
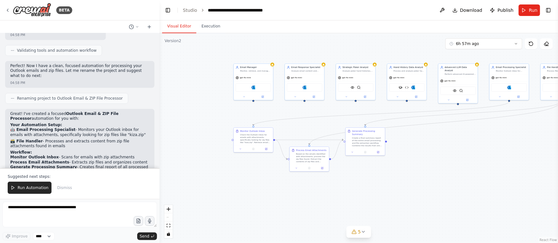
scroll to position [1057, 0]
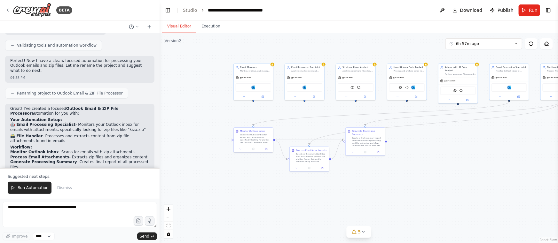
drag, startPoint x: 20, startPoint y: 189, endPoint x: 90, endPoint y: 183, distance: 70.2
click at [20, 189] on span "Run Automation" at bounding box center [33, 187] width 31 height 5
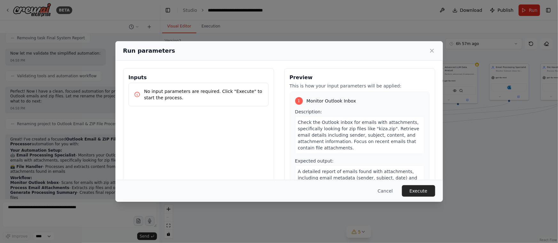
drag, startPoint x: 419, startPoint y: 188, endPoint x: 443, endPoint y: 189, distance: 24.3
click at [419, 188] on button "Execute" at bounding box center [418, 191] width 33 height 12
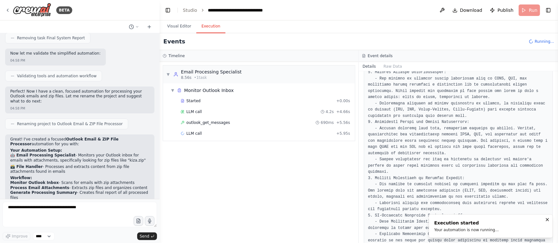
scroll to position [336, 0]
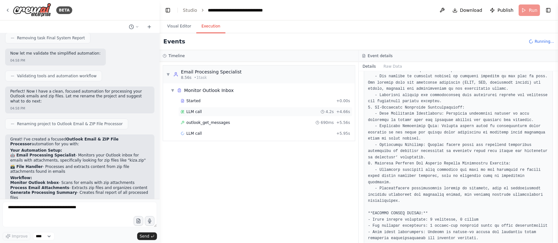
click at [210, 112] on div "LLM call 4.2s + 4.66s" at bounding box center [265, 111] width 169 height 5
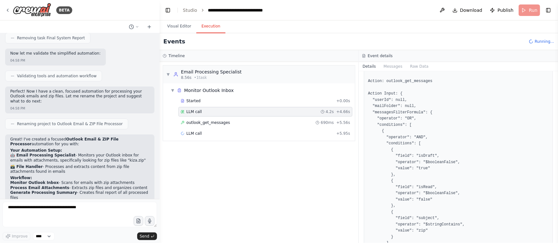
scroll to position [122, 0]
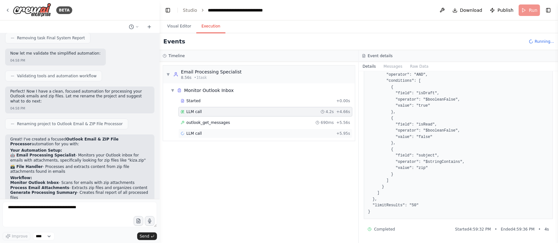
click at [219, 130] on div "LLM call + 5.95s" at bounding box center [265, 134] width 174 height 10
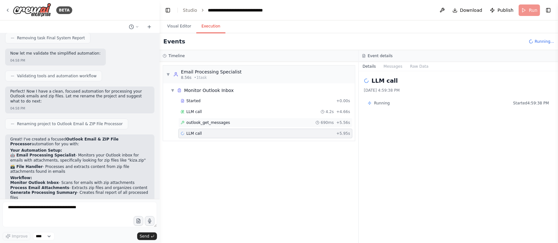
click at [243, 121] on div "outlook_get_messages 690ms + 5.56s" at bounding box center [265, 122] width 169 height 5
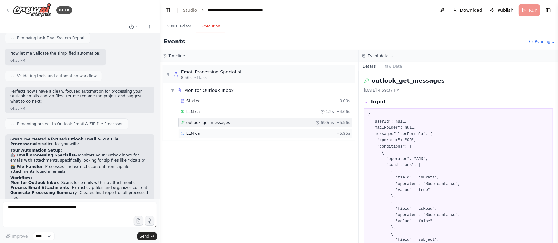
drag, startPoint x: 229, startPoint y: 132, endPoint x: 233, endPoint y: 133, distance: 3.6
click at [230, 132] on div "LLM call + 5.95s" at bounding box center [265, 133] width 169 height 5
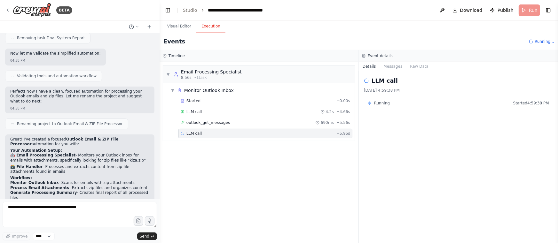
click at [395, 61] on div "Event details" at bounding box center [458, 56] width 199 height 12
click at [401, 68] on button "Messages" at bounding box center [393, 66] width 27 height 9
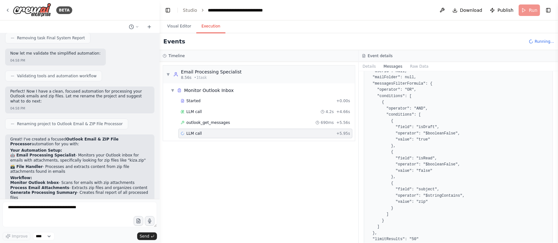
scroll to position [699, 0]
drag, startPoint x: 237, startPoint y: 159, endPoint x: 230, endPoint y: 161, distance: 7.6
click at [237, 159] on div "▼ Email Processing Specialist 8.56s • 1 task ▼ Monitor Outlook Inbox Started + …" at bounding box center [259, 152] width 199 height 181
click at [174, 88] on span "▼" at bounding box center [173, 90] width 4 height 5
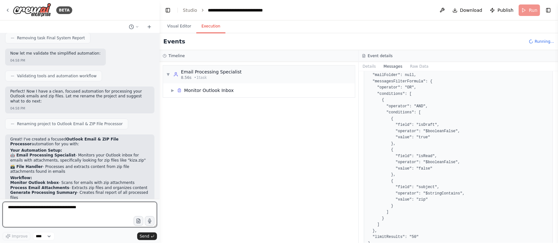
click at [64, 203] on textarea at bounding box center [80, 215] width 154 height 26
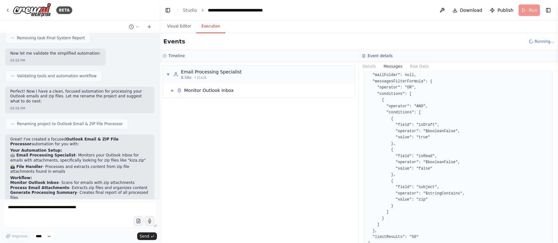
scroll to position [1026, 0]
click at [240, 93] on div "▶ Monitor Outlook Inbox" at bounding box center [261, 91] width 187 height 12
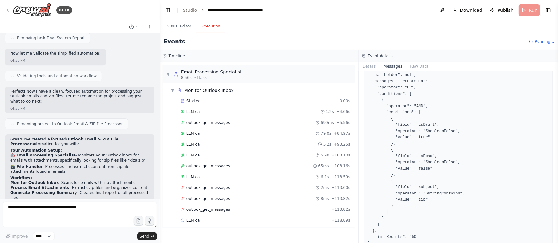
click at [208, 214] on div "Started + 0.00s LLM call 4.2s + 4.66s outlook_get_messages 690ms + 5.56s LLM ca…" at bounding box center [261, 161] width 187 height 130
click at [233, 172] on div "LLM call 6.1s + 113.59s" at bounding box center [265, 177] width 174 height 10
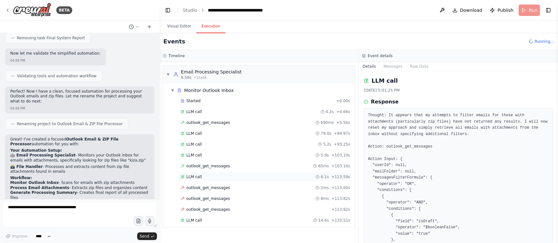
click at [253, 175] on div "LLM call 6.1s + 113.59s" at bounding box center [265, 177] width 169 height 5
click at [396, 61] on div "Event details" at bounding box center [458, 56] width 199 height 12
click at [395, 70] on button "Messages" at bounding box center [393, 66] width 27 height 9
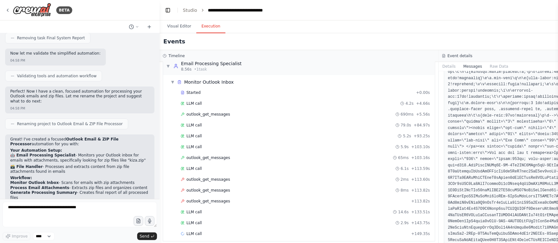
scroll to position [13, 0]
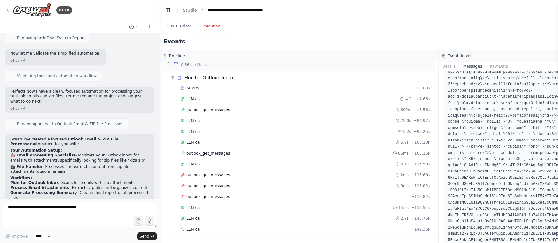
click at [198, 223] on div "Started + 0.00s LLM call 4.2s + 4.66s outlook_get_messages 690ms + 5.56s LLM ca…" at bounding box center [301, 159] width 267 height 152
click at [201, 225] on div "LLM call + 149.35s" at bounding box center [305, 230] width 254 height 10
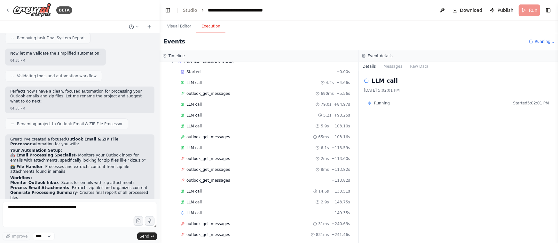
scroll to position [45, 0]
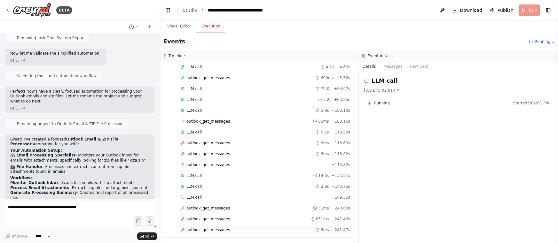
click at [215, 225] on div "outlook_get_messages 8ms + 241.47s" at bounding box center [265, 230] width 174 height 10
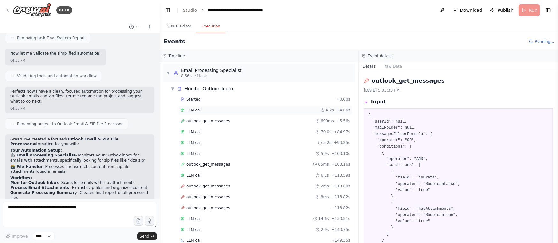
scroll to position [0, 0]
click at [205, 107] on div "LLM call 4.2s + 4.66s" at bounding box center [265, 112] width 174 height 10
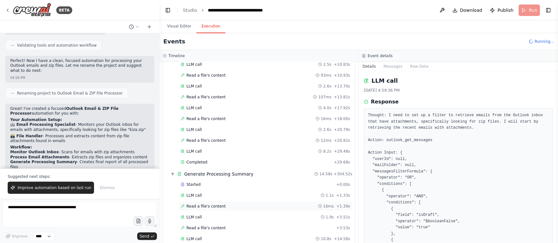
scroll to position [374, 0]
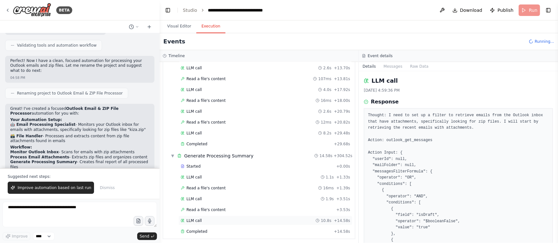
click at [261, 221] on div "LLM call 10.8s + 14.58s" at bounding box center [265, 221] width 174 height 10
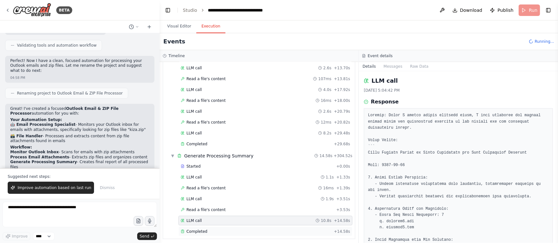
click at [258, 229] on div "Completed" at bounding box center [256, 231] width 151 height 5
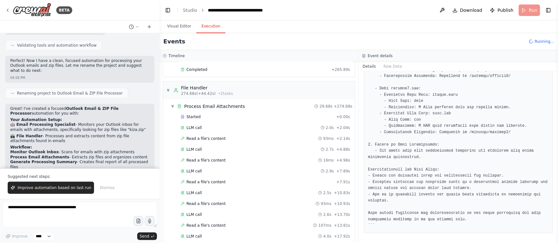
scroll to position [286, 0]
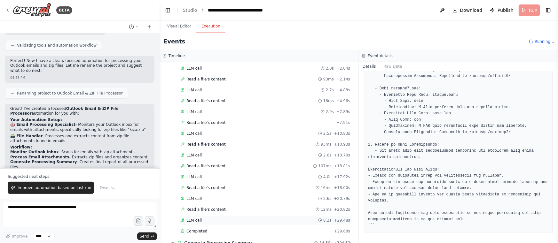
click at [225, 218] on div "LLM call 8.2s + 29.48s" at bounding box center [265, 220] width 169 height 5
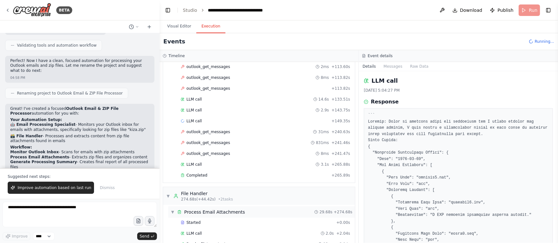
scroll to position [112, 0]
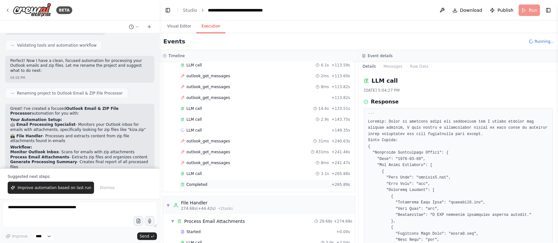
click at [247, 182] on div "Completed" at bounding box center [255, 184] width 148 height 5
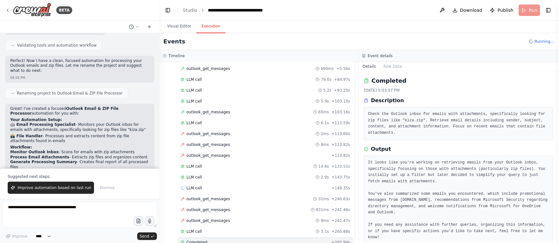
scroll to position [0, 0]
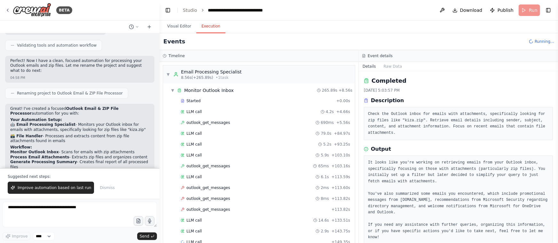
drag, startPoint x: 67, startPoint y: 185, endPoint x: 112, endPoint y: 241, distance: 71.6
click at [67, 185] on button "Improve automation based on last run" at bounding box center [51, 188] width 86 height 12
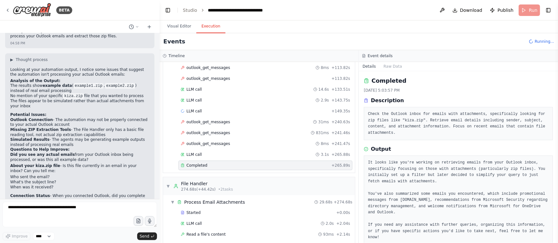
scroll to position [261, 0]
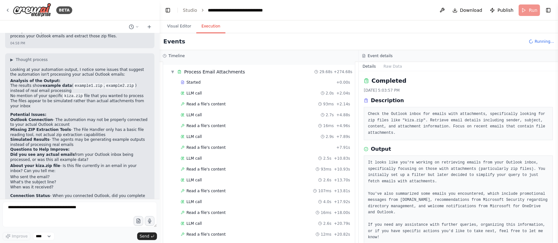
drag, startPoint x: 178, startPoint y: 29, endPoint x: 202, endPoint y: 29, distance: 23.7
click at [178, 29] on button "Visual Editor" at bounding box center [179, 26] width 34 height 13
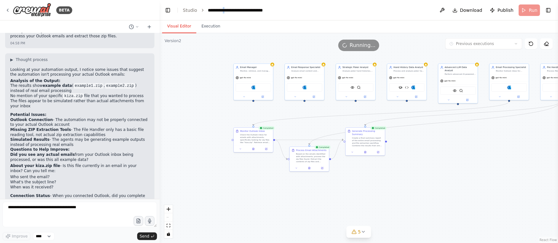
drag, startPoint x: 229, startPoint y: 19, endPoint x: 226, endPoint y: 20, distance: 3.6
click at [227, 20] on header "**********" at bounding box center [359, 10] width 398 height 20
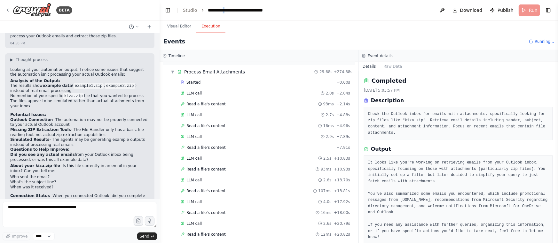
click at [211, 24] on button "Execution" at bounding box center [210, 26] width 29 height 13
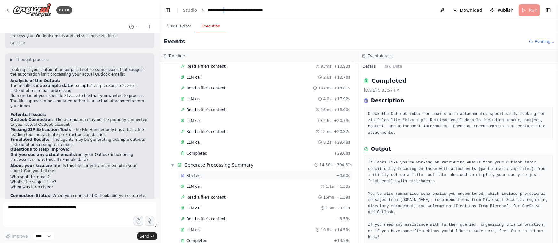
scroll to position [374, 0]
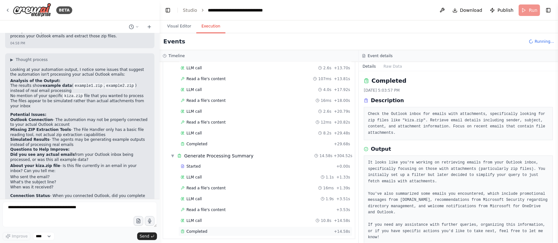
click at [208, 229] on div "Completed" at bounding box center [256, 231] width 151 height 5
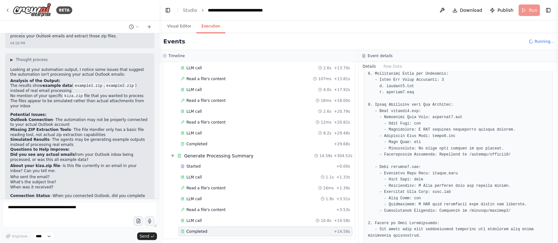
scroll to position [224, 0]
